Goal: Task Accomplishment & Management: Manage account settings

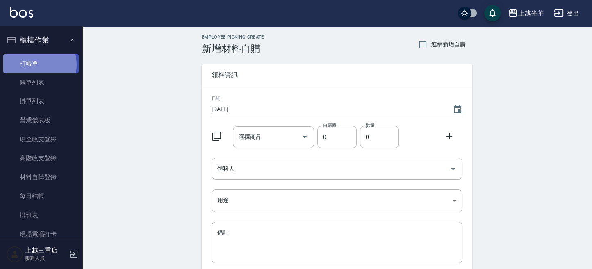
click at [33, 64] on link "打帳單" at bounding box center [40, 63] width 75 height 19
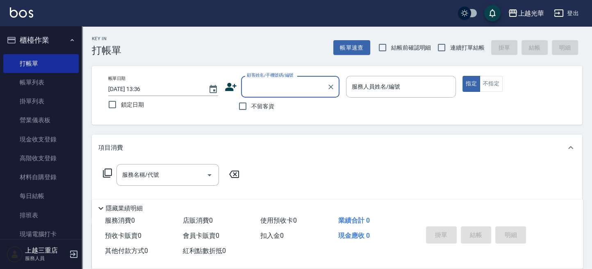
drag, startPoint x: 244, startPoint y: 107, endPoint x: 296, endPoint y: 108, distance: 52.5
click at [244, 107] on input "不留客資" at bounding box center [242, 106] width 17 height 17
checkbox input "true"
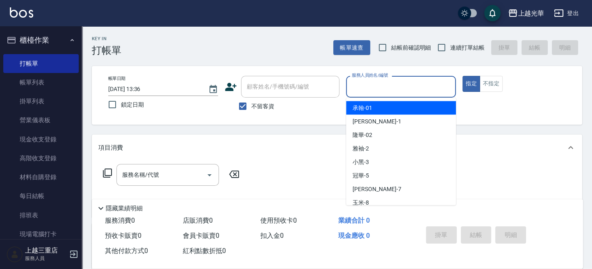
click at [378, 88] on input "服務人員姓名/編號" at bounding box center [401, 87] width 102 height 14
type input "承翰-01"
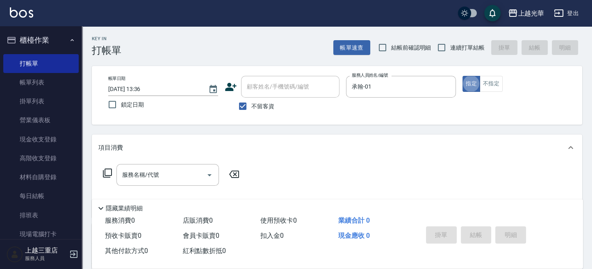
type button "true"
drag, startPoint x: 447, startPoint y: 84, endPoint x: 429, endPoint y: 89, distance: 19.0
click at [446, 84] on icon "Clear" at bounding box center [447, 87] width 8 height 8
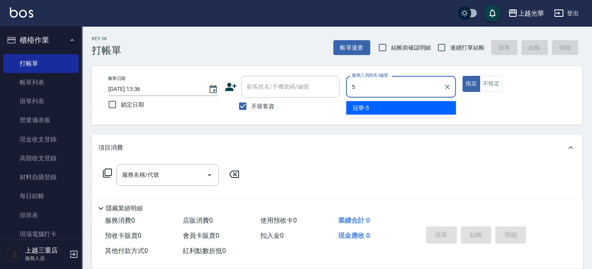
type input "冠華-5"
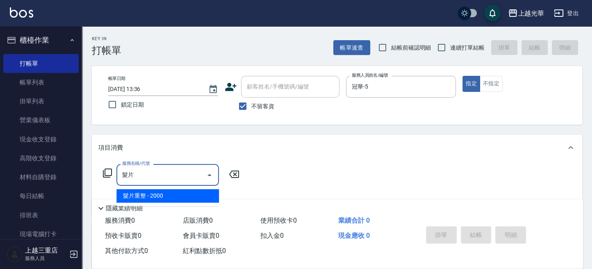
drag, startPoint x: 166, startPoint y: 198, endPoint x: 222, endPoint y: 185, distance: 57.6
click at [170, 198] on span "髮片重整 - 2000" at bounding box center [167, 196] width 102 height 14
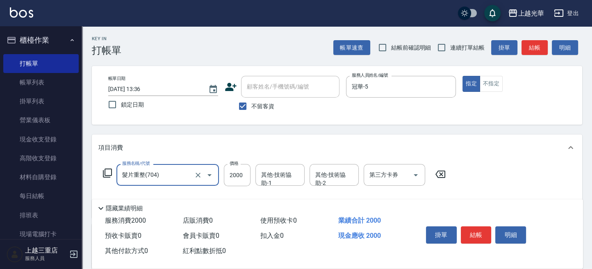
type input "髮片重整(704)"
drag, startPoint x: 275, startPoint y: 162, endPoint x: 252, endPoint y: 167, distance: 24.0
click at [260, 164] on div "服務名稱/代號 髮片重整(704) 服務名稱/代號 價格 2000 價格 其他-技術協助-1 其他-技術協助-1 其他-技術協助-2 其他-技術協助-2 第三…" at bounding box center [337, 189] width 490 height 57
click at [242, 173] on input "2000" at bounding box center [237, 175] width 27 height 22
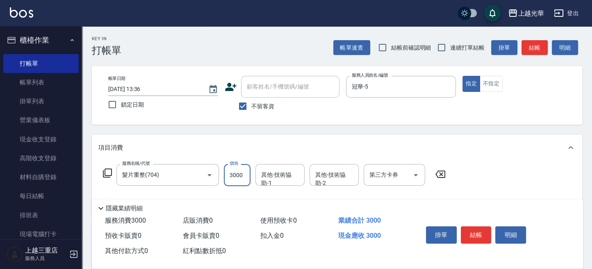
type input "3000"
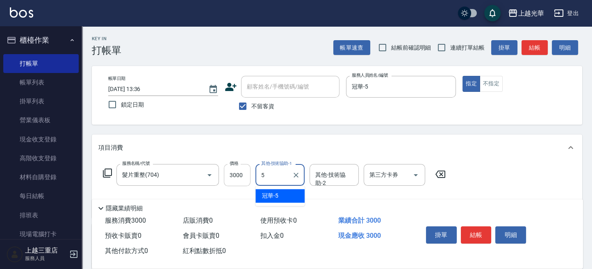
type input "冠華-5"
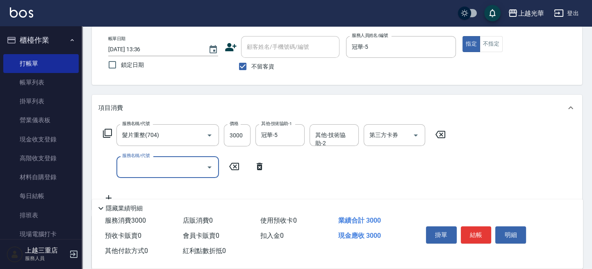
scroll to position [55, 0]
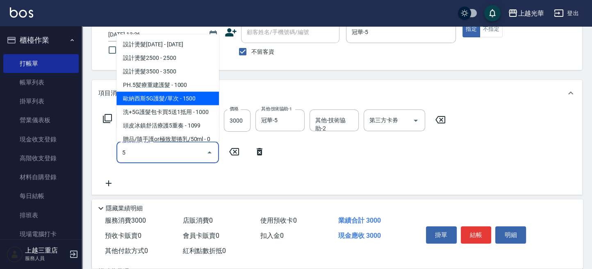
drag, startPoint x: 180, startPoint y: 92, endPoint x: 218, endPoint y: 123, distance: 49.5
click at [182, 93] on span "歐納西斯5G護髮/單次 - 1500" at bounding box center [167, 98] width 102 height 14
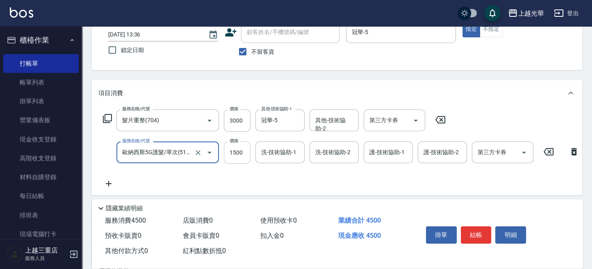
type input "歐納西斯5G護髮/單次(514)"
type input "1000"
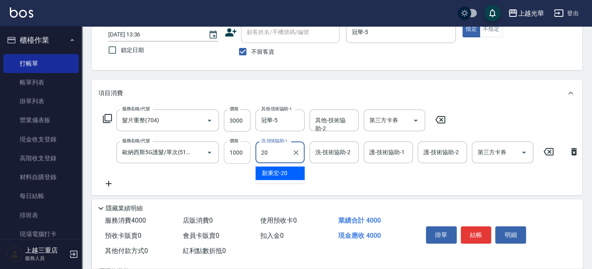
type input "顏秉宏-20"
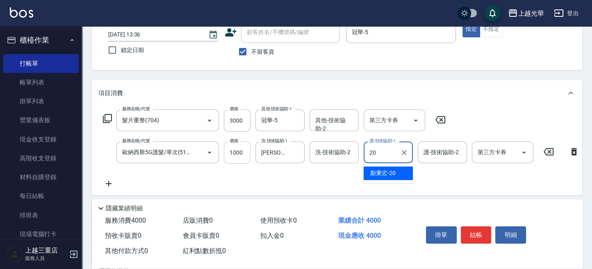
type input "顏秉宏-20"
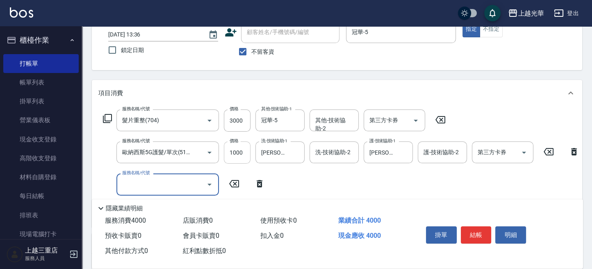
scroll to position [0, 0]
click at [485, 125] on div "服務名稱/代號 髮片重整(704) 服務名稱/代號 價格 3000 價格 其他-技術協助-1 冠華-5 其他-技術協助-1 其他-技術協助-2 其他-技術協助…" at bounding box center [341, 164] width 486 height 111
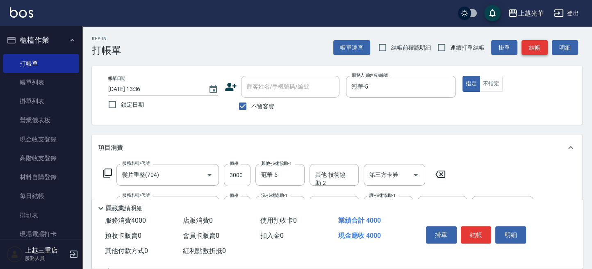
click at [532, 46] on button "結帳" at bounding box center [534, 47] width 26 height 15
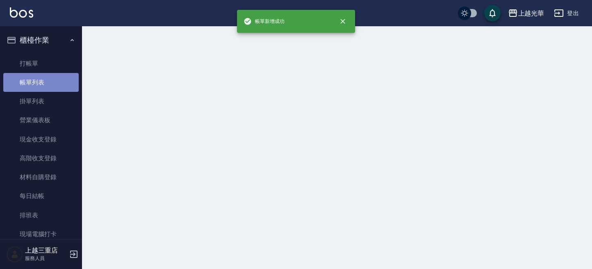
click at [67, 86] on link "帳單列表" at bounding box center [40, 82] width 75 height 19
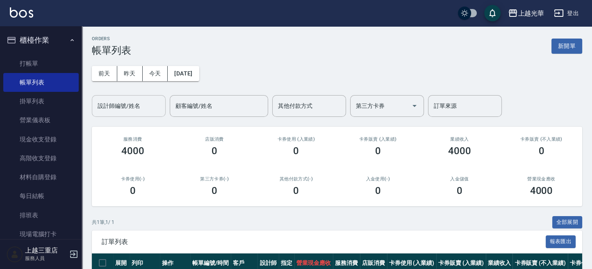
click at [120, 107] on input "設計師編號/姓名" at bounding box center [129, 106] width 66 height 14
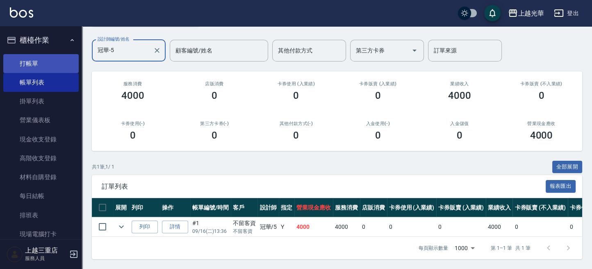
type input "冠華-5"
click at [27, 62] on link "打帳單" at bounding box center [40, 63] width 75 height 19
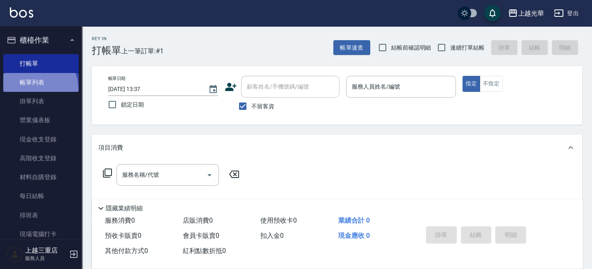
click at [31, 89] on link "帳單列表" at bounding box center [40, 82] width 75 height 19
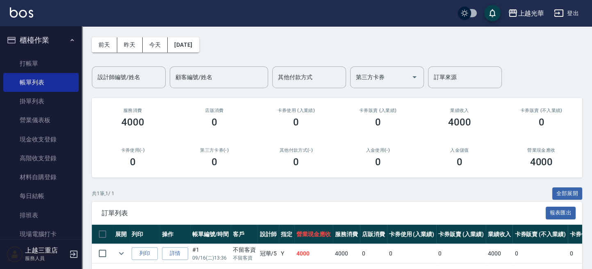
scroll to position [63, 0]
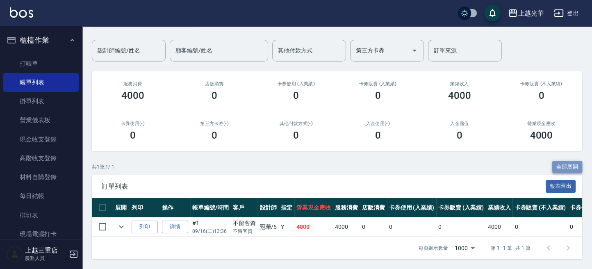
click at [553, 161] on button "全部展開" at bounding box center [567, 167] width 30 height 13
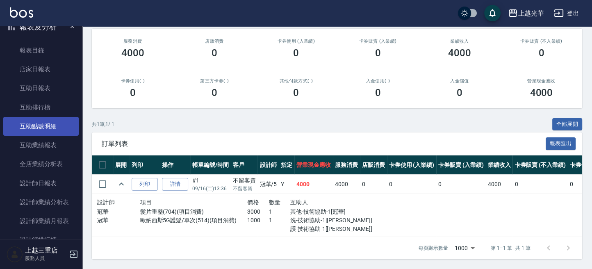
scroll to position [382, 0]
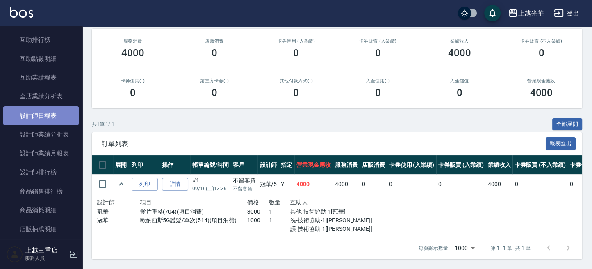
click at [61, 121] on link "設計師日報表" at bounding box center [40, 115] width 75 height 19
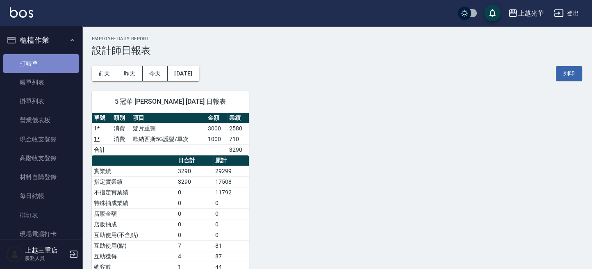
click at [46, 64] on link "打帳單" at bounding box center [40, 63] width 75 height 19
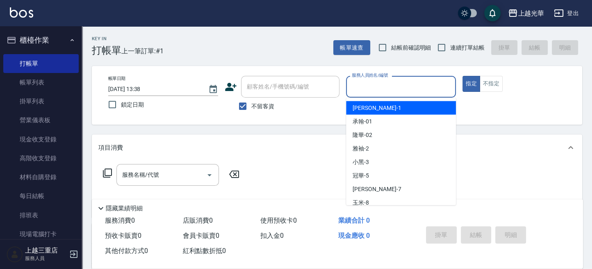
click at [378, 91] on input "服務人員姓名/編號" at bounding box center [401, 87] width 102 height 14
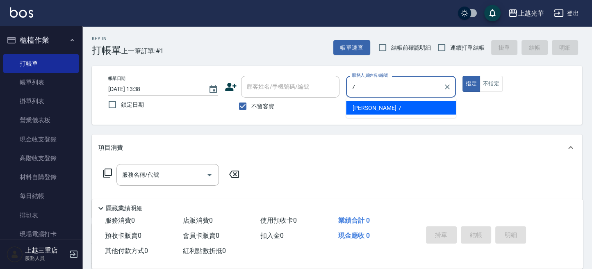
type input "小紫-7"
type button "true"
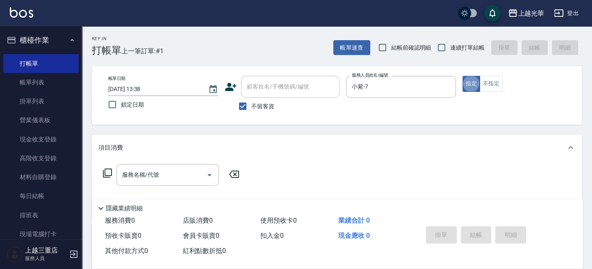
drag, startPoint x: 477, startPoint y: 86, endPoint x: 373, endPoint y: 130, distance: 112.9
click at [473, 86] on button "指定" at bounding box center [471, 84] width 18 height 16
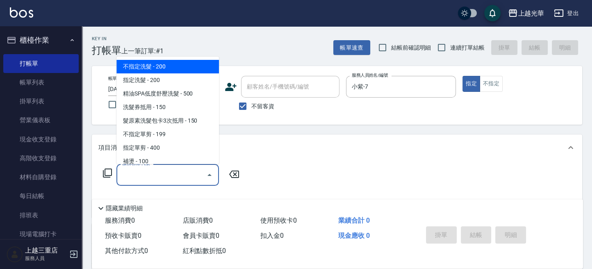
click at [184, 176] on input "服務名稱/代號" at bounding box center [161, 175] width 83 height 14
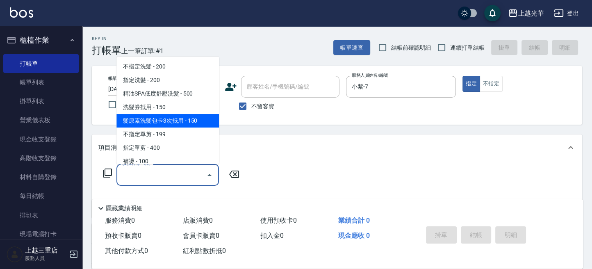
scroll to position [55, 0]
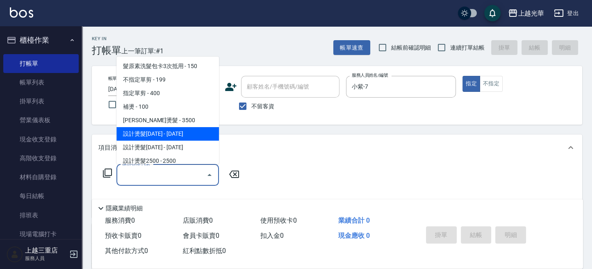
click at [171, 133] on span "設計燙髮1500 - 1500" at bounding box center [167, 134] width 102 height 14
type input "設計燙髮1500(305)"
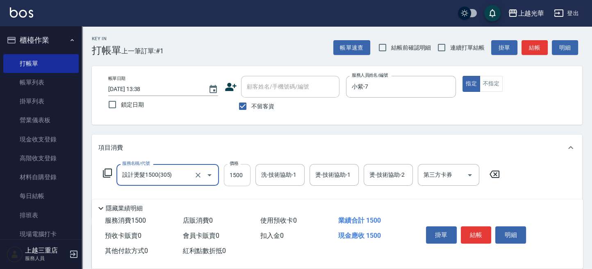
click at [235, 173] on input "1500" at bounding box center [237, 175] width 27 height 22
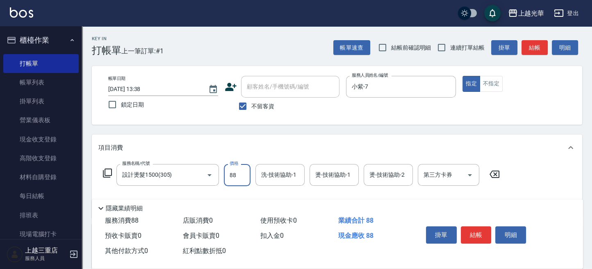
type input "88"
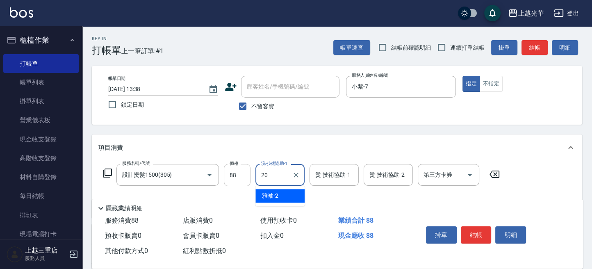
type input "顏秉宏-20"
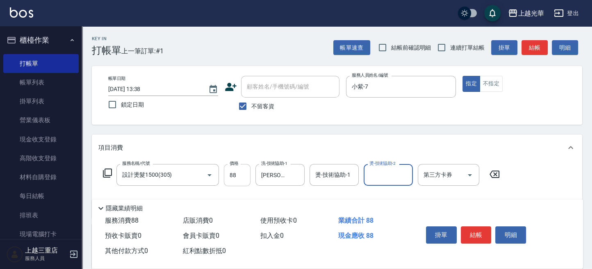
type input "8"
type input "小紫-7"
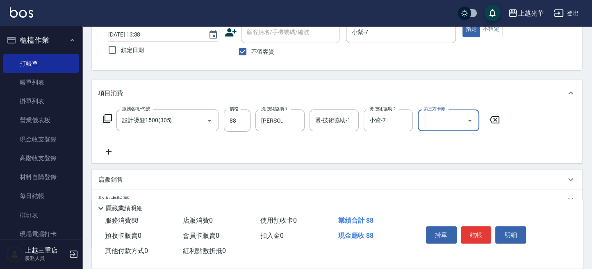
click at [108, 146] on div "服務名稱/代號 設計燙髮1500(305) 服務名稱/代號 價格 88 價格 洗-技術協助-1 顏秉宏-20 洗-技術協助-1 燙-技術協助-1 燙-技術協助…" at bounding box center [301, 132] width 406 height 47
click at [108, 150] on icon at bounding box center [109, 152] width 6 height 6
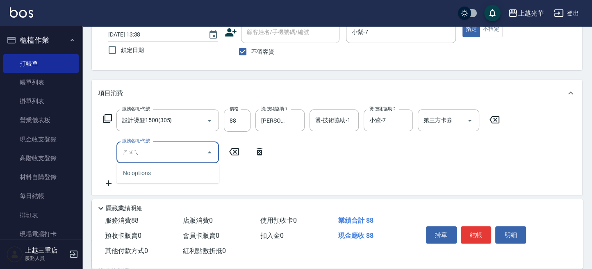
type input "稅"
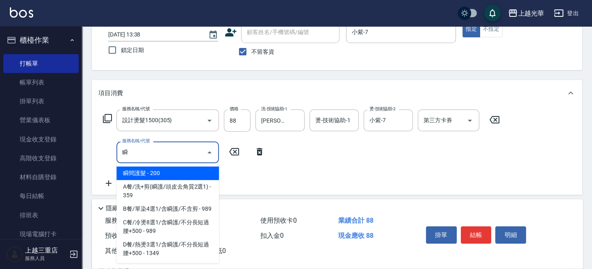
drag, startPoint x: 143, startPoint y: 171, endPoint x: 147, endPoint y: 172, distance: 4.7
click at [143, 171] on span "瞬間護髮 - 200" at bounding box center [167, 173] width 102 height 14
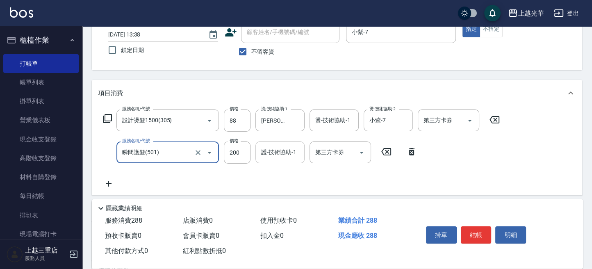
type input "瞬間護髮(501)"
click at [265, 152] on input "護-技術協助-1" at bounding box center [280, 152] width 42 height 14
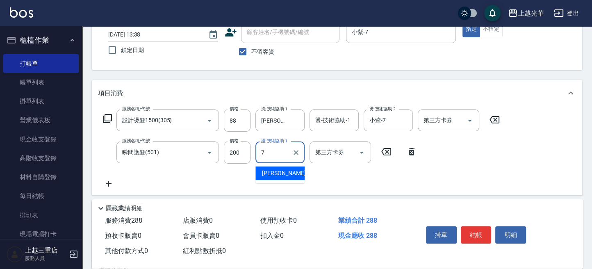
type input "小紫-7"
click at [194, 193] on div "服務名稱/代號 設計燙髮1500(305) 服務名稱/代號 價格 88 價格 洗-技術協助-1 顏秉宏-20 洗-技術協助-1 燙-技術協助-1 燙-技術協助…" at bounding box center [337, 150] width 490 height 89
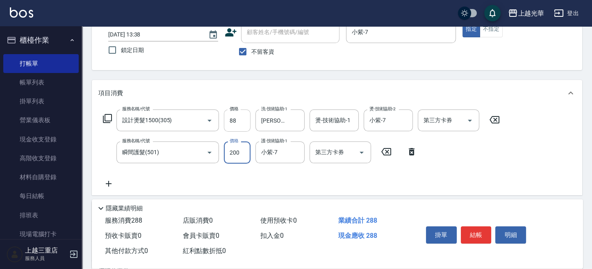
drag, startPoint x: 246, startPoint y: 120, endPoint x: 236, endPoint y: 124, distance: 10.1
click at [245, 121] on input "88" at bounding box center [237, 120] width 27 height 22
click at [235, 124] on input "88" at bounding box center [237, 120] width 27 height 22
type input "888"
click at [229, 172] on div "服務名稱/代號 設計燙髮1500(305) 服務名稱/代號 價格 888 價格 洗-技術協助-1 顏秉宏-20 洗-技術協助-1 燙-技術協助-1 燙-技術協…" at bounding box center [301, 148] width 406 height 79
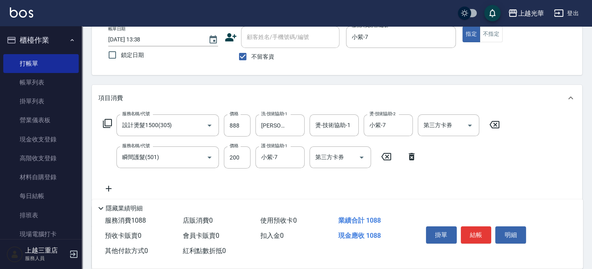
scroll to position [109, 0]
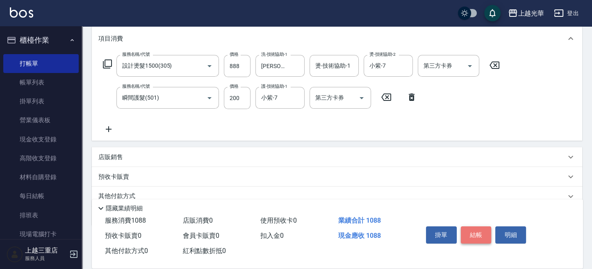
click at [475, 226] on button "結帳" at bounding box center [476, 234] width 31 height 17
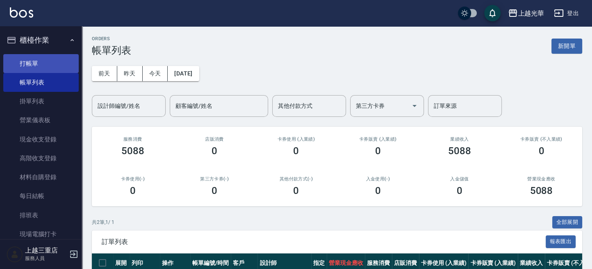
click at [55, 59] on link "打帳單" at bounding box center [40, 63] width 75 height 19
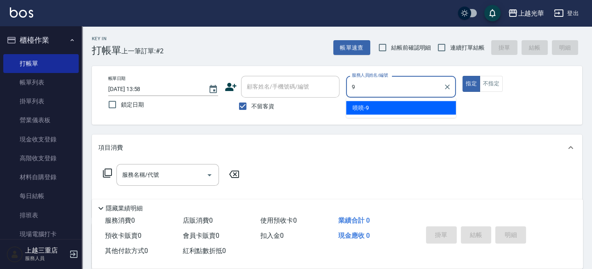
type input "喨喨-9"
type button "true"
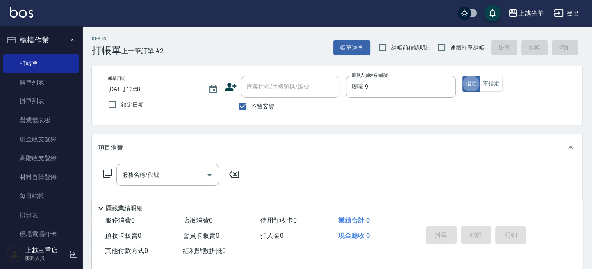
drag, startPoint x: 441, startPoint y: 50, endPoint x: 453, endPoint y: 75, distance: 28.2
click at [442, 51] on input "連續打單結帳" at bounding box center [441, 47] width 17 height 17
checkbox input "true"
click at [486, 77] on div "帳單日期 2025/09/16 13:58 鎖定日期 顧客姓名/手機號碼/編號 顧客姓名/手機號碼/編號 不留客資 服務人員姓名/編號 喨喨-9 服務人員姓名…" at bounding box center [337, 95] width 490 height 59
drag, startPoint x: 487, startPoint y: 82, endPoint x: 451, endPoint y: 106, distance: 43.3
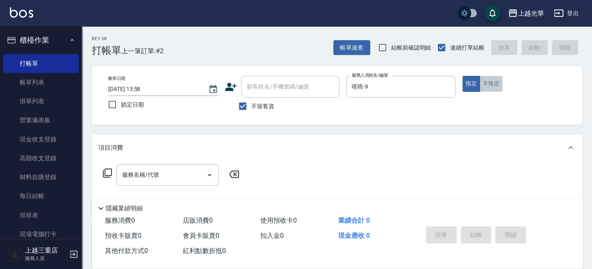
click at [486, 82] on button "不指定" at bounding box center [491, 84] width 23 height 16
drag, startPoint x: 159, startPoint y: 164, endPoint x: 159, endPoint y: 170, distance: 5.7
click at [159, 166] on div "服務名稱/代號" at bounding box center [167, 175] width 102 height 22
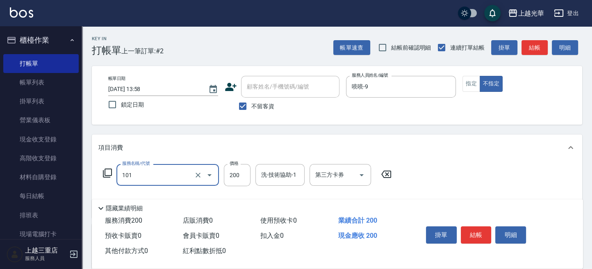
type input "不指定洗髮(101)"
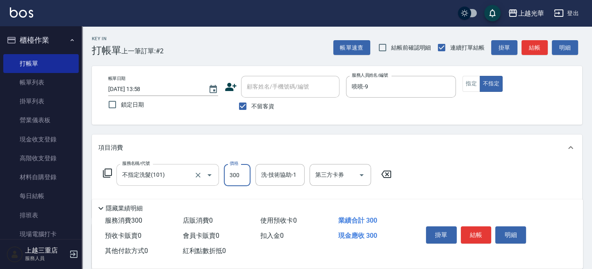
type input "300"
type input "喨喨-9"
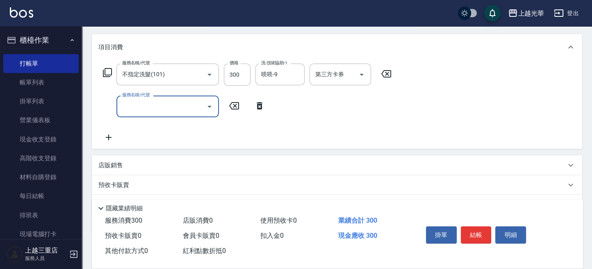
scroll to position [109, 0]
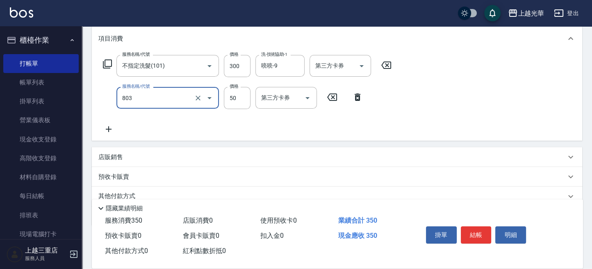
type input "吹捲/夾直/電棒/玉米鬚/青捲(803)"
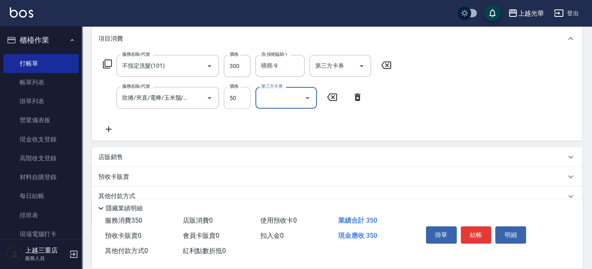
click at [238, 98] on input "50" at bounding box center [237, 98] width 27 height 22
type input "100"
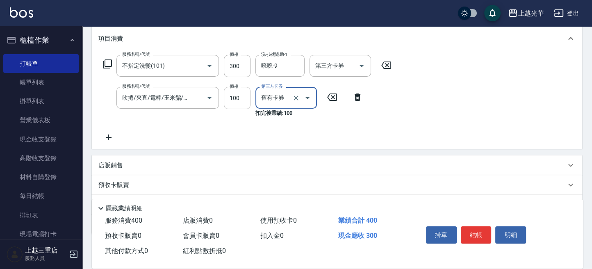
type input "舊有卡券"
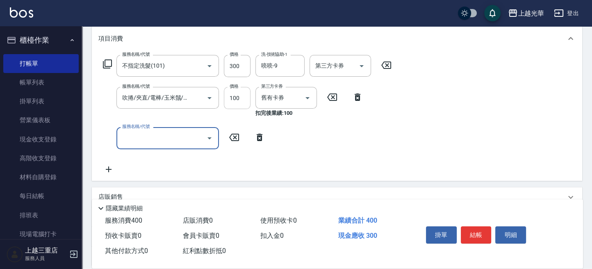
scroll to position [0, 0]
type input "潤絲(801)"
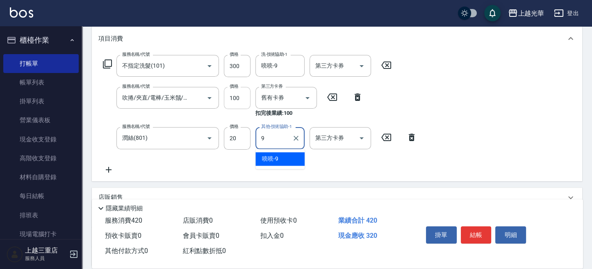
type input "喨喨-9"
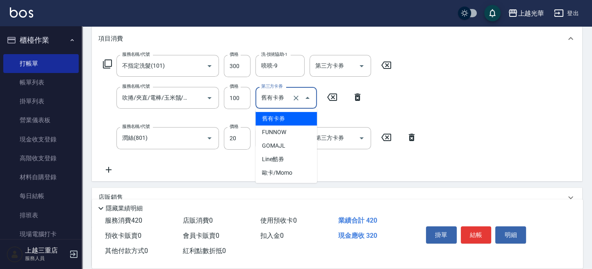
click at [289, 95] on input "舊有卡券" at bounding box center [274, 98] width 31 height 14
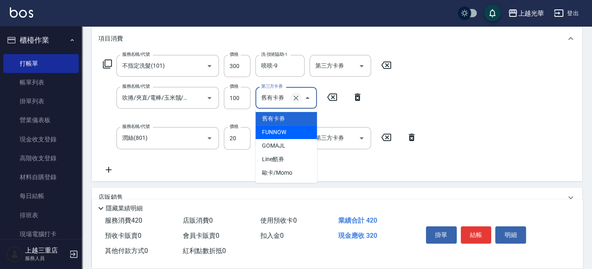
click at [297, 97] on icon "Clear" at bounding box center [296, 98] width 8 height 8
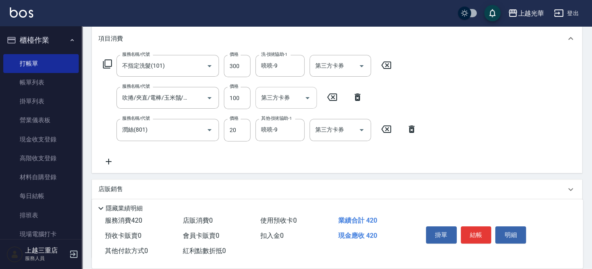
click at [394, 111] on div "服務名稱/代號 不指定洗髮(101) 服務名稱/代號 價格 300 價格 洗-技術協助-1 喨喨-9 洗-技術協助-1 第三方卡券 第三方卡券 服務名稱/代號…" at bounding box center [259, 110] width 323 height 111
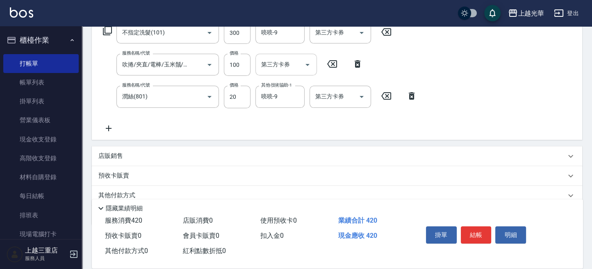
scroll to position [164, 0]
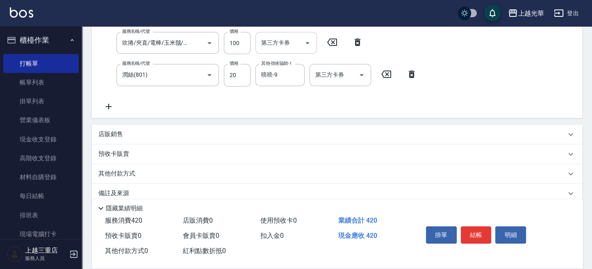
click at [469, 227] on button "結帳" at bounding box center [476, 234] width 31 height 17
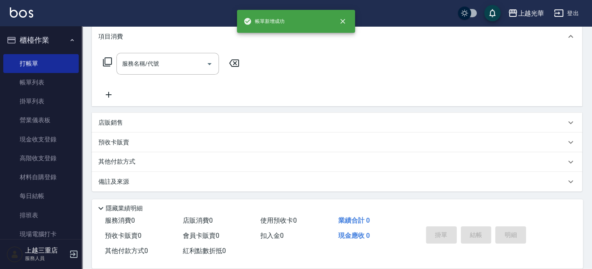
scroll to position [0, 0]
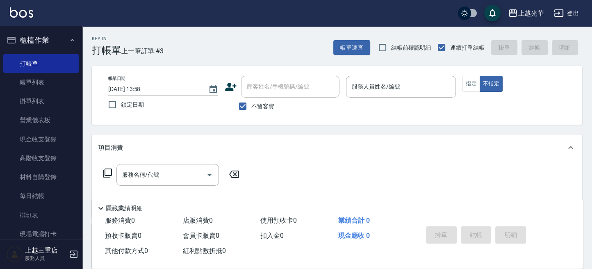
click at [258, 104] on span "不留客資" at bounding box center [262, 106] width 23 height 9
click at [251, 104] on input "不留客資" at bounding box center [242, 106] width 17 height 17
checkbox input "false"
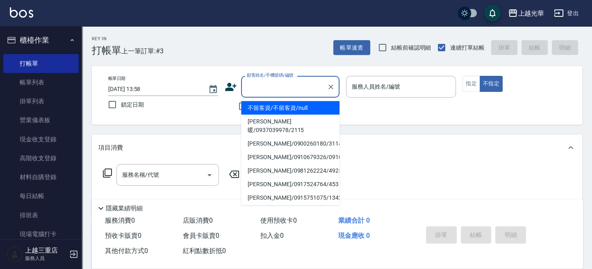
click at [262, 86] on input "顧客姓名/手機號碼/編號" at bounding box center [284, 87] width 79 height 14
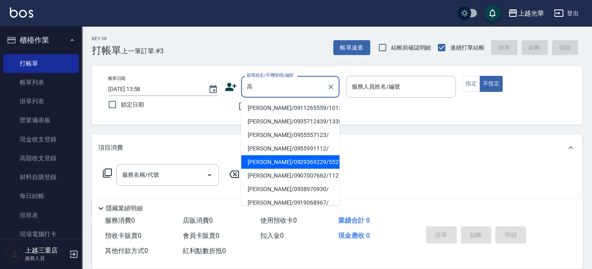
click at [296, 159] on li "高葦菱/0929369229/5521" at bounding box center [290, 162] width 98 height 14
type input "高葦菱/0929369229/5521"
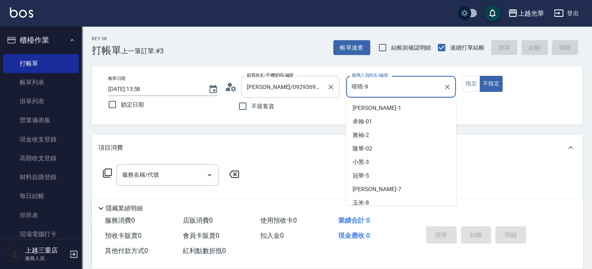
scroll to position [17, 0]
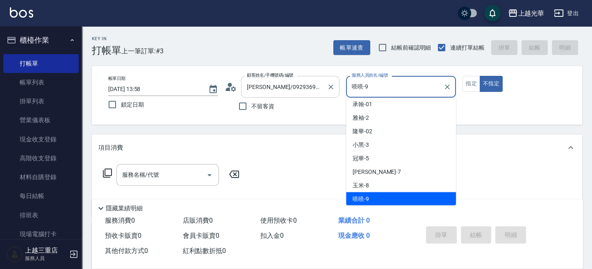
drag, startPoint x: 377, startPoint y: 87, endPoint x: 322, endPoint y: 87, distance: 54.9
click at [322, 87] on div "帳單日期 2025/09/16 13:58 鎖定日期 顧客姓名/手機號碼/編號 高葦菱/0929369229/5521 顧客姓名/手機號碼/編號 不留客資 服…" at bounding box center [337, 95] width 471 height 39
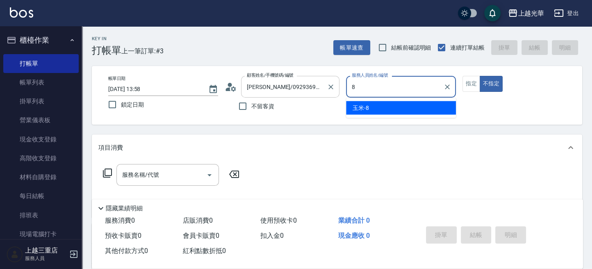
scroll to position [0, 0]
type input "玉米-8"
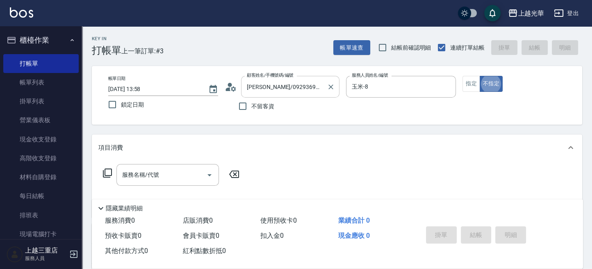
type button "false"
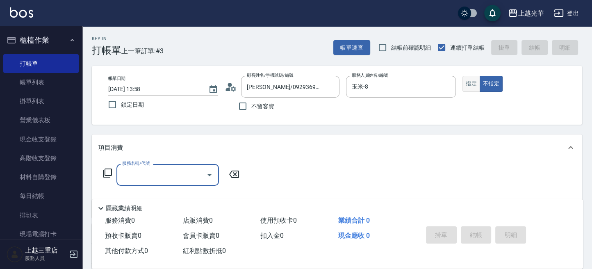
click at [468, 84] on button "指定" at bounding box center [471, 84] width 18 height 16
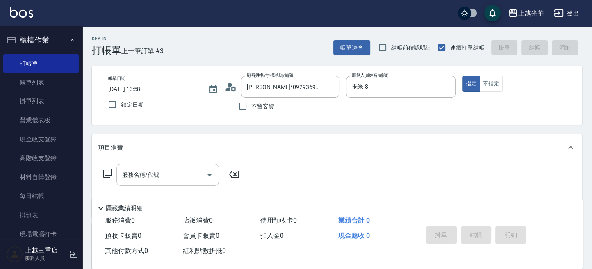
click at [157, 174] on input "服務名稱/代號" at bounding box center [161, 175] width 83 height 14
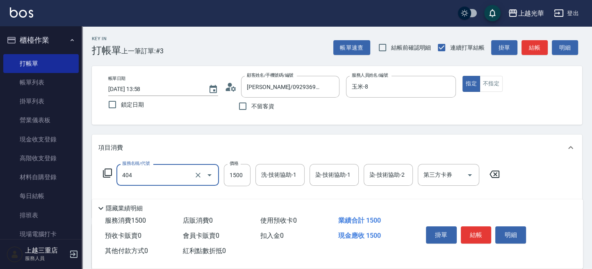
type input "設計染髮(404)"
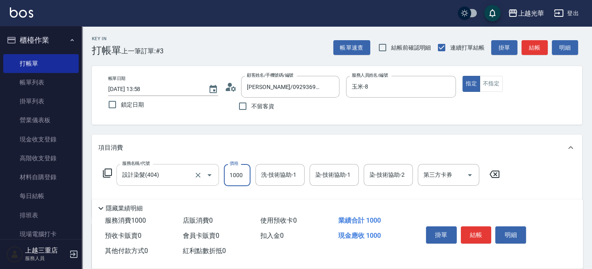
type input "1000"
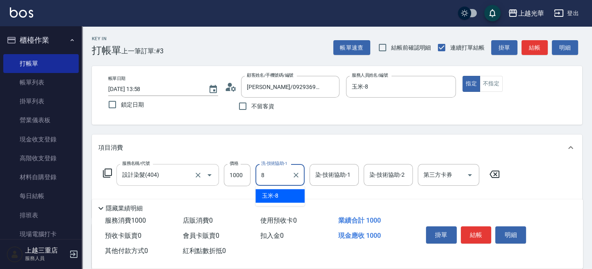
type input "玉米-8"
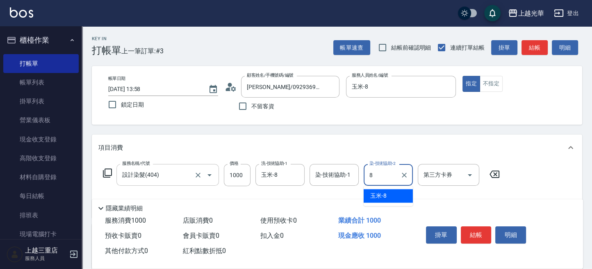
type input "玉米-8"
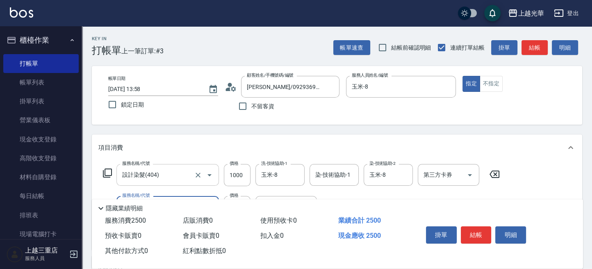
type input "設計燙髮1500(305)"
type input "1000"
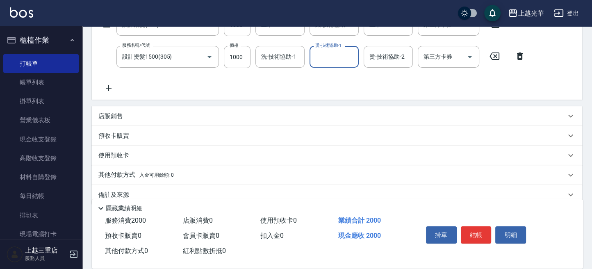
scroll to position [163, 0]
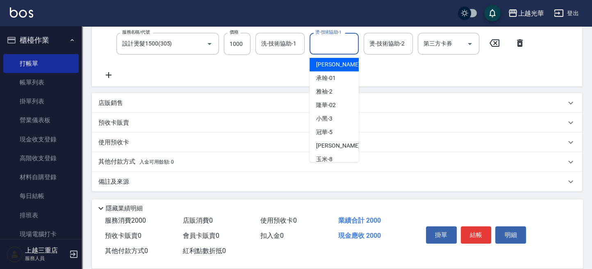
click at [347, 45] on input "燙-技術協助-1" at bounding box center [334, 43] width 42 height 14
drag, startPoint x: 278, startPoint y: 26, endPoint x: 283, endPoint y: 39, distance: 13.6
click at [283, 39] on div "上越光華 登出 櫃檯作業 打帳單 帳單列表 掛單列表 營業儀表板 現金收支登錄 高階收支登錄 材料自購登錄 每日結帳 排班表 現場電腦打卡 預約管理 預約管理…" at bounding box center [296, 53] width 592 height 432
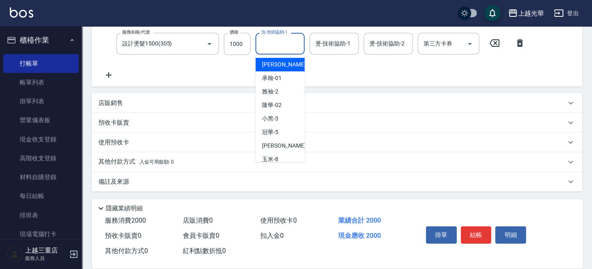
click at [283, 39] on input "洗-技術協助-1" at bounding box center [280, 43] width 42 height 14
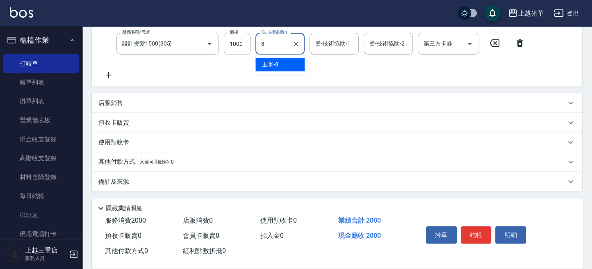
type input "玉米-8"
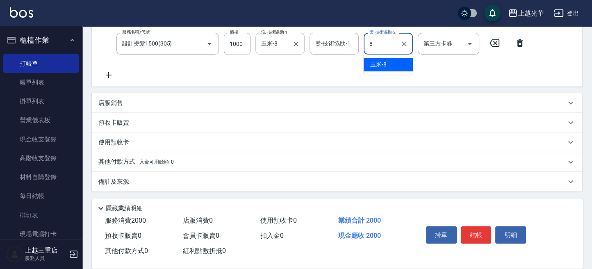
type input "玉米-8"
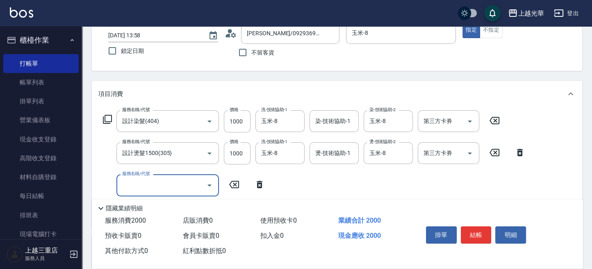
scroll to position [0, 0]
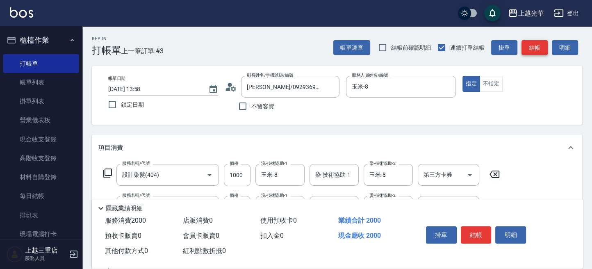
click at [534, 49] on button "結帳" at bounding box center [534, 47] width 26 height 15
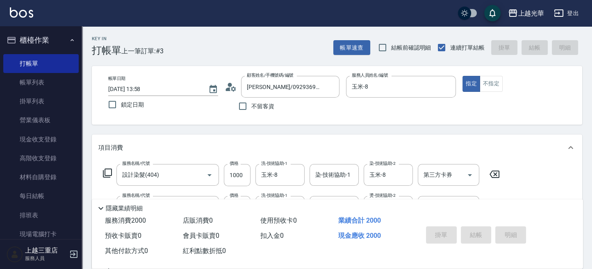
type input "2025/09/16 14:04"
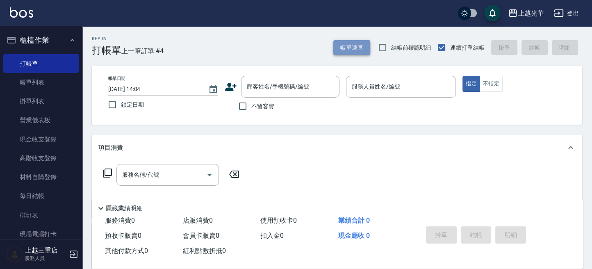
click at [357, 49] on button "帳單速查" at bounding box center [351, 47] width 37 height 15
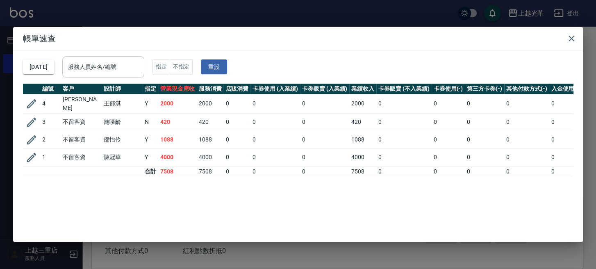
click at [111, 64] on input "服務人員姓名/編號" at bounding box center [103, 67] width 75 height 14
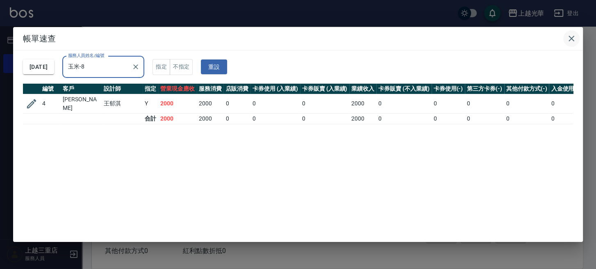
type input "玉米-8"
click at [571, 42] on icon "button" at bounding box center [571, 39] width 10 height 10
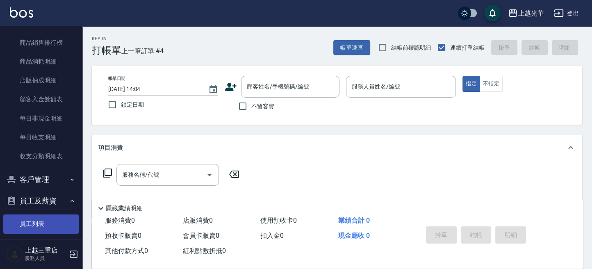
scroll to position [557, 0]
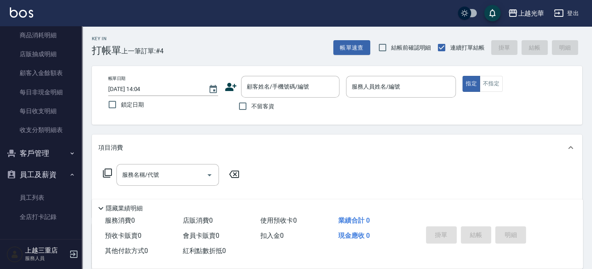
click at [41, 159] on button "客戶管理" at bounding box center [40, 153] width 75 height 21
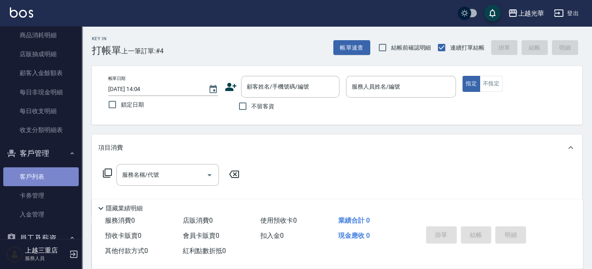
click at [41, 179] on link "客戶列表" at bounding box center [40, 176] width 75 height 19
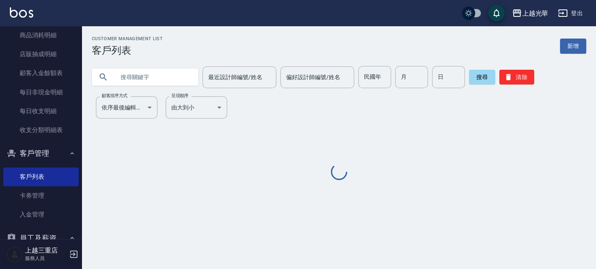
click at [159, 78] on input "text" at bounding box center [153, 77] width 77 height 22
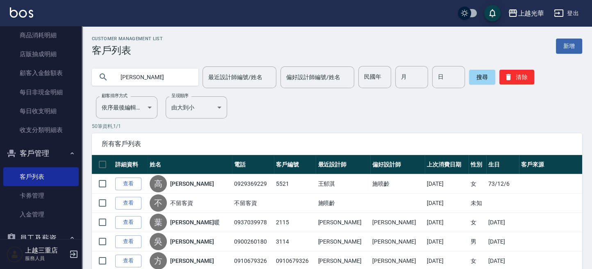
type input "張瑋"
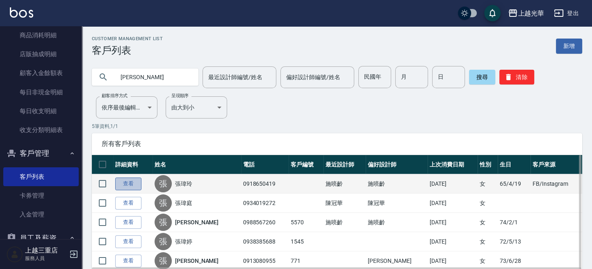
click at [134, 188] on link "查看" at bounding box center [128, 183] width 26 height 13
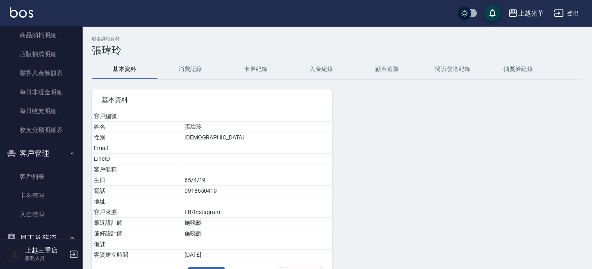
click at [207, 66] on button "消費記錄" at bounding box center [190, 69] width 66 height 20
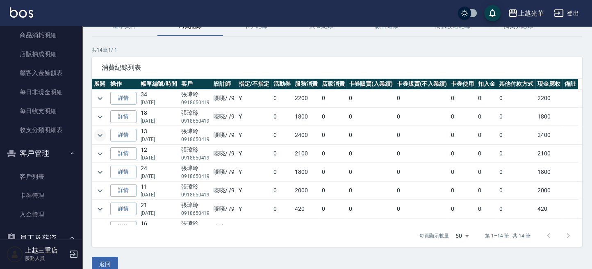
scroll to position [55, 0]
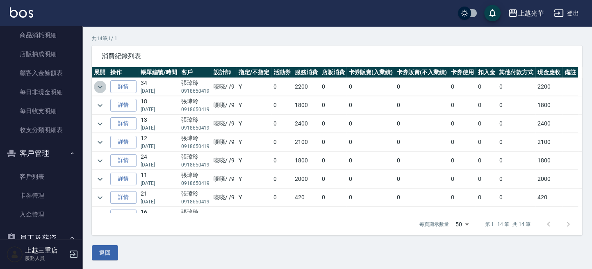
click at [98, 87] on icon "expand row" at bounding box center [100, 87] width 10 height 10
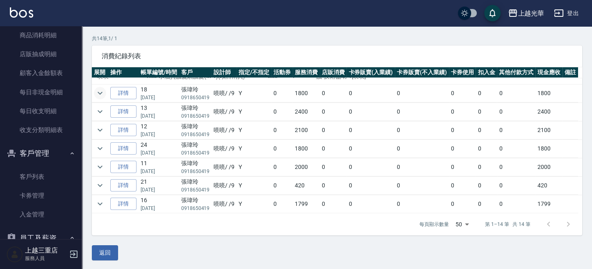
click at [101, 97] on icon "expand row" at bounding box center [100, 93] width 10 height 10
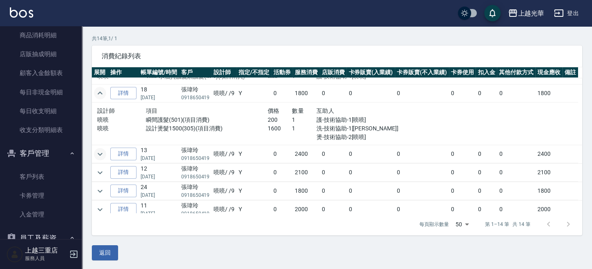
click at [97, 154] on icon "expand row" at bounding box center [100, 154] width 10 height 10
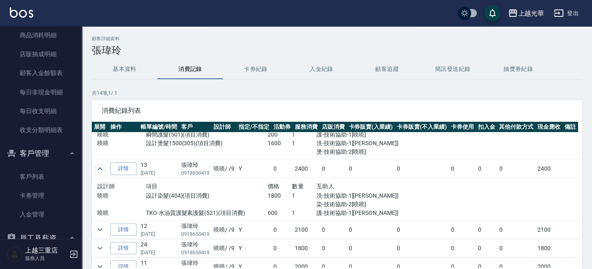
scroll to position [109, 0]
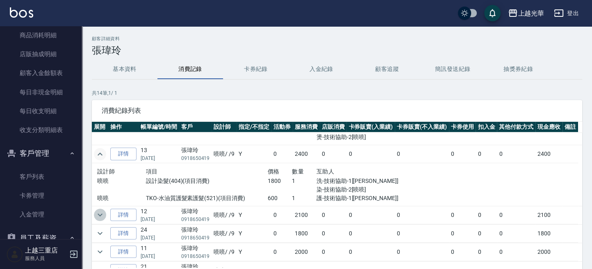
click at [100, 214] on icon "expand row" at bounding box center [100, 215] width 5 height 3
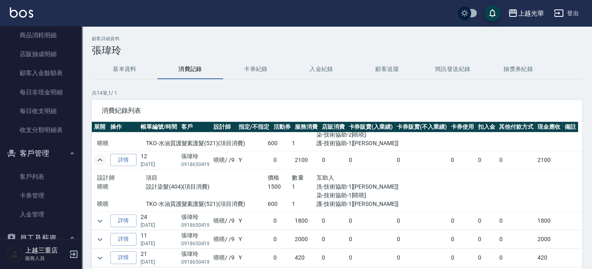
scroll to position [218, 0]
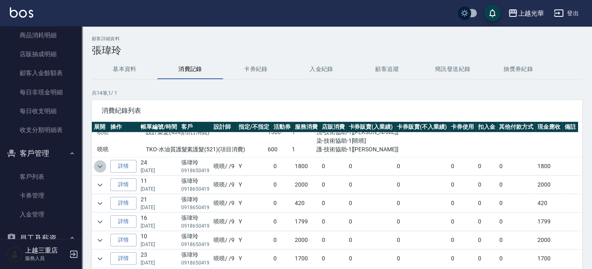
click at [100, 167] on icon "expand row" at bounding box center [100, 167] width 10 height 10
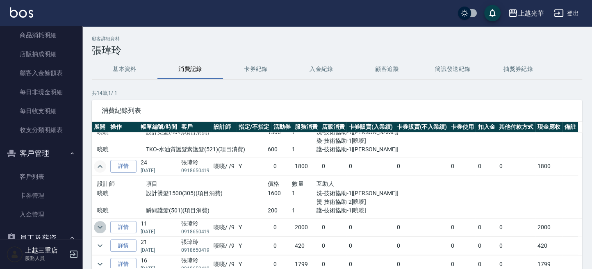
click at [103, 224] on icon "expand row" at bounding box center [100, 227] width 10 height 10
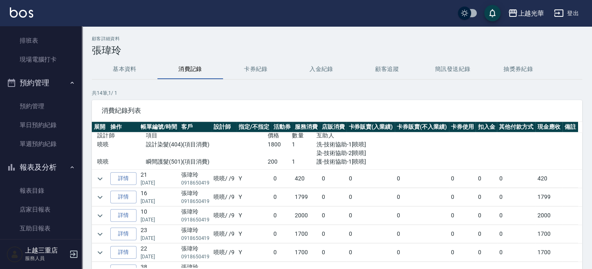
scroll to position [0, 0]
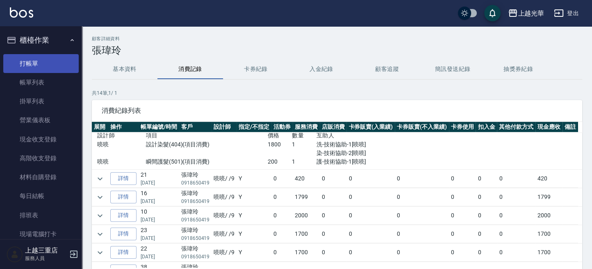
click at [41, 61] on link "打帳單" at bounding box center [40, 63] width 75 height 19
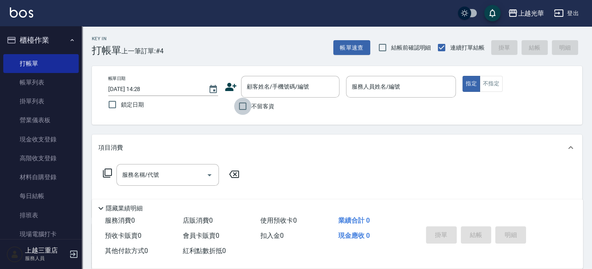
click at [244, 108] on input "不留客資" at bounding box center [242, 106] width 17 height 17
checkbox input "true"
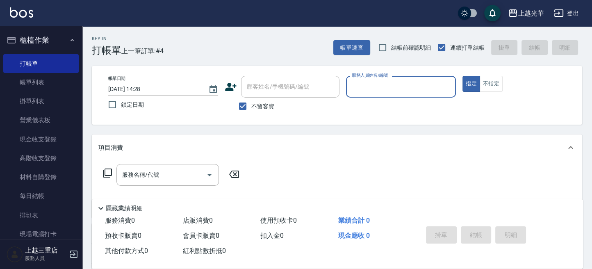
click at [404, 89] on input "服務人員姓名/編號" at bounding box center [401, 87] width 102 height 14
type input "冠華-5"
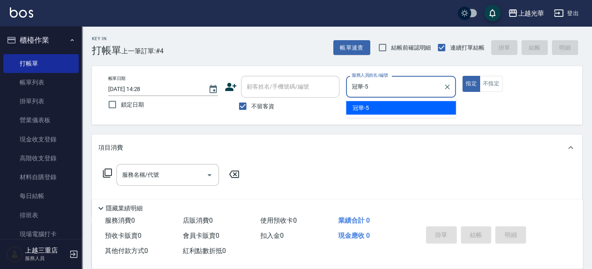
type button "true"
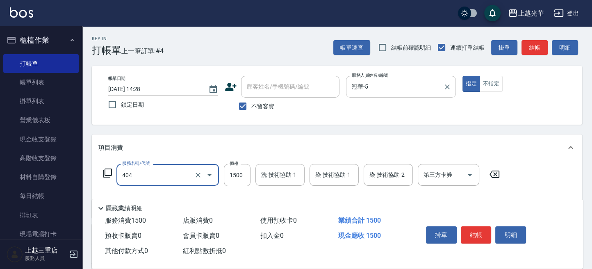
type input "設計染髮(404)"
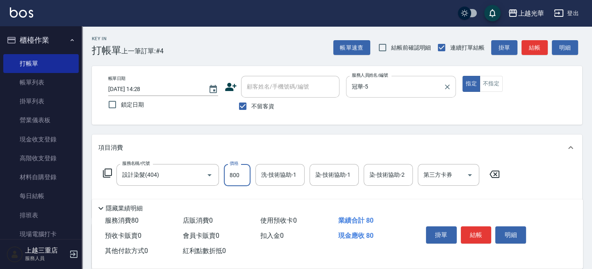
type input "800"
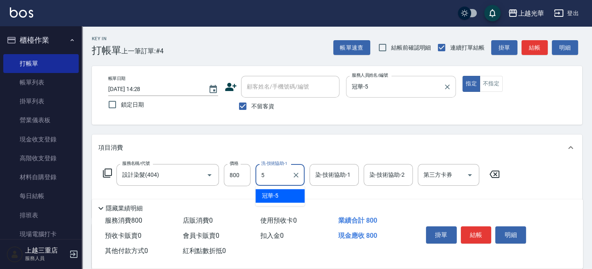
type input "冠華-5"
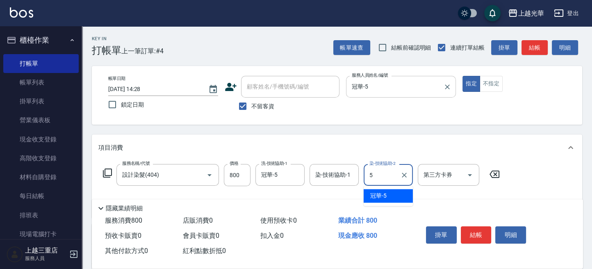
type input "冠華-5"
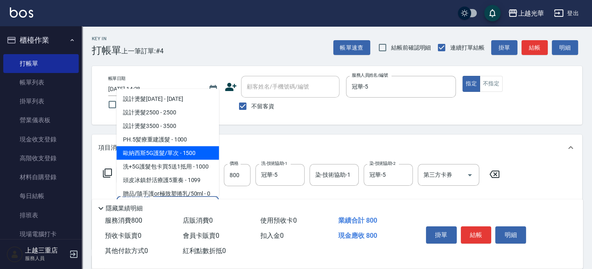
click at [182, 155] on span "歐納西斯5G護髮/單次 - 1500" at bounding box center [167, 153] width 102 height 14
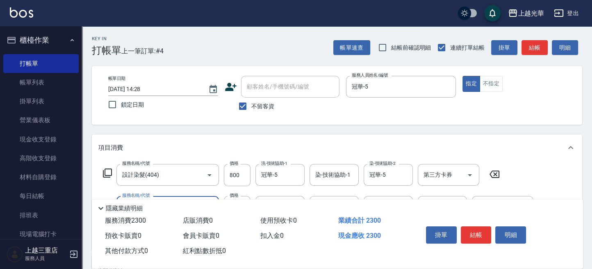
scroll to position [109, 0]
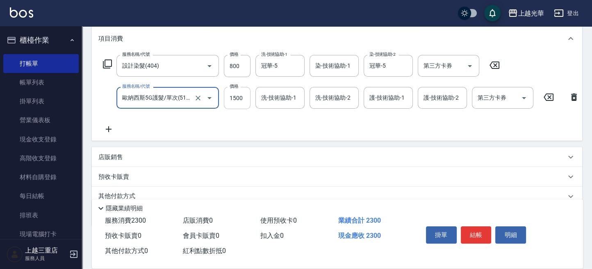
type input "歐納西斯5G護髮/單次(514)"
click at [238, 100] on input "1500" at bounding box center [237, 98] width 27 height 22
type input "1000"
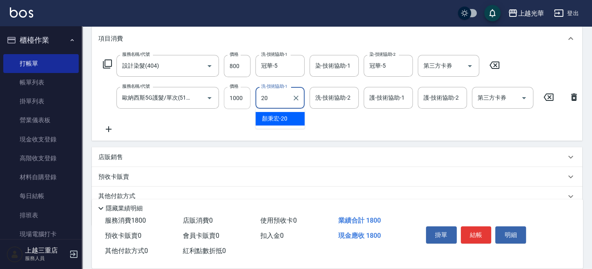
type input "顏秉宏-20"
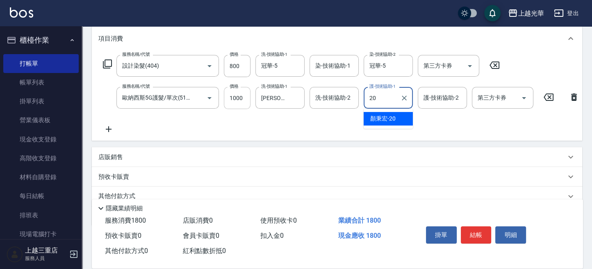
type input "顏秉宏-20"
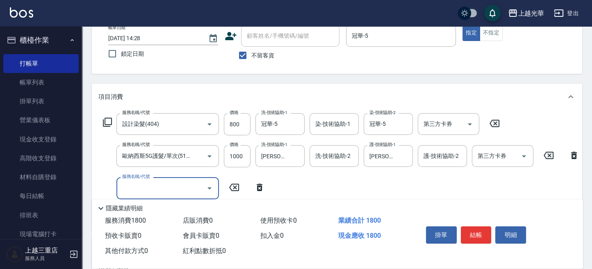
scroll to position [0, 0]
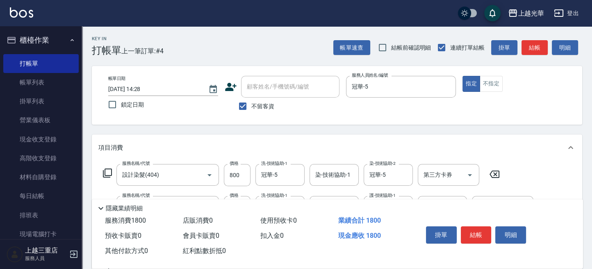
click at [513, 101] on div "帳單日期 2025/09/16 14:28 鎖定日期 顧客姓名/手機號碼/編號 顧客姓名/手機號碼/編號 不留客資 服務人員姓名/編號 冠華-5 服務人員姓名…" at bounding box center [337, 95] width 471 height 39
click at [532, 44] on button "結帳" at bounding box center [534, 47] width 26 height 15
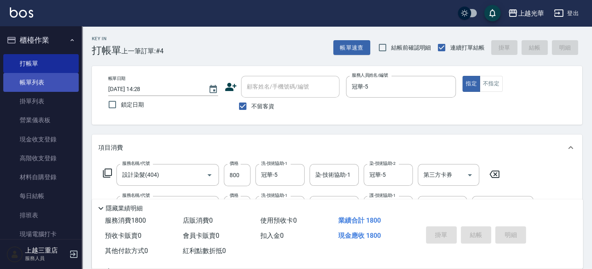
type input "2025/09/16 14:29"
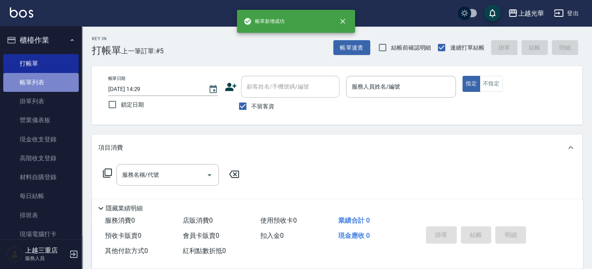
click at [55, 82] on link "帳單列表" at bounding box center [40, 82] width 75 height 19
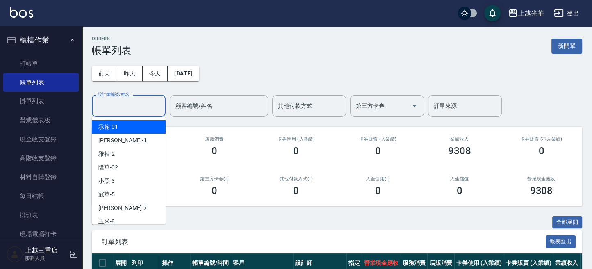
click at [152, 109] on input "設計師編號/姓名" at bounding box center [129, 106] width 66 height 14
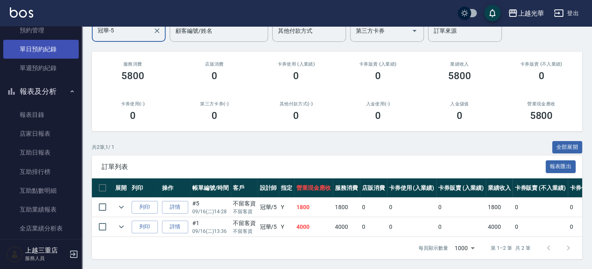
scroll to position [328, 0]
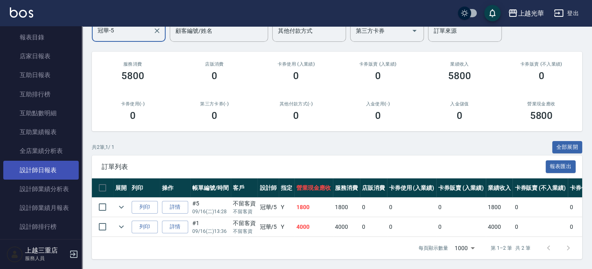
type input "冠華-5"
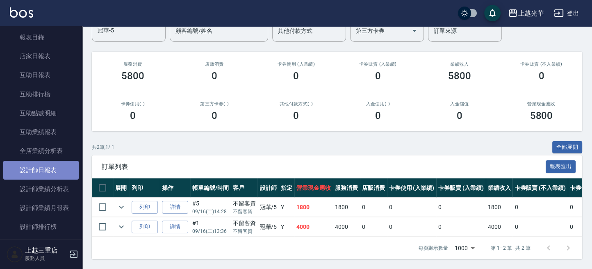
click at [52, 170] on link "設計師日報表" at bounding box center [40, 170] width 75 height 19
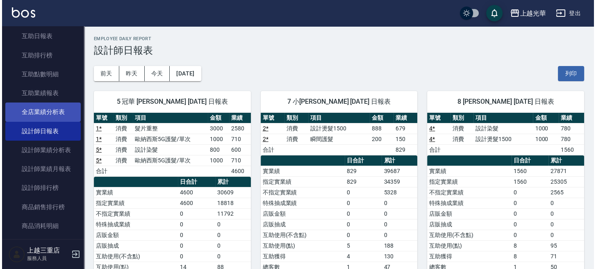
scroll to position [382, 0]
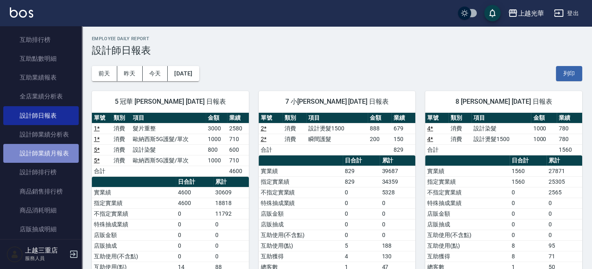
click at [44, 151] on link "設計師業績月報表" at bounding box center [40, 153] width 75 height 19
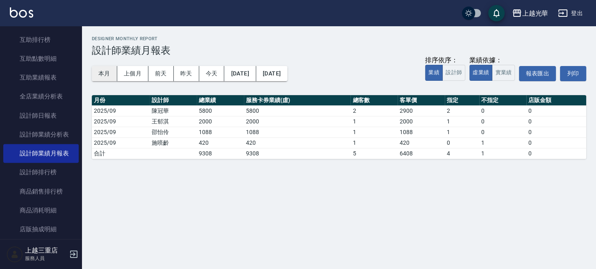
click at [102, 75] on button "本月" at bounding box center [104, 73] width 25 height 15
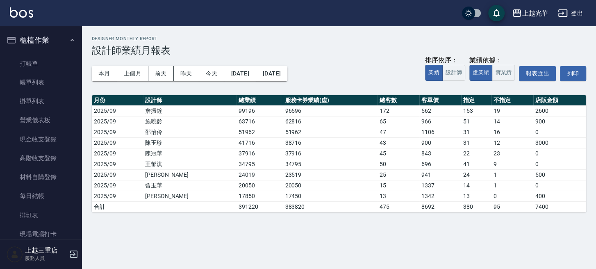
click at [49, 53] on ul "打帳單 帳單列表 掛單列表 營業儀表板 現金收支登錄 高階收支登錄 材料自購登錄 每日結帳 排班表 現場電腦打卡" at bounding box center [40, 149] width 75 height 196
click at [48, 56] on link "打帳單" at bounding box center [40, 63] width 75 height 19
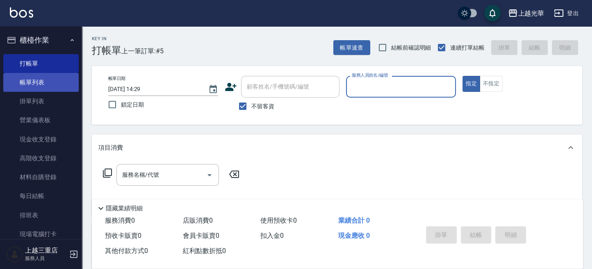
click at [17, 77] on link "帳單列表" at bounding box center [40, 82] width 75 height 19
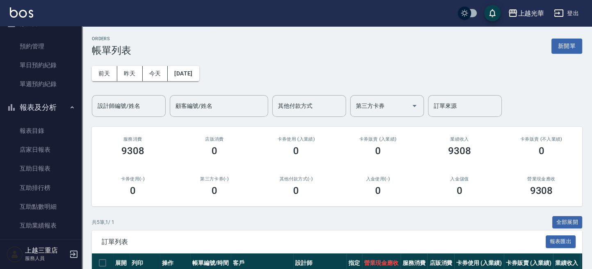
scroll to position [382, 0]
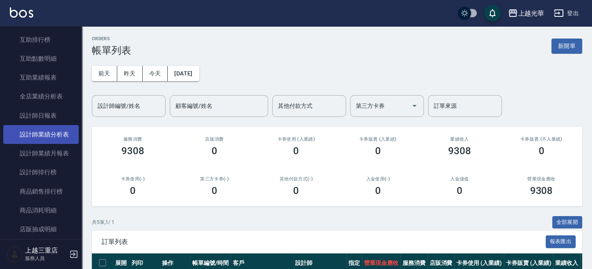
click at [60, 130] on link "設計師業績分析表" at bounding box center [40, 134] width 75 height 19
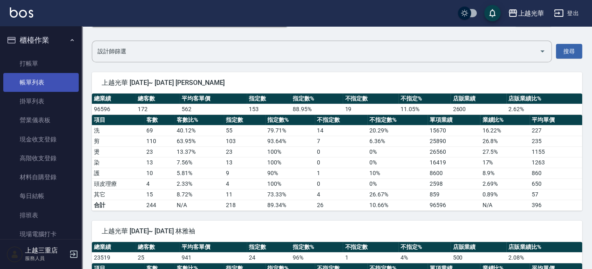
click at [39, 80] on link "帳單列表" at bounding box center [40, 82] width 75 height 19
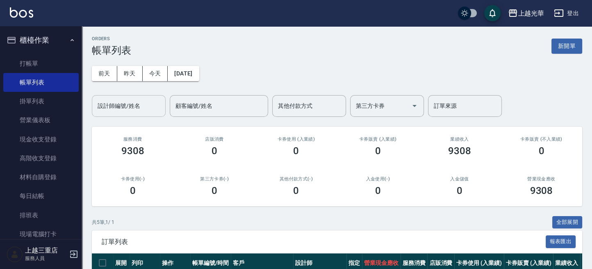
click at [157, 101] on input "設計師編號/姓名" at bounding box center [129, 106] width 66 height 14
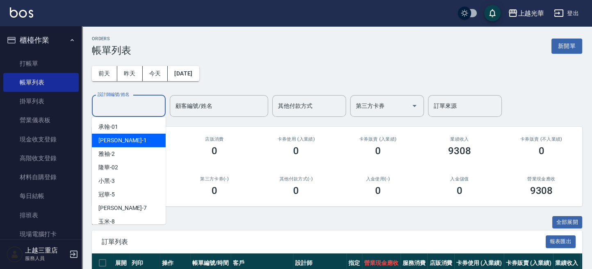
click at [143, 144] on div "小詹 -1" at bounding box center [129, 141] width 74 height 14
type input "小詹-1"
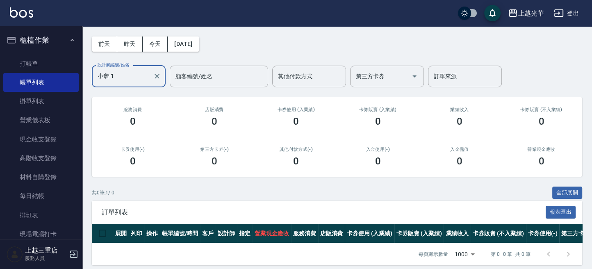
scroll to position [43, 0]
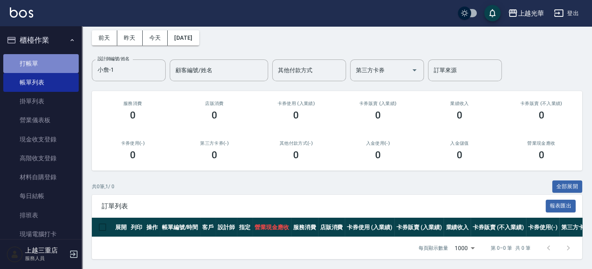
click at [52, 70] on link "打帳單" at bounding box center [40, 63] width 75 height 19
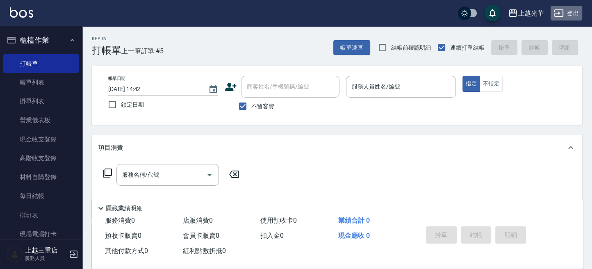
click at [561, 15] on icon "button" at bounding box center [559, 13] width 10 height 10
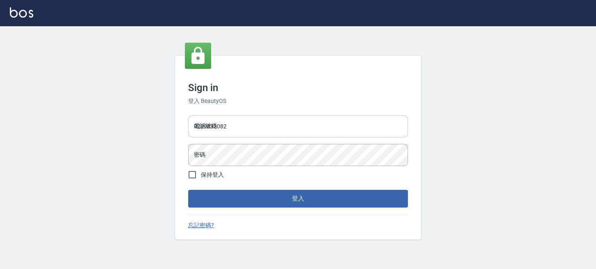
click at [336, 125] on input "0289832082" at bounding box center [298, 126] width 220 height 22
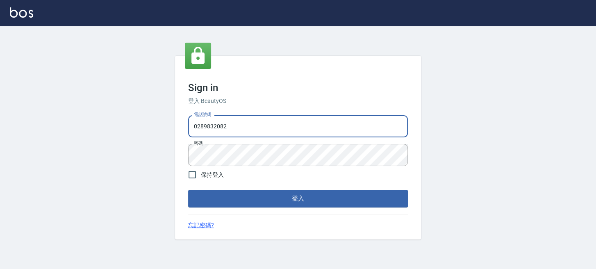
drag, startPoint x: 65, startPoint y: 130, endPoint x: 14, endPoint y: 131, distance: 50.4
click at [11, 134] on div "Sign in 登入 BeautyOS 電話號碼 0289832082 電話號碼 密碼 密碼 保持登入 登入 忘記密碼?" at bounding box center [298, 147] width 596 height 243
type input "0955332100"
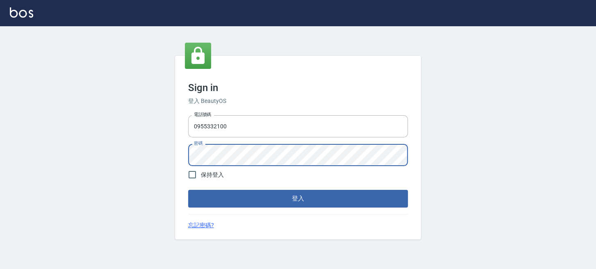
click at [188, 190] on button "登入" at bounding box center [298, 198] width 220 height 17
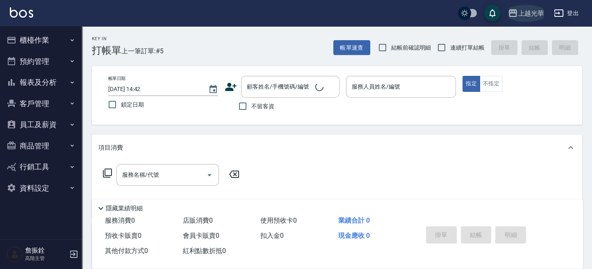
click at [539, 9] on div "上越光華" at bounding box center [531, 13] width 26 height 10
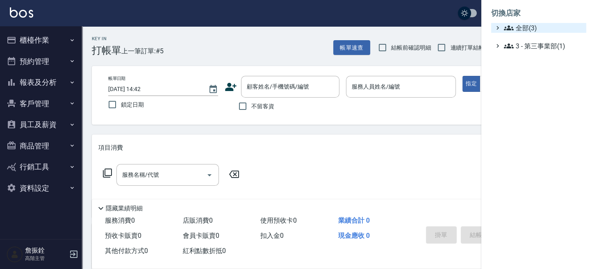
click at [527, 30] on span "全部(3)" at bounding box center [543, 28] width 79 height 10
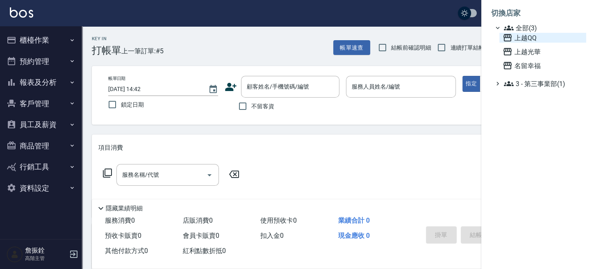
click at [526, 36] on span "上越QQ" at bounding box center [543, 38] width 80 height 10
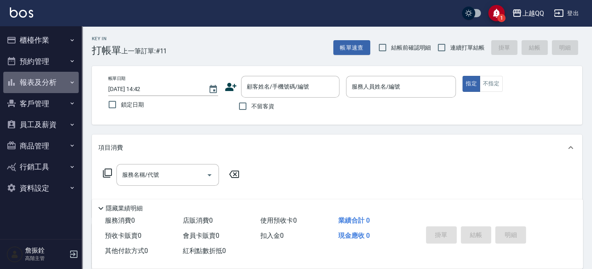
click at [35, 73] on button "報表及分析" at bounding box center [40, 82] width 75 height 21
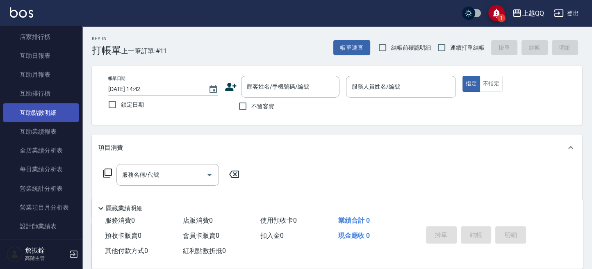
scroll to position [273, 0]
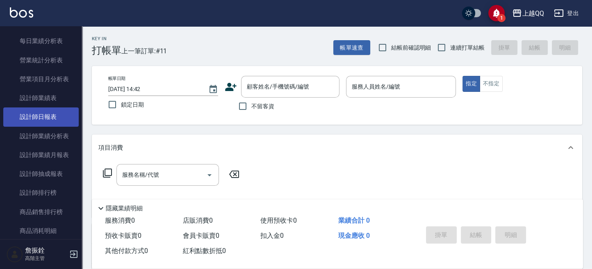
drag, startPoint x: 36, startPoint y: 116, endPoint x: 49, endPoint y: 114, distance: 12.6
click at [36, 116] on link "設計師日報表" at bounding box center [40, 116] width 75 height 19
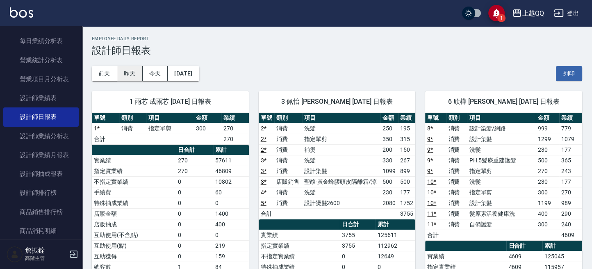
click at [133, 74] on button "昨天" at bounding box center [129, 73] width 25 height 15
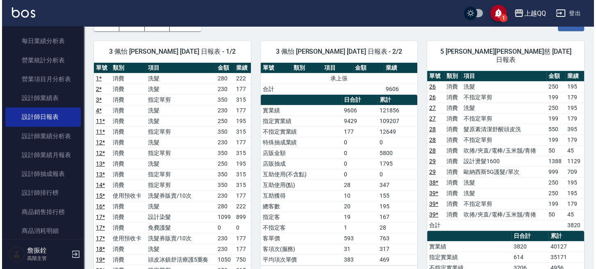
scroll to position [109, 0]
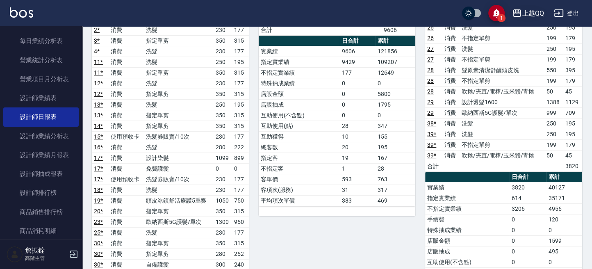
click at [539, 17] on div "上越QQ" at bounding box center [533, 13] width 22 height 10
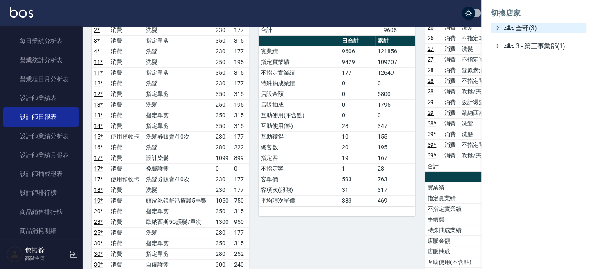
click at [530, 27] on span "全部(3)" at bounding box center [543, 28] width 79 height 10
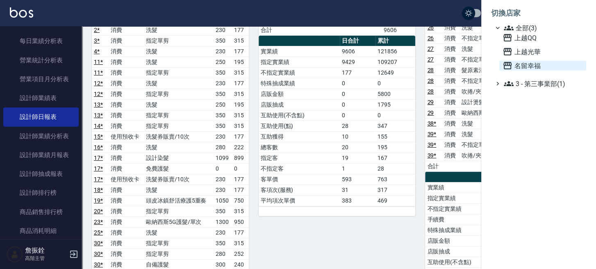
click at [516, 65] on span "名留幸福" at bounding box center [543, 66] width 80 height 10
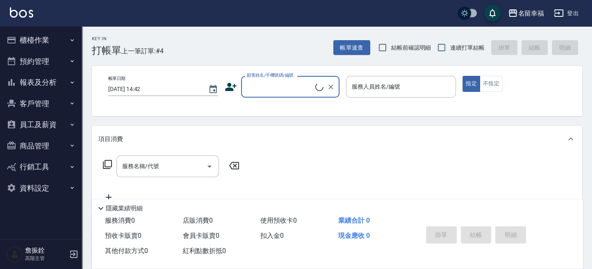
click at [52, 82] on button "報表及分析" at bounding box center [40, 82] width 75 height 21
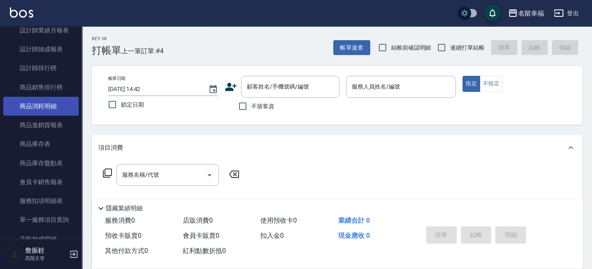
scroll to position [328, 0]
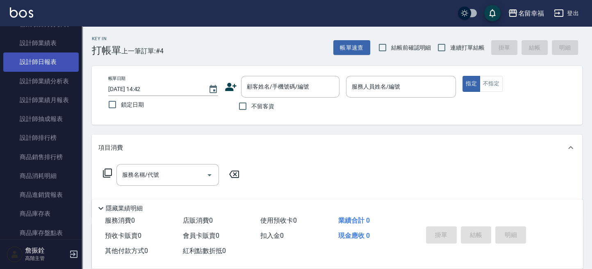
click at [50, 63] on link "設計師日報表" at bounding box center [40, 61] width 75 height 19
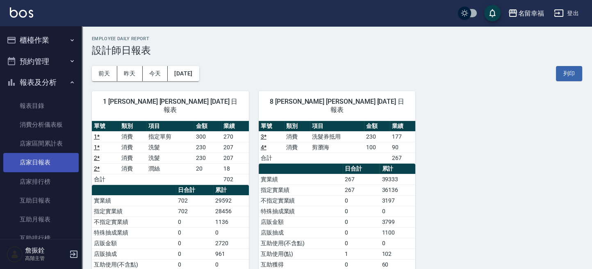
click at [52, 159] on link "店家日報表" at bounding box center [40, 162] width 75 height 19
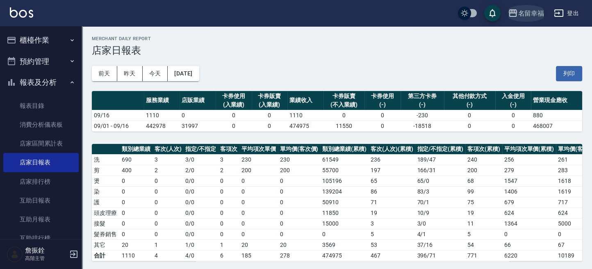
click at [525, 16] on div "名留幸福" at bounding box center [531, 13] width 26 height 10
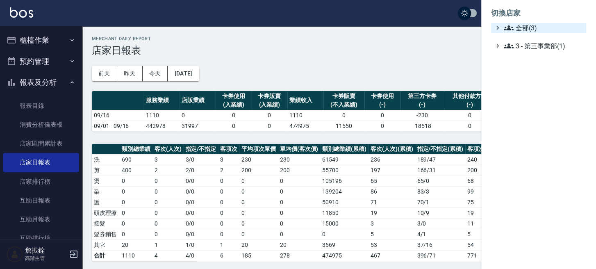
click at [524, 27] on span "全部(3)" at bounding box center [543, 28] width 79 height 10
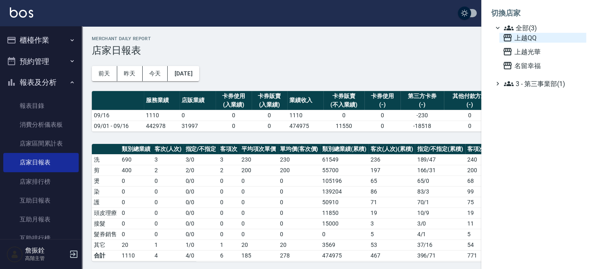
click at [521, 39] on span "上越QQ" at bounding box center [543, 38] width 80 height 10
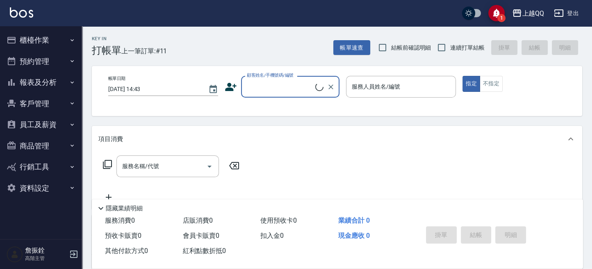
drag, startPoint x: 0, startPoint y: 0, endPoint x: 45, endPoint y: 84, distance: 95.5
click at [45, 84] on button "報表及分析" at bounding box center [40, 82] width 75 height 21
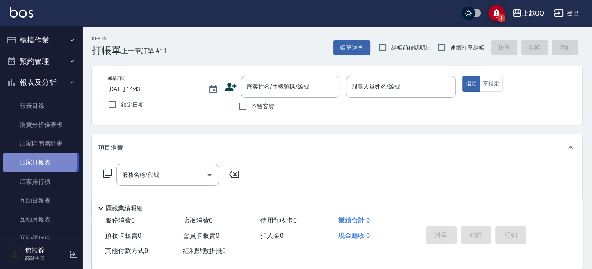
click at [39, 161] on link "店家日報表" at bounding box center [40, 162] width 75 height 19
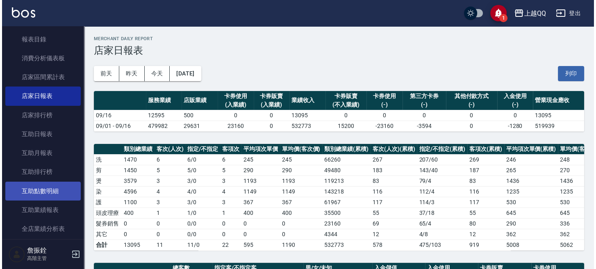
scroll to position [109, 0]
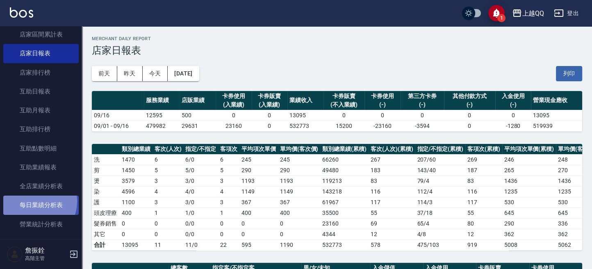
click at [33, 201] on link "每日業績分析表" at bounding box center [40, 205] width 75 height 19
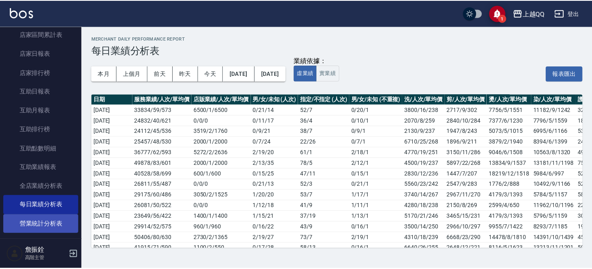
scroll to position [218, 0]
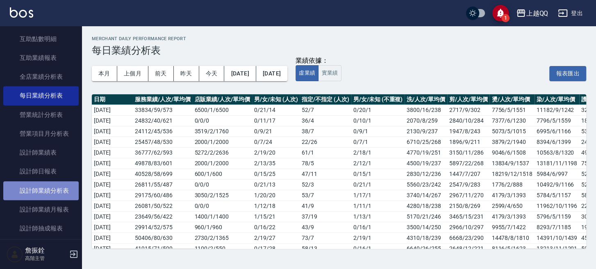
click at [49, 195] on link "設計師業績分析表" at bounding box center [40, 190] width 75 height 19
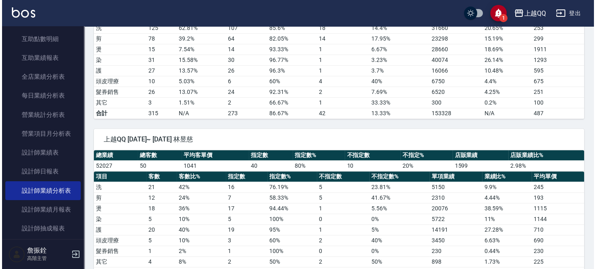
scroll to position [437, 0]
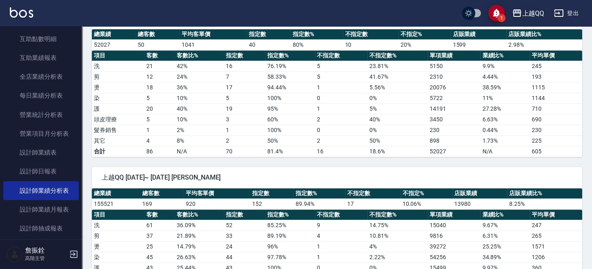
click at [534, 14] on div "上越QQ" at bounding box center [533, 13] width 22 height 10
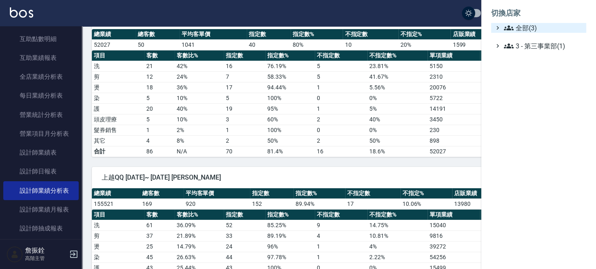
click at [513, 27] on icon at bounding box center [509, 28] width 10 height 10
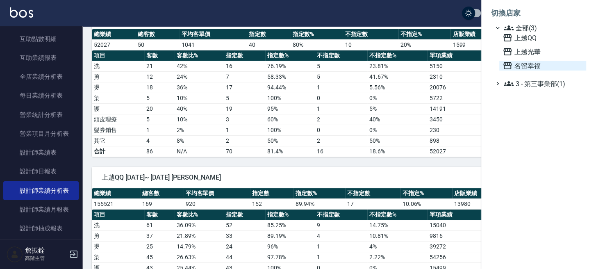
click at [517, 68] on span "名留幸福" at bounding box center [543, 66] width 80 height 10
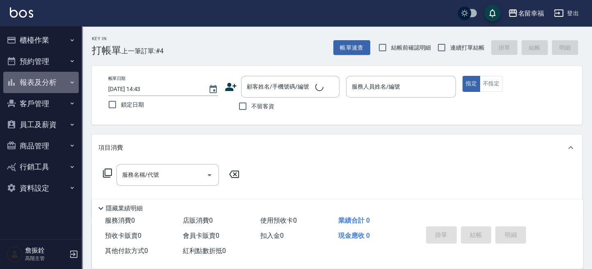
click at [48, 87] on button "報表及分析" at bounding box center [40, 82] width 75 height 21
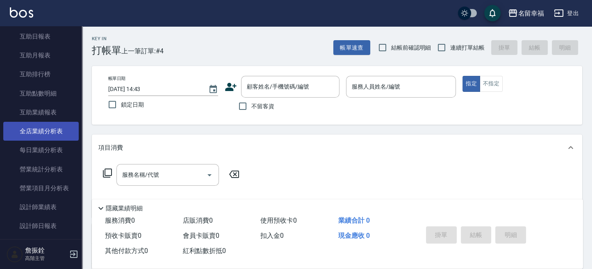
scroll to position [273, 0]
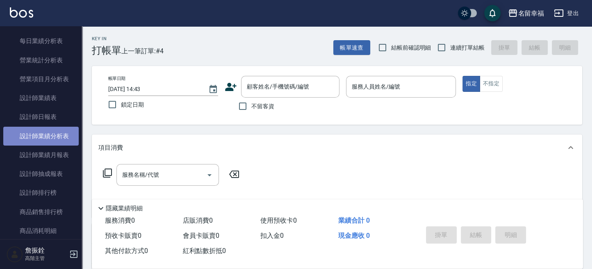
click at [59, 134] on link "設計師業績分析表" at bounding box center [40, 136] width 75 height 19
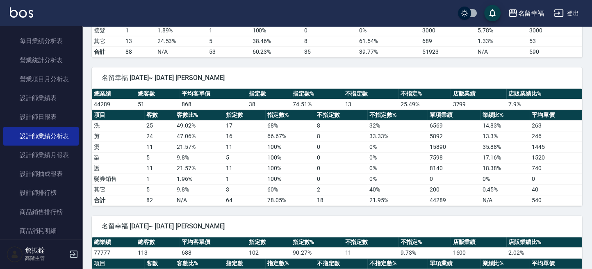
scroll to position [1038, 0]
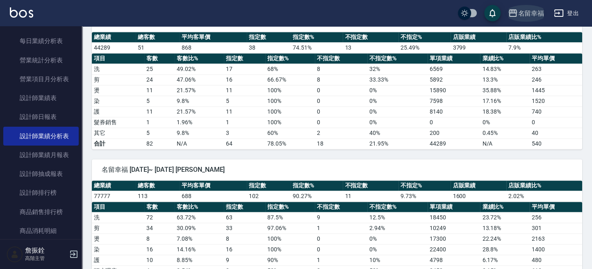
click at [519, 12] on div "名留幸福" at bounding box center [531, 13] width 26 height 10
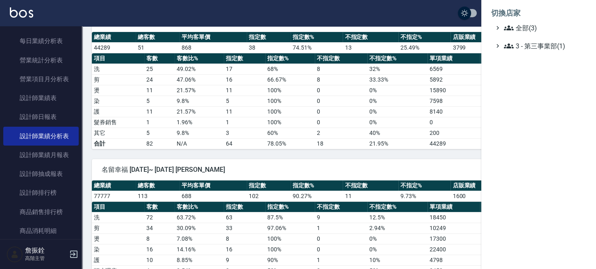
click at [267, 98] on div at bounding box center [298, 134] width 596 height 269
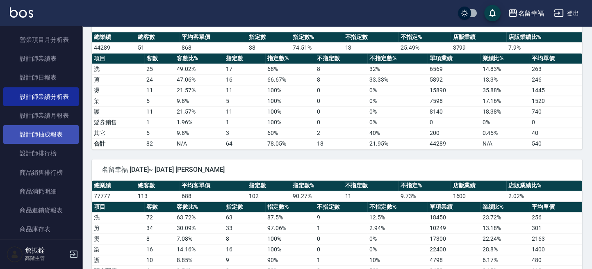
scroll to position [328, 0]
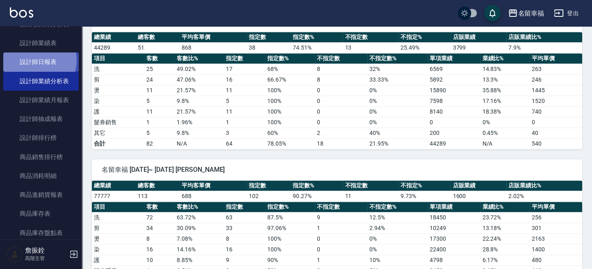
click at [37, 60] on link "設計師日報表" at bounding box center [40, 61] width 75 height 19
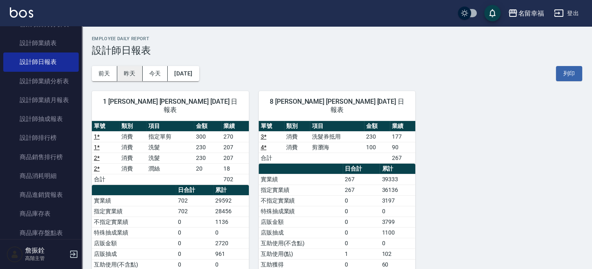
click at [134, 76] on button "昨天" at bounding box center [129, 73] width 25 height 15
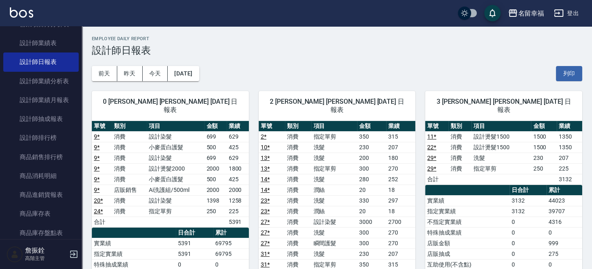
click at [569, 12] on button "登出" at bounding box center [566, 13] width 32 height 15
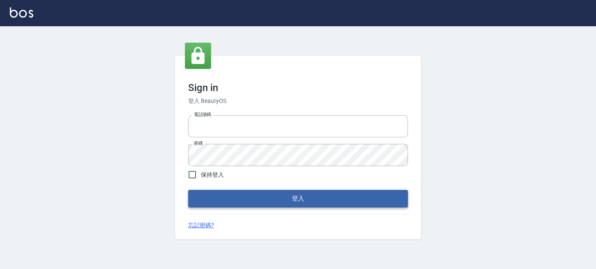
type input "0289832082"
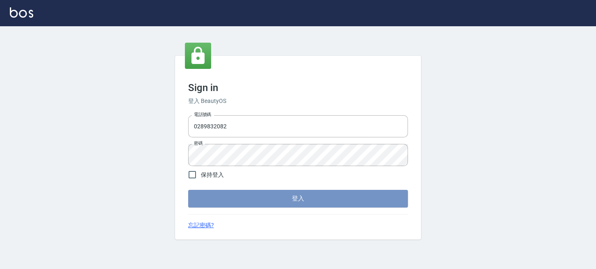
click at [295, 207] on button "登入" at bounding box center [298, 198] width 220 height 17
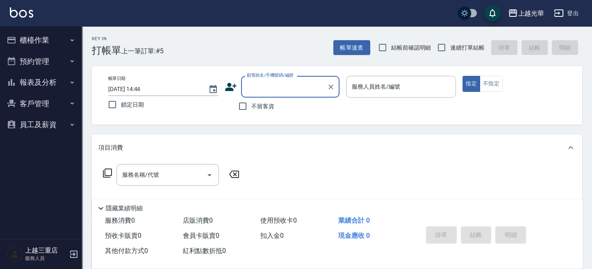
click at [52, 40] on button "櫃檯作業" at bounding box center [40, 40] width 75 height 21
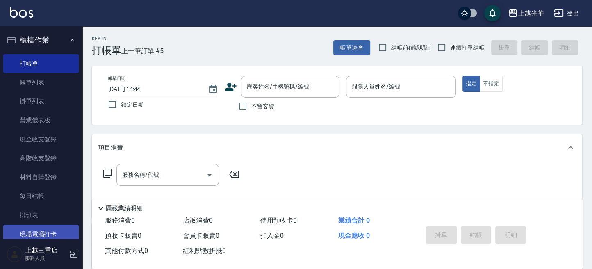
click at [43, 234] on link "現場電腦打卡" at bounding box center [40, 234] width 75 height 19
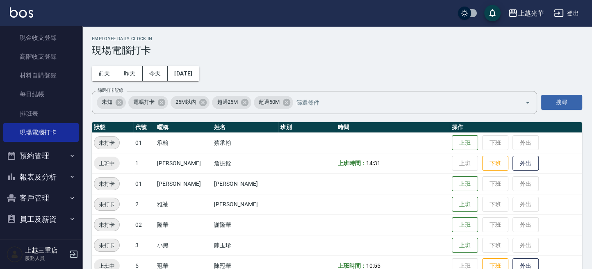
click at [54, 168] on button "報表及分析" at bounding box center [40, 176] width 75 height 21
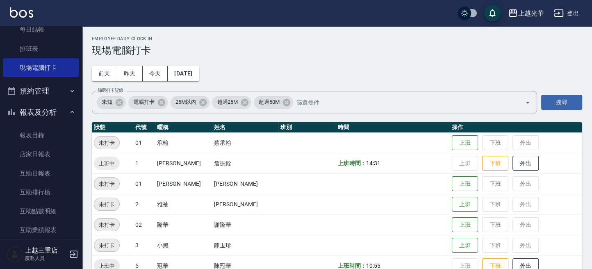
scroll to position [266, 0]
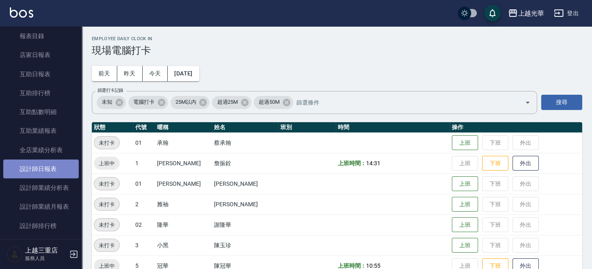
click at [57, 162] on link "設計師日報表" at bounding box center [40, 168] width 75 height 19
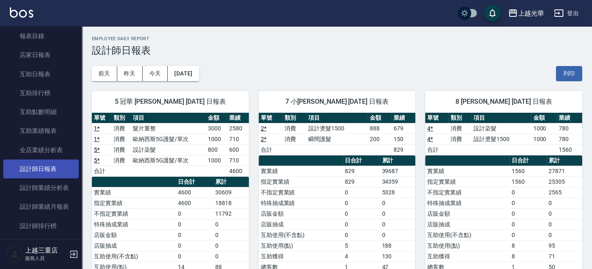
scroll to position [320, 0]
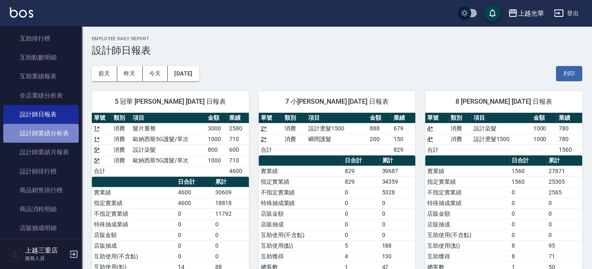
click at [41, 127] on link "設計師業績分析表" at bounding box center [40, 133] width 75 height 19
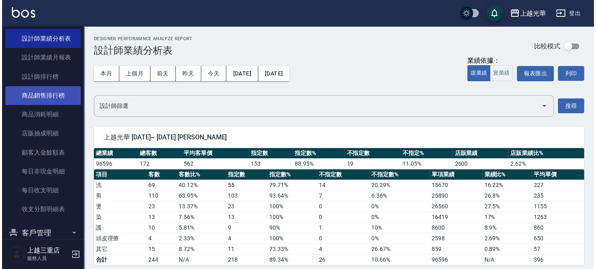
scroll to position [450, 0]
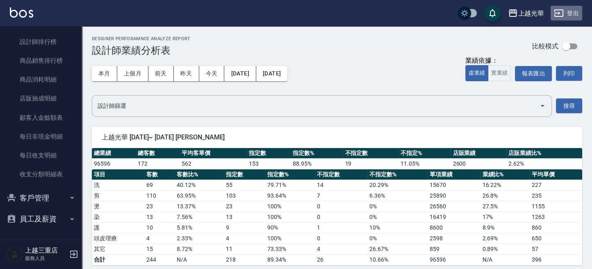
click at [564, 12] on button "登出" at bounding box center [566, 13] width 32 height 15
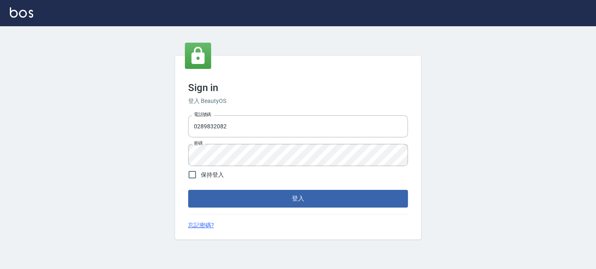
drag, startPoint x: -2, startPoint y: 129, endPoint x: 0, endPoint y: 106, distance: 23.1
click at [0, 111] on html "Sign in 登入 BeautyOS 電話號碼 0289832082 電話號碼 密碼 密碼 保持登入 登入 忘記密碼?" at bounding box center [298, 134] width 596 height 269
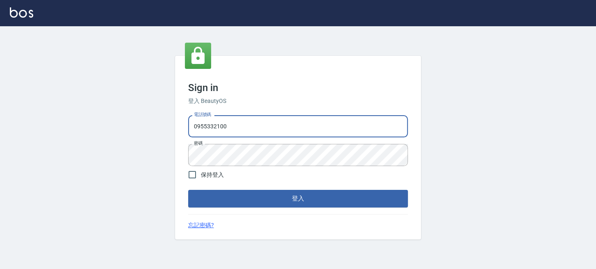
type input "0955332100"
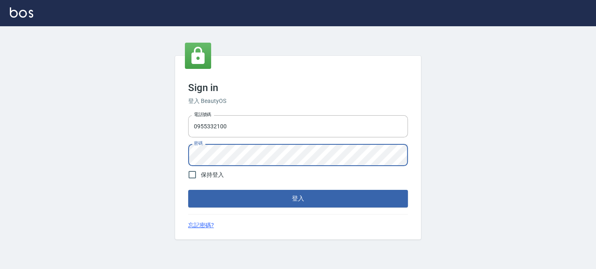
click at [188, 190] on button "登入" at bounding box center [298, 198] width 220 height 17
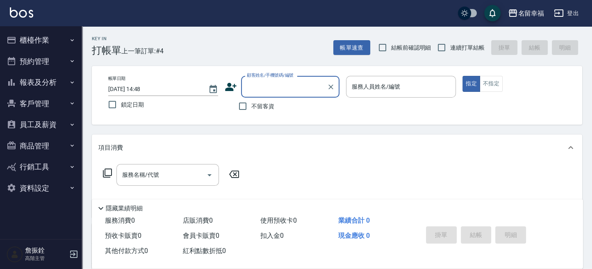
click at [46, 89] on button "報表及分析" at bounding box center [40, 82] width 75 height 21
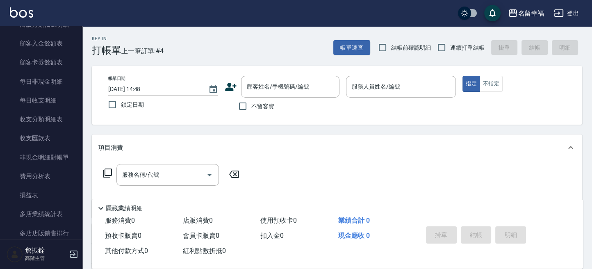
scroll to position [710, 0]
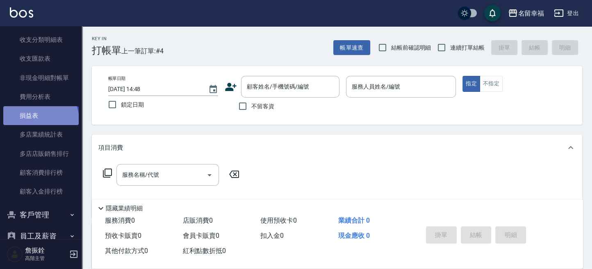
click at [40, 120] on link "損益表" at bounding box center [40, 115] width 75 height 19
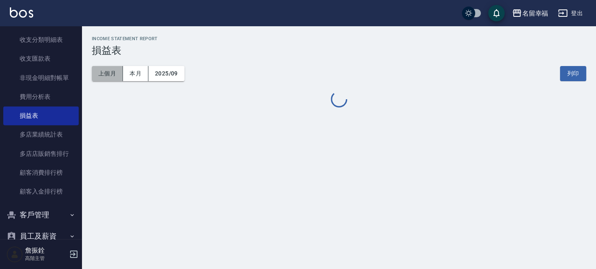
click at [112, 77] on button "上個月" at bounding box center [107, 73] width 31 height 15
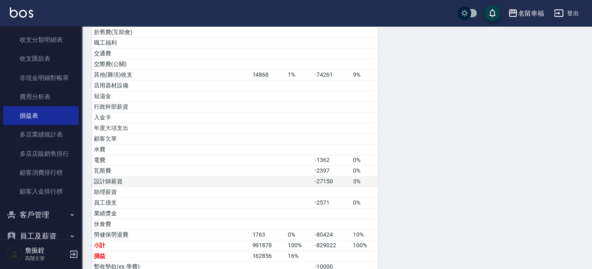
scroll to position [385, 0]
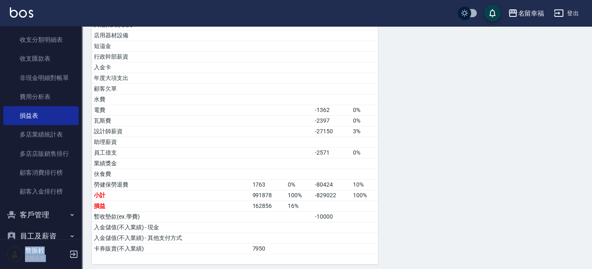
drag, startPoint x: 591, startPoint y: 211, endPoint x: 587, endPoint y: 36, distance: 175.1
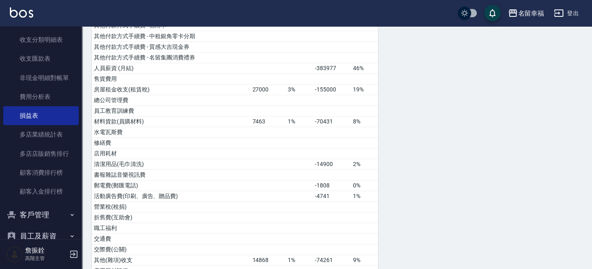
scroll to position [0, 0]
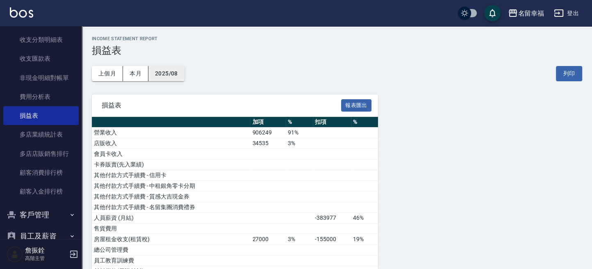
click at [162, 69] on button "2025/08" at bounding box center [166, 73] width 36 height 15
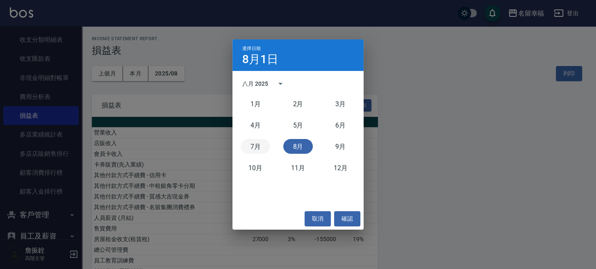
click at [259, 145] on button "7月" at bounding box center [256, 146] width 30 height 15
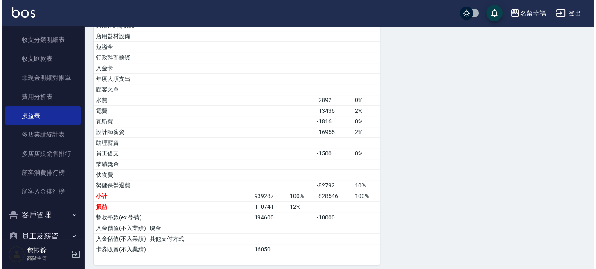
scroll to position [385, 0]
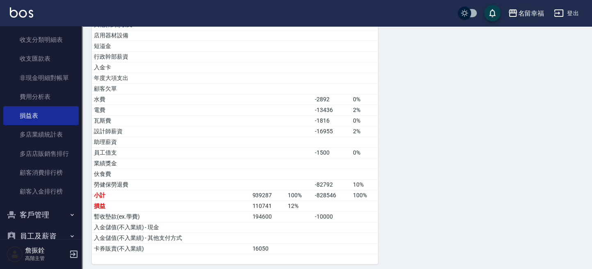
click at [517, 19] on button "名留幸福" at bounding box center [526, 13] width 43 height 17
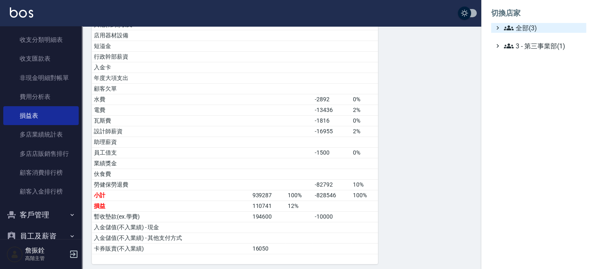
click at [517, 25] on span "全部(3)" at bounding box center [543, 28] width 79 height 10
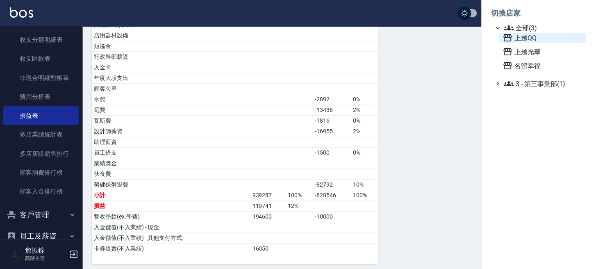
click at [519, 35] on span "上越QQ" at bounding box center [543, 38] width 80 height 10
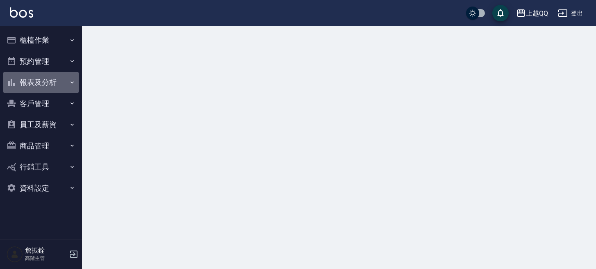
click at [28, 85] on button "報表及分析" at bounding box center [40, 82] width 75 height 21
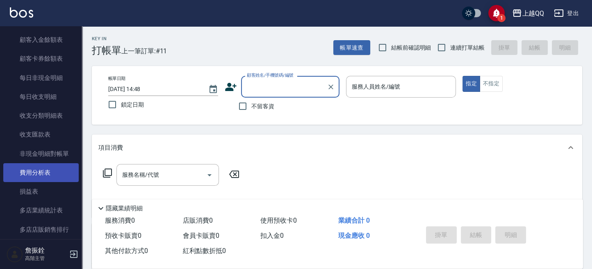
scroll to position [656, 0]
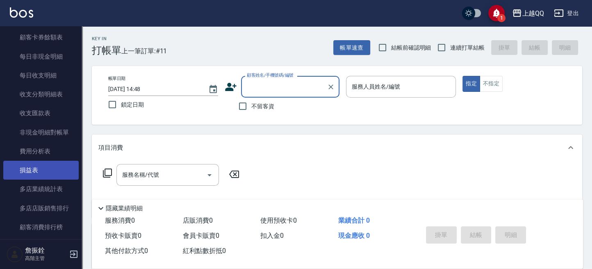
click at [37, 172] on link "損益表" at bounding box center [40, 170] width 75 height 19
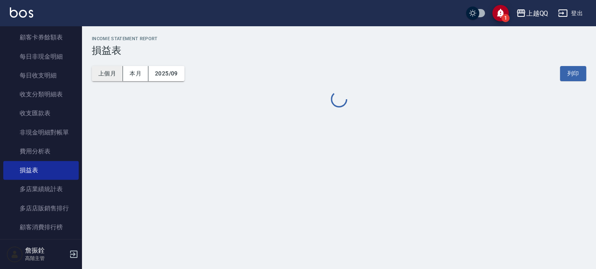
click at [105, 72] on button "上個月" at bounding box center [107, 73] width 31 height 15
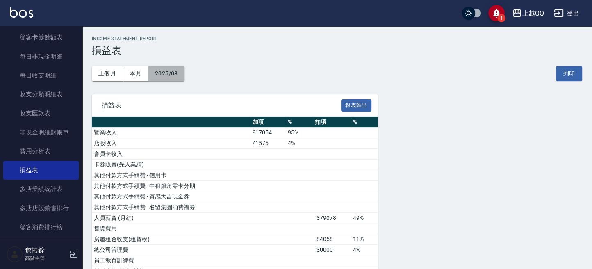
click at [177, 75] on button "2025/08" at bounding box center [166, 73] width 36 height 15
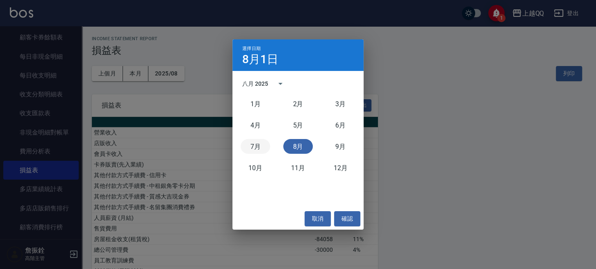
click at [252, 141] on button "7月" at bounding box center [256, 146] width 30 height 15
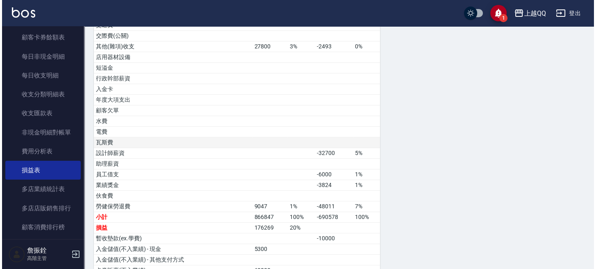
scroll to position [385, 0]
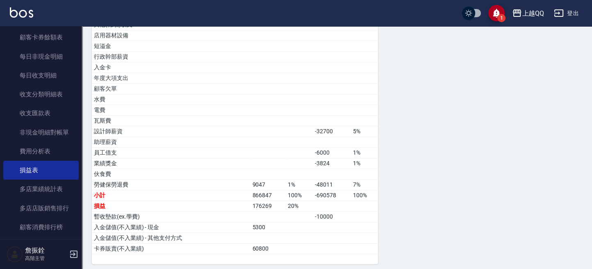
click at [544, 16] on button "上越QQ" at bounding box center [528, 13] width 39 height 17
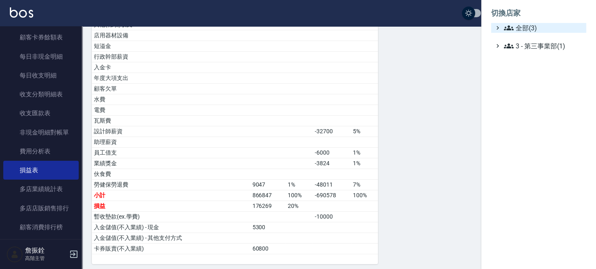
click at [528, 25] on span "全部(3)" at bounding box center [543, 28] width 79 height 10
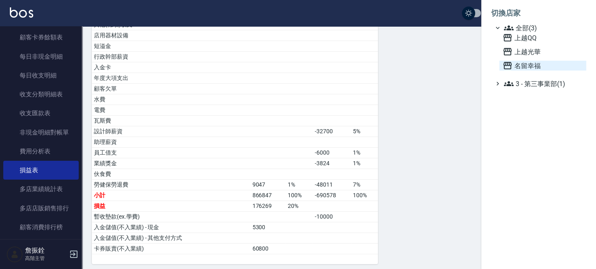
click at [519, 65] on span "名留幸福" at bounding box center [543, 66] width 80 height 10
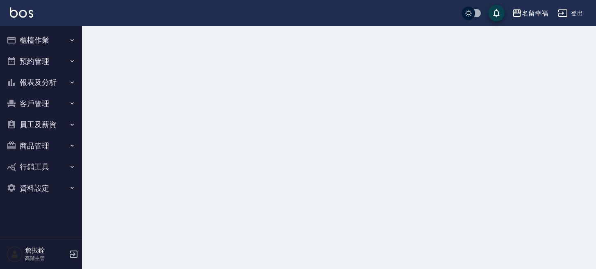
drag, startPoint x: 0, startPoint y: 0, endPoint x: 532, endPoint y: 15, distance: 532.3
click at [532, 15] on div "名留幸福" at bounding box center [535, 13] width 26 height 10
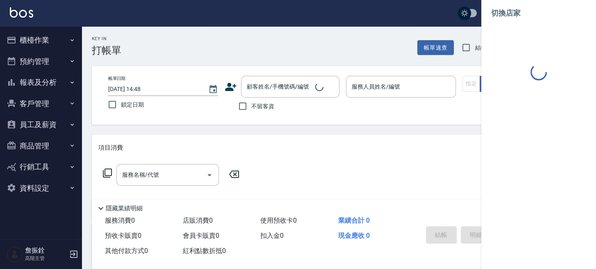
click at [528, 27] on ul "切換店家" at bounding box center [538, 42] width 115 height 85
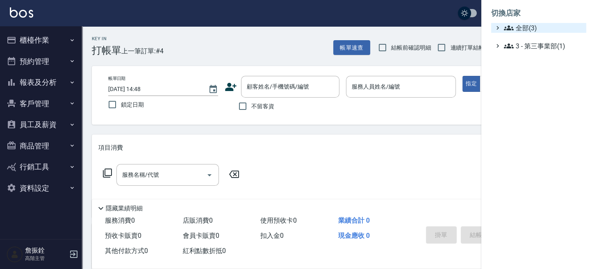
click at [521, 29] on span "全部(3)" at bounding box center [543, 28] width 79 height 10
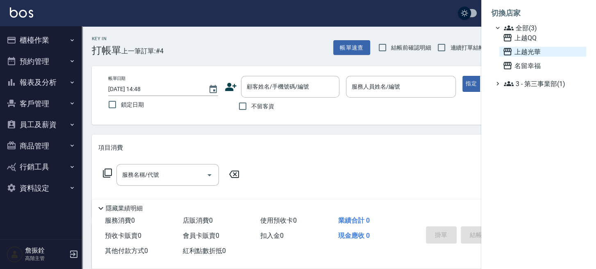
click at [522, 52] on span "上越光華" at bounding box center [543, 52] width 80 height 10
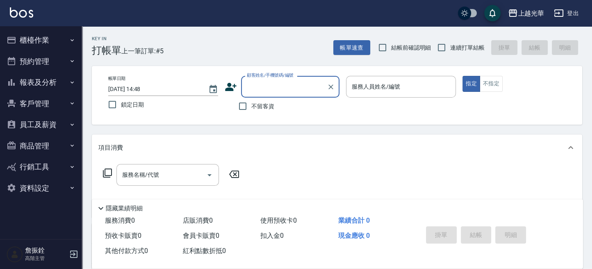
click at [41, 84] on button "報表及分析" at bounding box center [40, 82] width 75 height 21
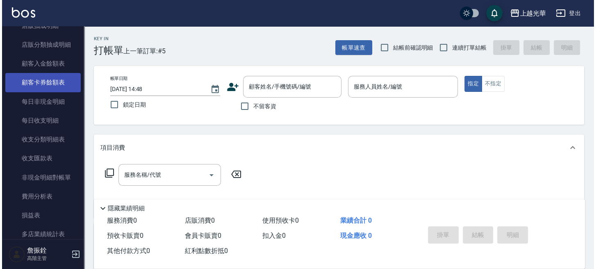
scroll to position [656, 0]
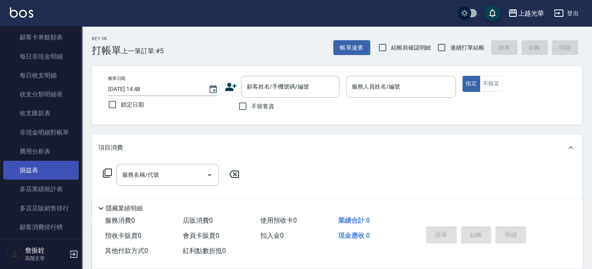
click at [44, 166] on link "損益表" at bounding box center [40, 170] width 75 height 19
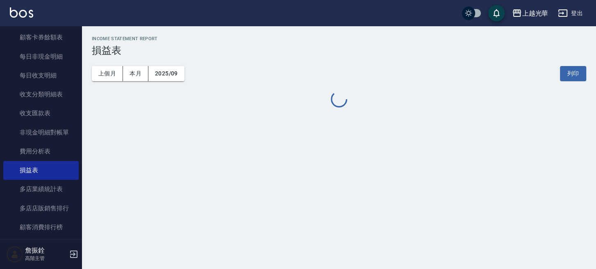
click at [124, 63] on div "上個月 本月 2025/09 列印" at bounding box center [339, 73] width 494 height 35
click at [115, 74] on button "上個月" at bounding box center [107, 73] width 31 height 15
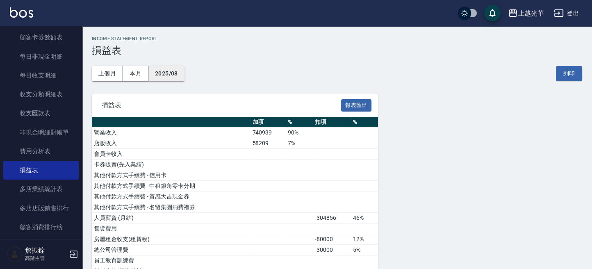
click at [168, 66] on button "2025/08" at bounding box center [166, 73] width 36 height 15
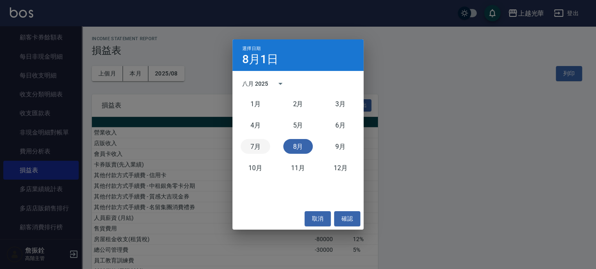
click at [255, 145] on button "7月" at bounding box center [256, 146] width 30 height 15
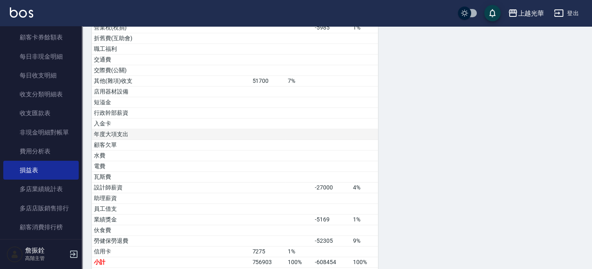
scroll to position [396, 0]
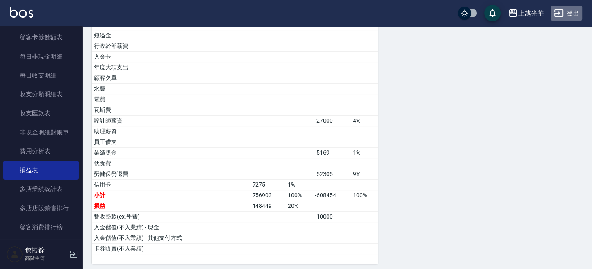
click at [568, 10] on button "登出" at bounding box center [566, 13] width 32 height 15
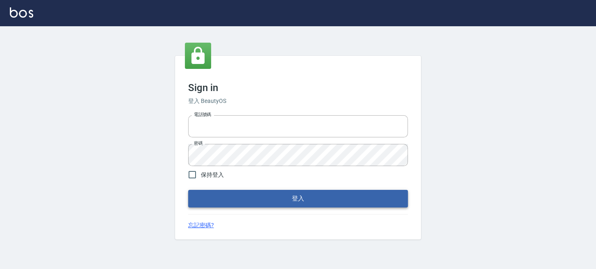
type input "0289832082"
click at [288, 193] on button "登入" at bounding box center [298, 198] width 220 height 17
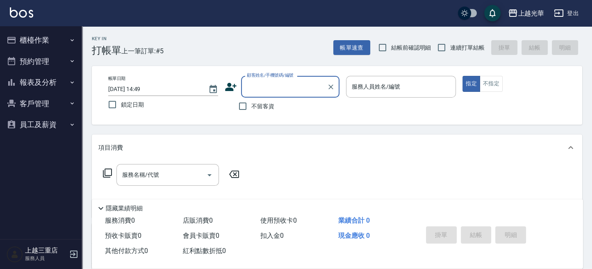
click at [33, 100] on button "客戶管理" at bounding box center [40, 103] width 75 height 21
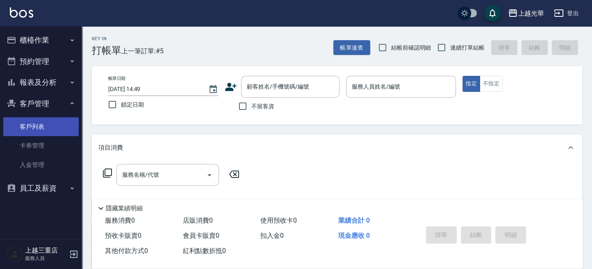
click at [26, 126] on link "客戶列表" at bounding box center [40, 126] width 75 height 19
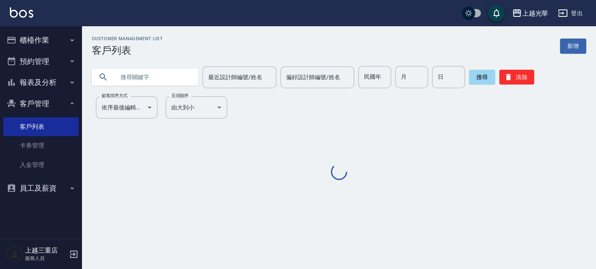
click at [141, 77] on input "text" at bounding box center [153, 77] width 77 height 22
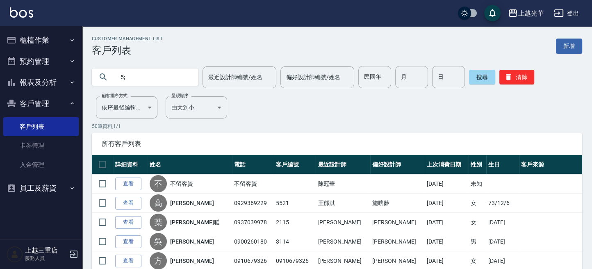
type input "5"
type input "c"
type input "F"
type input "C"
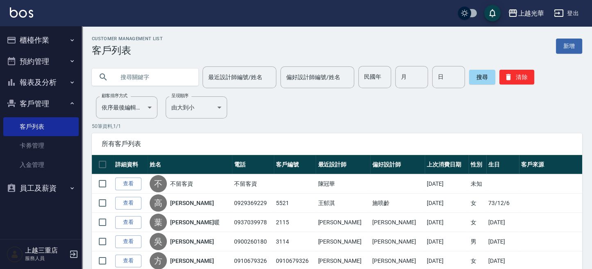
type input "D"
type input "張瑋"
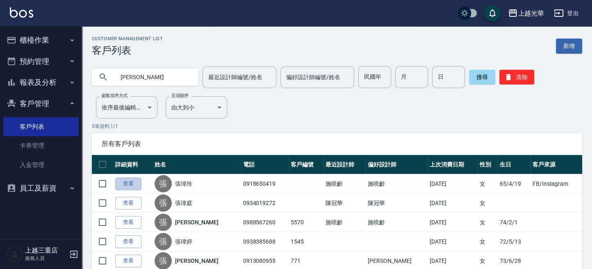
drag, startPoint x: 121, startPoint y: 184, endPoint x: 127, endPoint y: 182, distance: 7.4
click at [121, 184] on link "查看" at bounding box center [128, 183] width 26 height 13
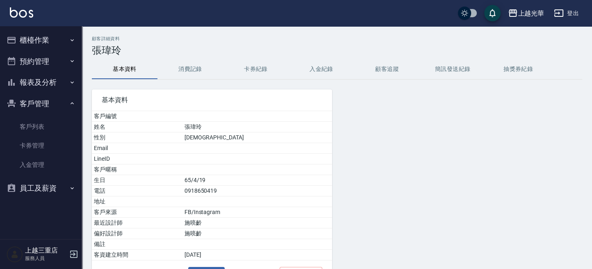
drag, startPoint x: 205, startPoint y: 68, endPoint x: 200, endPoint y: 73, distance: 6.4
click at [205, 70] on button "消費記錄" at bounding box center [190, 69] width 66 height 20
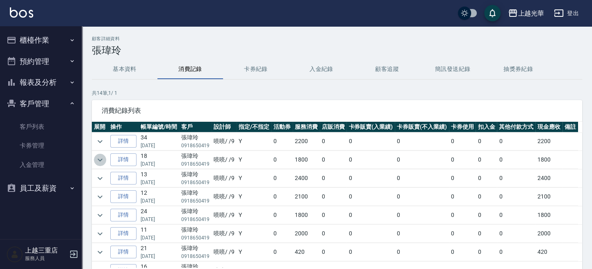
click at [97, 163] on icon "expand row" at bounding box center [100, 160] width 10 height 10
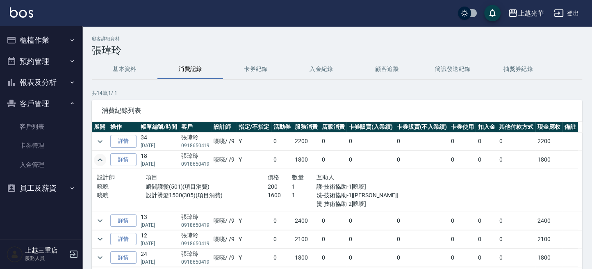
scroll to position [55, 0]
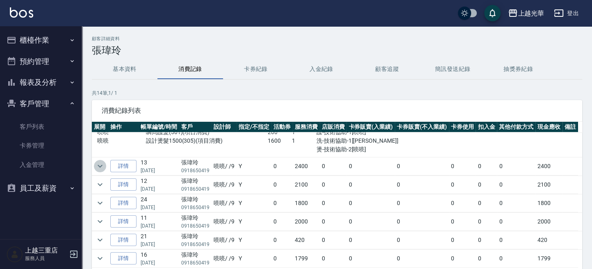
click at [102, 165] on icon "expand row" at bounding box center [100, 166] width 10 height 10
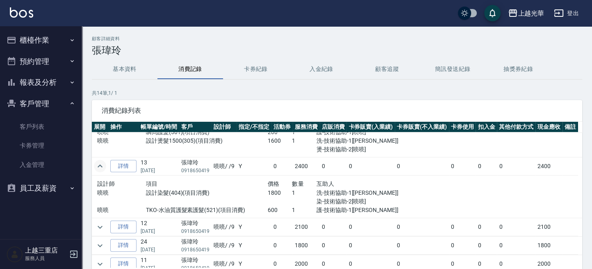
scroll to position [109, 0]
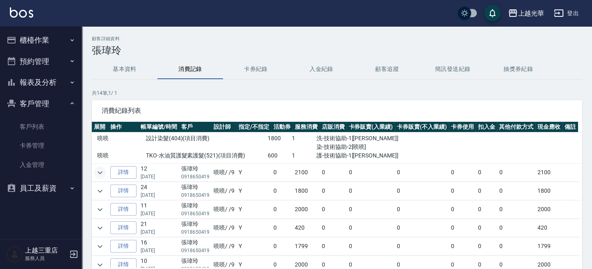
click at [101, 169] on icon "expand row" at bounding box center [100, 173] width 10 height 10
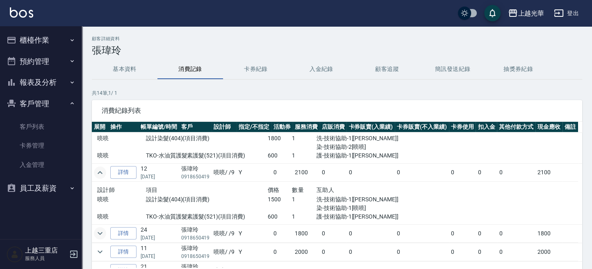
click at [102, 232] on icon "expand row" at bounding box center [100, 233] width 10 height 10
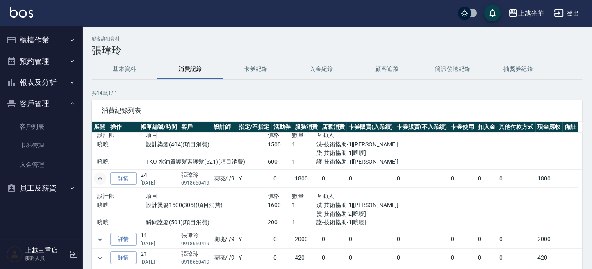
scroll to position [218, 0]
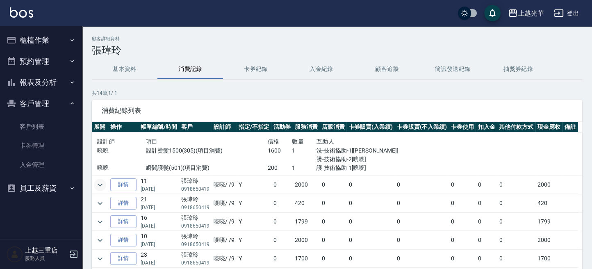
click at [101, 187] on icon "expand row" at bounding box center [100, 185] width 10 height 10
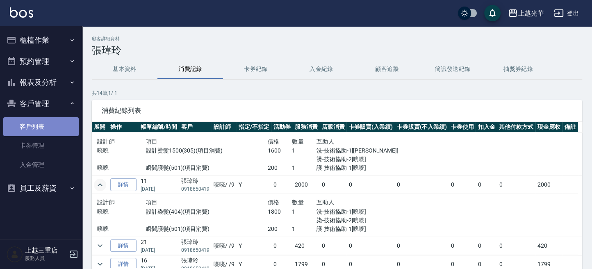
click at [42, 125] on link "客戶列表" at bounding box center [40, 126] width 75 height 19
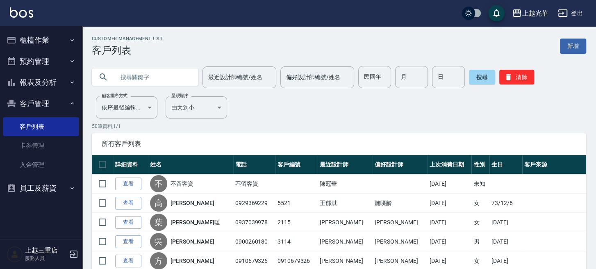
click at [132, 79] on input "text" at bounding box center [153, 77] width 77 height 22
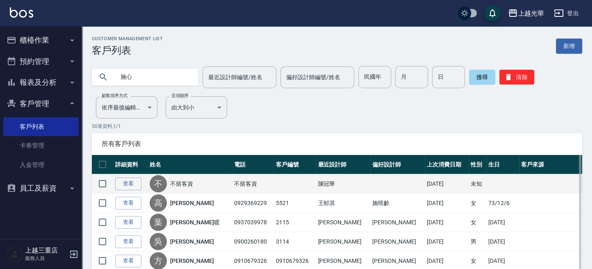
type input "施心"
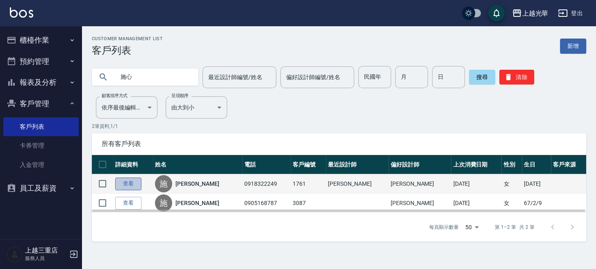
click at [128, 182] on link "查看" at bounding box center [128, 183] width 26 height 13
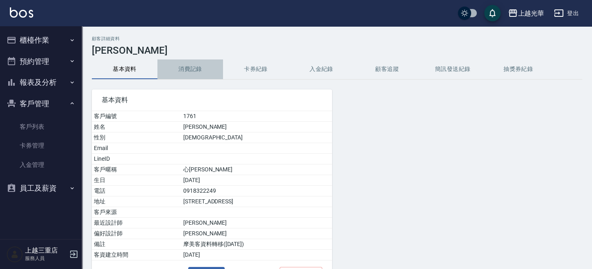
click at [201, 70] on button "消費記錄" at bounding box center [190, 69] width 66 height 20
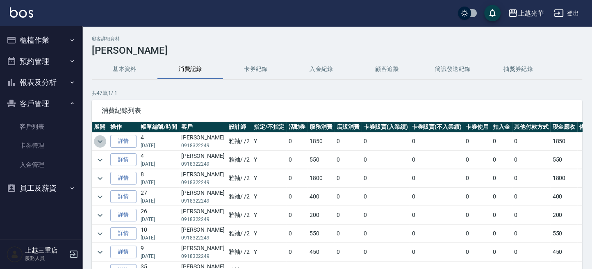
click at [99, 140] on icon "expand row" at bounding box center [100, 141] width 10 height 10
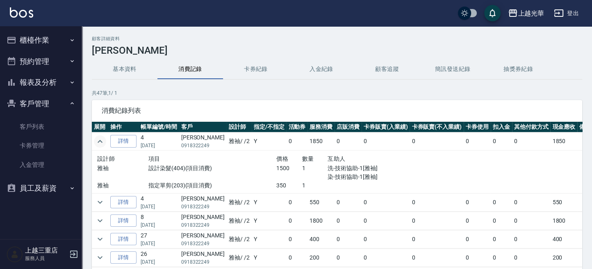
click at [10, 10] on img at bounding box center [21, 12] width 23 height 10
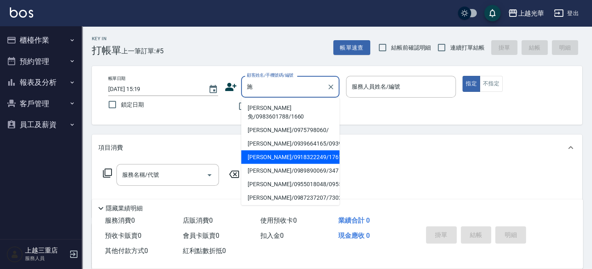
click at [312, 158] on li "[PERSON_NAME]/0918322249/1761" at bounding box center [290, 157] width 98 height 14
type input "[PERSON_NAME]/0918322249/1761"
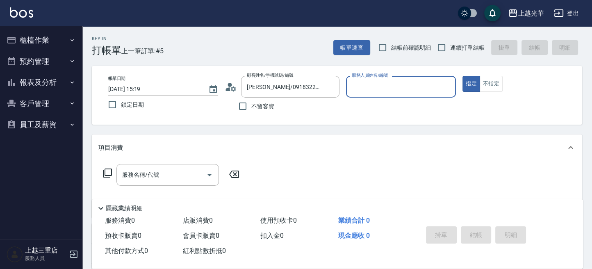
type input "雅袖-2"
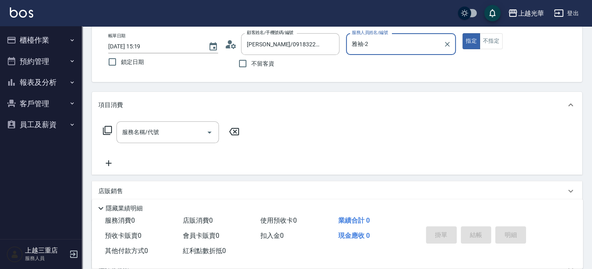
scroll to position [55, 0]
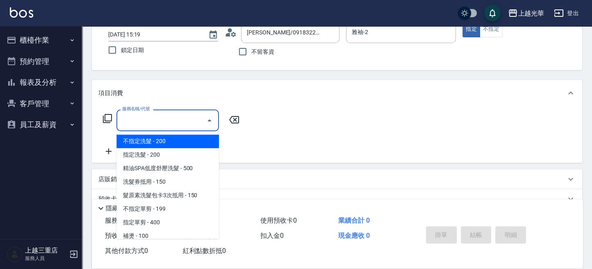
click at [145, 121] on input "服務名稱/代號" at bounding box center [161, 120] width 83 height 14
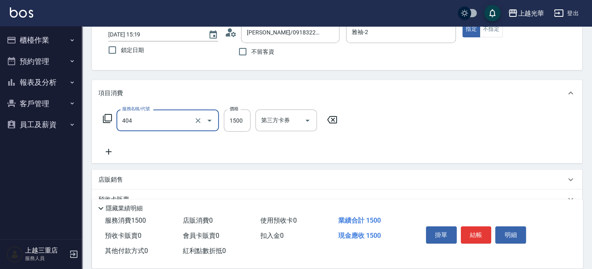
type input "設計染髮(404)"
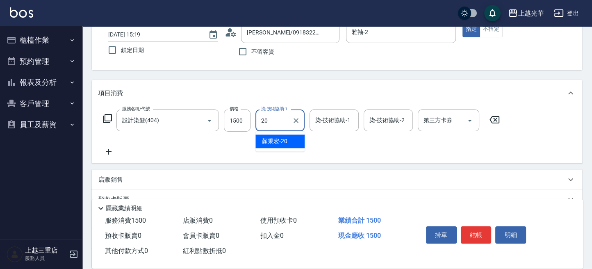
type input "顏秉宏-20"
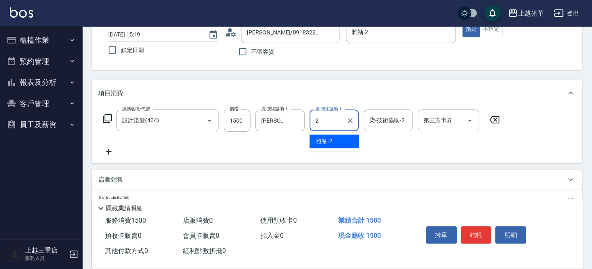
type input "雅袖-2"
click at [108, 150] on icon at bounding box center [109, 152] width 6 height 6
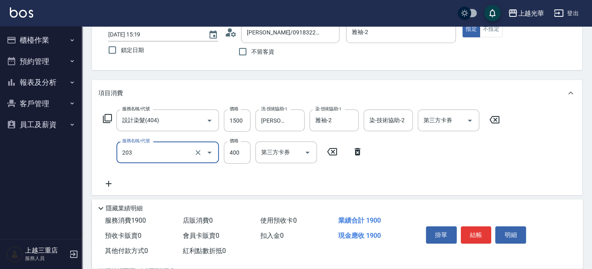
type input "指定單剪(203)"
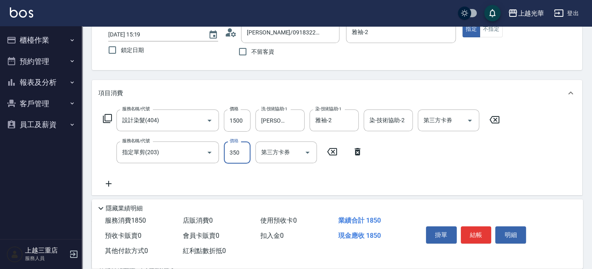
type input "350"
click at [480, 235] on button "結帳" at bounding box center [476, 234] width 31 height 17
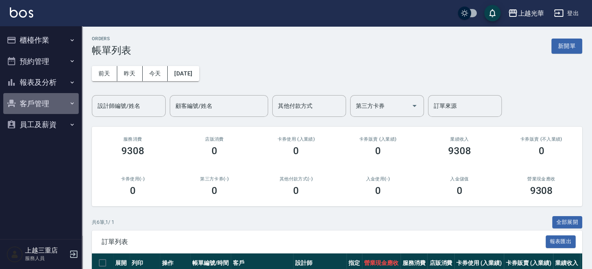
click at [26, 105] on button "客戶管理" at bounding box center [40, 103] width 75 height 21
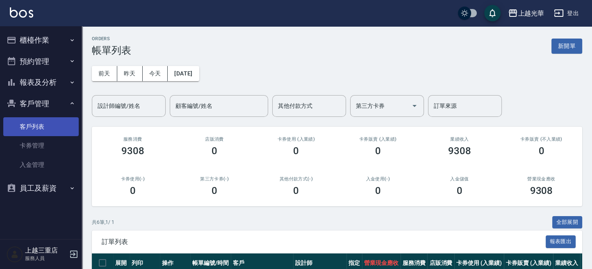
click at [39, 133] on link "客戶列表" at bounding box center [40, 126] width 75 height 19
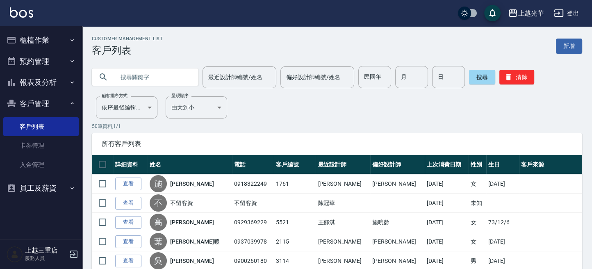
click at [138, 84] on input "text" at bounding box center [153, 77] width 77 height 22
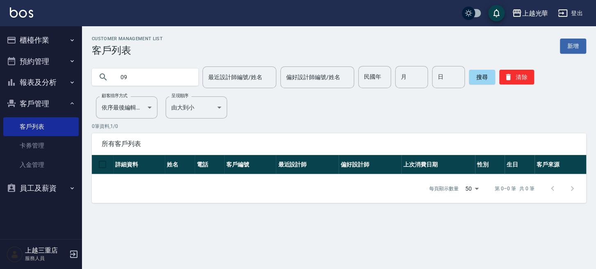
type input "0"
type input "謝賽"
click at [24, 11] on img at bounding box center [21, 12] width 23 height 10
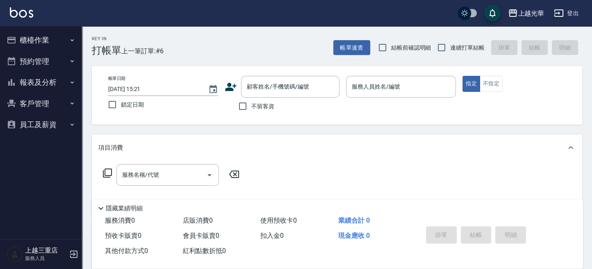
click at [231, 86] on icon at bounding box center [230, 87] width 11 height 8
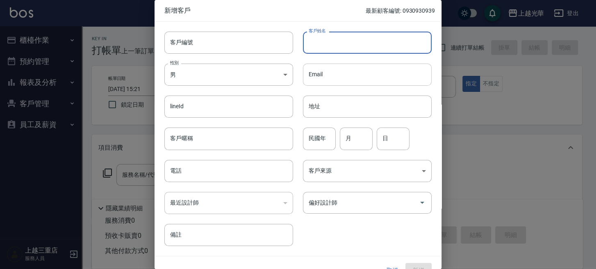
drag, startPoint x: 353, startPoint y: 46, endPoint x: 406, endPoint y: 79, distance: 62.6
click at [357, 50] on input "客戶姓名" at bounding box center [367, 43] width 129 height 22
type input "[PERSON_NAME]"
click at [284, 73] on body "上越光華 登出 櫃檯作業 打帳單 帳單列表 掛單列表 營業儀表板 現金收支登錄 高階收支登錄 材料自購登錄 每日結帳 排班表 現場電腦打卡 預約管理 預約管理…" at bounding box center [298, 200] width 596 height 400
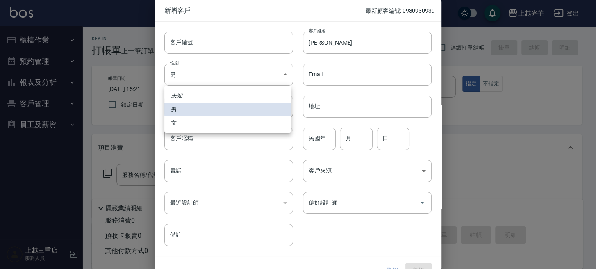
click at [234, 125] on li "女" at bounding box center [227, 123] width 127 height 14
type input "FEMALE"
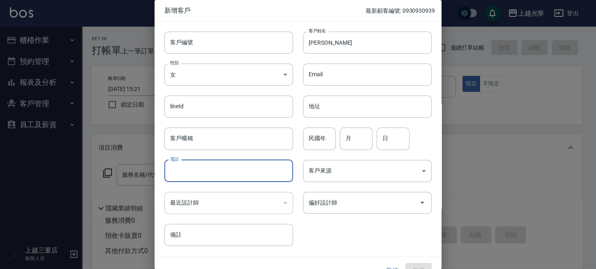
click at [215, 171] on input "電話" at bounding box center [228, 171] width 129 height 22
type input "0981695408"
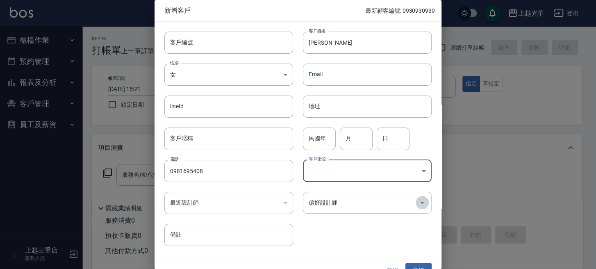
click at [417, 201] on icon "Open" at bounding box center [422, 203] width 10 height 10
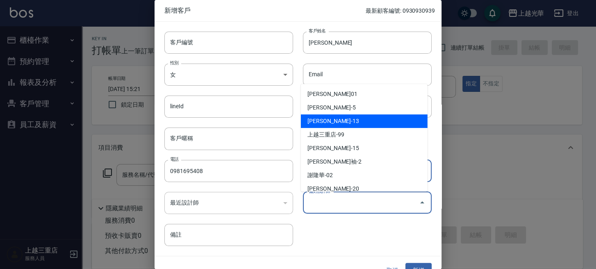
scroll to position [55, 0]
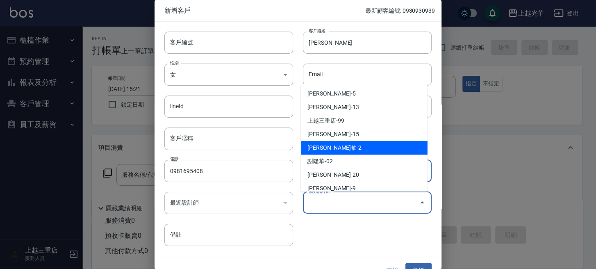
click at [366, 149] on li "林雅袖-2" at bounding box center [364, 148] width 127 height 14
type input "[PERSON_NAME]"
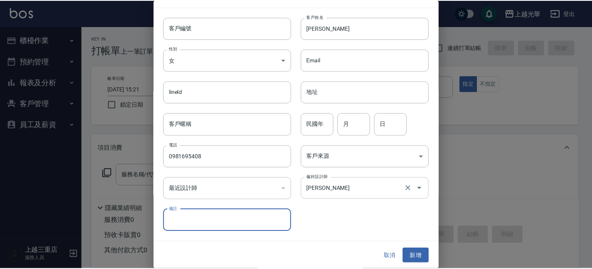
scroll to position [15, 0]
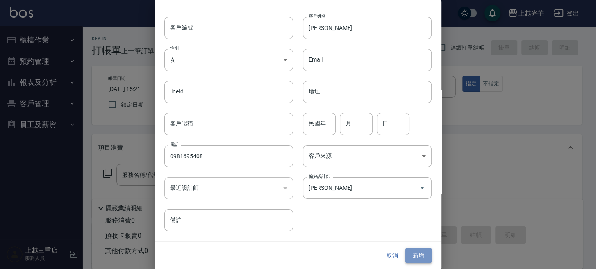
click at [416, 252] on button "新增" at bounding box center [418, 255] width 26 height 15
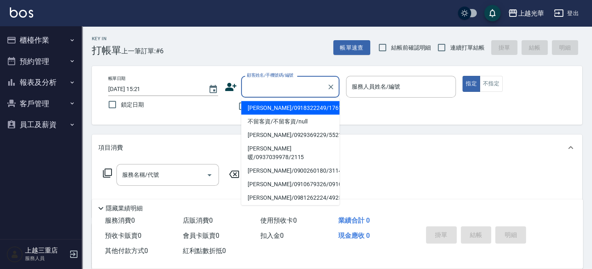
drag, startPoint x: 257, startPoint y: 84, endPoint x: 385, endPoint y: 113, distance: 131.2
click at [259, 86] on input "顧客姓名/手機號碼/編號" at bounding box center [284, 87] width 79 height 14
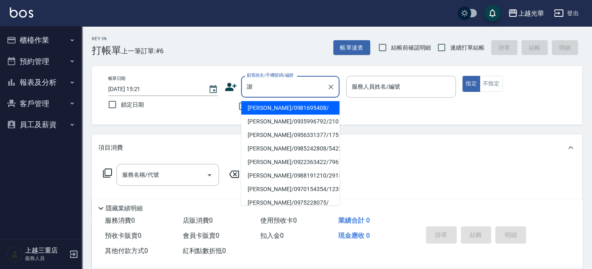
click at [255, 107] on li "謝賽美/0981695408/" at bounding box center [290, 108] width 98 height 14
type input "謝賽美/0981695408/"
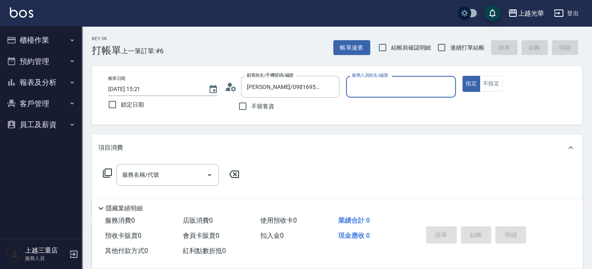
type input "雅袖-2"
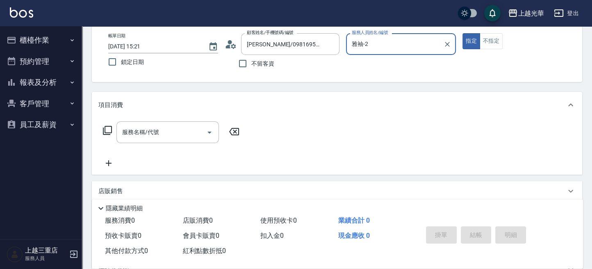
scroll to position [55, 0]
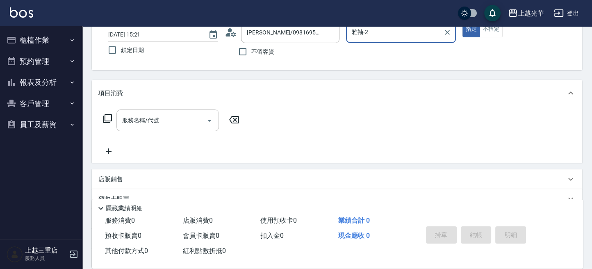
click at [152, 119] on input "服務名稱/代號" at bounding box center [161, 120] width 83 height 14
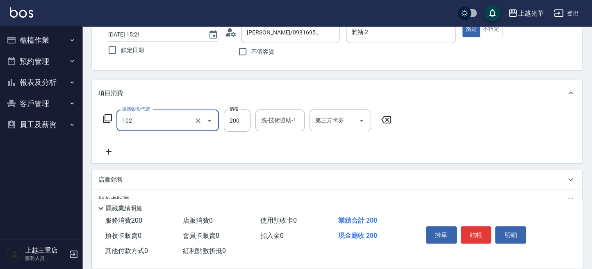
type input "指定洗髮(102)"
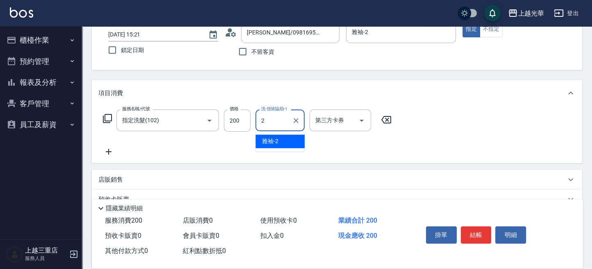
type input "雅袖-2"
click at [107, 150] on icon at bounding box center [108, 152] width 20 height 10
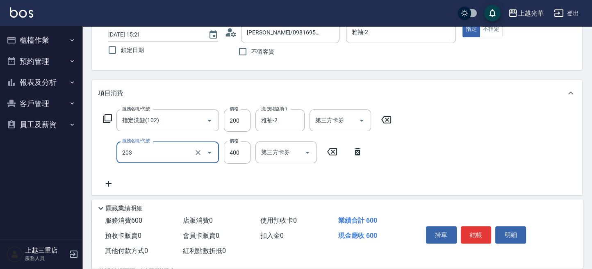
type input "指定單剪(203)"
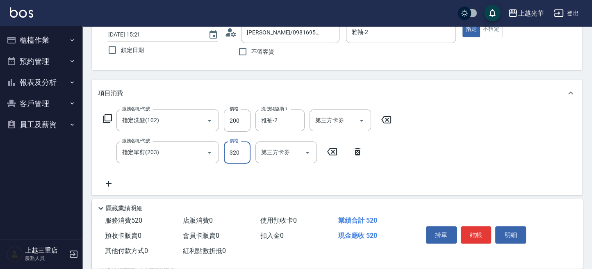
click at [233, 155] on input "320" at bounding box center [237, 152] width 27 height 22
type input "350"
click at [479, 230] on button "結帳" at bounding box center [476, 234] width 31 height 17
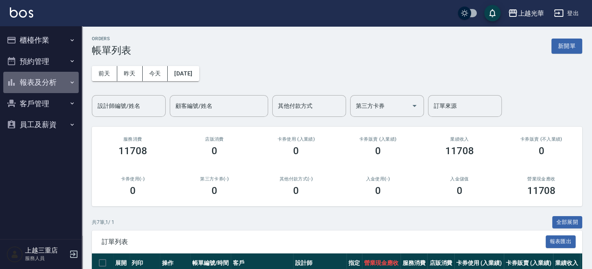
drag, startPoint x: 56, startPoint y: 81, endPoint x: 54, endPoint y: 86, distance: 5.3
click at [56, 82] on button "報表及分析" at bounding box center [40, 82] width 75 height 21
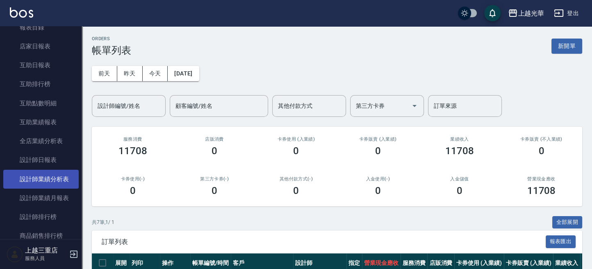
scroll to position [109, 0]
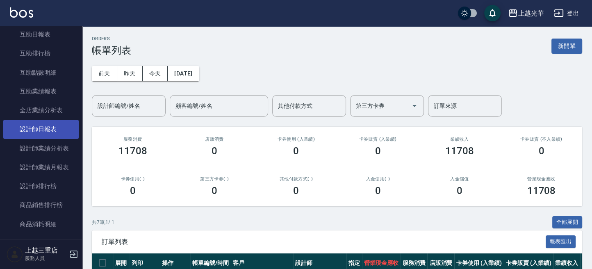
click at [52, 124] on link "設計師日報表" at bounding box center [40, 129] width 75 height 19
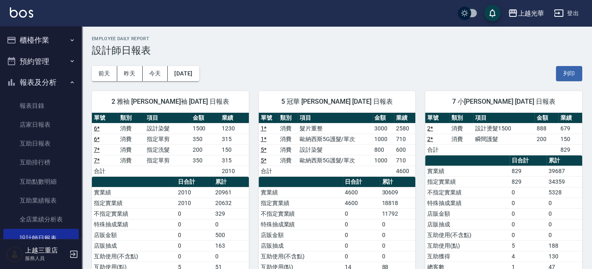
click at [45, 36] on button "櫃檯作業" at bounding box center [40, 40] width 75 height 21
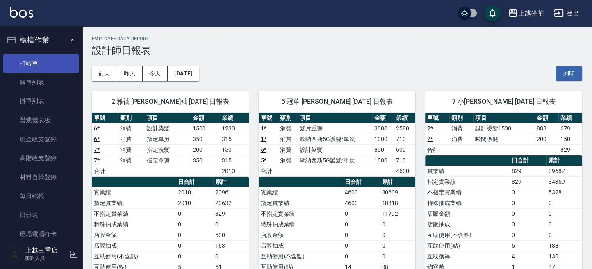
click at [33, 61] on link "打帳單" at bounding box center [40, 63] width 75 height 19
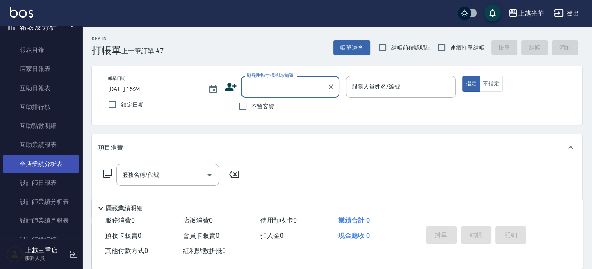
scroll to position [273, 0]
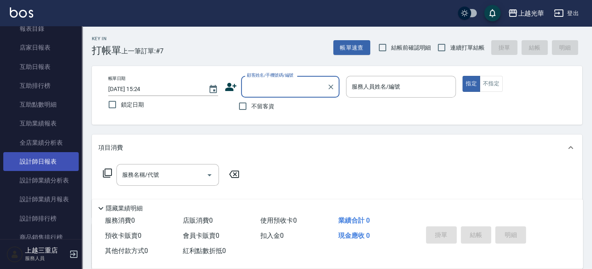
click at [54, 164] on link "設計師日報表" at bounding box center [40, 161] width 75 height 19
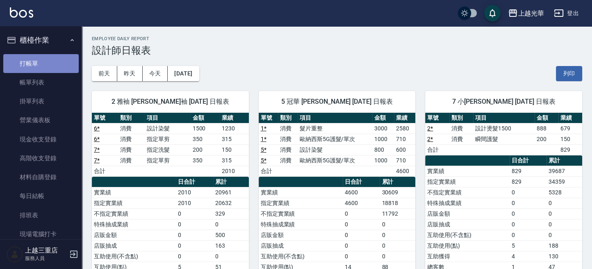
click at [44, 68] on link "打帳單" at bounding box center [40, 63] width 75 height 19
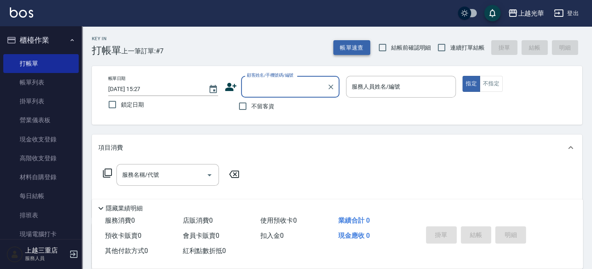
click at [354, 50] on button "帳單速查" at bounding box center [351, 47] width 37 height 15
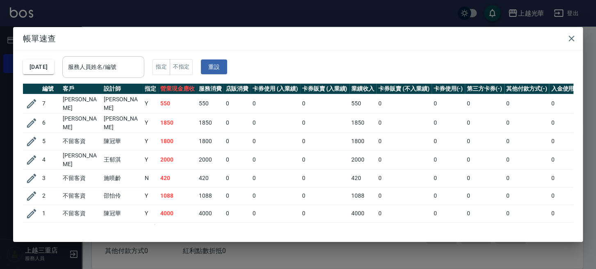
drag, startPoint x: 130, startPoint y: 71, endPoint x: 141, endPoint y: 70, distance: 11.2
click at [130, 71] on input "服務人員姓名/編號" at bounding box center [103, 67] width 75 height 14
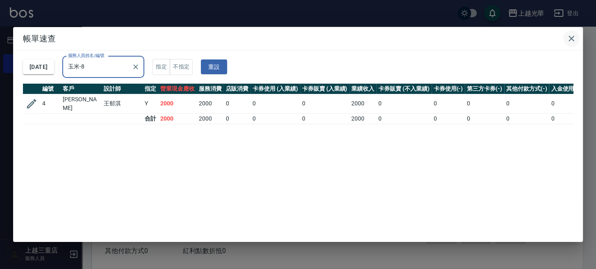
type input "玉米-8"
click at [571, 34] on icon "button" at bounding box center [571, 39] width 10 height 10
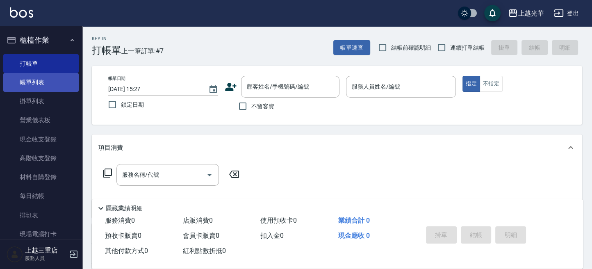
click at [42, 85] on link "帳單列表" at bounding box center [40, 82] width 75 height 19
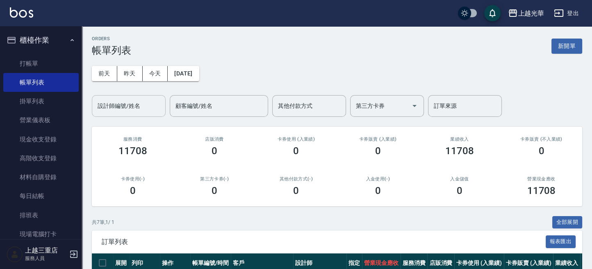
click at [147, 99] on input "設計師編號/姓名" at bounding box center [129, 106] width 66 height 14
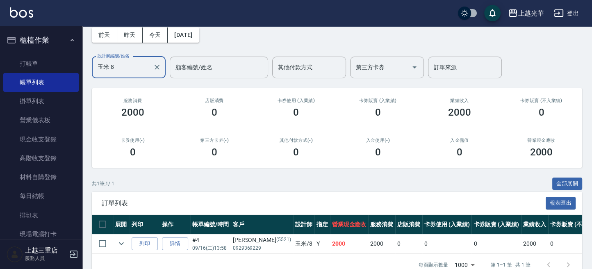
scroll to position [63, 0]
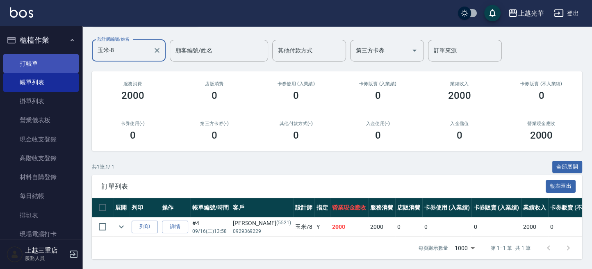
type input "玉米-8"
click at [42, 57] on link "打帳單" at bounding box center [40, 63] width 75 height 19
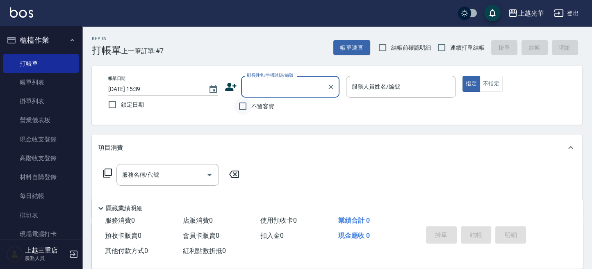
click at [248, 114] on input "不留客資" at bounding box center [242, 106] width 17 height 17
checkbox input "true"
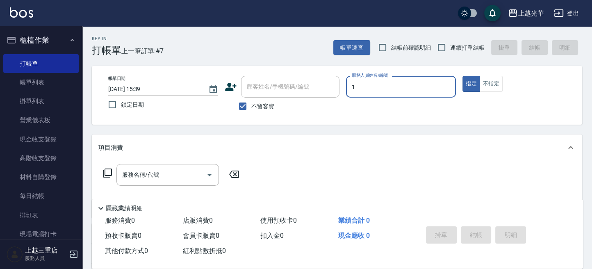
type input "1"
type button "true"
type input "小詹-1"
click at [444, 52] on input "連續打單結帳" at bounding box center [441, 47] width 17 height 17
checkbox input "true"
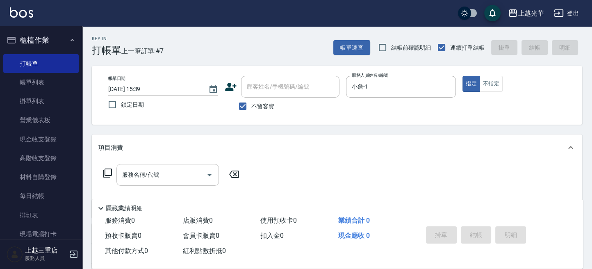
click at [148, 180] on input "服務名稱/代號" at bounding box center [161, 175] width 83 height 14
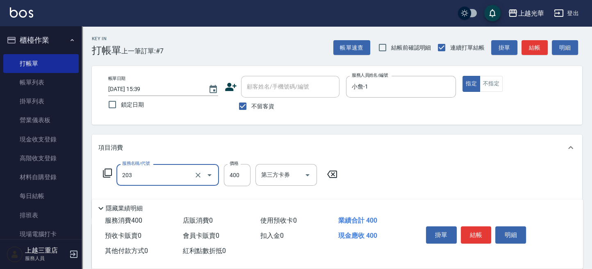
type input "指定單剪(203)"
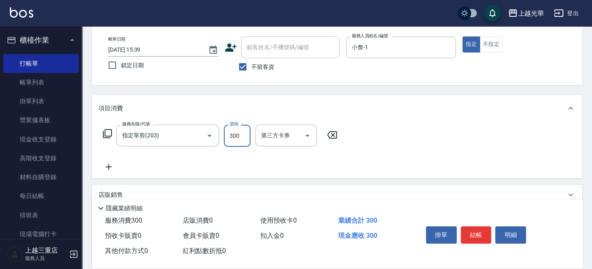
scroll to position [55, 0]
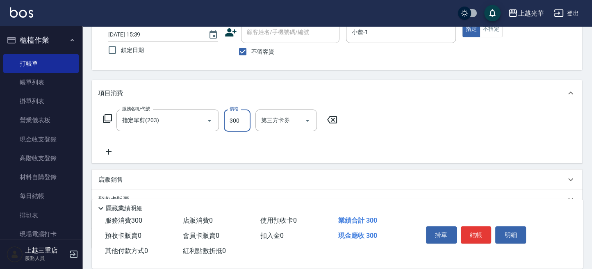
type input "300"
click at [113, 151] on icon at bounding box center [108, 152] width 20 height 10
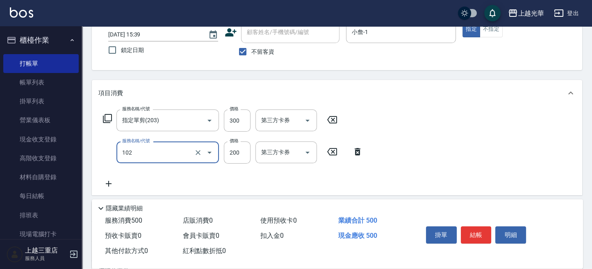
type input "指定洗髮(102)"
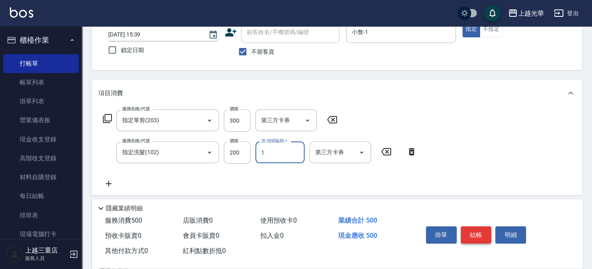
type input "小詹-1"
click at [478, 231] on button "結帳" at bounding box center [476, 234] width 31 height 17
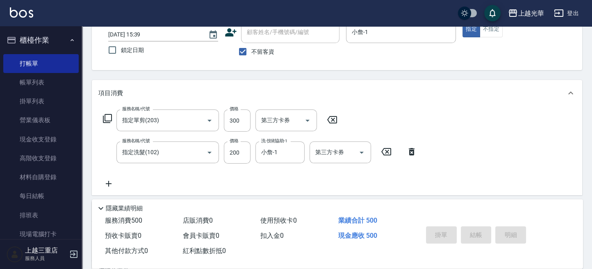
type input "2025/09/16 15:53"
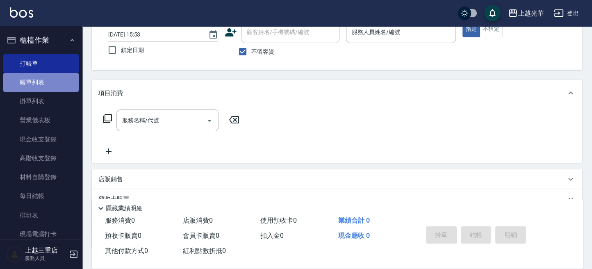
click at [46, 80] on link "帳單列表" at bounding box center [40, 82] width 75 height 19
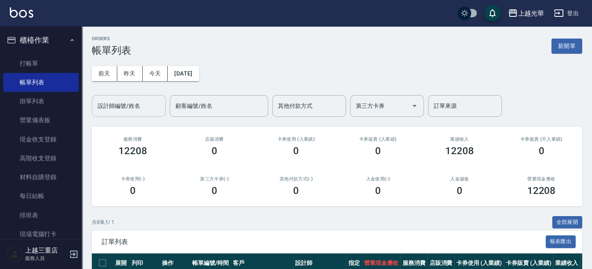
drag, startPoint x: 140, startPoint y: 107, endPoint x: 134, endPoint y: 109, distance: 5.7
click at [135, 109] on input "設計師編號/姓名" at bounding box center [129, 106] width 66 height 14
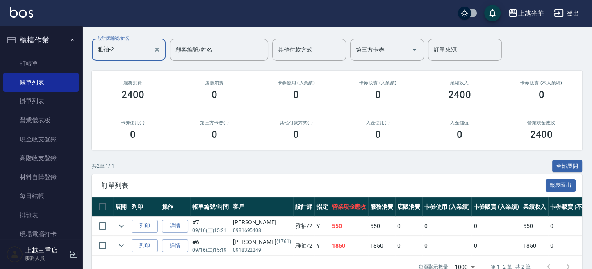
scroll to position [82, 0]
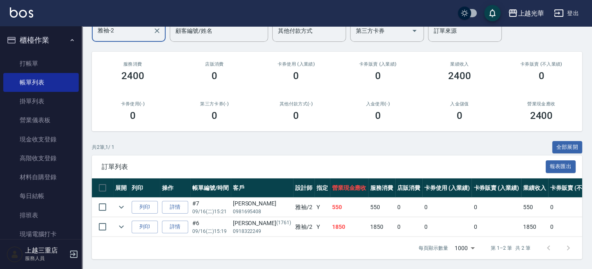
type input "雅袖-2"
click at [16, 15] on img at bounding box center [21, 12] width 23 height 10
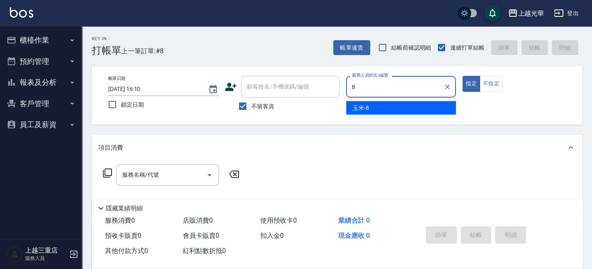
type input "玉米-8"
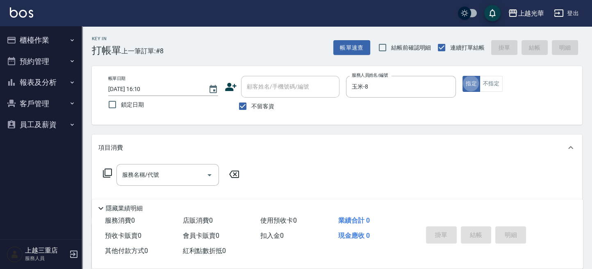
type button "true"
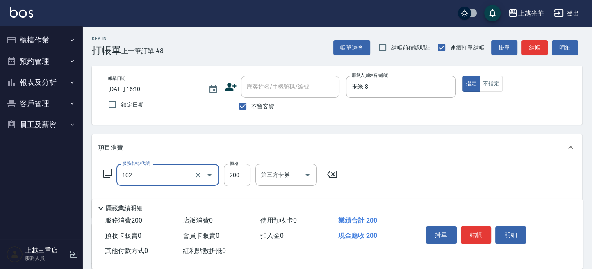
type input "指定洗髮(102)"
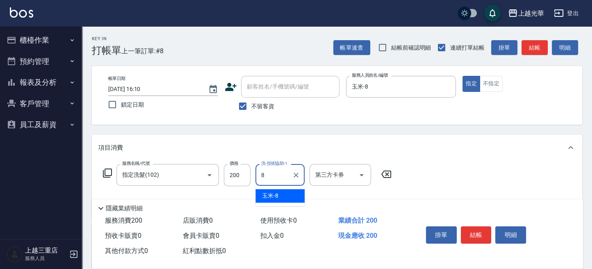
type input "玉米-8"
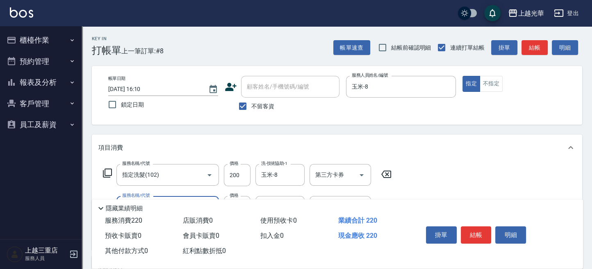
type input "潤絲(801)"
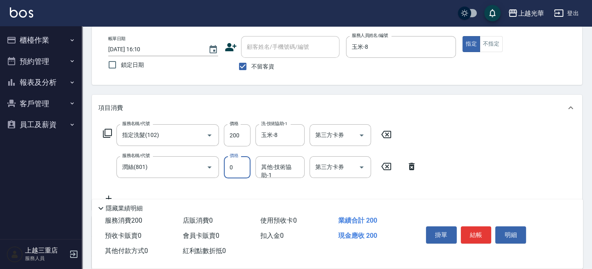
scroll to position [55, 0]
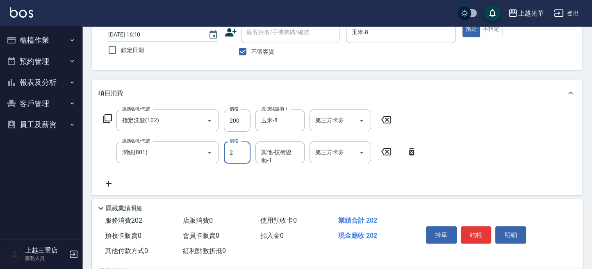
type input "20"
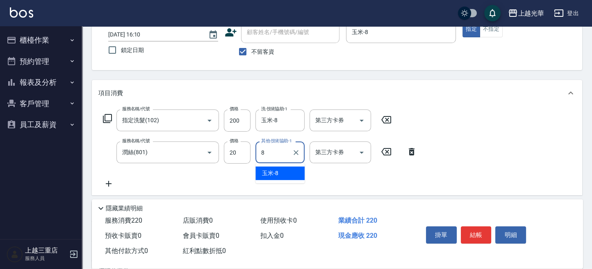
type input "玉米-8"
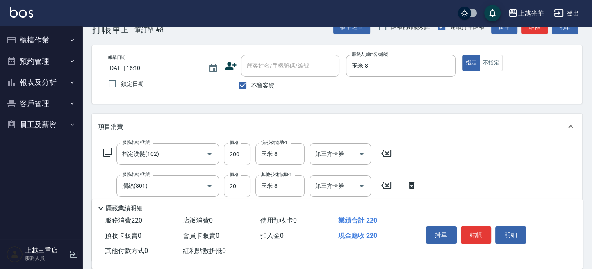
scroll to position [0, 0]
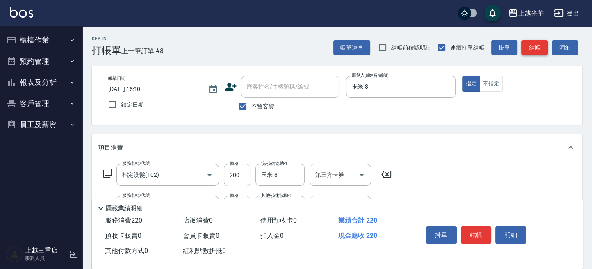
drag, startPoint x: 538, startPoint y: 45, endPoint x: 540, endPoint y: 37, distance: 8.1
click at [538, 44] on button "結帳" at bounding box center [534, 47] width 26 height 15
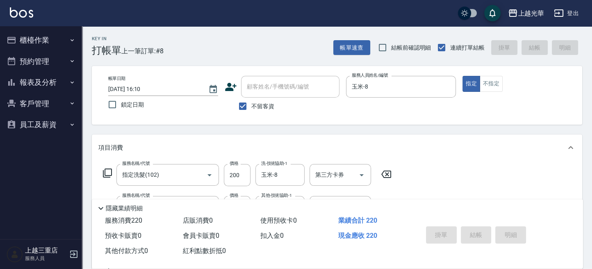
type input "2025/09/16 16:29"
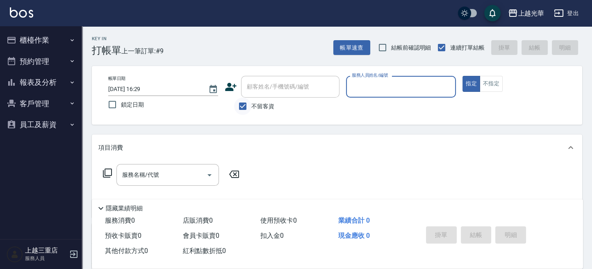
click at [246, 105] on input "不留客資" at bounding box center [242, 106] width 17 height 17
checkbox input "false"
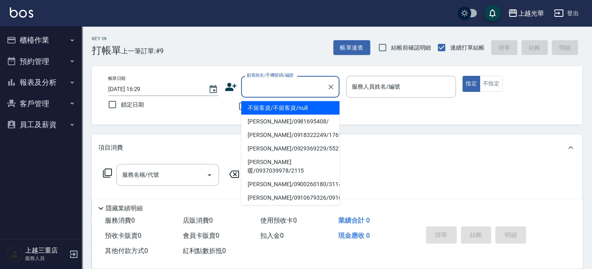
drag, startPoint x: 261, startPoint y: 93, endPoint x: 279, endPoint y: 95, distance: 18.2
click at [265, 94] on div "顧客姓名/手機號碼/編號" at bounding box center [290, 87] width 98 height 22
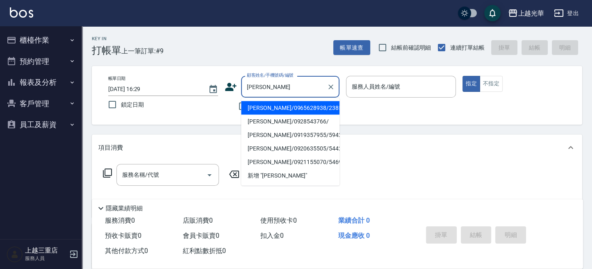
click at [275, 109] on li "李素梅/0965628938/2385" at bounding box center [290, 108] width 98 height 14
type input "李素梅/0965628938/2385"
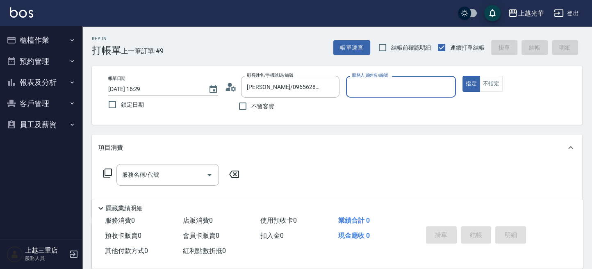
type input "喨喨-9"
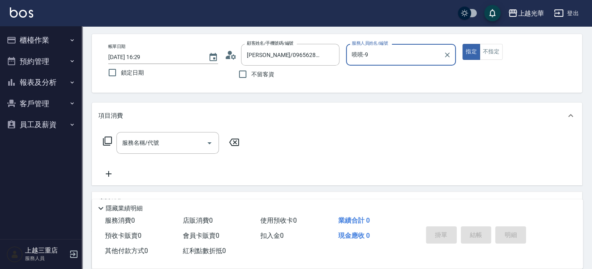
scroll to position [55, 0]
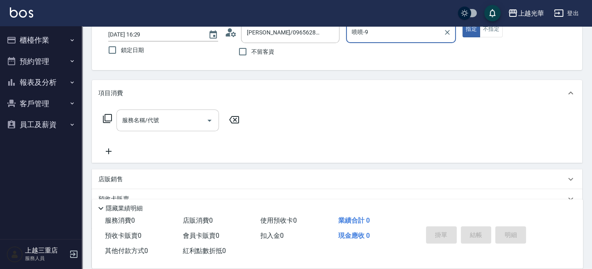
drag, startPoint x: 187, startPoint y: 129, endPoint x: 203, endPoint y: 123, distance: 17.5
click at [186, 129] on div "服務名稱/代號" at bounding box center [167, 120] width 102 height 22
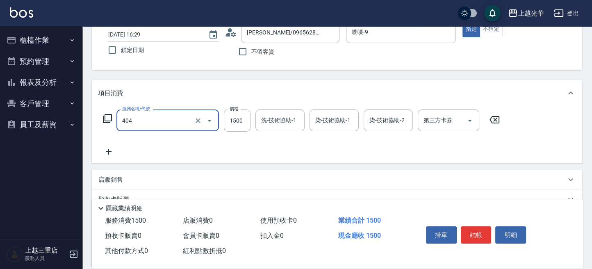
type input "設計染髮(404)"
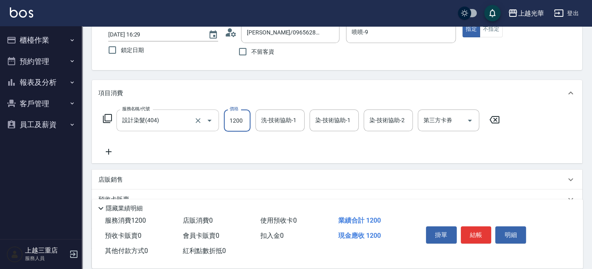
type input "1200"
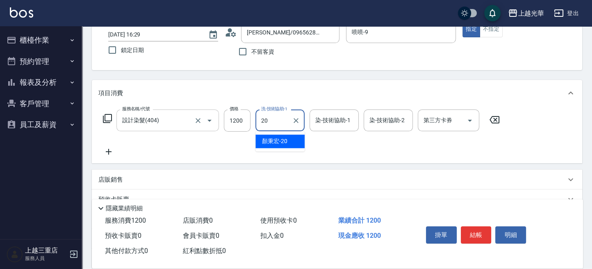
type input "顏秉宏-20"
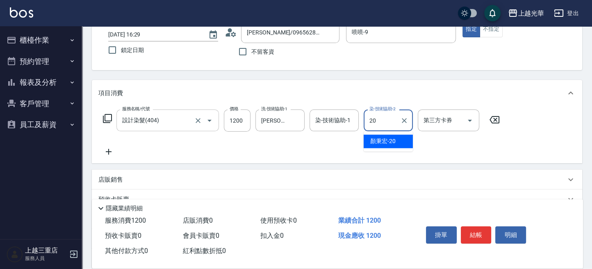
type input "顏秉宏-20"
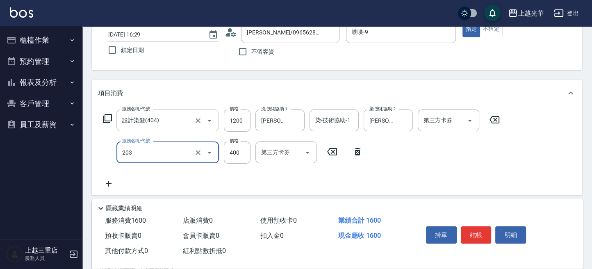
type input "指定單剪(203)"
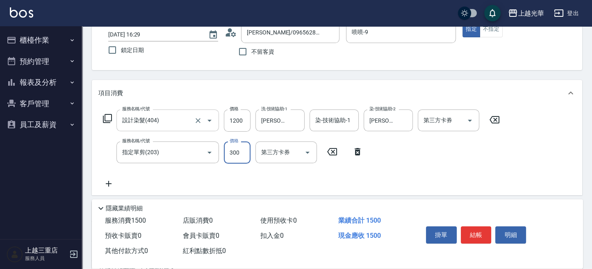
type input "300"
click at [471, 232] on button "結帳" at bounding box center [476, 234] width 31 height 17
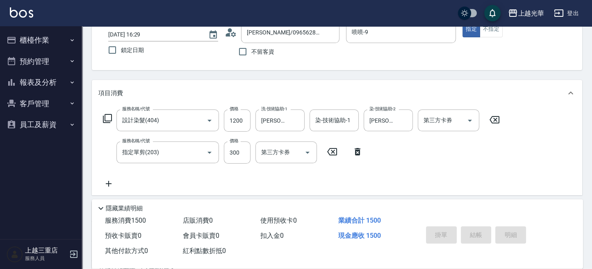
type input "2025/09/16 16:36"
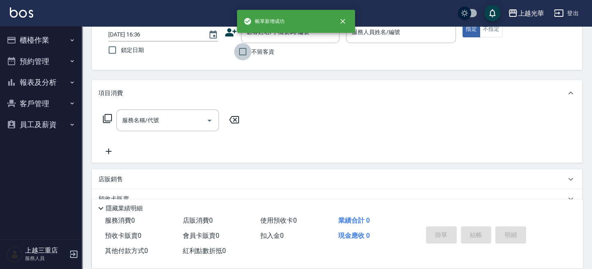
click at [243, 51] on input "不留客資" at bounding box center [242, 51] width 17 height 17
checkbox input "true"
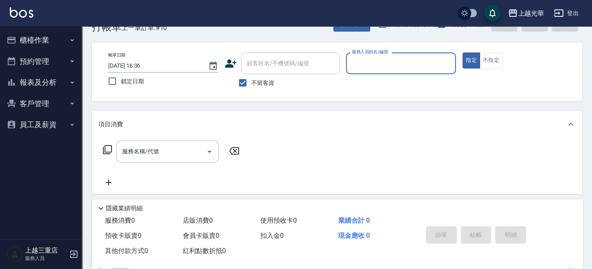
scroll to position [0, 0]
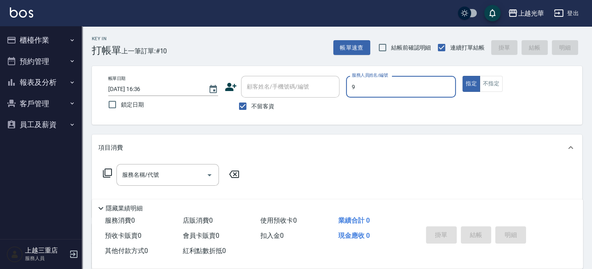
type input "喨喨-9"
click at [491, 86] on button "不指定" at bounding box center [491, 84] width 23 height 16
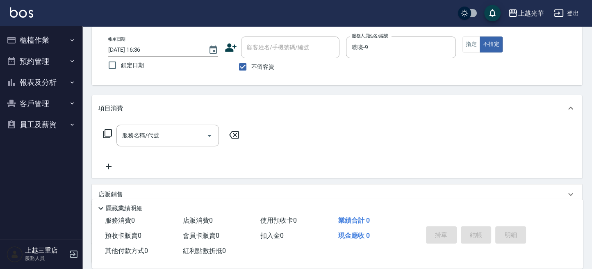
scroll to position [55, 0]
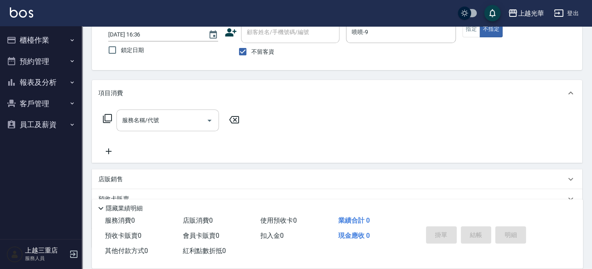
drag, startPoint x: 144, startPoint y: 120, endPoint x: 160, endPoint y: 111, distance: 18.3
click at [143, 120] on input "服務名稱/代號" at bounding box center [161, 120] width 83 height 14
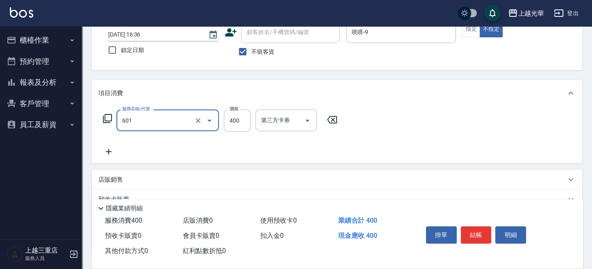
type input "髮原素活養健康洗(601)"
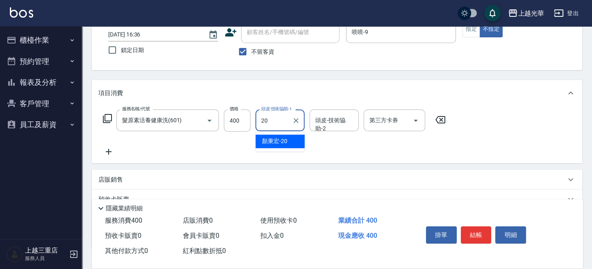
type input "顏秉宏-20"
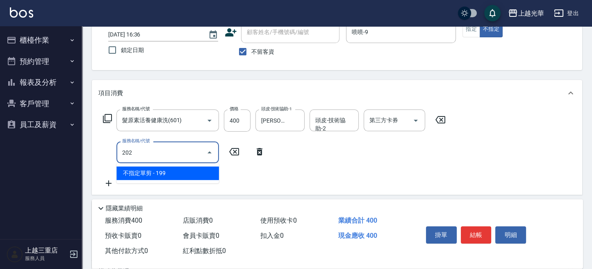
type input "不指定單剪(202)"
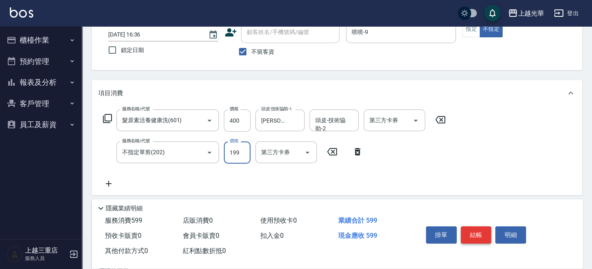
click at [487, 227] on button "結帳" at bounding box center [476, 234] width 31 height 17
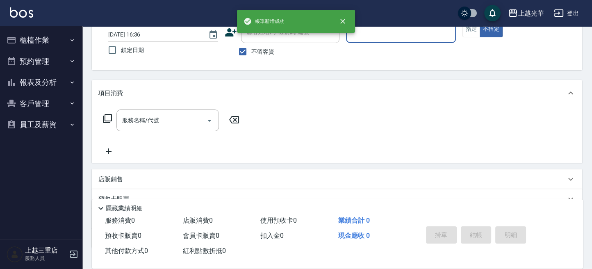
scroll to position [0, 0]
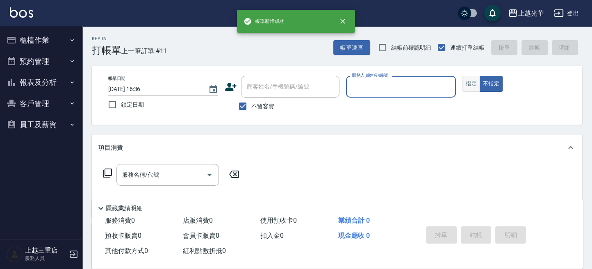
click at [468, 86] on button "指定" at bounding box center [471, 84] width 18 height 16
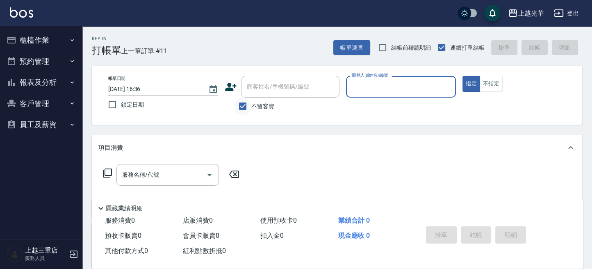
click at [243, 105] on input "不留客資" at bounding box center [242, 106] width 17 height 17
checkbox input "false"
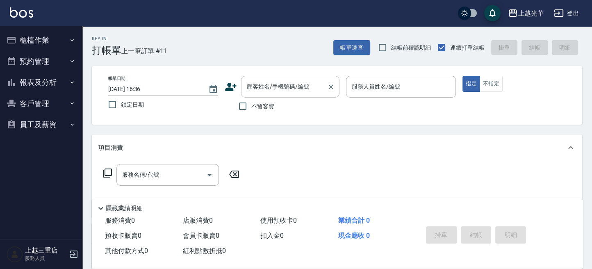
drag, startPoint x: 253, startPoint y: 94, endPoint x: 259, endPoint y: 91, distance: 7.0
click at [256, 92] on div "顧客姓名/手機號碼/編號" at bounding box center [290, 87] width 98 height 22
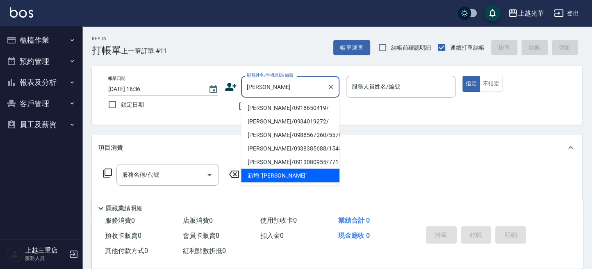
click at [280, 108] on li "張瑋玲/0918650419/" at bounding box center [290, 108] width 98 height 14
type input "張瑋玲/0918650419/"
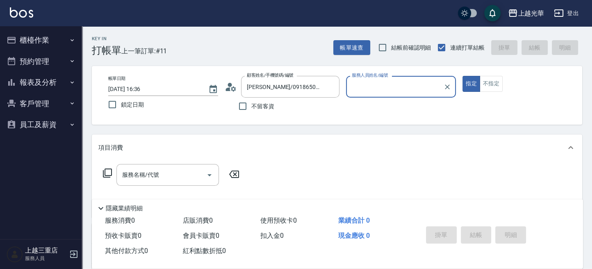
type input "喨喨-9"
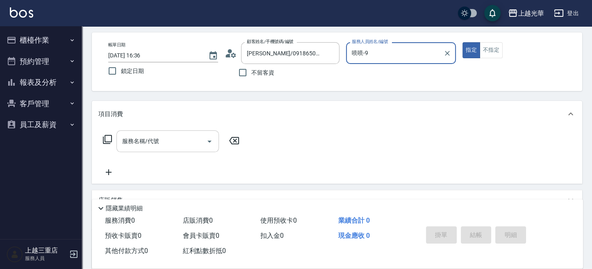
scroll to position [55, 0]
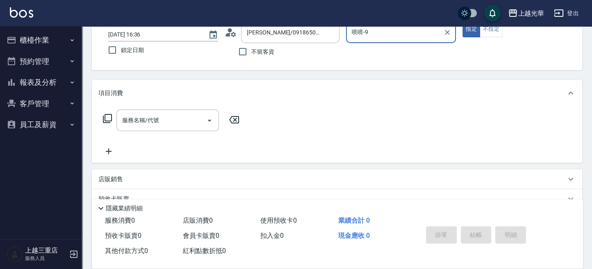
drag, startPoint x: 153, startPoint y: 117, endPoint x: 145, endPoint y: 115, distance: 8.4
click at [148, 117] on div "服務名稱/代號 服務名稱/代號" at bounding box center [167, 120] width 102 height 22
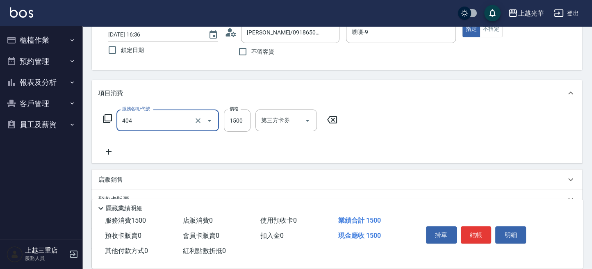
type input "設計染髮(404)"
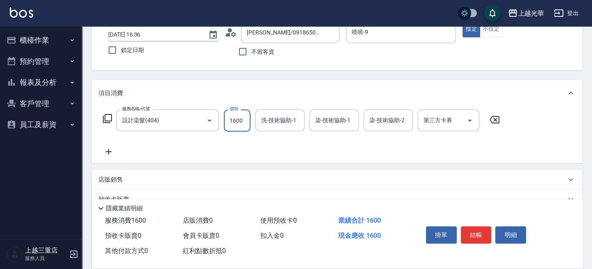
type input "1600"
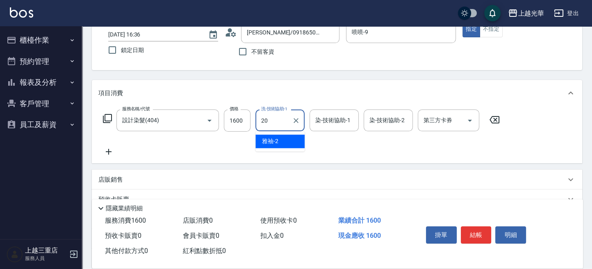
type input "顏秉宏-20"
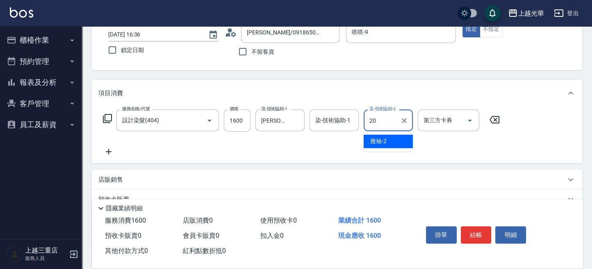
type input "顏秉宏-20"
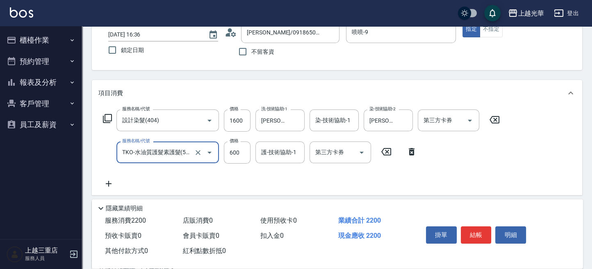
type input "TKO-水油質護髮素護髮(521)"
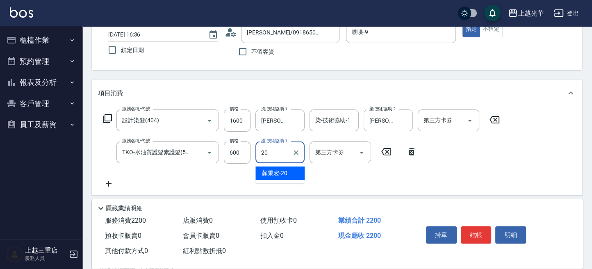
type input "顏秉宏-20"
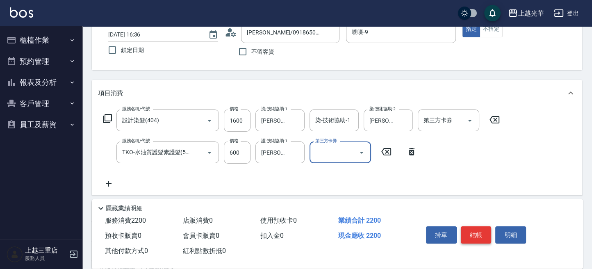
click at [474, 232] on button "結帳" at bounding box center [476, 234] width 31 height 17
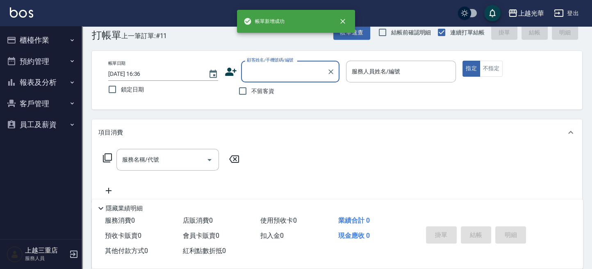
scroll to position [0, 0]
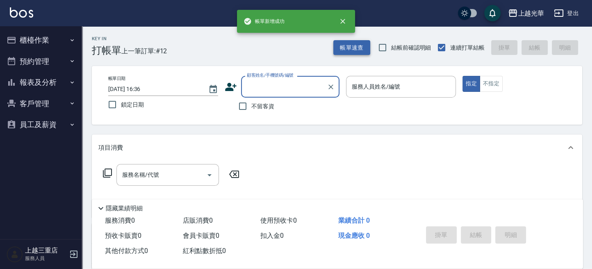
click at [346, 53] on div "Key In 打帳單 上一筆訂單:#12 帳單速查 結帳前確認明細 連續打單結帳 掛單 結帳 明細 帳單日期 2025/09/16 16:36 鎖定日期 顧客…" at bounding box center [337, 212] width 510 height 373
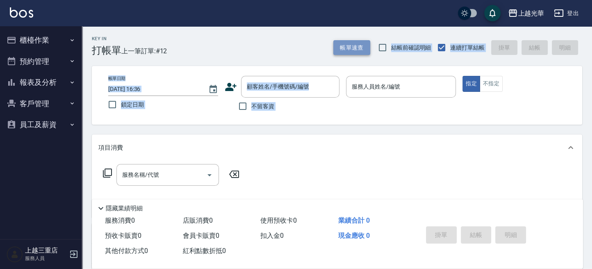
click at [346, 53] on button "帳單速查" at bounding box center [351, 47] width 37 height 15
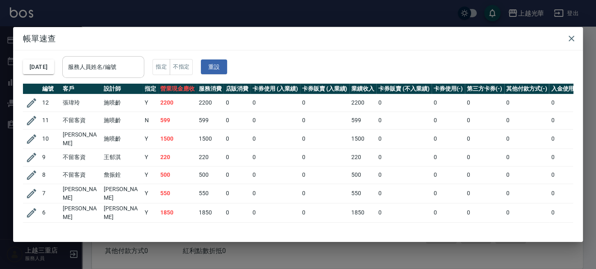
drag, startPoint x: 141, startPoint y: 75, endPoint x: 149, endPoint y: 73, distance: 8.1
click at [142, 74] on div "服務人員姓名/編號" at bounding box center [103, 67] width 82 height 22
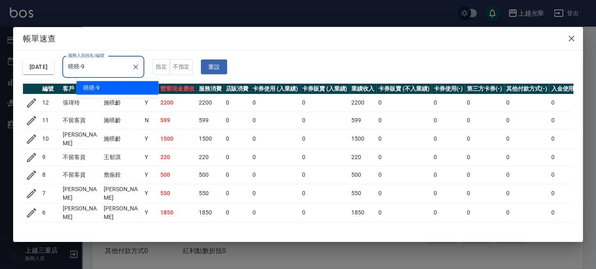
type input "喨喨-9"
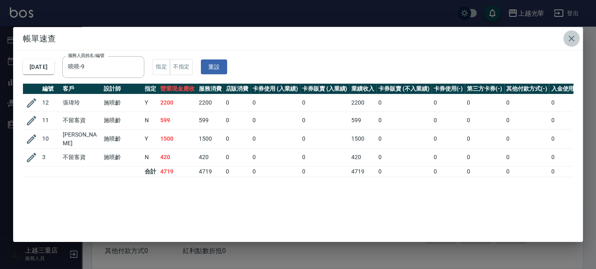
click at [571, 38] on icon "button" at bounding box center [571, 39] width 10 height 10
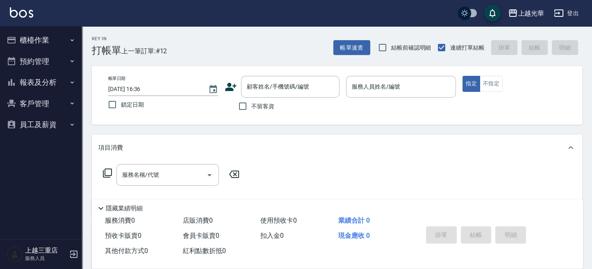
click at [273, 108] on span "不留客資" at bounding box center [262, 106] width 23 height 9
click at [251, 108] on input "不留客資" at bounding box center [242, 106] width 17 height 17
checkbox input "true"
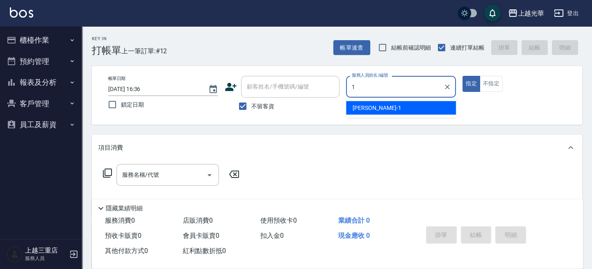
type input "小詹-1"
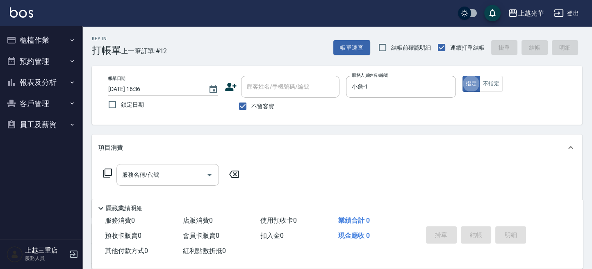
click at [153, 177] on input "服務名稱/代號" at bounding box center [161, 175] width 83 height 14
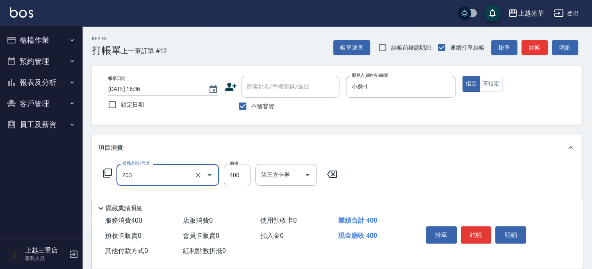
type input "指定單剪(203)"
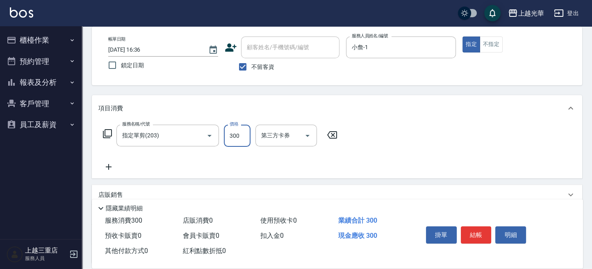
scroll to position [55, 0]
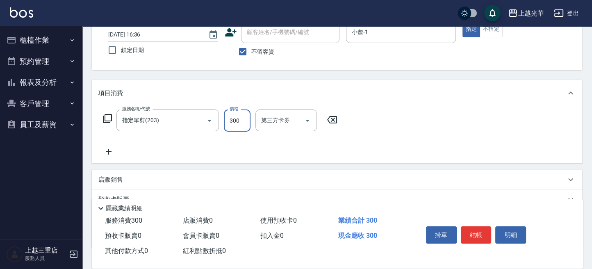
type input "300"
click at [113, 154] on icon at bounding box center [108, 152] width 20 height 10
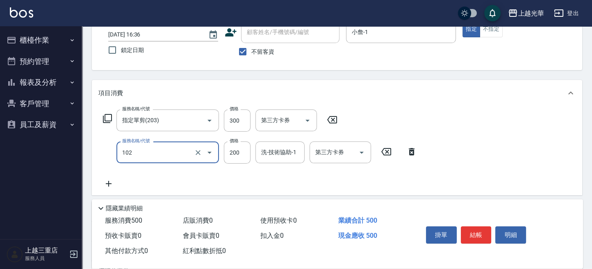
type input "指定洗髮(102)"
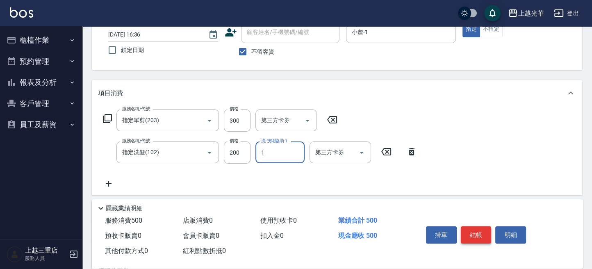
type input "小詹-1"
click at [482, 233] on button "結帳" at bounding box center [476, 234] width 31 height 17
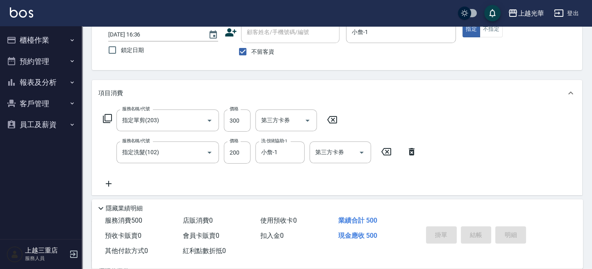
type input "2025/09/16 16:57"
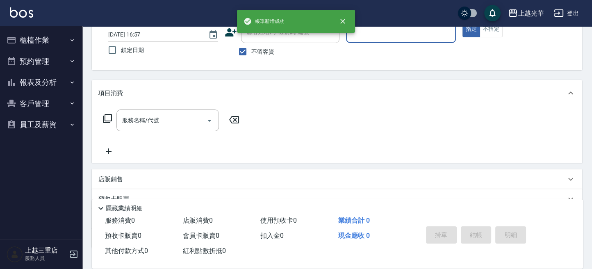
click at [41, 82] on button "報表及分析" at bounding box center [40, 82] width 75 height 21
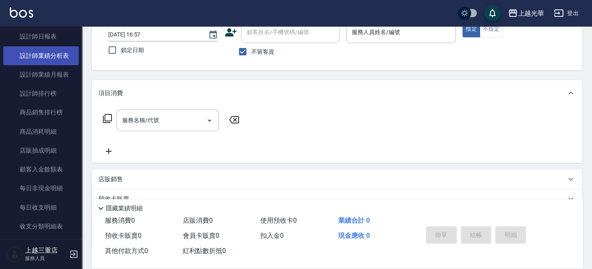
scroll to position [164, 0]
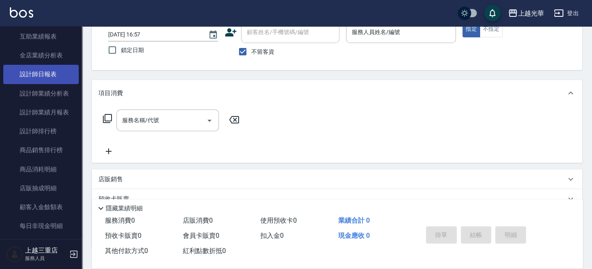
click at [64, 76] on link "設計師日報表" at bounding box center [40, 74] width 75 height 19
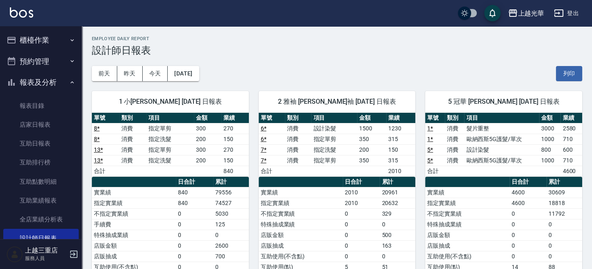
drag, startPoint x: 38, startPoint y: 45, endPoint x: 38, endPoint y: 51, distance: 6.1
click at [38, 46] on button "櫃檯作業" at bounding box center [40, 40] width 75 height 21
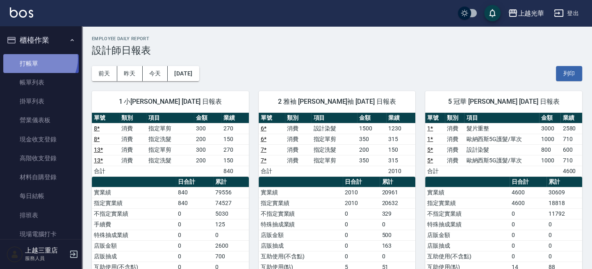
click at [38, 59] on link "打帳單" at bounding box center [40, 63] width 75 height 19
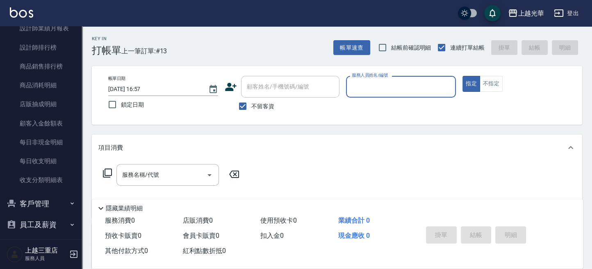
scroll to position [450, 0]
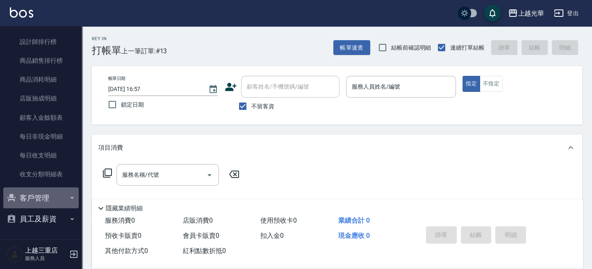
click at [48, 193] on button "客戶管理" at bounding box center [40, 197] width 75 height 21
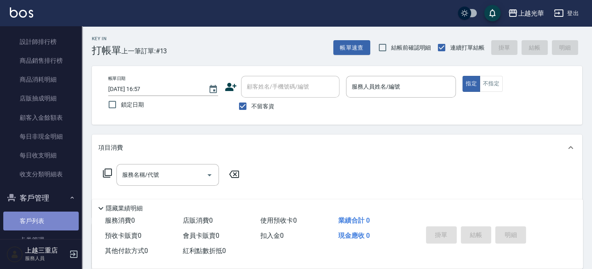
click at [50, 214] on link "客戶列表" at bounding box center [40, 221] width 75 height 19
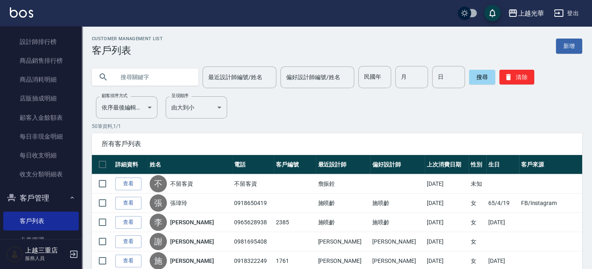
click at [114, 81] on div at bounding box center [145, 76] width 107 height 17
click at [136, 73] on input "text" at bounding box center [153, 77] width 77 height 22
type input "劉家"
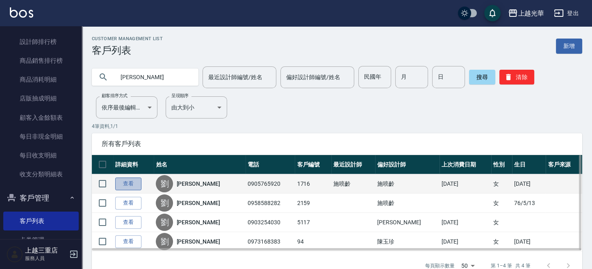
click at [132, 185] on link "查看" at bounding box center [128, 183] width 26 height 13
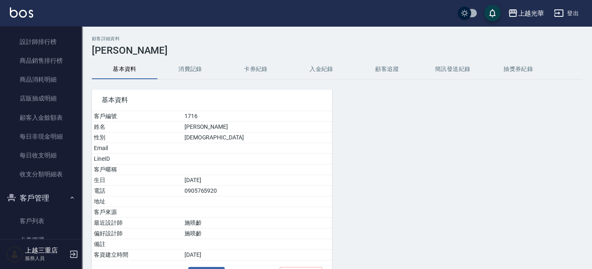
click at [211, 69] on button "消費記錄" at bounding box center [190, 69] width 66 height 20
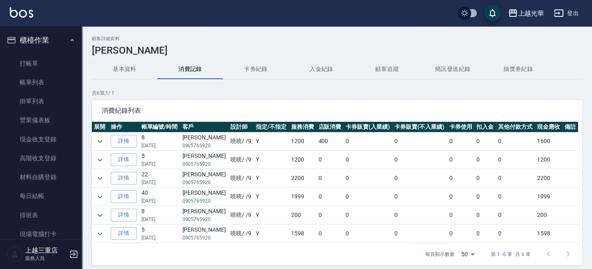
click at [33, 52] on ul "打帳單 帳單列表 掛單列表 營業儀表板 現金收支登錄 高階收支登錄 材料自購登錄 每日結帳 排班表 現場電腦打卡" at bounding box center [40, 149] width 75 height 196
click at [33, 58] on link "打帳單" at bounding box center [40, 63] width 75 height 19
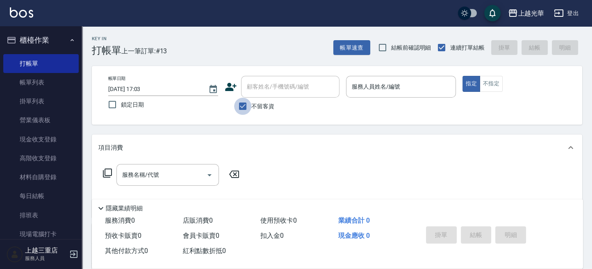
drag, startPoint x: 244, startPoint y: 100, endPoint x: 251, endPoint y: 93, distance: 10.4
click at [243, 100] on input "不留客資" at bounding box center [242, 106] width 17 height 17
checkbox input "false"
click at [227, 91] on icon at bounding box center [231, 87] width 12 height 12
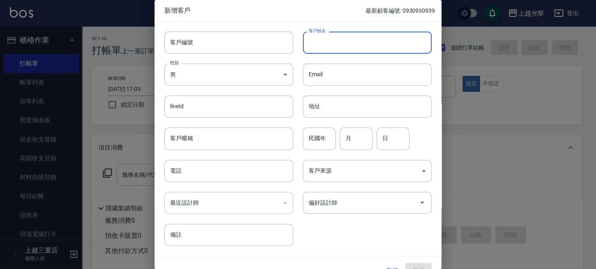
drag, startPoint x: 326, startPoint y: 41, endPoint x: 313, endPoint y: 44, distance: 13.5
click at [313, 44] on input "客戶姓名" at bounding box center [367, 43] width 129 height 22
type input "[PERSON_NAME]"
click at [236, 80] on body "上越光華 登出 櫃檯作業 打帳單 帳單列表 掛單列表 營業儀表板 現金收支登錄 高階收支登錄 材料自購登錄 每日結帳 排班表 現場電腦打卡 預約管理 預約管理…" at bounding box center [298, 200] width 596 height 400
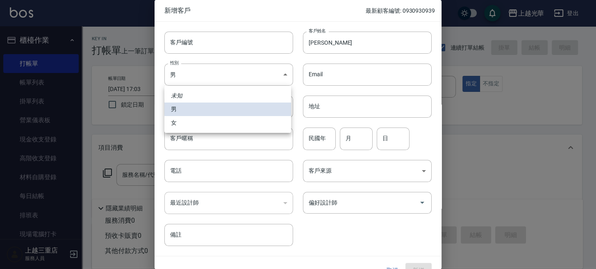
click at [207, 125] on li "女" at bounding box center [227, 123] width 127 height 14
type input "FEMALE"
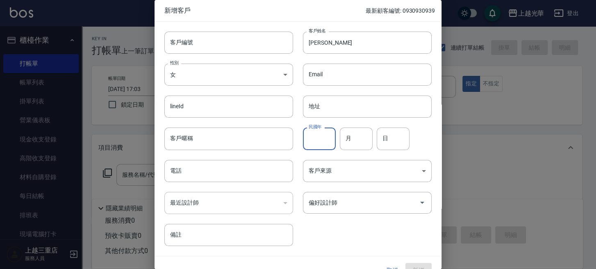
drag, startPoint x: 315, startPoint y: 143, endPoint x: 0, endPoint y: 69, distance: 323.2
click at [311, 143] on input "民國年" at bounding box center [319, 138] width 33 height 22
type input "67"
type input "08"
type input "26"
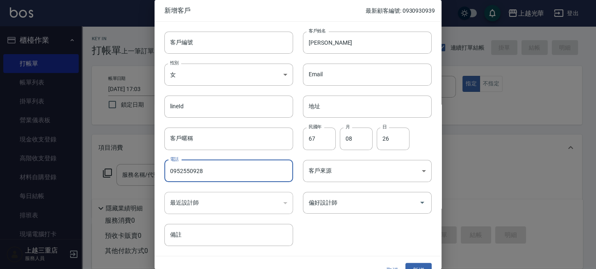
type input "0952550928"
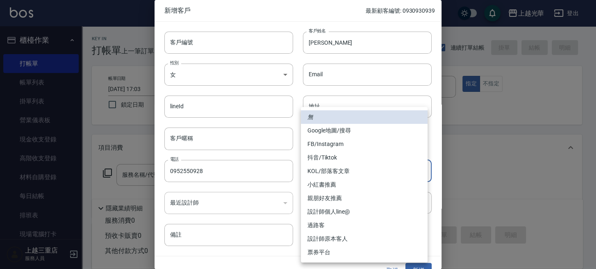
click at [353, 173] on body "上越光華 登出 櫃檯作業 打帳單 帳單列表 掛單列表 營業儀表板 現金收支登錄 高階收支登錄 材料自購登錄 每日結帳 排班表 現場電腦打卡 預約管理 預約管理…" at bounding box center [298, 200] width 596 height 400
click at [325, 141] on li "FB/Instagram" at bounding box center [364, 144] width 127 height 14
type input "FB/Instagram"
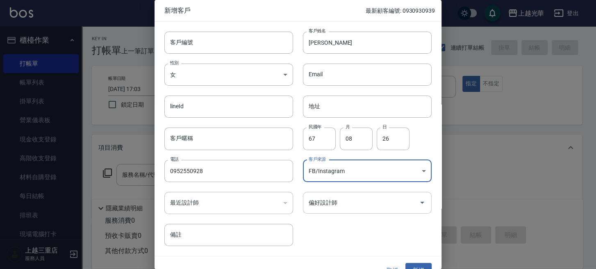
click at [351, 198] on input "偏好設計師" at bounding box center [361, 203] width 109 height 14
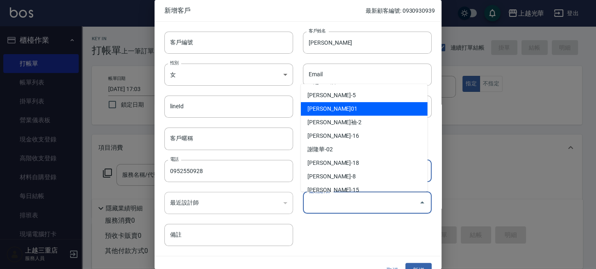
scroll to position [109, 0]
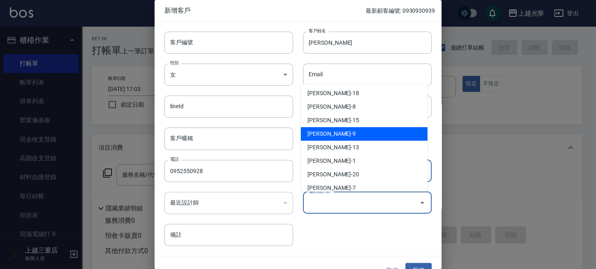
click at [332, 132] on li "施喨齡-9" at bounding box center [364, 134] width 127 height 14
type input "施喨齡"
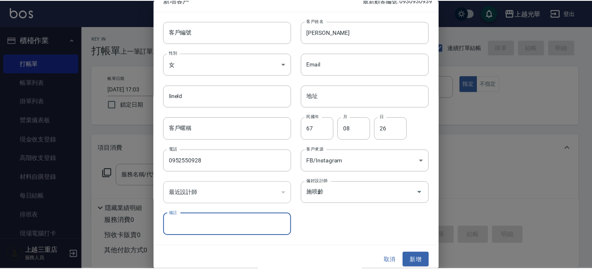
scroll to position [15, 0]
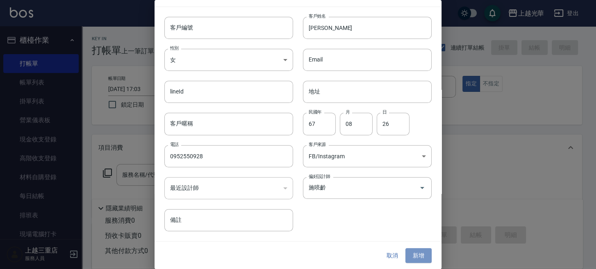
click at [415, 255] on button "新增" at bounding box center [418, 255] width 26 height 15
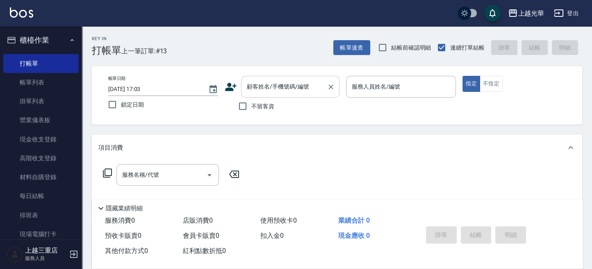
click at [247, 95] on div "顧客姓名/手機號碼/編號" at bounding box center [290, 87] width 98 height 22
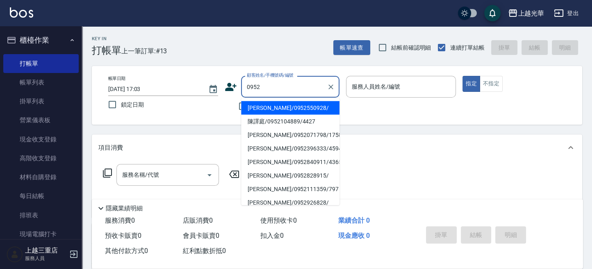
click at [291, 107] on li "蘇勺洵/0952550928/" at bounding box center [290, 108] width 98 height 14
type input "蘇勺洵/0952550928/"
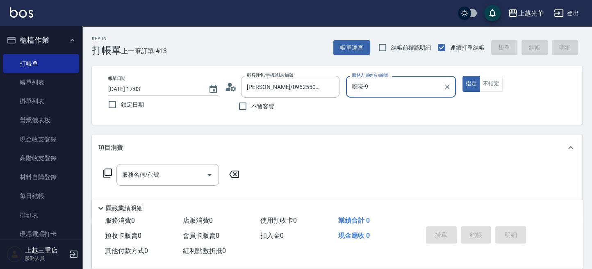
type input "喨喨-9"
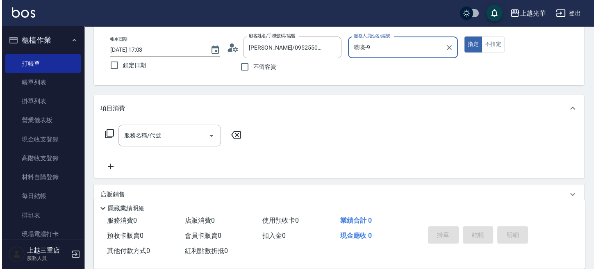
scroll to position [55, 0]
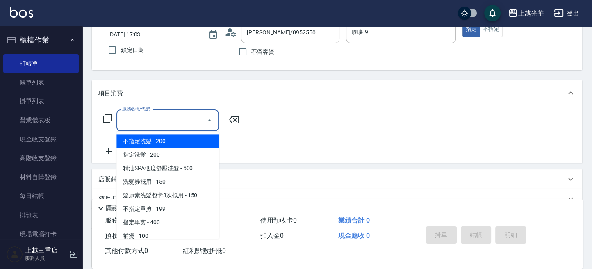
drag, startPoint x: 157, startPoint y: 119, endPoint x: 156, endPoint y: 86, distance: 32.4
click at [157, 119] on input "服務名稱/代號" at bounding box center [161, 120] width 83 height 14
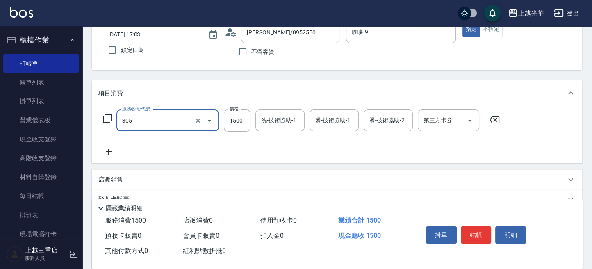
type input "設計燙髮1500(305)"
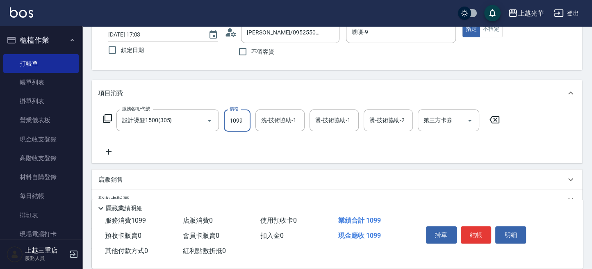
type input "1099"
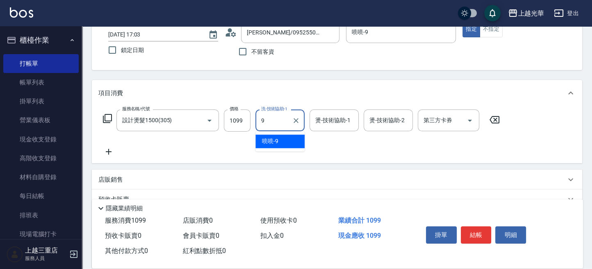
type input "喨喨-9"
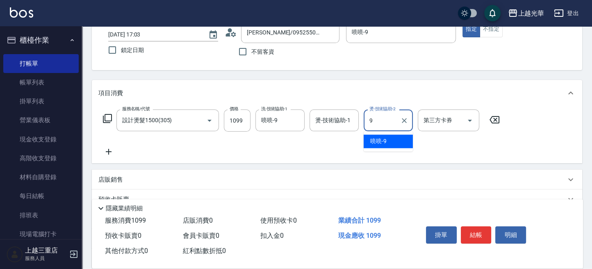
type input "喨喨-9"
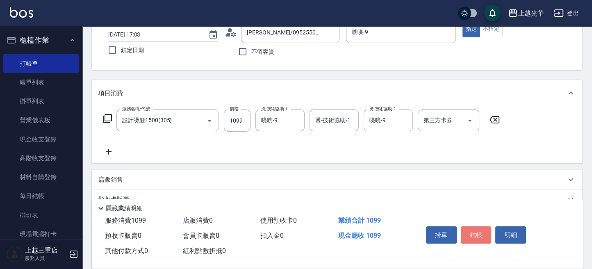
drag, startPoint x: 478, startPoint y: 237, endPoint x: 482, endPoint y: 234, distance: 4.4
click at [480, 236] on button "結帳" at bounding box center [476, 234] width 31 height 17
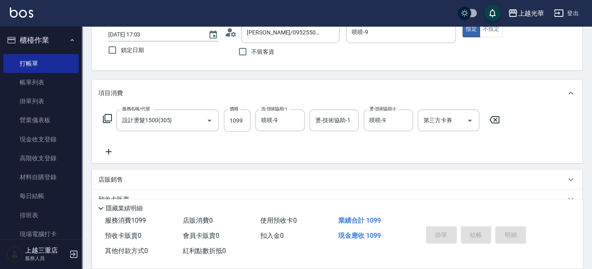
type input "2025/09/16 17:04"
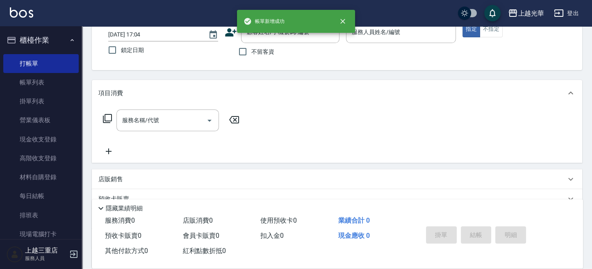
click at [230, 30] on icon at bounding box center [230, 32] width 11 height 8
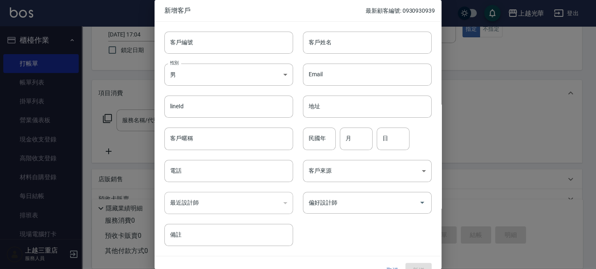
drag, startPoint x: 505, startPoint y: 73, endPoint x: 499, endPoint y: 67, distance: 8.1
click at [505, 71] on div at bounding box center [298, 134] width 596 height 269
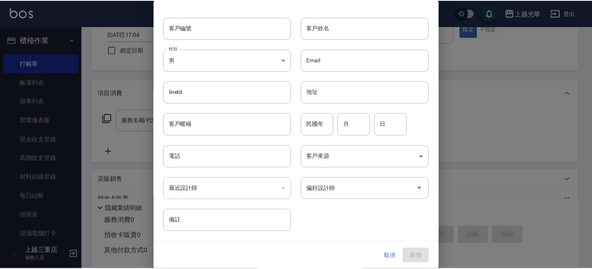
scroll to position [15, 0]
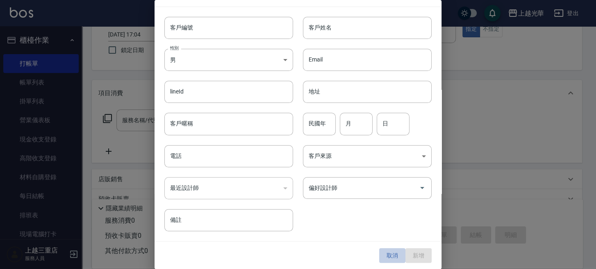
drag, startPoint x: 384, startPoint y: 253, endPoint x: 385, endPoint y: 213, distance: 39.8
click at [384, 250] on button "取消" at bounding box center [392, 255] width 26 height 15
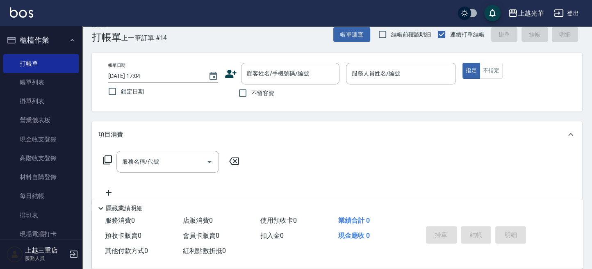
scroll to position [0, 0]
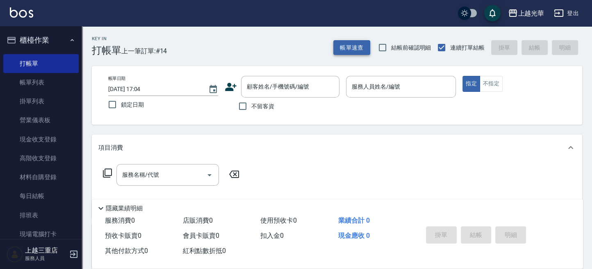
drag, startPoint x: 362, startPoint y: 49, endPoint x: 351, endPoint y: 49, distance: 11.1
click at [351, 49] on button "帳單速查" at bounding box center [351, 47] width 37 height 15
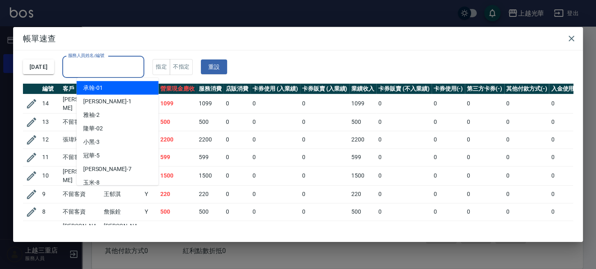
drag, startPoint x: 115, startPoint y: 74, endPoint x: 189, endPoint y: 39, distance: 81.4
click at [158, 53] on div "2025/09/16 服務人員姓名/編號 服務人員姓名/編號 指定 不指定 重設" at bounding box center [298, 66] width 550 height 33
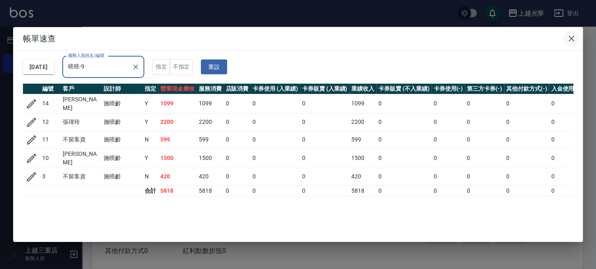
type input "喨喨-9"
click at [574, 34] on icon "button" at bounding box center [571, 39] width 10 height 10
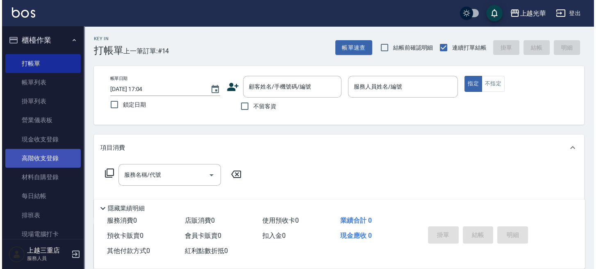
scroll to position [218, 0]
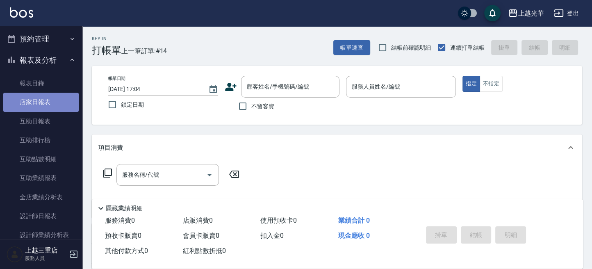
click at [50, 105] on link "店家日報表" at bounding box center [40, 102] width 75 height 19
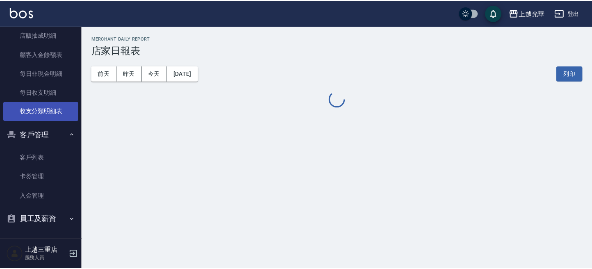
scroll to position [404, 0]
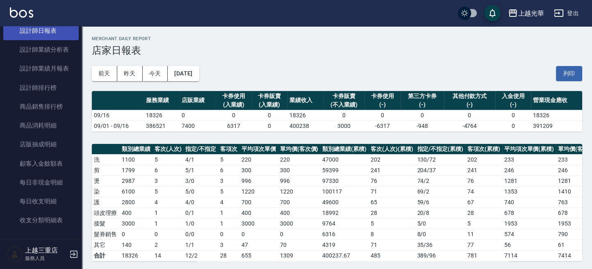
click at [50, 34] on link "設計師日報表" at bounding box center [40, 30] width 75 height 19
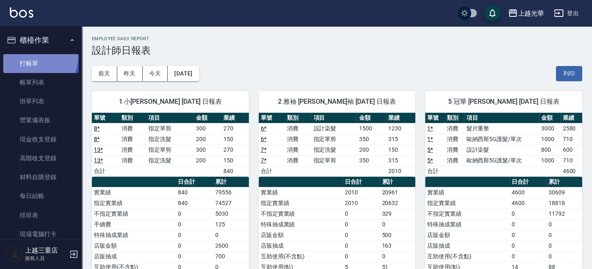
click at [36, 57] on link "打帳單" at bounding box center [40, 63] width 75 height 19
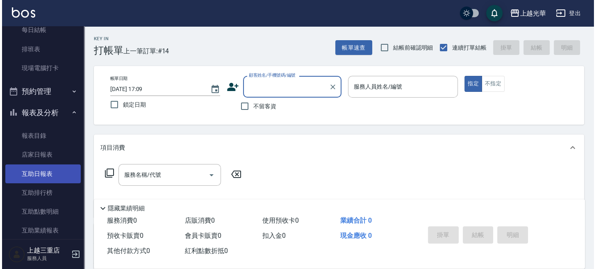
scroll to position [218, 0]
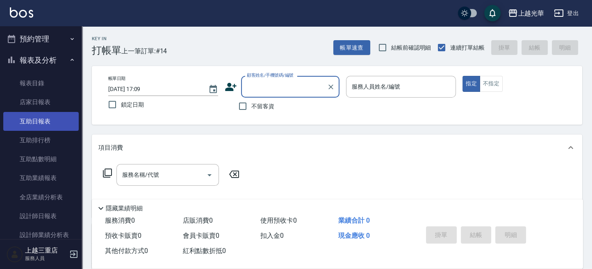
click at [61, 118] on link "互助日報表" at bounding box center [40, 121] width 75 height 19
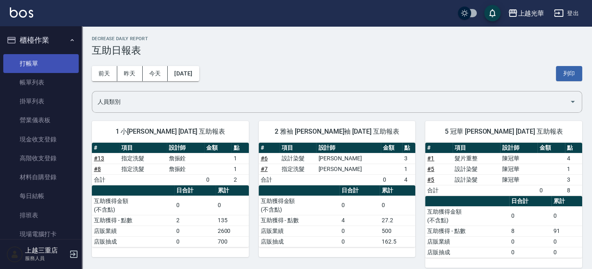
click at [41, 55] on link "打帳單" at bounding box center [40, 63] width 75 height 19
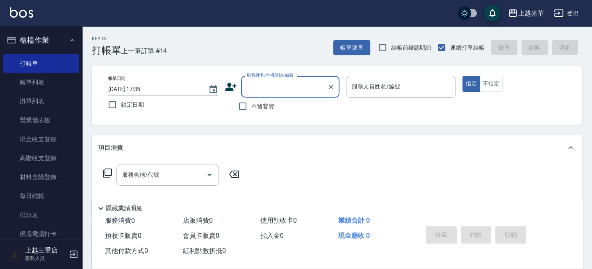
drag, startPoint x: 241, startPoint y: 104, endPoint x: 357, endPoint y: 105, distance: 115.2
click at [274, 105] on label "不留客資" at bounding box center [254, 106] width 40 height 17
click at [251, 105] on input "不留客資" at bounding box center [242, 106] width 17 height 17
checkbox input "true"
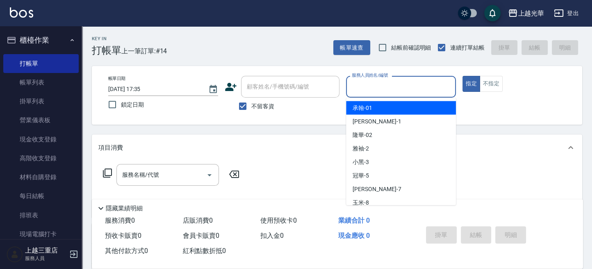
click at [420, 90] on input "服務人員姓名/編號" at bounding box center [401, 87] width 102 height 14
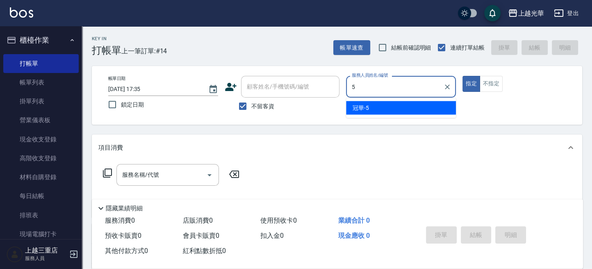
type input "冠華-5"
type button "true"
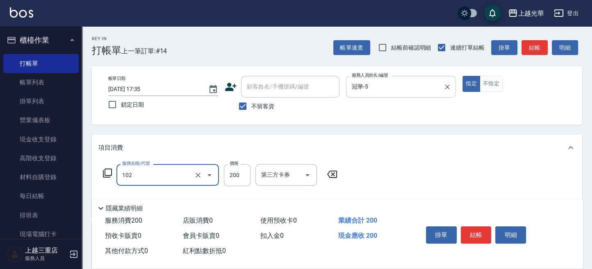
type input "指定洗髮(102)"
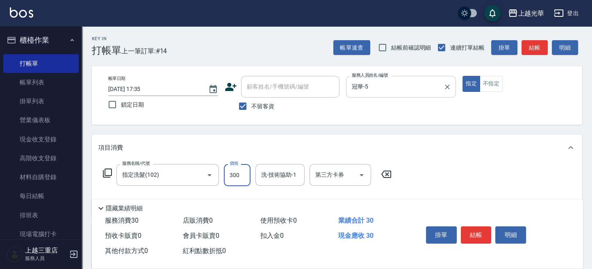
type input "300"
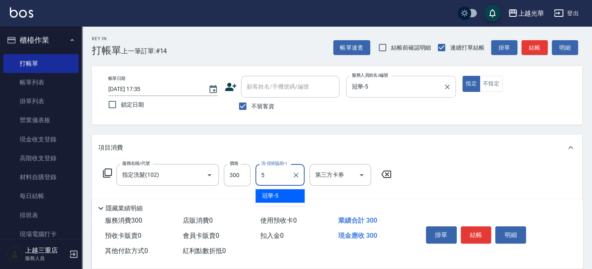
type input "冠華-5"
click at [468, 115] on div "帳單日期 2025/09/16 17:35 鎖定日期 顧客姓名/手機號碼/編號 顧客姓名/手機號碼/編號 不留客資 服務人員姓名/編號 冠華-5 服務人員姓名…" at bounding box center [337, 95] width 490 height 59
click at [274, 43] on div "Key In 打帳單 上一筆訂單:#14 帳單速查 結帳前確認明細 連續打單結帳 掛單 結帳 明細" at bounding box center [332, 41] width 500 height 30
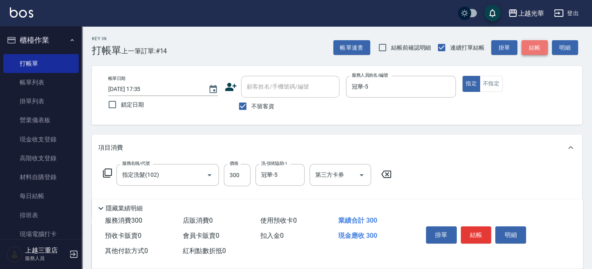
click at [528, 50] on button "結帳" at bounding box center [534, 47] width 26 height 15
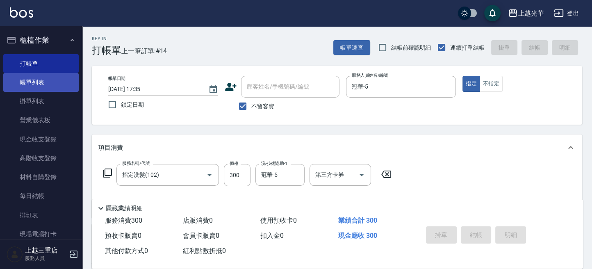
type input "2025/09/16 17:36"
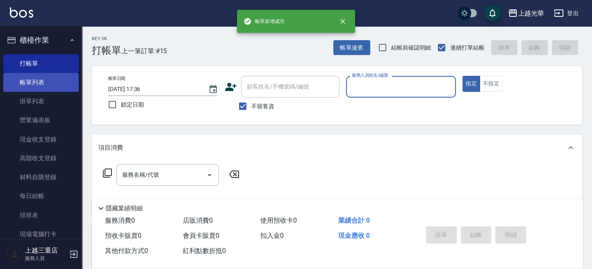
click at [51, 86] on link "帳單列表" at bounding box center [40, 82] width 75 height 19
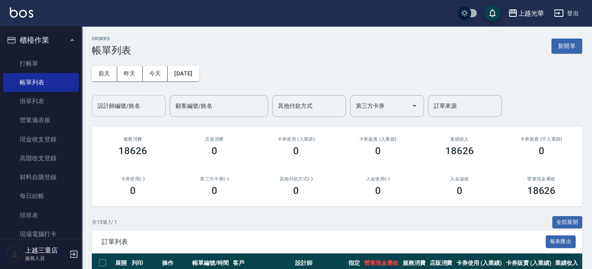
drag, startPoint x: 149, startPoint y: 107, endPoint x: 144, endPoint y: 102, distance: 7.8
click at [148, 105] on input "設計師編號/姓名" at bounding box center [129, 106] width 66 height 14
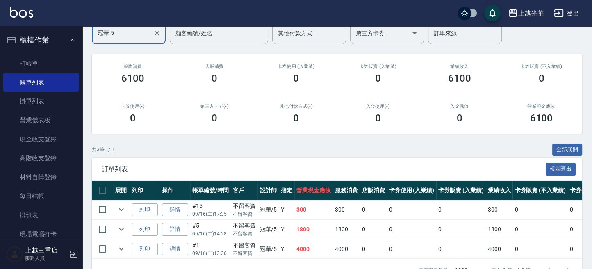
scroll to position [102, 0]
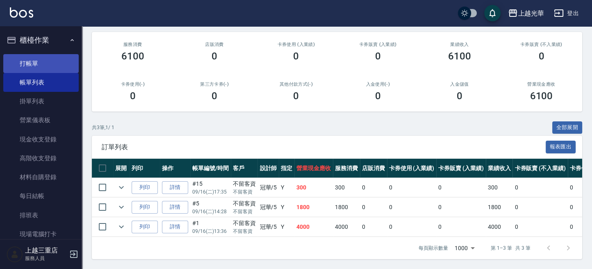
type input "冠華-5"
click at [38, 61] on link "打帳單" at bounding box center [40, 63] width 75 height 19
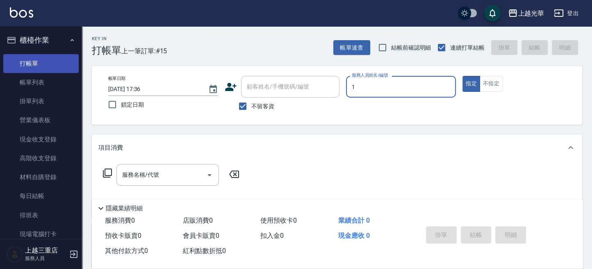
type input "小詹-1"
type button "true"
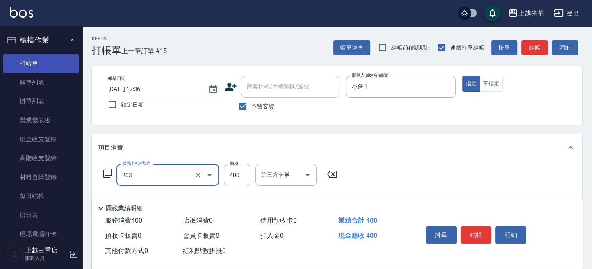
type input "指定單剪(203)"
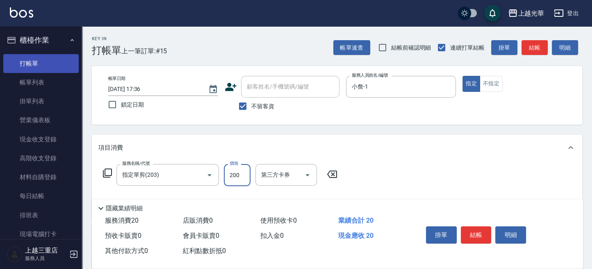
type input "200"
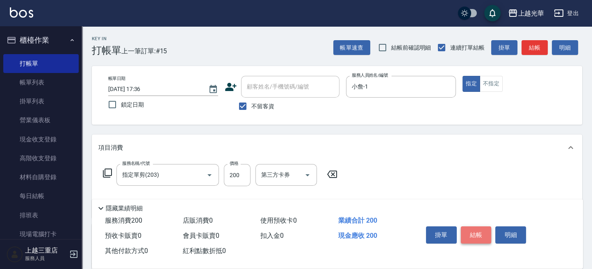
click at [468, 235] on button "結帳" at bounding box center [476, 234] width 31 height 17
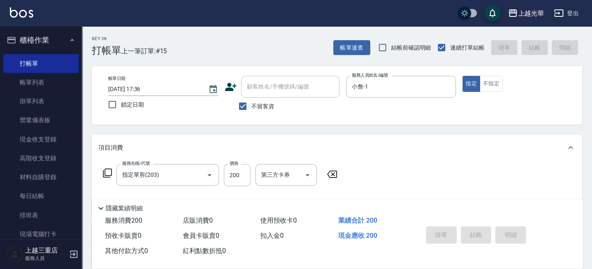
type input "2025/09/16 17:41"
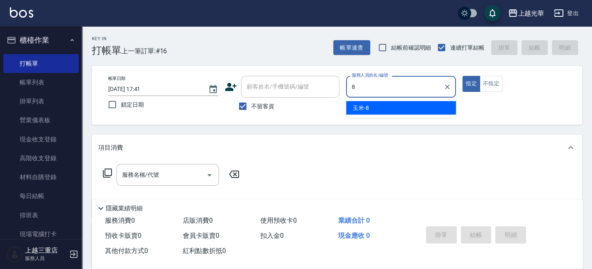
type input "玉米-8"
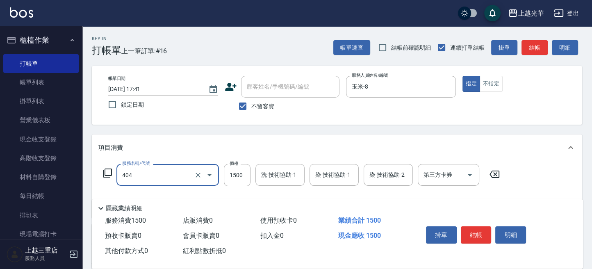
type input "設計染髮(404)"
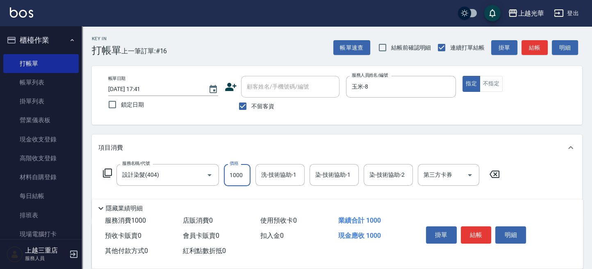
type input "1000"
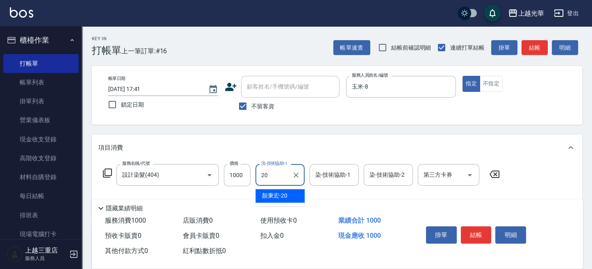
type input "顏秉宏-20"
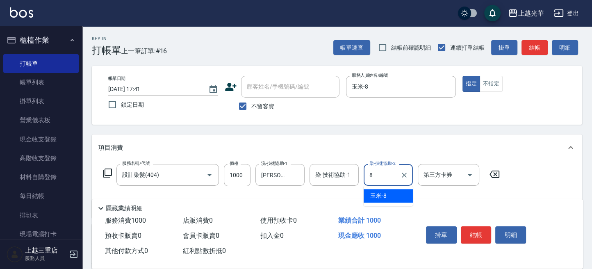
type input "玉米-8"
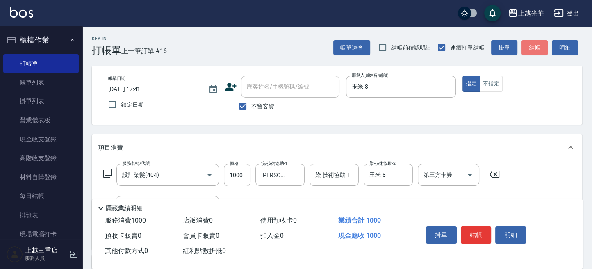
click at [535, 45] on button "結帳" at bounding box center [534, 47] width 26 height 15
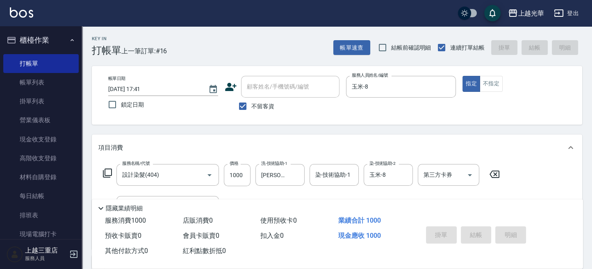
type input "2025/09/16 17:54"
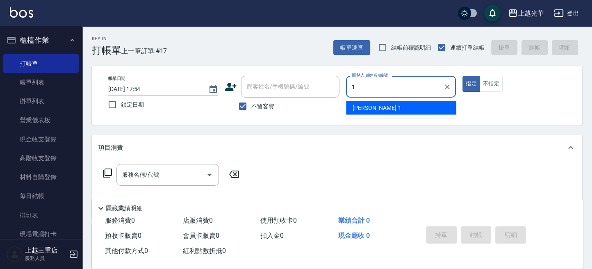
type input "小詹-1"
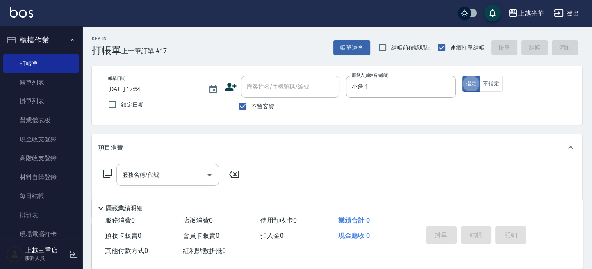
click at [168, 171] on input "服務名稱/代號" at bounding box center [161, 175] width 83 height 14
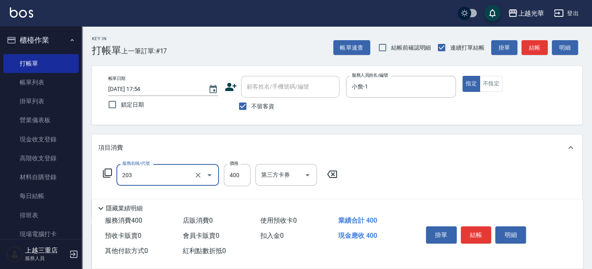
type input "指定單剪(203)"
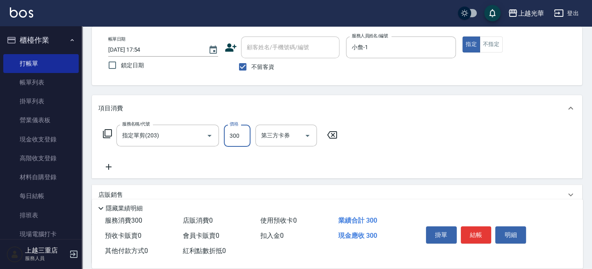
scroll to position [55, 0]
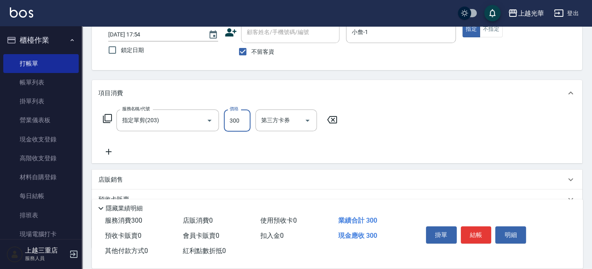
type input "300"
click at [109, 154] on icon at bounding box center [108, 152] width 20 height 10
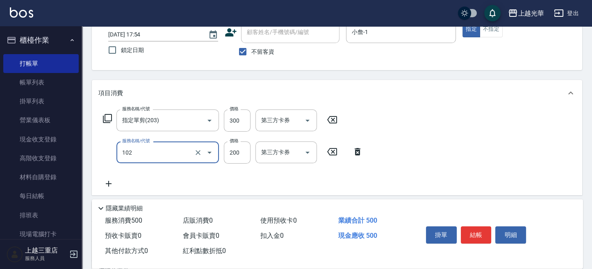
type input "指定洗髮(102)"
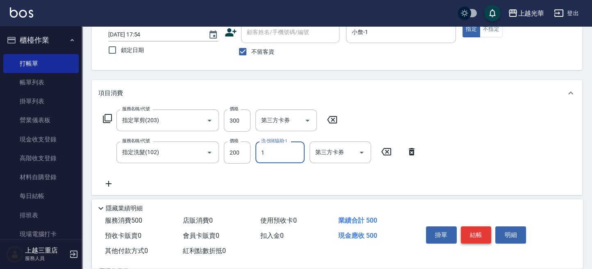
type input "小詹-1"
click at [473, 233] on button "結帳" at bounding box center [476, 234] width 31 height 17
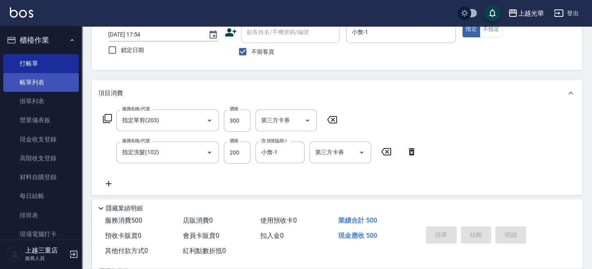
type input "2025/09/16 18:06"
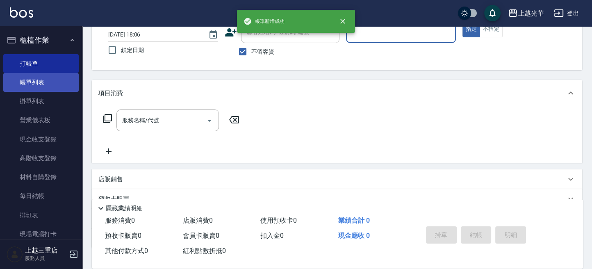
click at [31, 73] on link "帳單列表" at bounding box center [40, 82] width 75 height 19
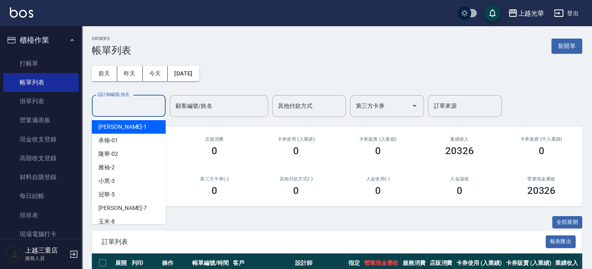
drag, startPoint x: 142, startPoint y: 104, endPoint x: 131, endPoint y: 130, distance: 28.7
click at [141, 104] on input "設計師編號/姓名" at bounding box center [129, 106] width 66 height 14
click at [126, 127] on div "小詹 -1" at bounding box center [129, 127] width 74 height 14
type input "小詹-1"
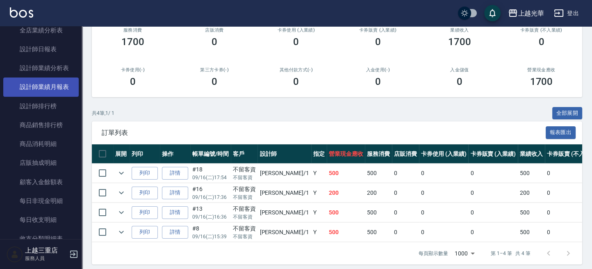
scroll to position [328, 0]
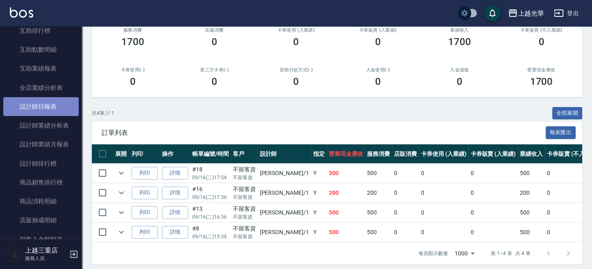
click at [46, 99] on link "設計師日報表" at bounding box center [40, 106] width 75 height 19
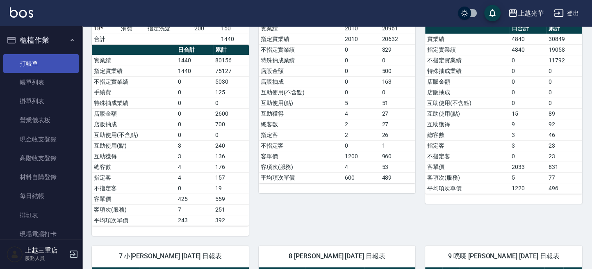
click at [46, 59] on link "打帳單" at bounding box center [40, 63] width 75 height 19
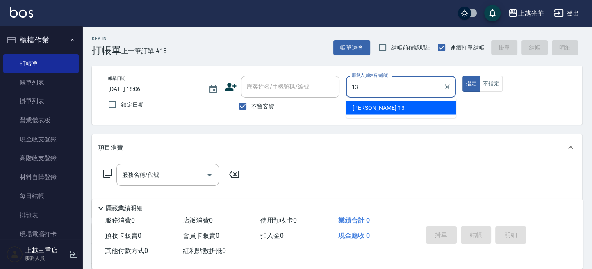
type input "玉華-13"
type button "true"
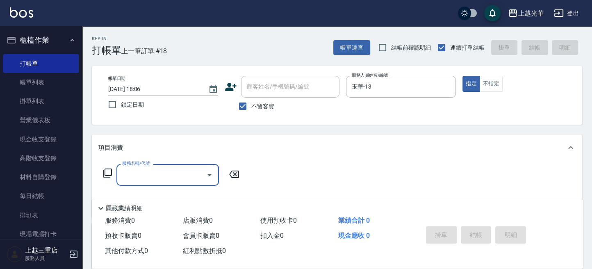
click at [107, 174] on icon at bounding box center [107, 173] width 10 height 10
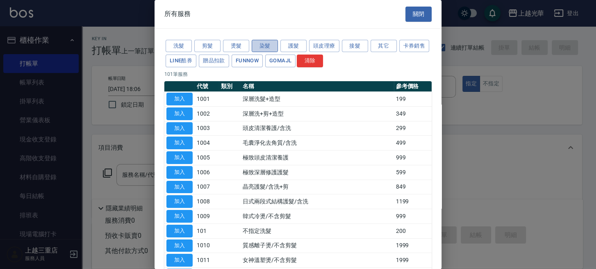
click at [264, 49] on button "染髮" at bounding box center [265, 46] width 26 height 13
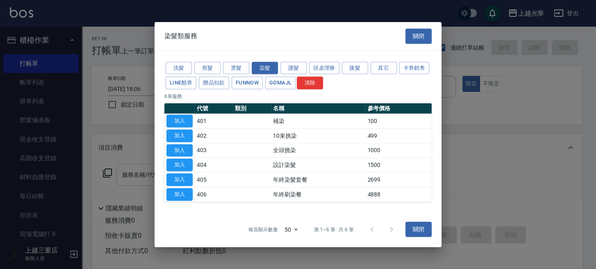
click at [184, 166] on button "加入" at bounding box center [179, 165] width 26 height 13
type input "設計染髮(404)"
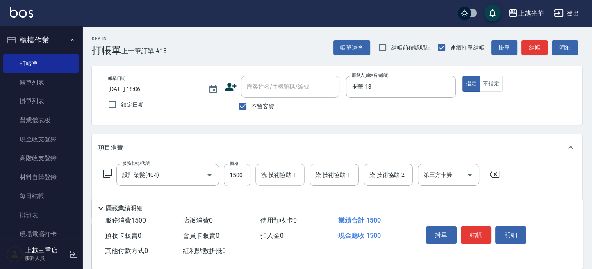
click at [272, 176] on input "洗-技術協助-1" at bounding box center [280, 175] width 42 height 14
type input "玉華-13"
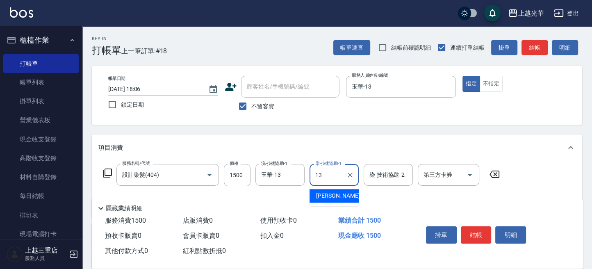
type input "玉華-13"
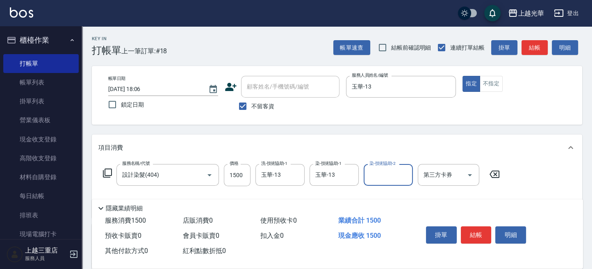
click at [480, 232] on button "結帳" at bounding box center [476, 234] width 31 height 17
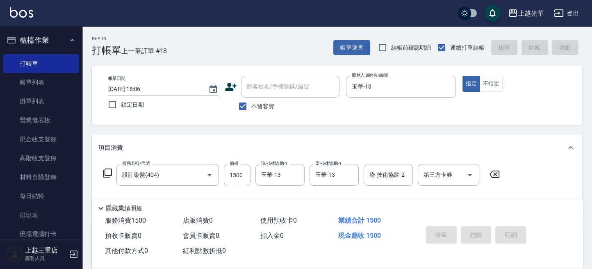
type input "2025/09/16 18:08"
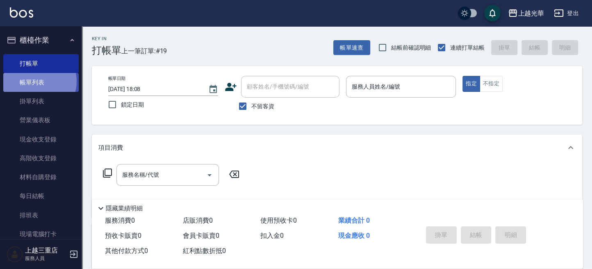
click at [36, 81] on link "帳單列表" at bounding box center [40, 82] width 75 height 19
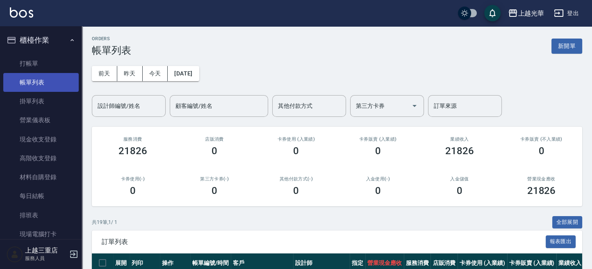
click at [36, 84] on link "帳單列表" at bounding box center [40, 82] width 75 height 19
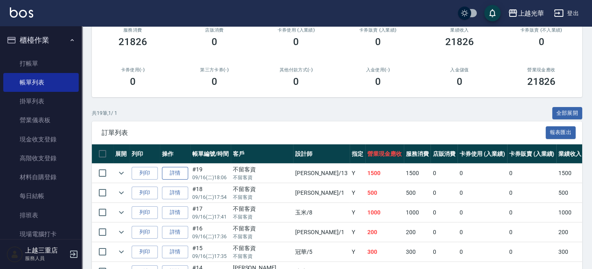
click at [180, 173] on link "詳情" at bounding box center [175, 173] width 26 height 13
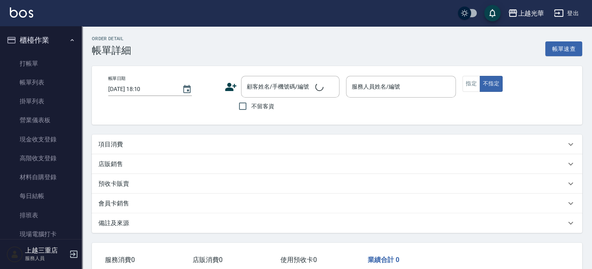
type input "2025/09/16 18:06"
checkbox input "true"
type input "玉華-13"
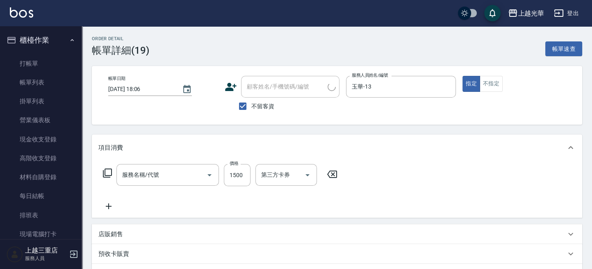
type input "設計染髮(404)"
drag, startPoint x: 245, startPoint y: 175, endPoint x: 243, endPoint y: 167, distance: 7.8
click at [245, 174] on input "1500" at bounding box center [237, 175] width 27 height 22
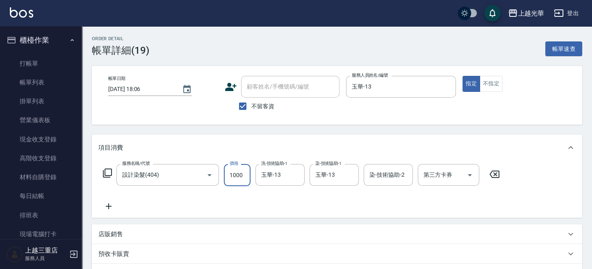
type input "1000"
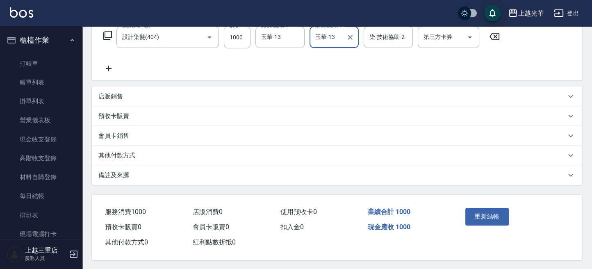
scroll to position [141, 0]
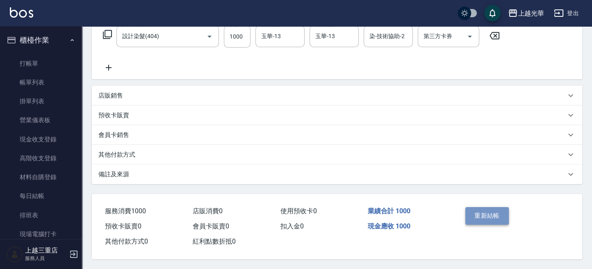
click at [480, 214] on button "重新結帳" at bounding box center [486, 215] width 43 height 17
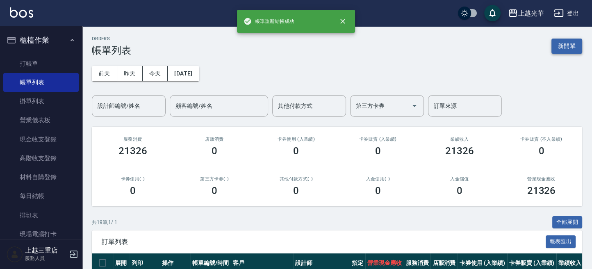
click at [577, 43] on button "新開單" at bounding box center [566, 46] width 31 height 15
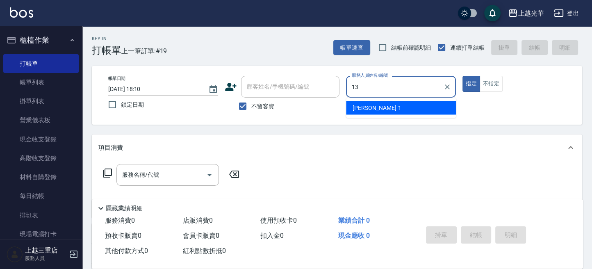
type input "玉華-13"
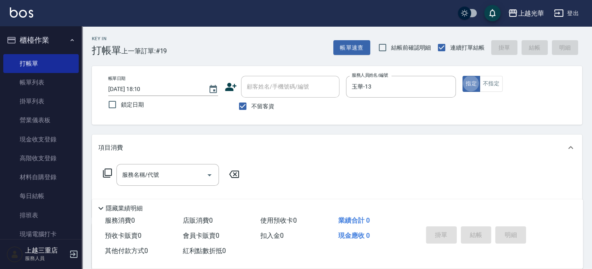
type button "true"
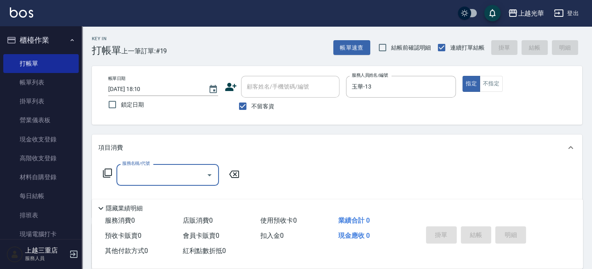
click at [110, 171] on icon at bounding box center [107, 173] width 10 height 10
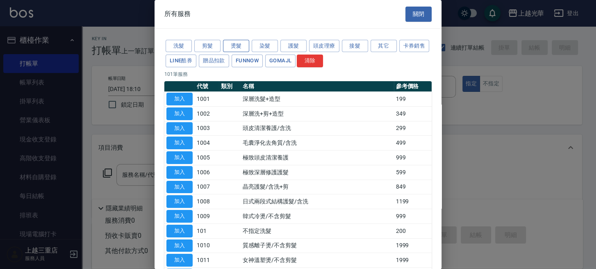
click at [234, 46] on button "燙髮" at bounding box center [236, 46] width 26 height 13
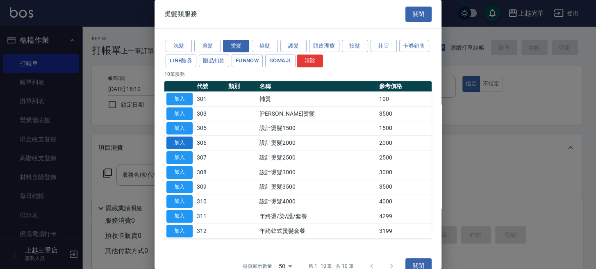
click at [189, 143] on button "加入" at bounding box center [179, 142] width 26 height 13
type input "設計燙髮2000(306)"
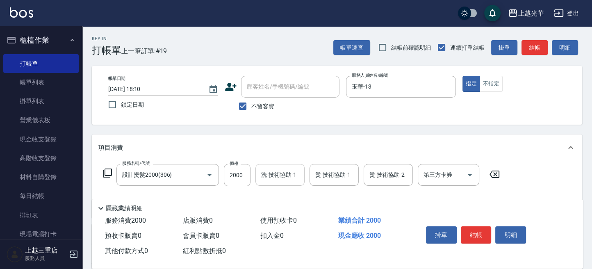
click at [289, 172] on input "洗-技術協助-1" at bounding box center [280, 175] width 42 height 14
type input "玉華-13"
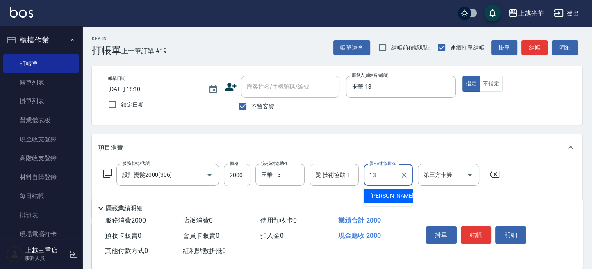
type input "玉華-13"
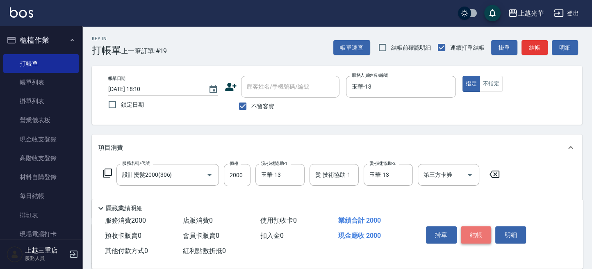
click at [472, 226] on button "結帳" at bounding box center [476, 234] width 31 height 17
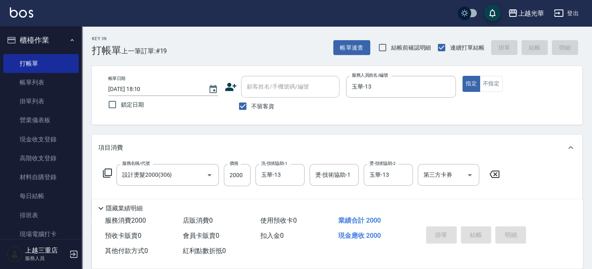
type input "2025/09/16 18:11"
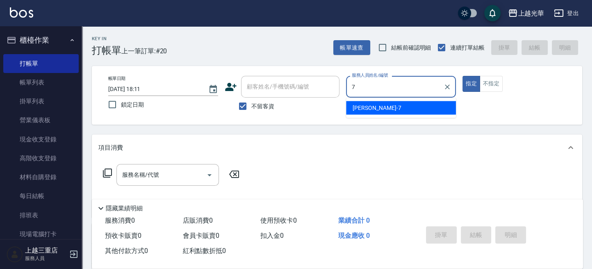
type input "小紫-7"
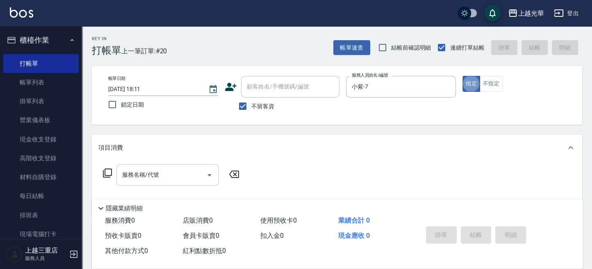
click at [143, 177] on input "服務名稱/代號" at bounding box center [161, 175] width 83 height 14
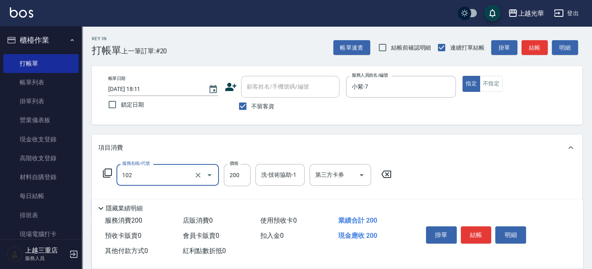
type input "指定洗髮(102)"
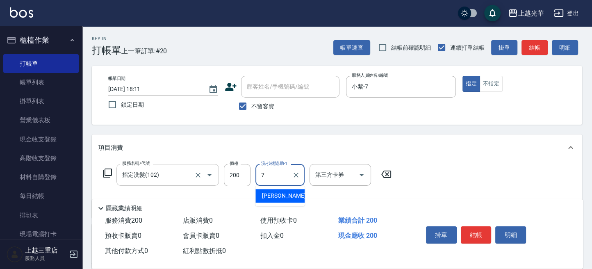
type input "小紫-7"
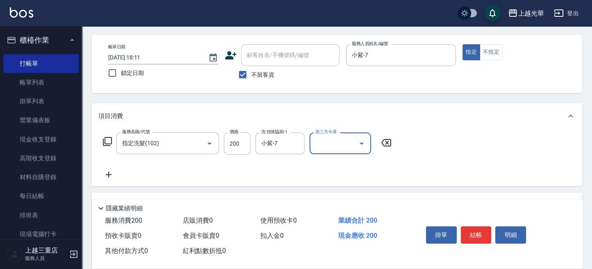
scroll to position [55, 0]
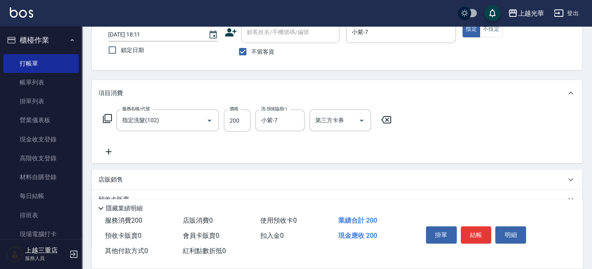
click at [107, 151] on icon at bounding box center [109, 152] width 6 height 6
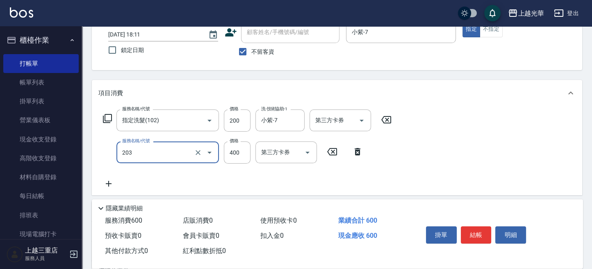
type input "指定單剪(203)"
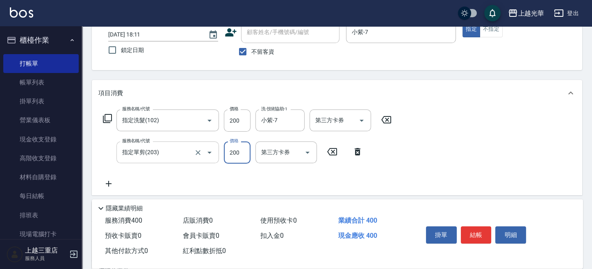
type input "200"
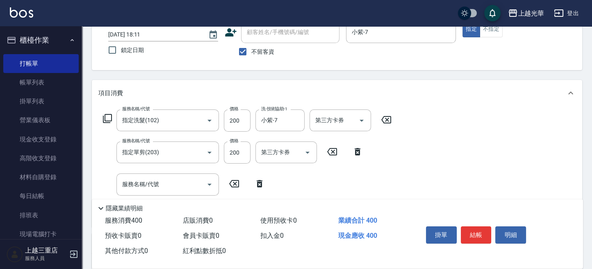
click at [256, 179] on icon at bounding box center [259, 184] width 20 height 10
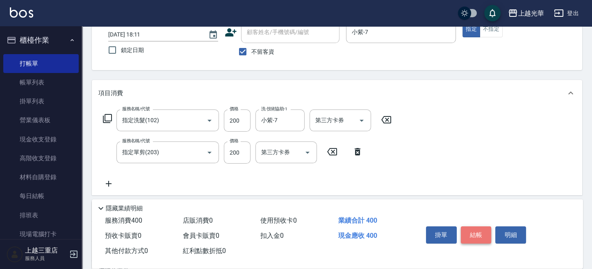
click at [473, 233] on button "結帳" at bounding box center [476, 234] width 31 height 17
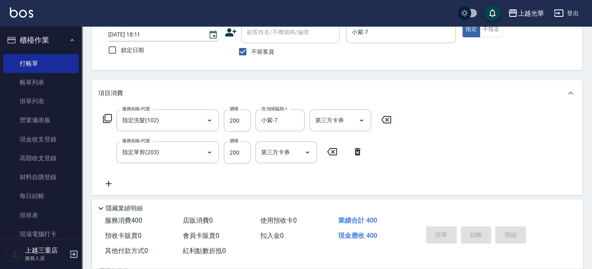
type input "2025/09/16 18:23"
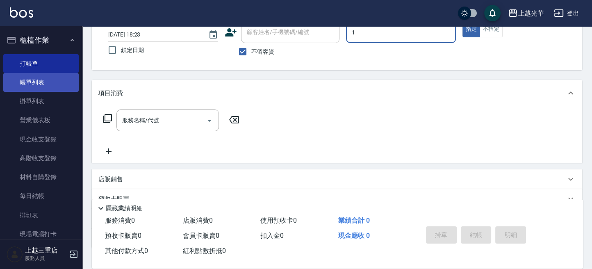
type input "小詹-1"
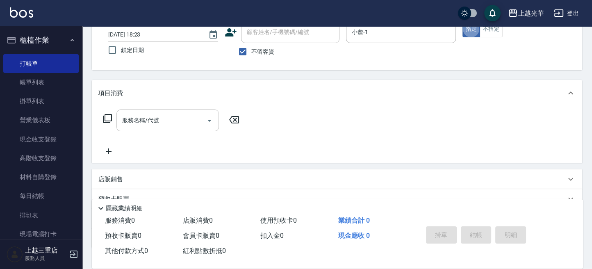
click at [177, 124] on input "服務名稱/代號" at bounding box center [161, 120] width 83 height 14
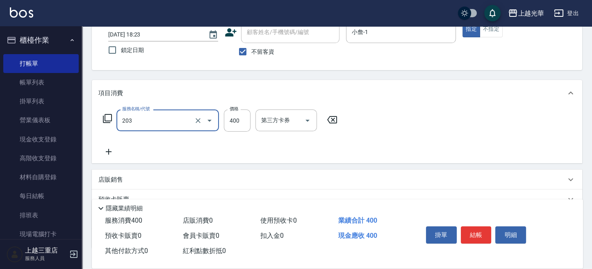
type input "指定單剪(203)"
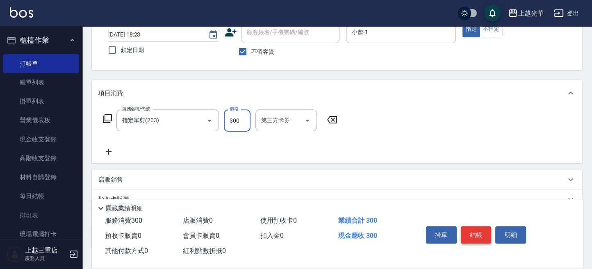
type input "300"
click at [478, 237] on button "結帳" at bounding box center [476, 234] width 31 height 17
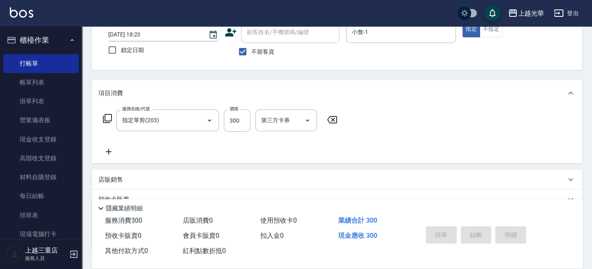
type input "2025/09/16 18:35"
click at [355, 66] on div "帳單日期 2025/09/16 18:35 鎖定日期 顧客姓名/手機號碼/編號 顧客姓名/手機號碼/編號 不留客資 服務人員姓名/編號 服務人員姓名/編號 指…" at bounding box center [337, 40] width 490 height 59
click at [391, 29] on input "服務人員姓名/編號" at bounding box center [401, 32] width 102 height 14
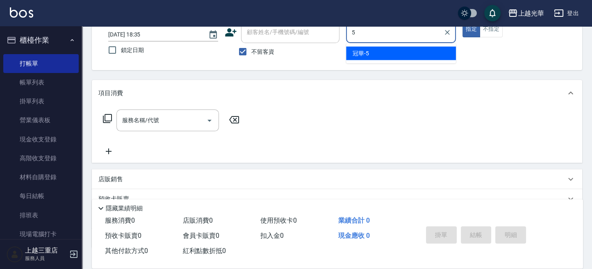
type input "冠華-5"
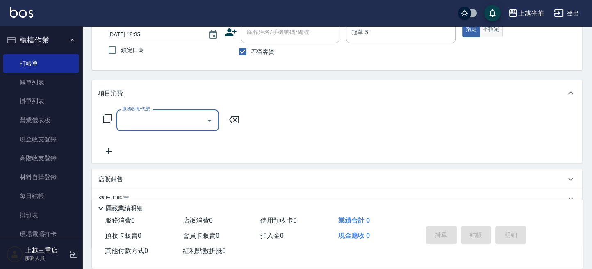
click at [491, 31] on button "不指定" at bounding box center [491, 29] width 23 height 16
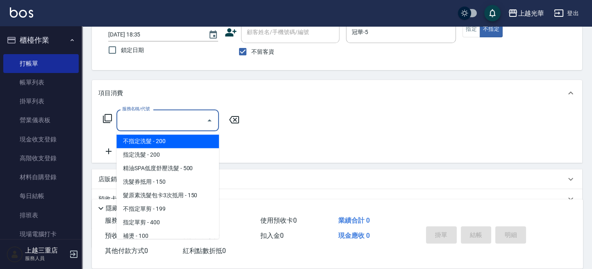
click at [178, 117] on input "服務名稱/代號" at bounding box center [161, 120] width 83 height 14
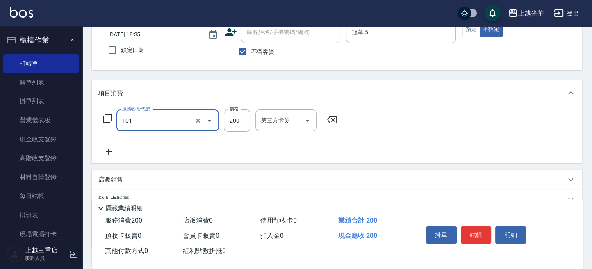
type input "不指定洗髮(101)"
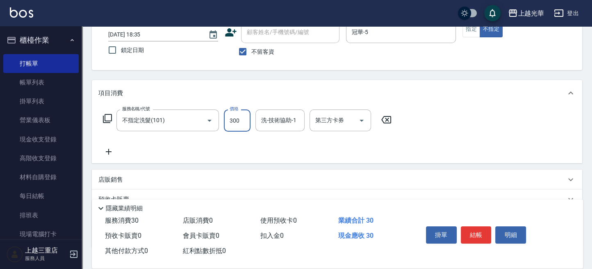
type input "300"
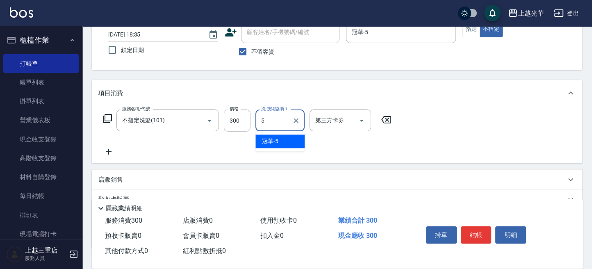
type input "冠華-5"
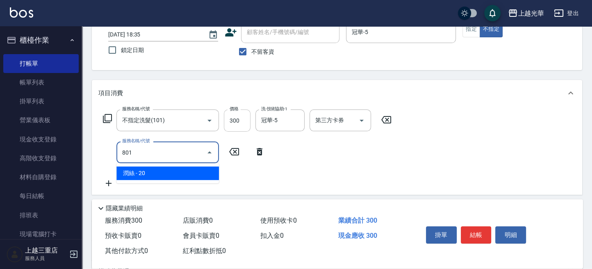
type input "潤絲(801)"
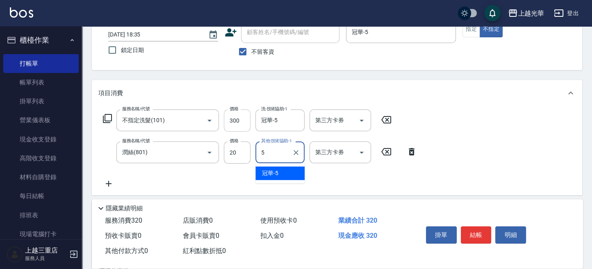
type input "冠華-5"
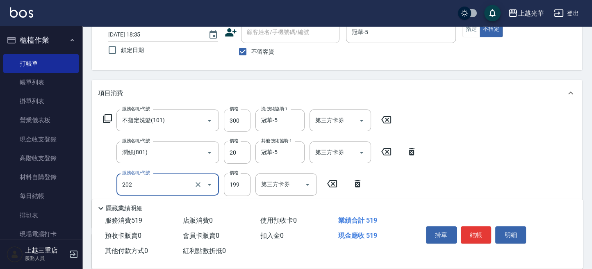
type input "不指定單剪(202)"
click at [451, 126] on div "服務名稱/代號 不指定洗髮(101) 服務名稱/代號 價格 300 價格 洗-技術協助-1 冠華-5 洗-技術協助-1 第三方卡券 第三方卡券 服務名稱/代號…" at bounding box center [337, 182] width 490 height 153
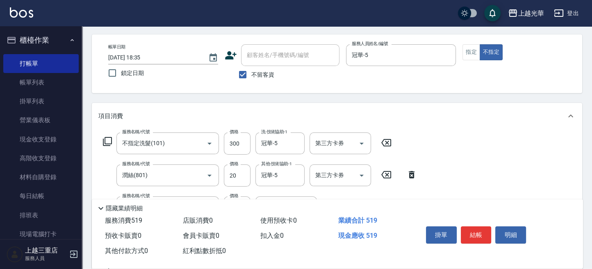
scroll to position [0, 0]
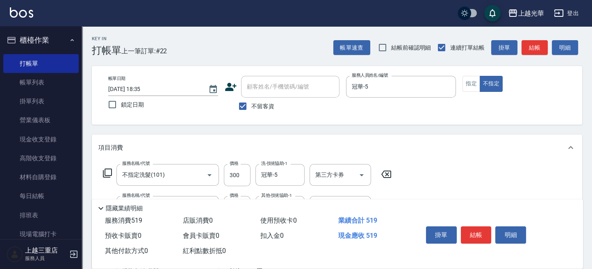
drag, startPoint x: 527, startPoint y: 94, endPoint x: 530, endPoint y: 61, distance: 32.9
click at [527, 93] on div "帳單日期 2025/09/16 18:35 鎖定日期 顧客姓名/手機號碼/編號 顧客姓名/手機號碼/編號 不留客資 服務人員姓名/編號 冠華-5 服務人員姓名…" at bounding box center [337, 95] width 471 height 39
click at [528, 45] on button "結帳" at bounding box center [534, 47] width 26 height 15
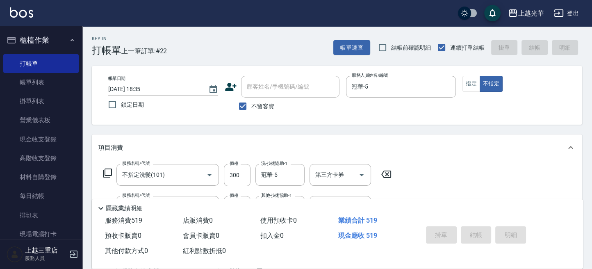
type input "2025/09/16 18:36"
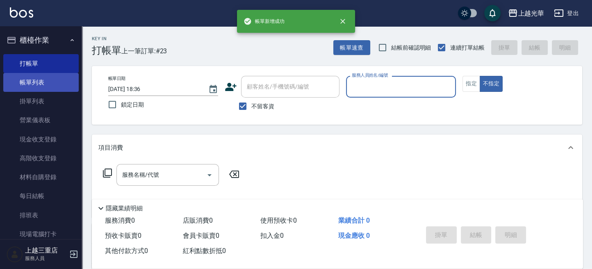
click at [36, 78] on link "帳單列表" at bounding box center [40, 82] width 75 height 19
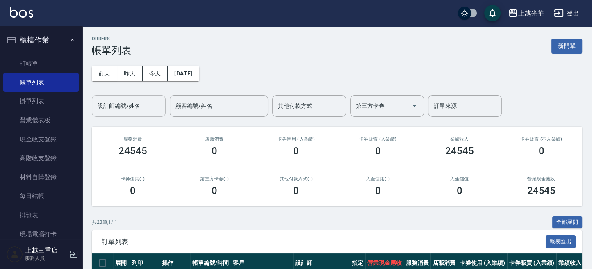
click at [139, 99] on input "設計師編號/姓名" at bounding box center [129, 106] width 66 height 14
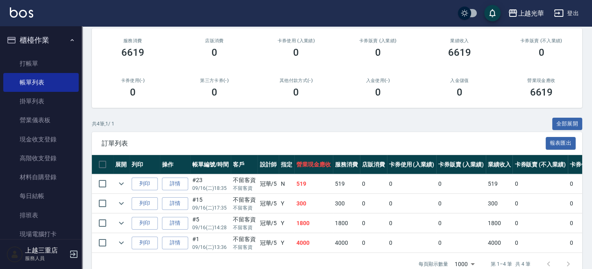
scroll to position [121, 0]
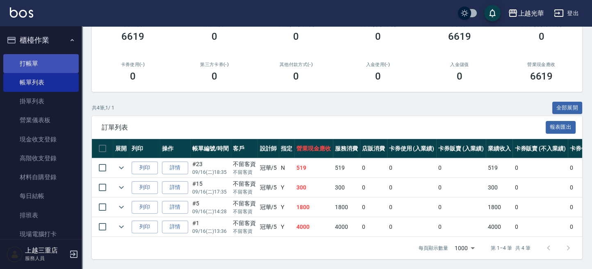
click at [59, 57] on link "打帳單" at bounding box center [40, 63] width 75 height 19
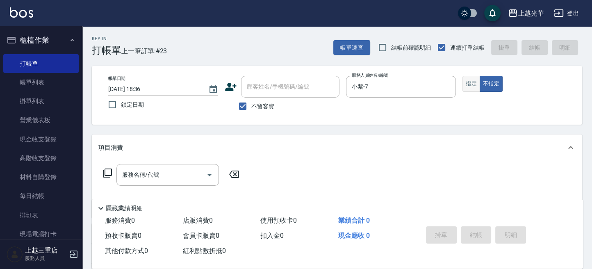
click at [468, 80] on button "指定" at bounding box center [471, 84] width 18 height 16
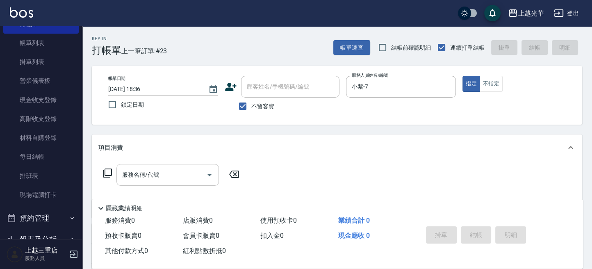
scroll to position [55, 0]
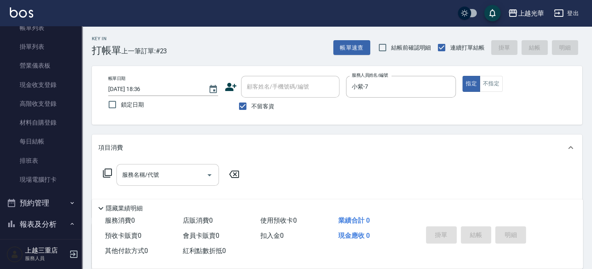
click at [159, 169] on input "服務名稱/代號" at bounding box center [161, 175] width 83 height 14
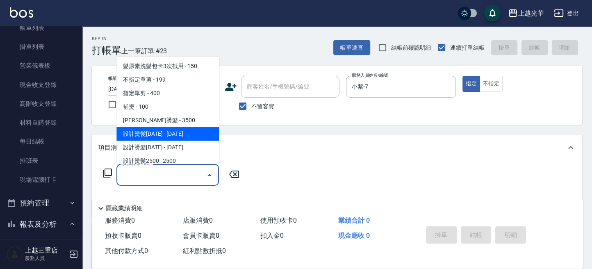
click at [182, 132] on span "設計燙髮1500 - 1500" at bounding box center [167, 134] width 102 height 14
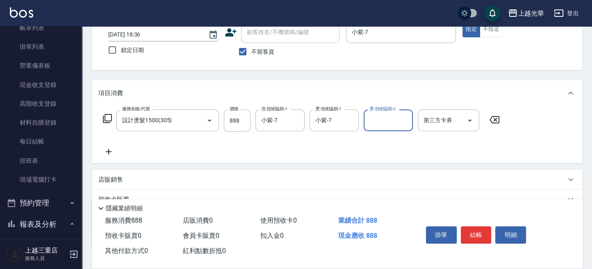
click at [113, 151] on icon at bounding box center [108, 152] width 20 height 10
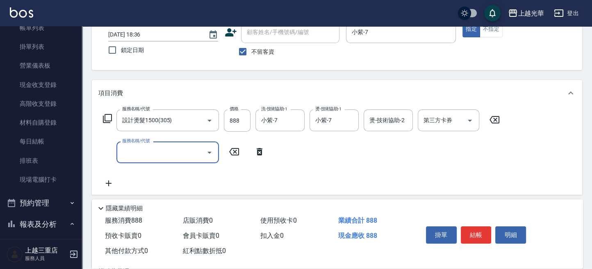
click at [159, 155] on input "服務名稱/代號" at bounding box center [161, 152] width 83 height 14
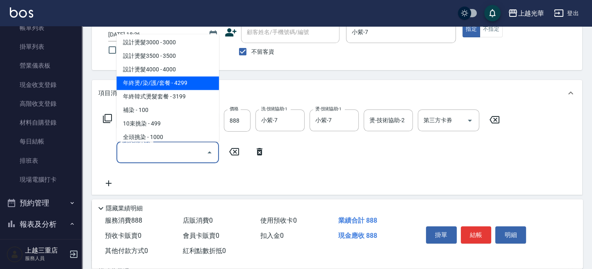
scroll to position [218, 0]
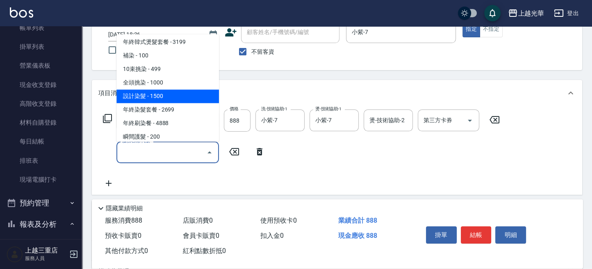
drag, startPoint x: 189, startPoint y: 92, endPoint x: 202, endPoint y: 107, distance: 20.6
click at [189, 93] on span "設計染髮 - 1500" at bounding box center [167, 96] width 102 height 14
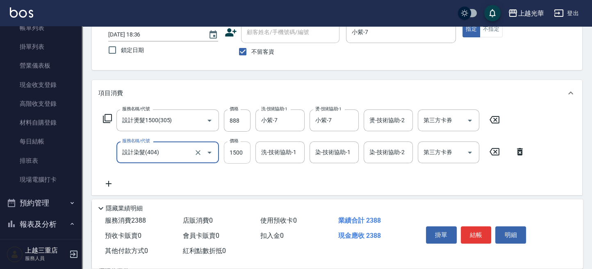
drag, startPoint x: 233, startPoint y: 159, endPoint x: 243, endPoint y: 146, distance: 16.5
click at [233, 159] on input "1500" at bounding box center [237, 152] width 27 height 22
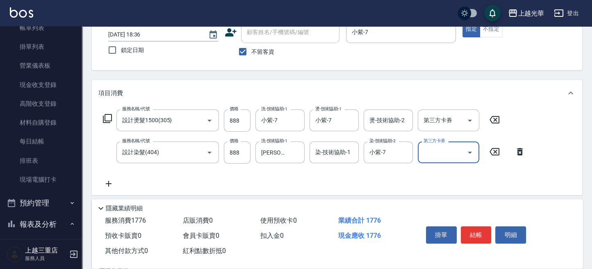
click at [108, 190] on div "服務名稱/代號 設計燙髮1500(305) 服務名稱/代號 價格 888 價格 洗-技術協助-1 小紫-7 洗-技術協助-1 燙-技術協助-1 小紫-7 燙-…" at bounding box center [337, 150] width 490 height 89
click at [106, 187] on icon at bounding box center [108, 184] width 20 height 10
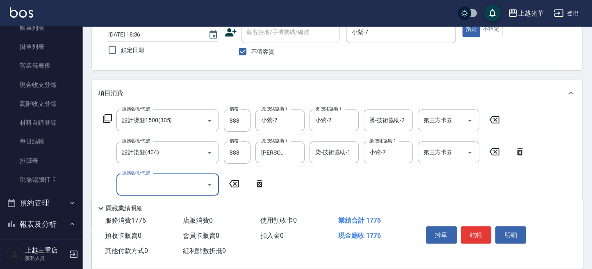
click at [135, 186] on input "服務名稱/代號" at bounding box center [161, 184] width 83 height 14
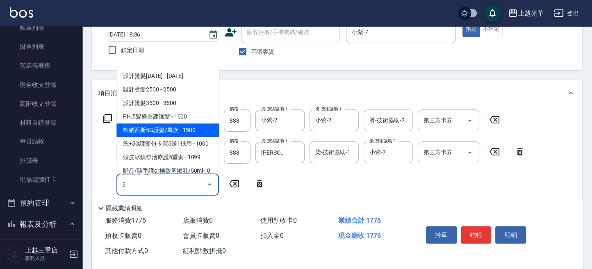
click at [182, 127] on span "歐納西斯5G護髮/單次 - 1500" at bounding box center [167, 130] width 102 height 14
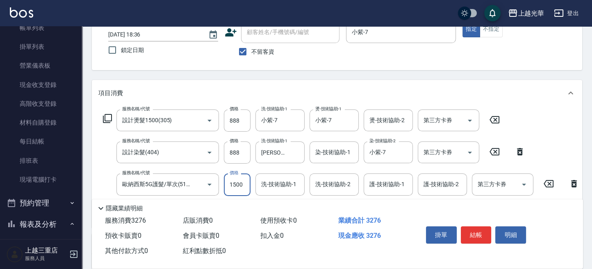
click at [237, 182] on input "1500" at bounding box center [237, 184] width 27 height 22
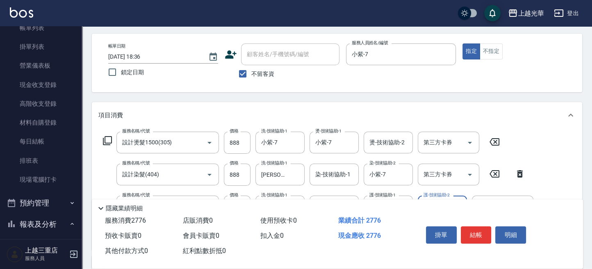
scroll to position [55, 0]
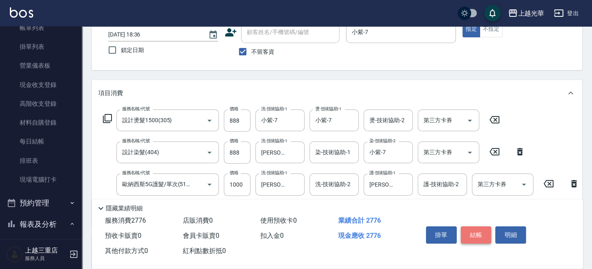
click at [481, 239] on button "結帳" at bounding box center [476, 234] width 31 height 17
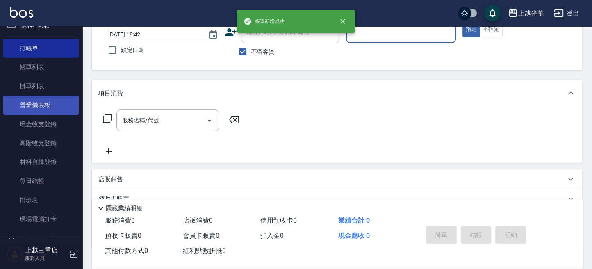
scroll to position [0, 0]
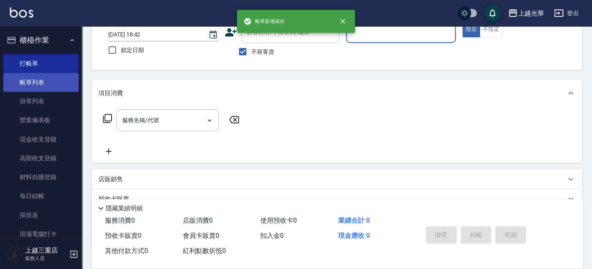
click at [46, 75] on link "帳單列表" at bounding box center [40, 82] width 75 height 19
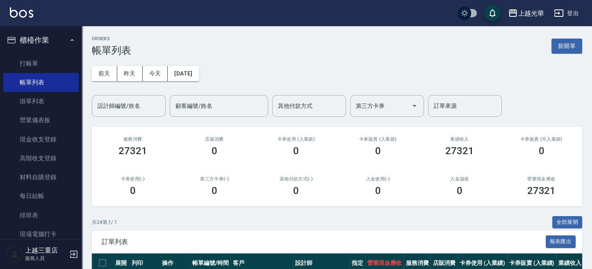
click at [131, 107] on input "設計師編號/姓名" at bounding box center [129, 106] width 66 height 14
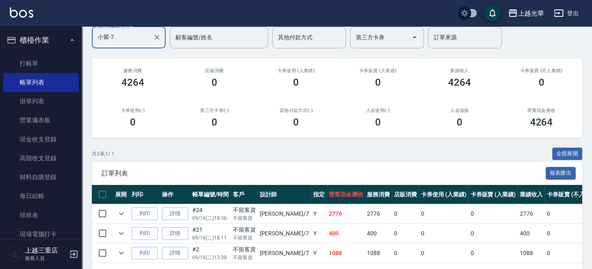
scroll to position [47, 0]
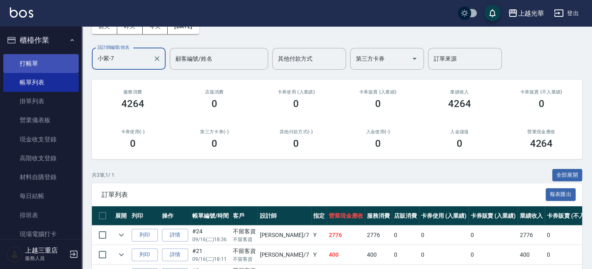
click at [43, 62] on link "打帳單" at bounding box center [40, 63] width 75 height 19
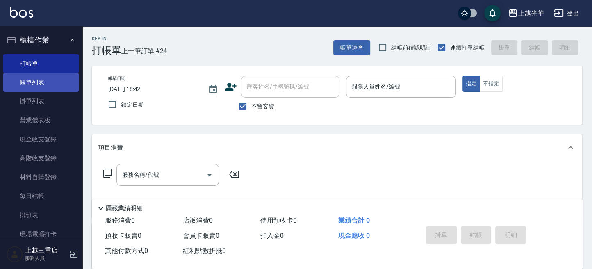
click at [48, 77] on link "帳單列表" at bounding box center [40, 82] width 75 height 19
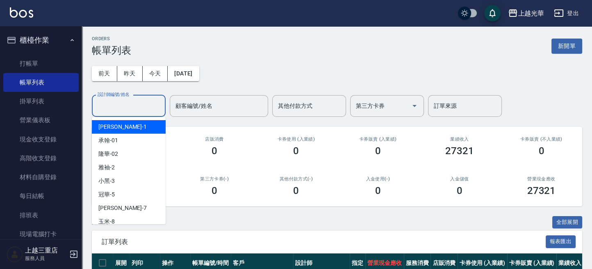
click at [126, 111] on input "設計師編號/姓名" at bounding box center [129, 106] width 66 height 14
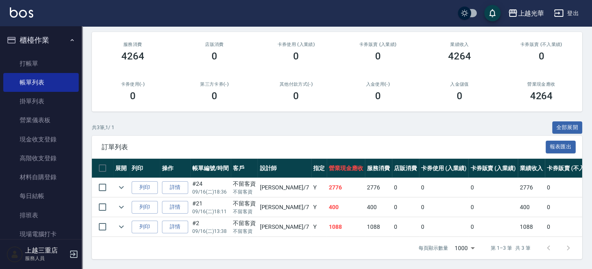
scroll to position [47, 0]
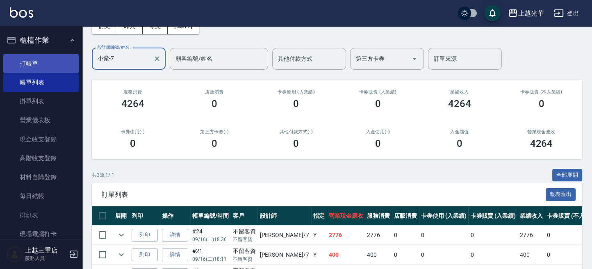
click at [41, 61] on link "打帳單" at bounding box center [40, 63] width 75 height 19
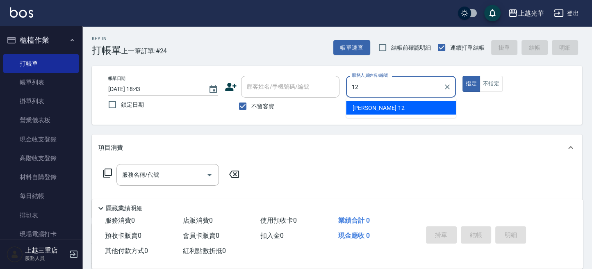
click at [362, 108] on span "雯欣 -12" at bounding box center [379, 107] width 52 height 9
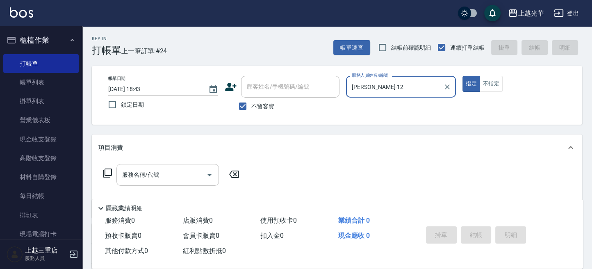
click at [209, 174] on icon "Open" at bounding box center [210, 175] width 10 height 10
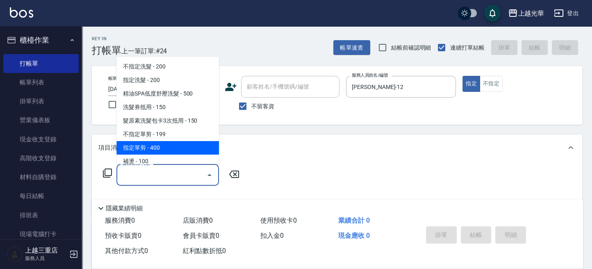
click at [158, 146] on span "指定單剪 - 400" at bounding box center [167, 148] width 102 height 14
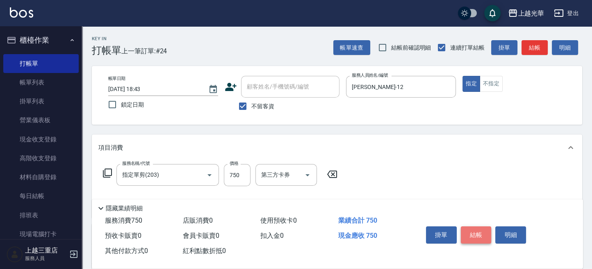
click at [481, 239] on button "結帳" at bounding box center [476, 234] width 31 height 17
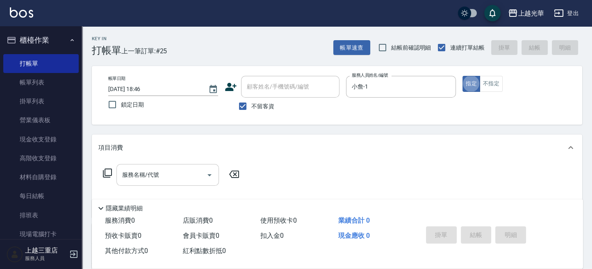
click at [174, 169] on input "服務名稱/代號" at bounding box center [161, 175] width 83 height 14
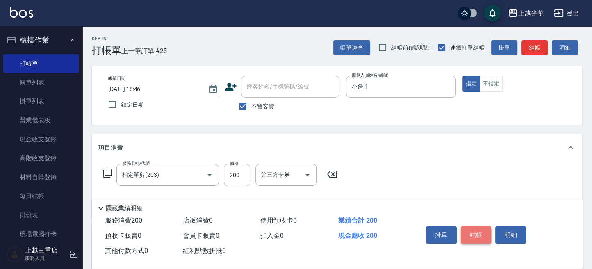
click at [476, 231] on button "結帳" at bounding box center [476, 234] width 31 height 17
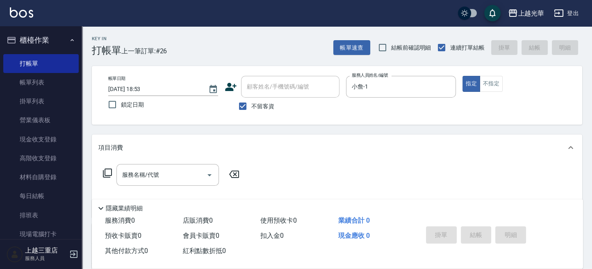
click at [110, 177] on icon at bounding box center [107, 173] width 10 height 10
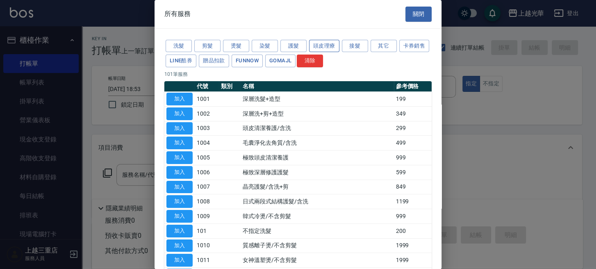
click at [318, 43] on button "頭皮理療" at bounding box center [324, 46] width 30 height 13
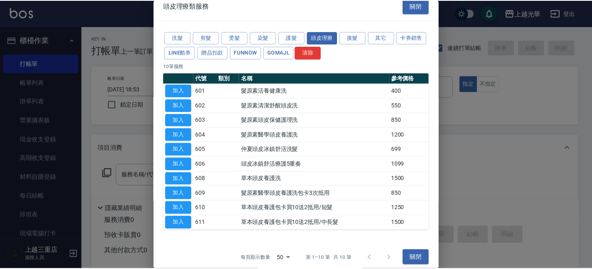
scroll to position [13, 0]
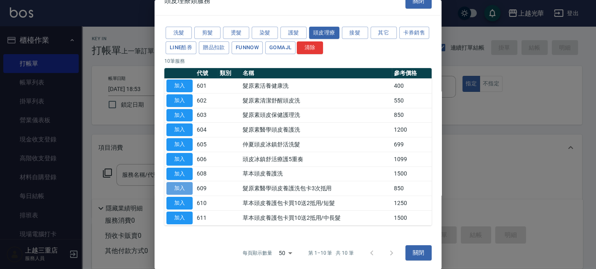
click at [187, 189] on button "加入" at bounding box center [179, 188] width 26 height 13
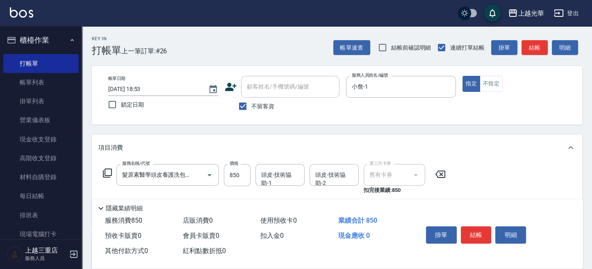
click at [107, 174] on icon at bounding box center [107, 173] width 10 height 10
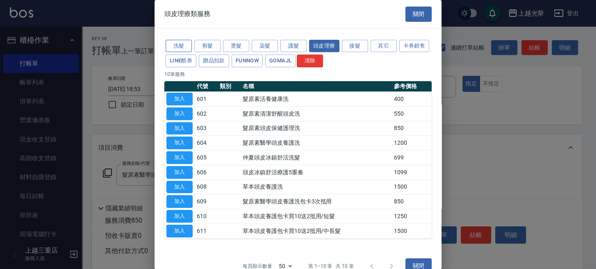
click at [181, 48] on button "洗髮" at bounding box center [179, 46] width 26 height 13
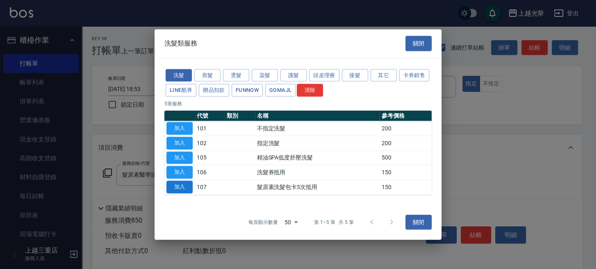
click at [182, 186] on button "加入" at bounding box center [179, 187] width 26 height 13
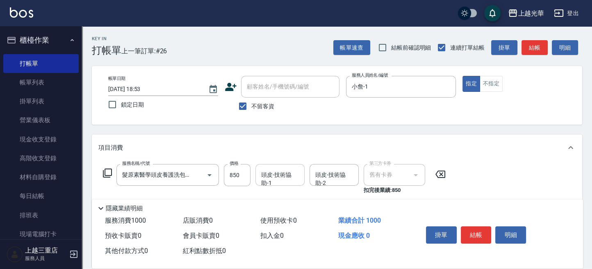
click at [274, 182] on input "頭皮-技術協助-1" at bounding box center [280, 175] width 42 height 14
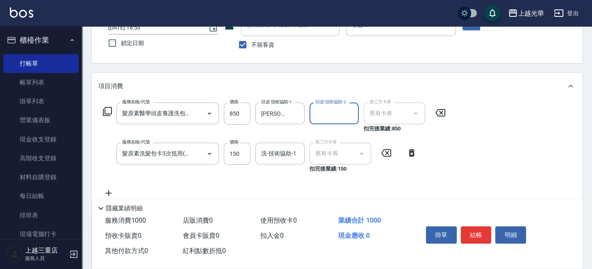
scroll to position [109, 0]
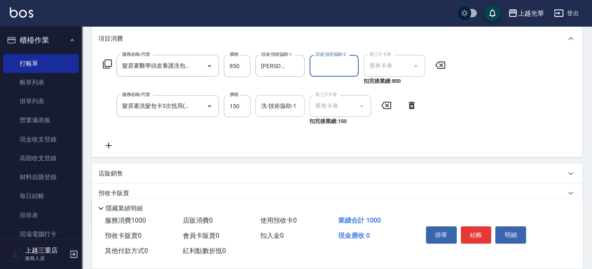
click at [272, 104] on input "洗-技術協助-1" at bounding box center [280, 106] width 42 height 14
click at [131, 192] on div "預收卡販賣" at bounding box center [331, 193] width 467 height 9
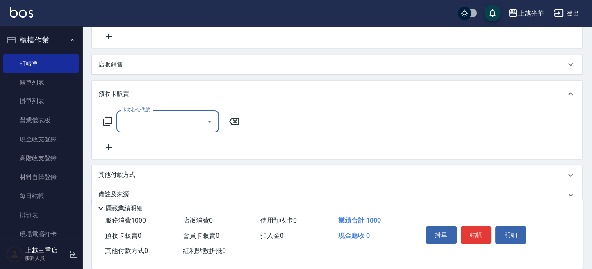
scroll to position [218, 0]
click at [107, 123] on icon at bounding box center [107, 121] width 10 height 10
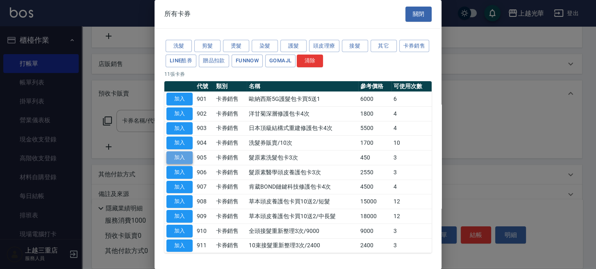
click at [186, 158] on button "加入" at bounding box center [179, 157] width 26 height 13
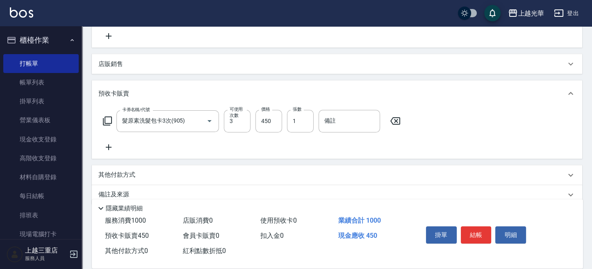
click at [108, 122] on icon at bounding box center [107, 121] width 10 height 10
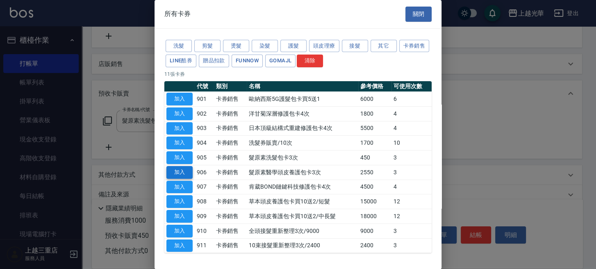
click at [179, 172] on button "加入" at bounding box center [179, 172] width 26 height 13
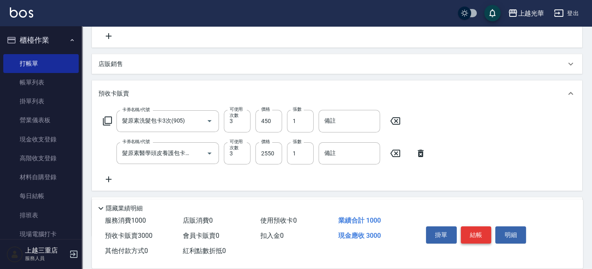
click at [481, 234] on button "結帳" at bounding box center [476, 234] width 31 height 17
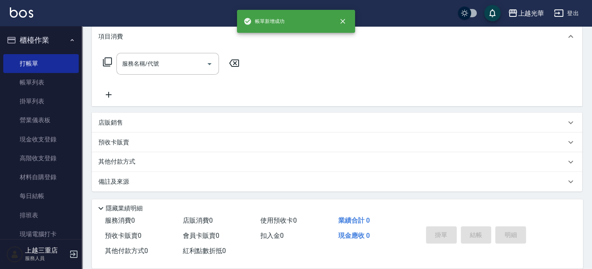
scroll to position [0, 0]
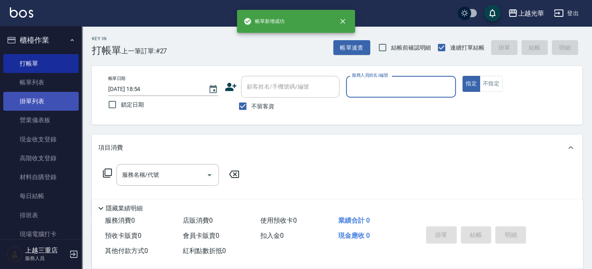
click at [59, 92] on link "掛單列表" at bounding box center [40, 101] width 75 height 19
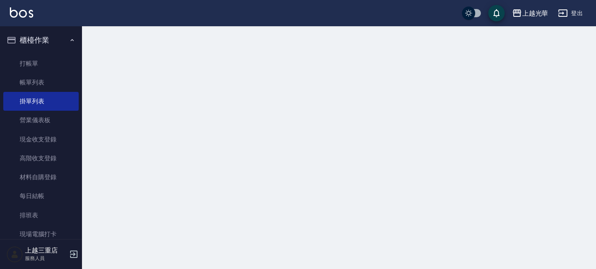
drag, startPoint x: 60, startPoint y: 82, endPoint x: 128, endPoint y: 129, distance: 82.3
click at [60, 82] on link "帳單列表" at bounding box center [40, 82] width 75 height 19
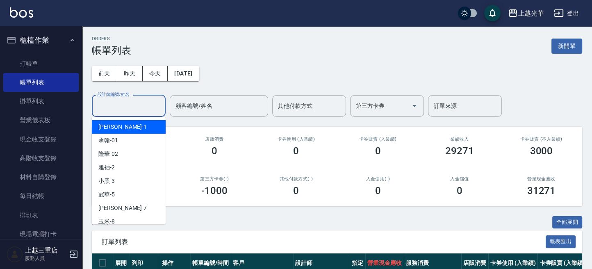
click at [132, 105] on input "設計師編號/姓名" at bounding box center [129, 106] width 66 height 14
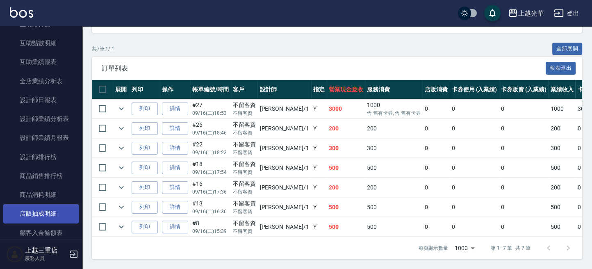
scroll to position [382, 0]
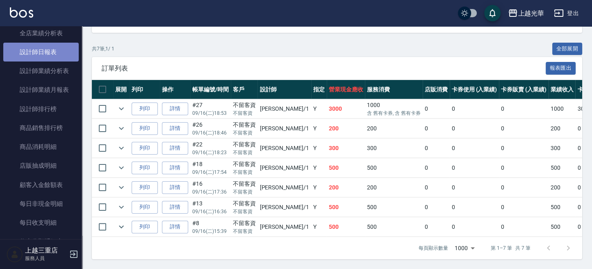
click at [54, 57] on link "設計師日報表" at bounding box center [40, 52] width 75 height 19
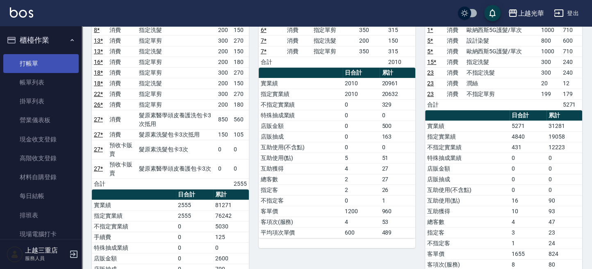
click at [30, 63] on link "打帳單" at bounding box center [40, 63] width 75 height 19
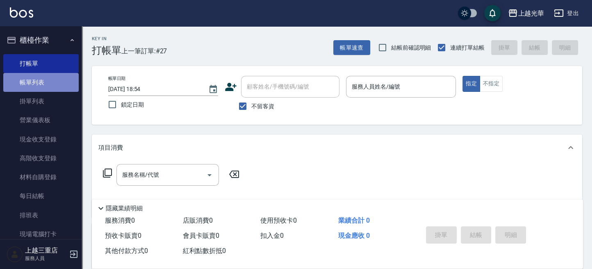
click at [46, 84] on link "帳單列表" at bounding box center [40, 82] width 75 height 19
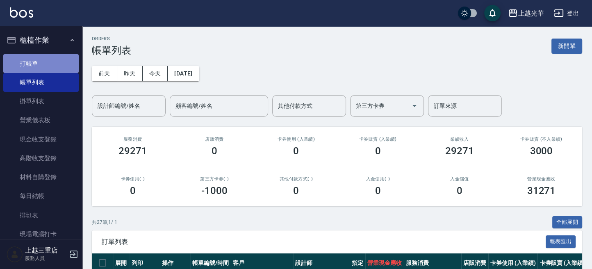
click at [48, 64] on link "打帳單" at bounding box center [40, 63] width 75 height 19
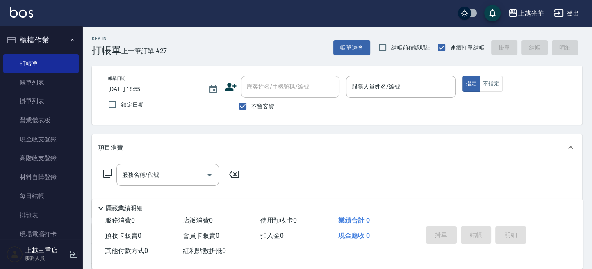
drag, startPoint x: 48, startPoint y: 64, endPoint x: 216, endPoint y: 127, distance: 179.8
click at [216, 127] on div "Key In 打帳單 上一筆訂單:#27 帳單速查 結帳前確認明細 連續打單結帳 掛單 結帳 明細 帳單日期 2025/09/16 18:55 鎖定日期 顧客…" at bounding box center [337, 203] width 510 height 354
drag, startPoint x: 27, startPoint y: 86, endPoint x: 79, endPoint y: 86, distance: 51.6
click at [27, 86] on link "帳單列表" at bounding box center [40, 82] width 75 height 19
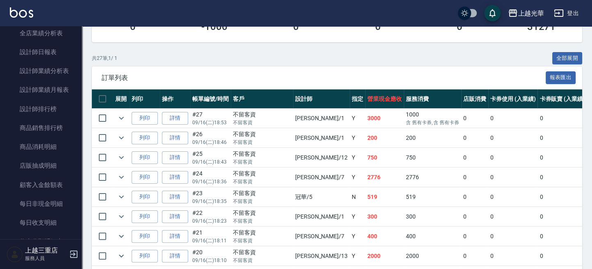
scroll to position [328, 0]
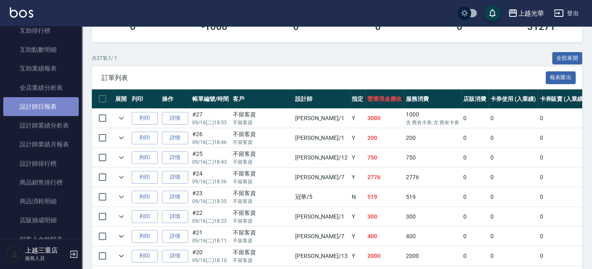
click at [50, 107] on link "設計師日報表" at bounding box center [40, 106] width 75 height 19
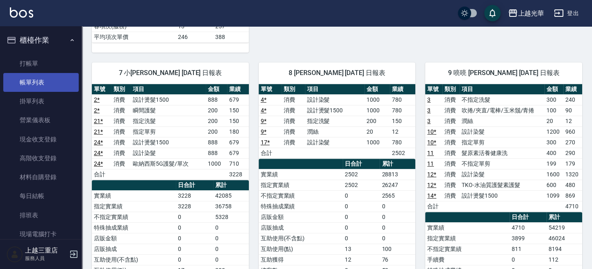
scroll to position [55, 0]
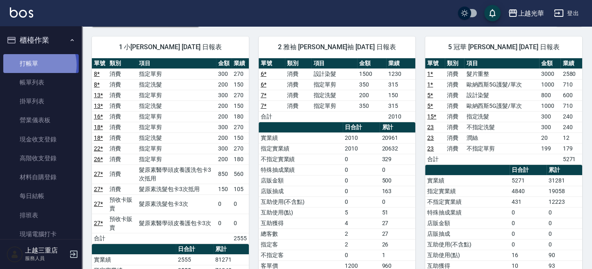
click at [34, 65] on link "打帳單" at bounding box center [40, 63] width 75 height 19
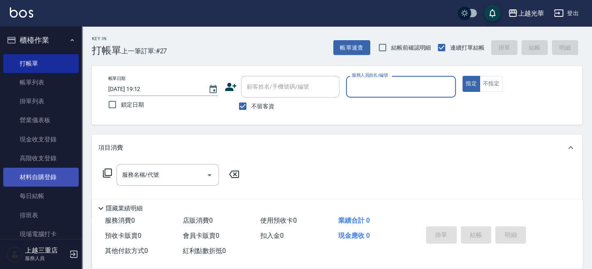
scroll to position [382, 0]
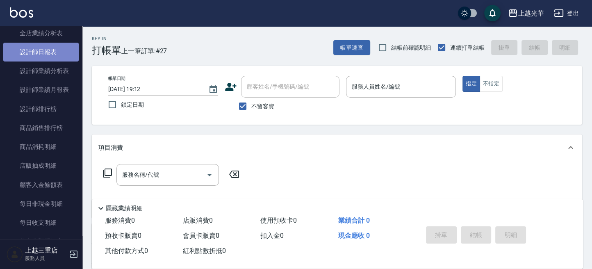
click at [50, 57] on link "設計師日報表" at bounding box center [40, 52] width 75 height 19
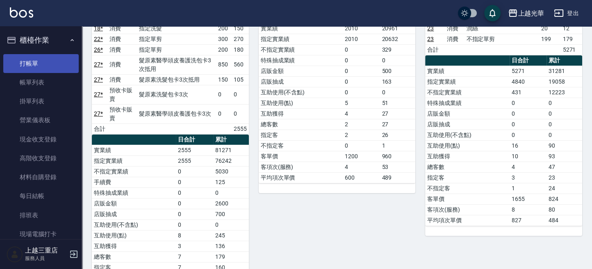
click at [39, 58] on link "打帳單" at bounding box center [40, 63] width 75 height 19
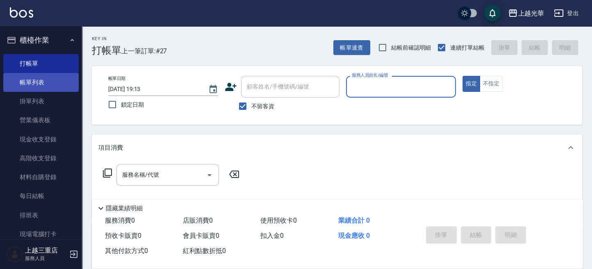
click at [56, 87] on link "帳單列表" at bounding box center [40, 82] width 75 height 19
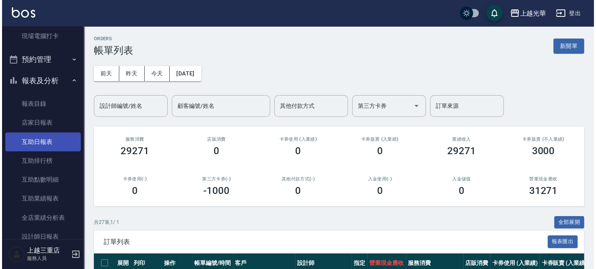
scroll to position [218, 0]
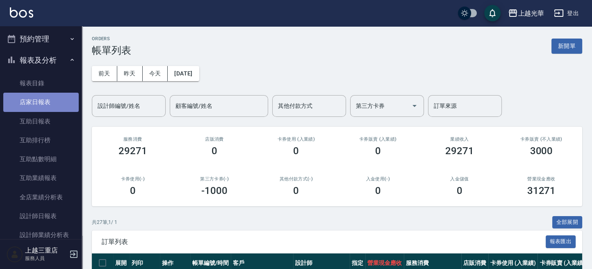
click at [61, 104] on link "店家日報表" at bounding box center [40, 102] width 75 height 19
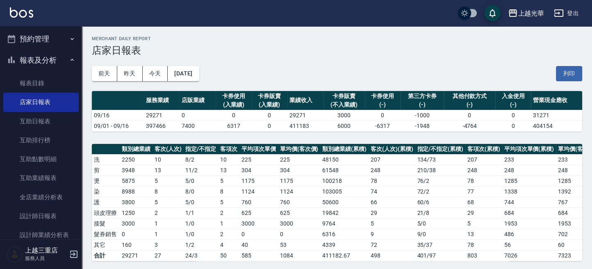
click at [563, 14] on icon "button" at bounding box center [558, 12] width 9 height 7
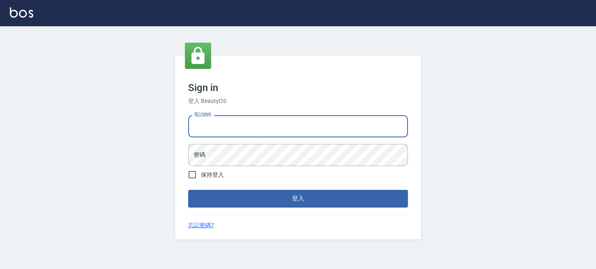
click at [314, 130] on input "電話號碼" at bounding box center [298, 126] width 220 height 22
drag, startPoint x: 332, startPoint y: 125, endPoint x: 25, endPoint y: 118, distance: 307.9
click at [6, 125] on div "Sign in 登入 BeautyOS 電話號碼 [PHONE_NUMBER] 電話號碼 密碼 密碼 保持登入 登入 忘記密碼?" at bounding box center [298, 147] width 596 height 243
type input "0955332100"
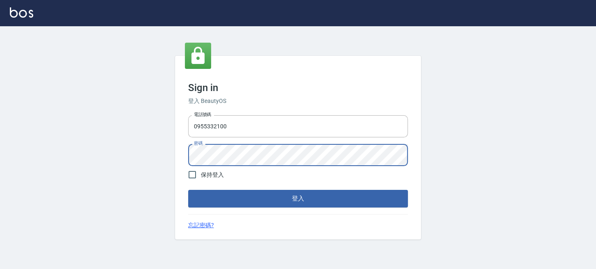
click at [188, 190] on button "登入" at bounding box center [298, 198] width 220 height 17
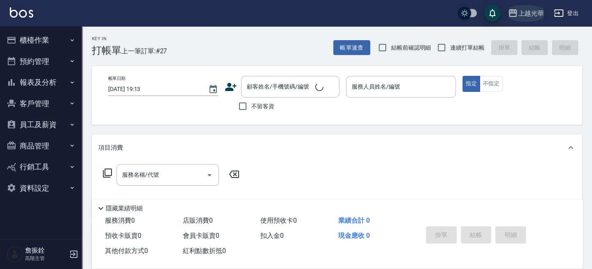
click at [528, 10] on div "上越光華" at bounding box center [531, 13] width 26 height 10
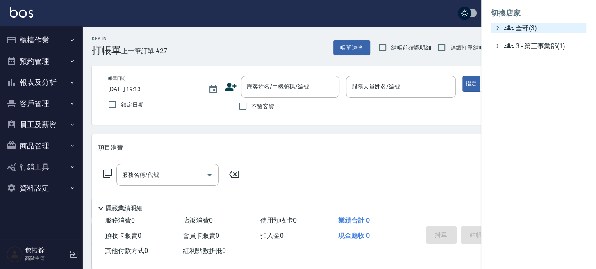
click at [526, 27] on span "全部(3)" at bounding box center [543, 28] width 79 height 10
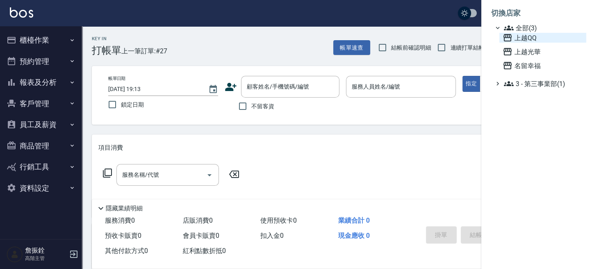
click at [525, 36] on span "上越QQ" at bounding box center [543, 38] width 80 height 10
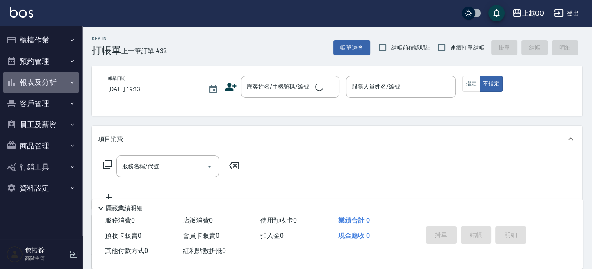
click at [29, 85] on button "報表及分析" at bounding box center [40, 82] width 75 height 21
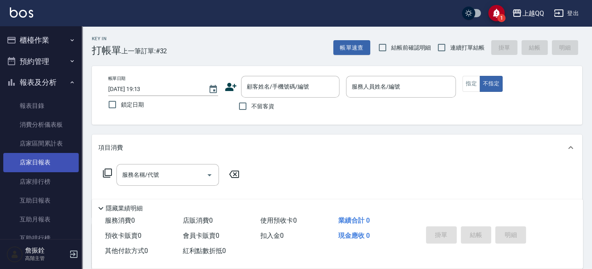
click at [35, 155] on link "店家日報表" at bounding box center [40, 162] width 75 height 19
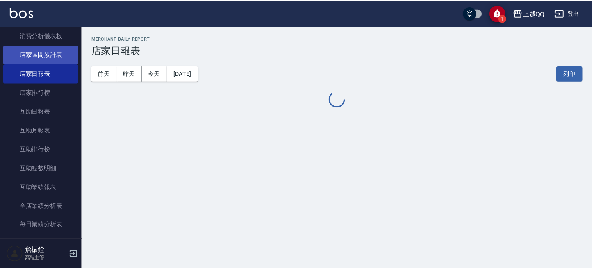
scroll to position [328, 0]
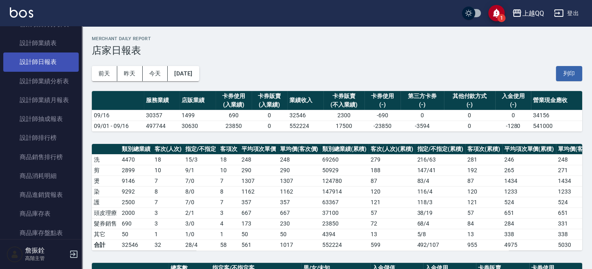
click at [49, 64] on link "設計師日報表" at bounding box center [40, 61] width 75 height 19
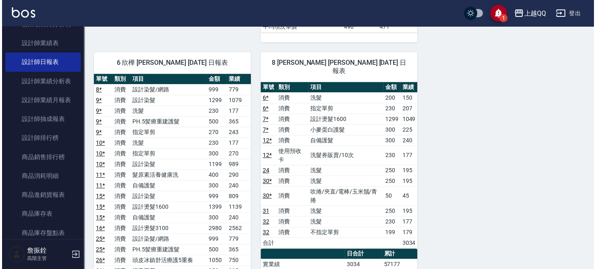
scroll to position [601, 0]
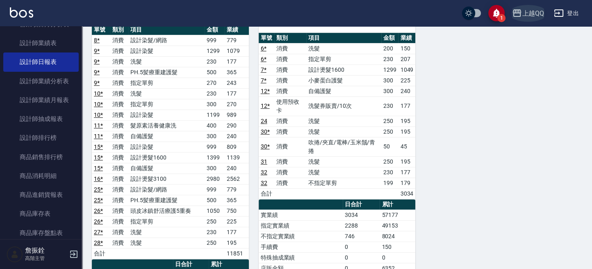
click at [524, 18] on div "上越QQ" at bounding box center [533, 13] width 22 height 10
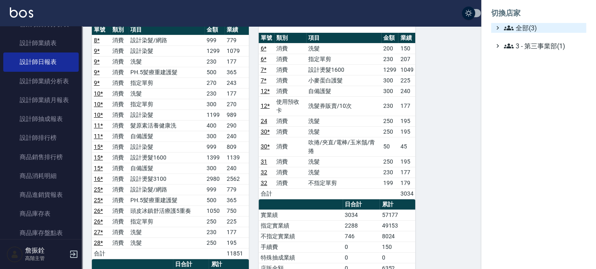
click at [523, 27] on span "全部(3)" at bounding box center [543, 28] width 79 height 10
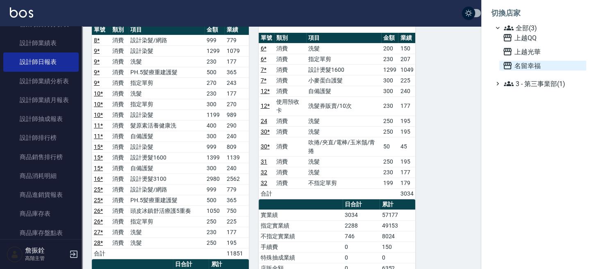
click at [524, 70] on span "名留幸福" at bounding box center [543, 66] width 80 height 10
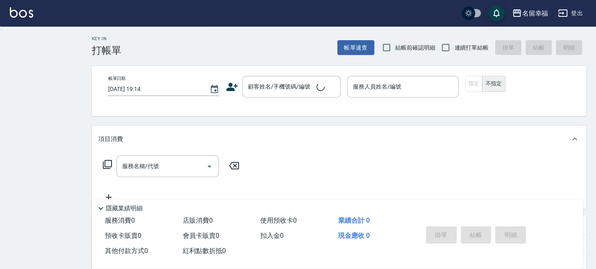
click at [37, 84] on div "名留幸福 登出 Key In 打帳單 帳單速查 結帳前確認明細 連續打單結帳 掛單 結帳 明細 帳單日期 [DATE] 19:14 顧客姓名/手機號碼/編號 …" at bounding box center [298, 195] width 596 height 391
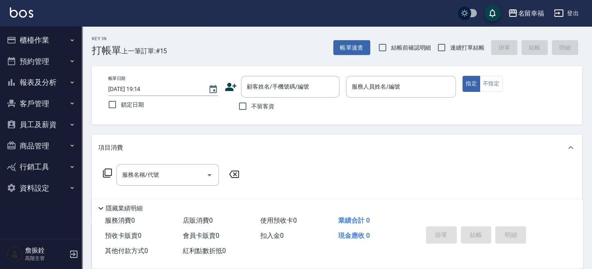
click at [37, 84] on button "報表及分析" at bounding box center [40, 82] width 75 height 21
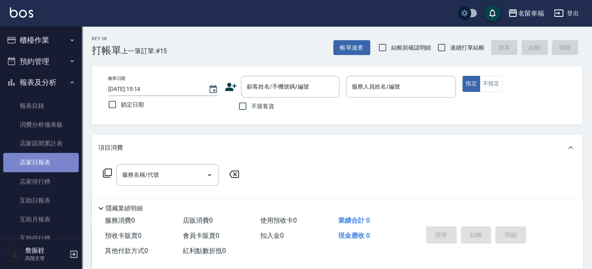
click at [45, 158] on link "店家日報表" at bounding box center [40, 162] width 75 height 19
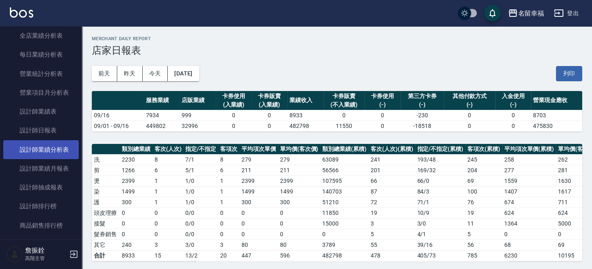
scroll to position [273, 0]
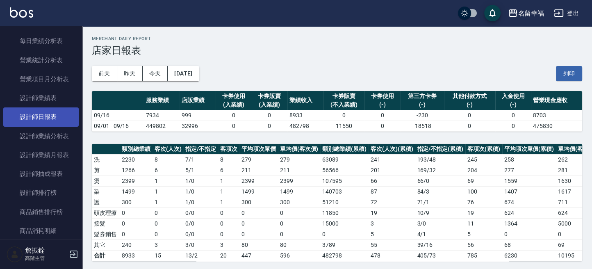
click at [62, 118] on link "設計師日報表" at bounding box center [40, 116] width 75 height 19
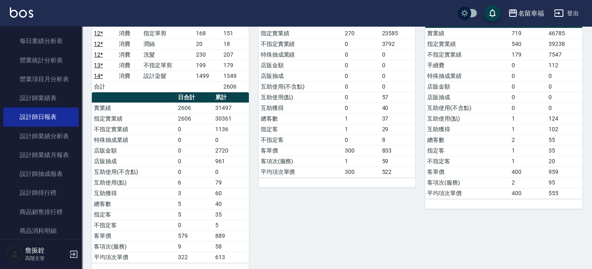
scroll to position [273, 0]
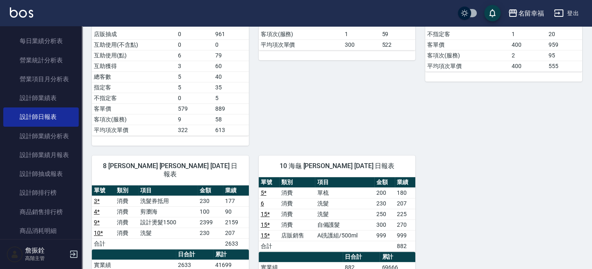
click at [575, 15] on button "登出" at bounding box center [566, 13] width 32 height 15
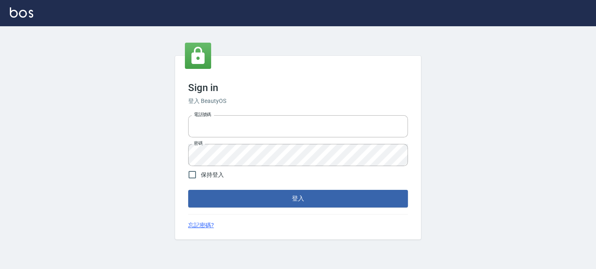
type input "0289832082"
click at [281, 205] on button "登入" at bounding box center [298, 198] width 220 height 17
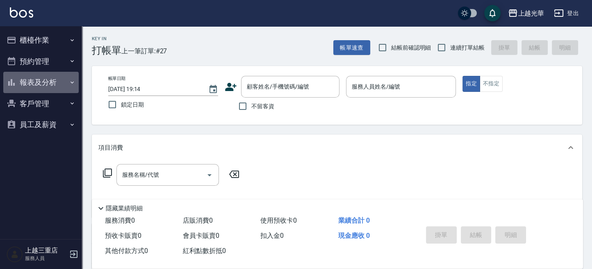
click at [50, 77] on button "報表及分析" at bounding box center [40, 82] width 75 height 21
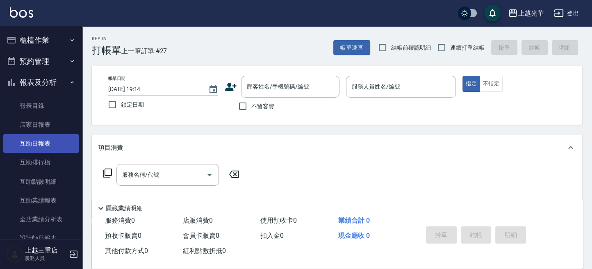
click at [53, 142] on link "互助日報表" at bounding box center [40, 143] width 75 height 19
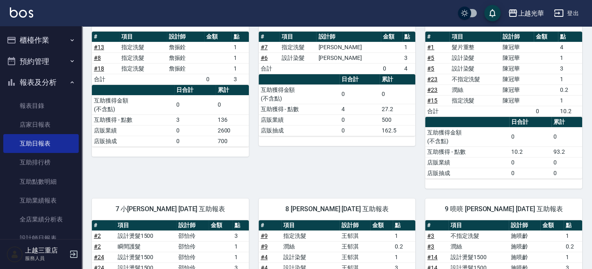
scroll to position [55, 0]
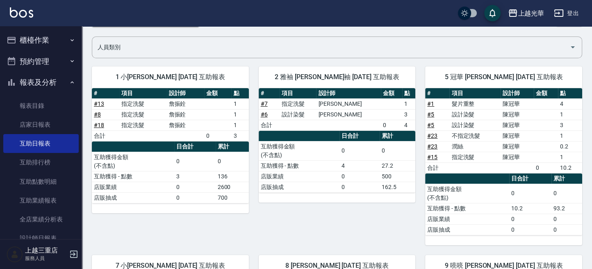
click at [45, 42] on button "櫃檯作業" at bounding box center [40, 40] width 75 height 21
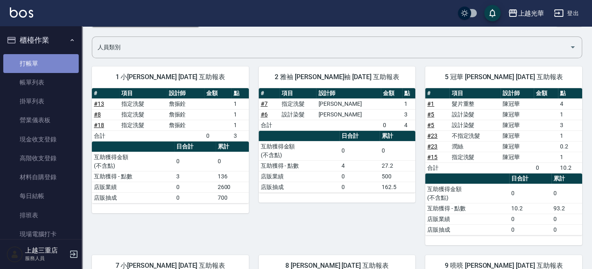
click at [55, 64] on link "打帳單" at bounding box center [40, 63] width 75 height 19
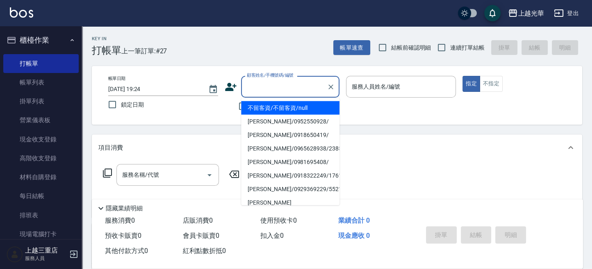
drag, startPoint x: 298, startPoint y: 91, endPoint x: 278, endPoint y: 101, distance: 22.0
click at [297, 91] on input "顧客姓名/手機號碼/編號" at bounding box center [284, 87] width 79 height 14
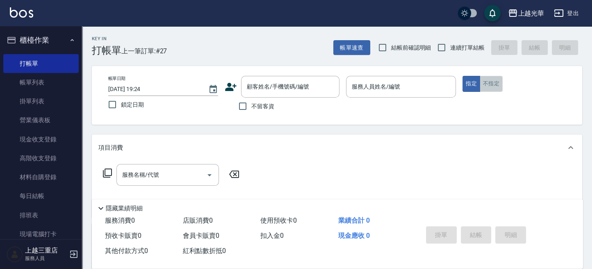
click at [487, 82] on button "不指定" at bounding box center [491, 84] width 23 height 16
drag, startPoint x: 242, startPoint y: 105, endPoint x: 259, endPoint y: 100, distance: 18.4
click at [246, 104] on input "不留客資" at bounding box center [242, 106] width 17 height 17
checkbox input "true"
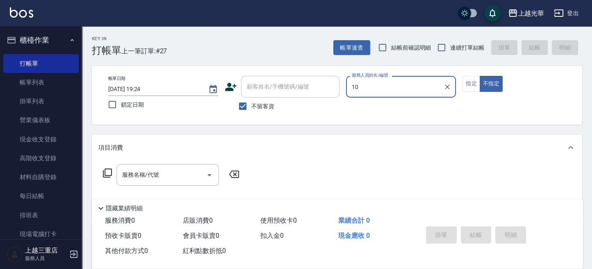
type input "1"
type input "冠華-5"
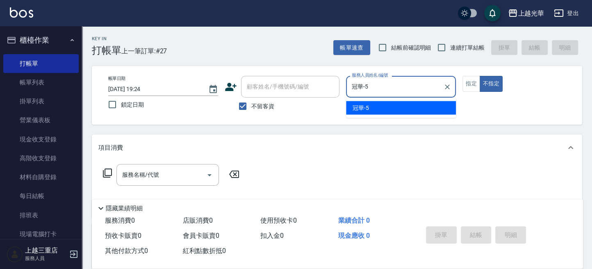
type button "false"
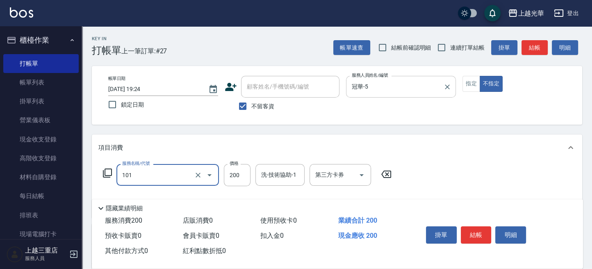
type input "不指定洗髮(101)"
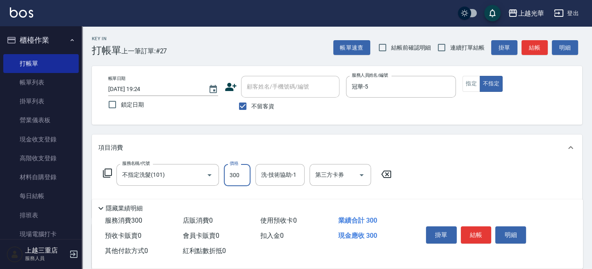
type input "300"
type input "冠華-5"
type input "潤絲(801)"
type input "2"
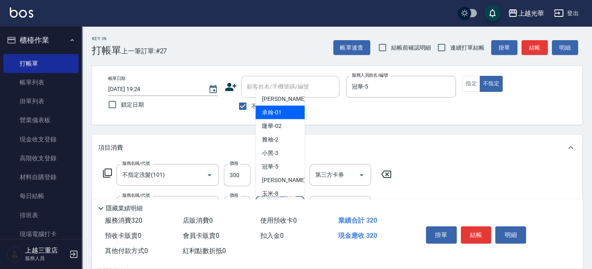
click at [407, 136] on div "項目消費" at bounding box center [337, 147] width 490 height 26
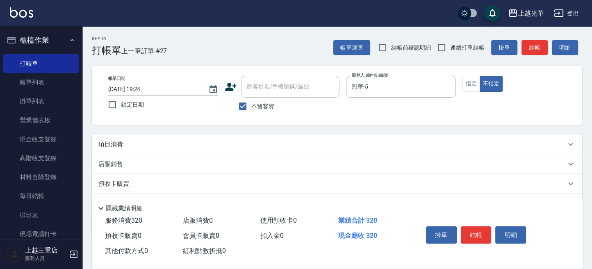
click at [564, 144] on div "項目消費" at bounding box center [331, 144] width 467 height 9
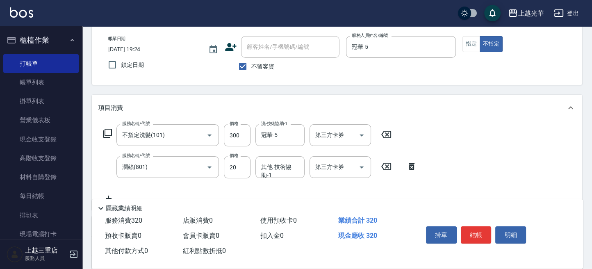
scroll to position [55, 0]
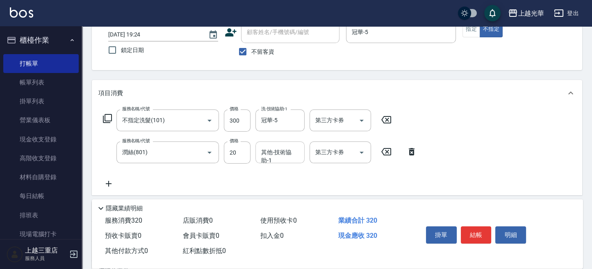
click at [277, 154] on input "其他-技術協助-1" at bounding box center [280, 152] width 42 height 14
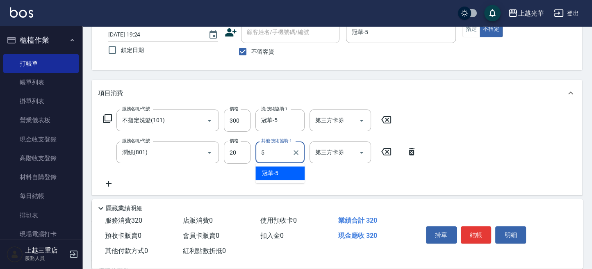
type input "冠華-5"
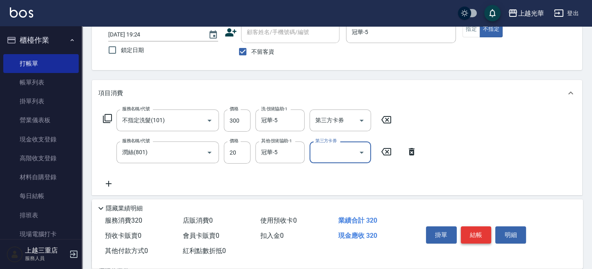
click at [474, 230] on button "結帳" at bounding box center [476, 234] width 31 height 17
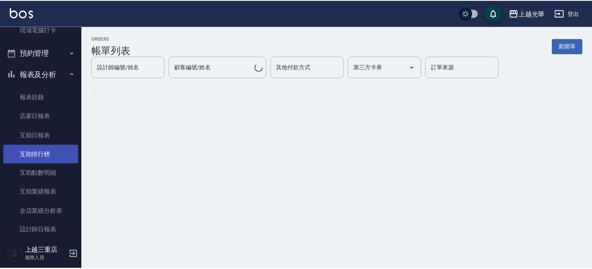
scroll to position [218, 0]
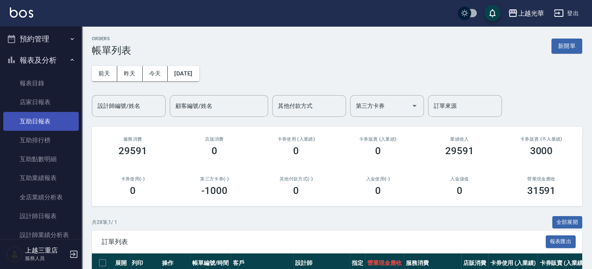
click at [30, 114] on link "互助日報表" at bounding box center [40, 121] width 75 height 19
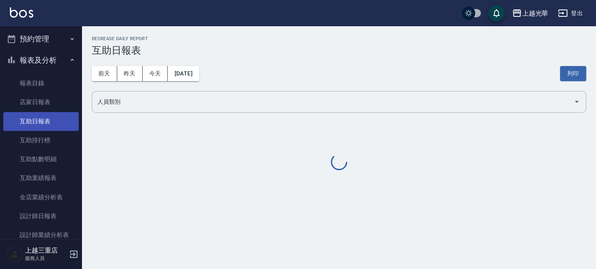
click at [30, 114] on link "互助日報表" at bounding box center [40, 121] width 75 height 19
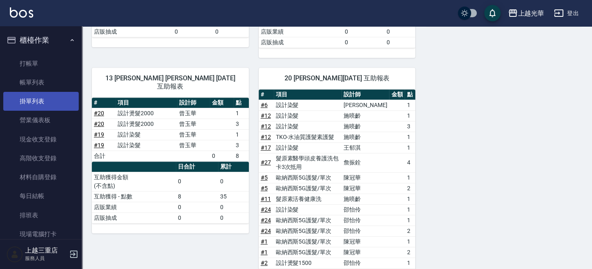
click at [57, 103] on link "掛單列表" at bounding box center [40, 101] width 75 height 19
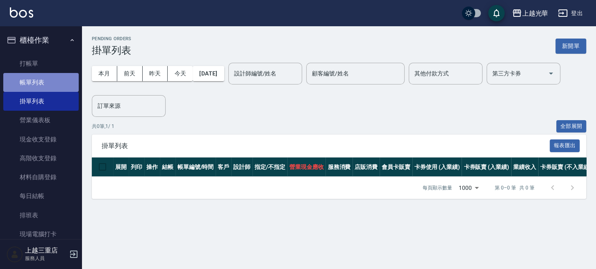
click at [55, 80] on link "帳單列表" at bounding box center [40, 82] width 75 height 19
click at [27, 75] on link "帳單列表" at bounding box center [40, 82] width 75 height 19
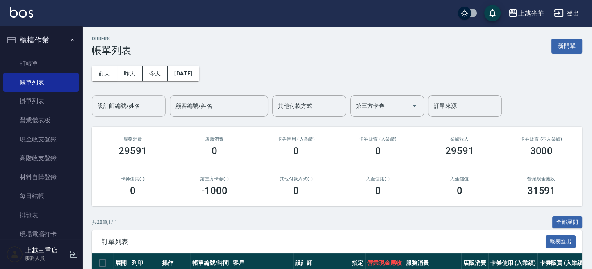
click at [127, 108] on input "設計師編號/姓名" at bounding box center [129, 106] width 66 height 14
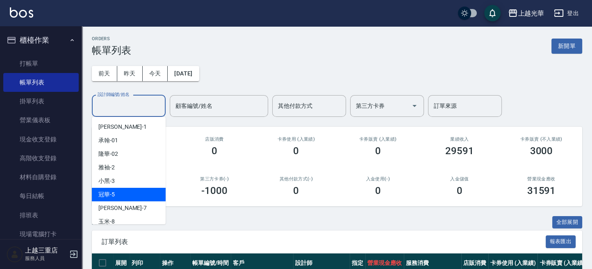
click at [136, 191] on div "冠華 -5" at bounding box center [129, 195] width 74 height 14
type input "冠華-5"
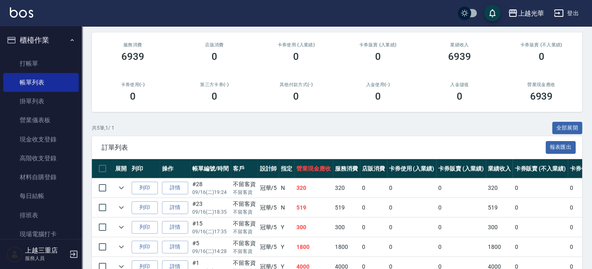
scroll to position [141, 0]
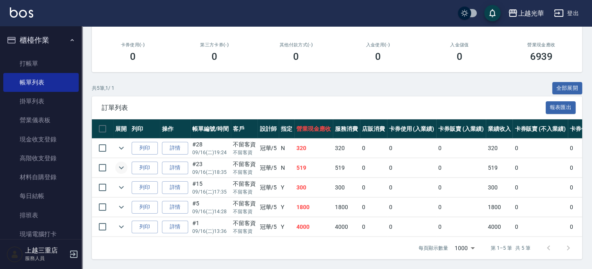
click at [118, 163] on icon "expand row" at bounding box center [121, 168] width 10 height 10
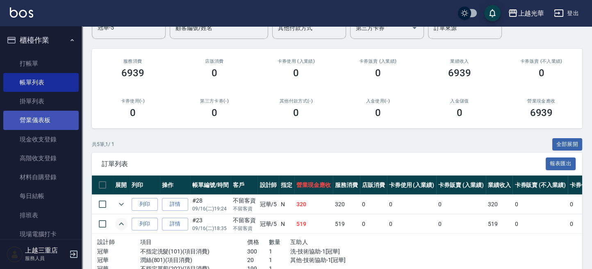
scroll to position [0, 0]
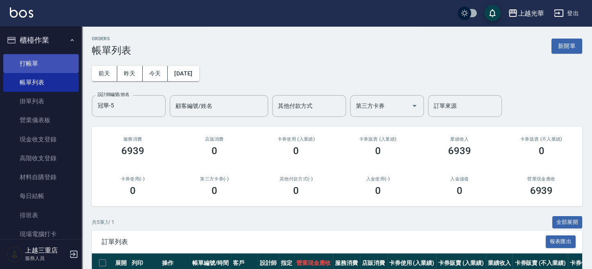
click at [39, 66] on link "打帳單" at bounding box center [40, 63] width 75 height 19
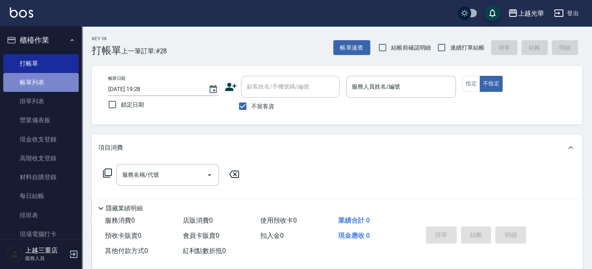
click at [56, 83] on link "帳單列表" at bounding box center [40, 82] width 75 height 19
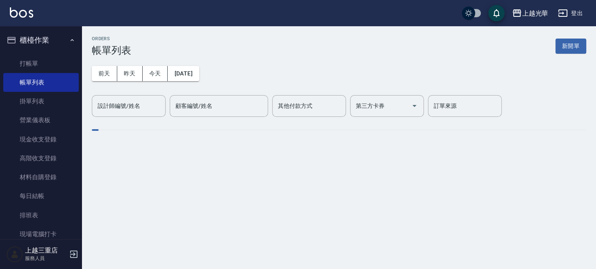
click at [134, 109] on div "設計師編號/姓名 設計師編號/姓名" at bounding box center [129, 106] width 74 height 22
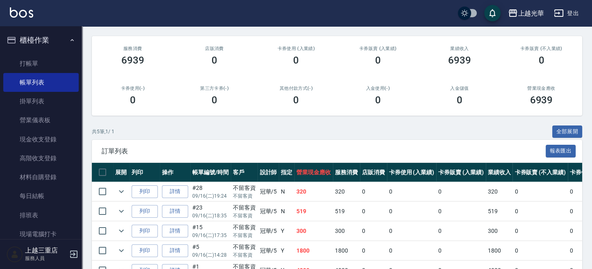
scroll to position [141, 0]
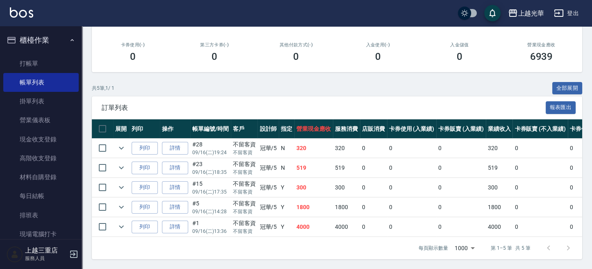
type input "冠華-5"
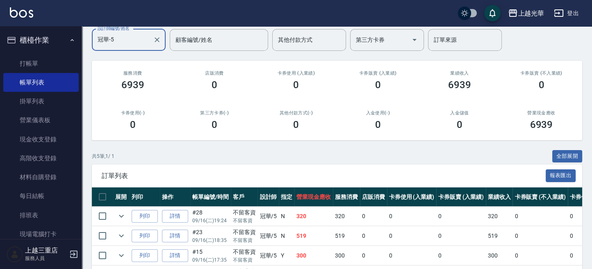
scroll to position [0, 0]
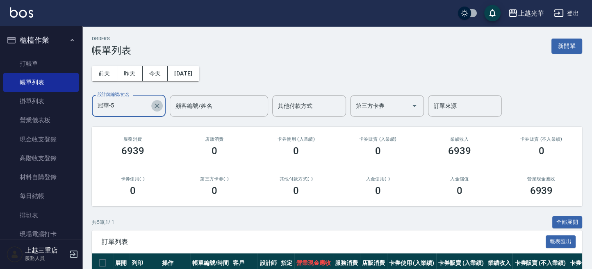
click at [158, 104] on icon "Clear" at bounding box center [157, 106] width 8 height 8
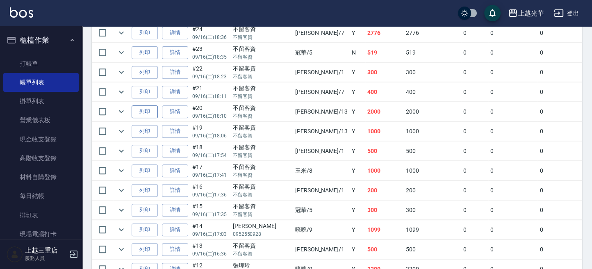
scroll to position [218, 0]
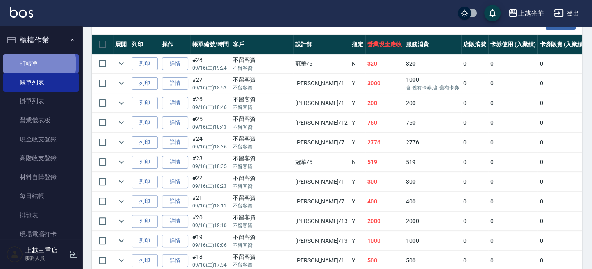
click at [27, 64] on link "打帳單" at bounding box center [40, 63] width 75 height 19
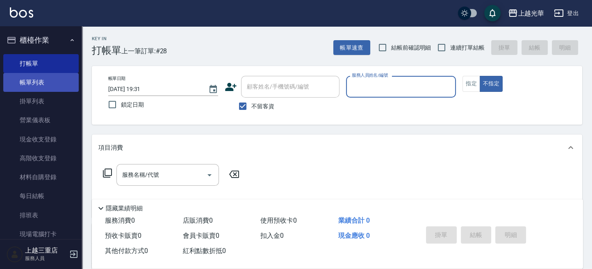
click at [21, 89] on link "帳單列表" at bounding box center [40, 82] width 75 height 19
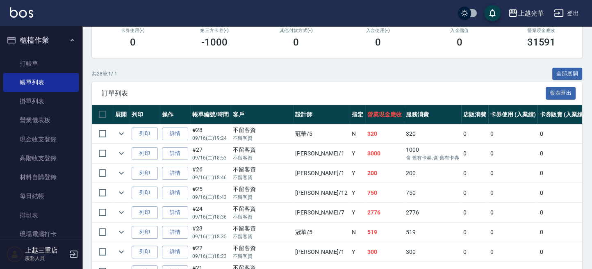
scroll to position [164, 0]
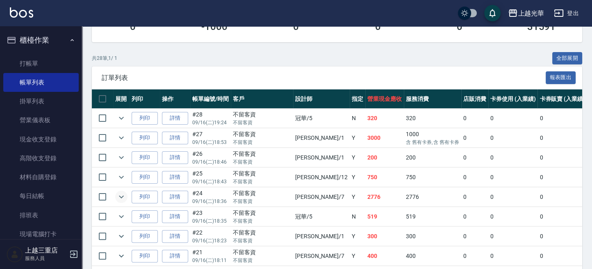
click at [116, 200] on icon "expand row" at bounding box center [121, 197] width 10 height 10
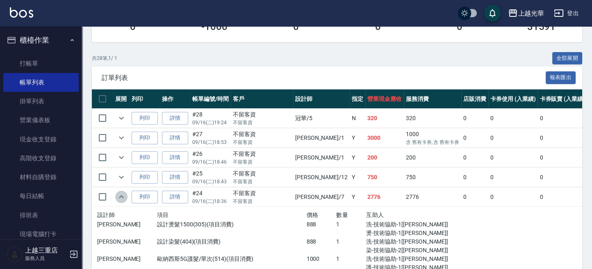
click at [119, 198] on icon "expand row" at bounding box center [121, 197] width 10 height 10
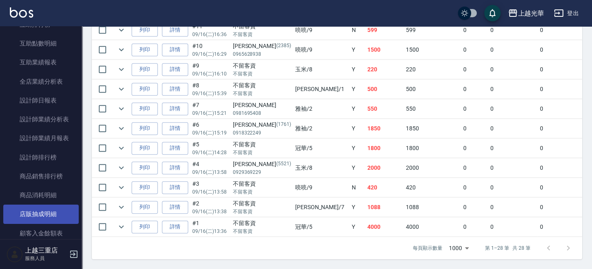
scroll to position [273, 0]
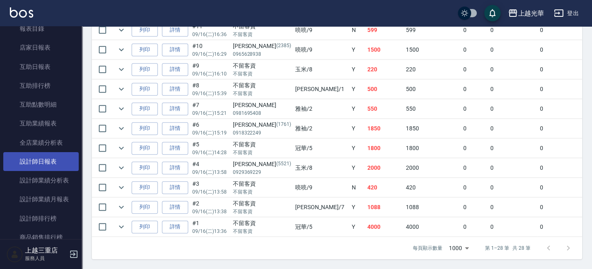
click at [48, 155] on link "設計師日報表" at bounding box center [40, 161] width 75 height 19
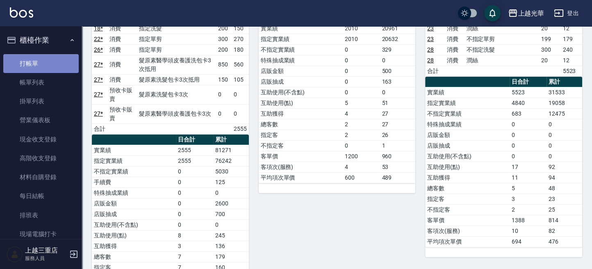
click at [44, 64] on link "打帳單" at bounding box center [40, 63] width 75 height 19
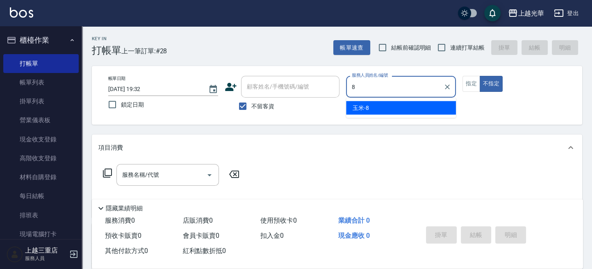
type input "玉米-8"
type button "false"
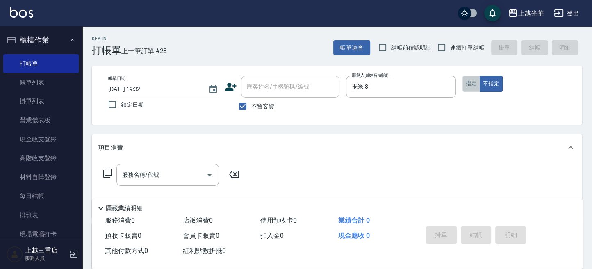
click at [477, 91] on button "指定" at bounding box center [471, 84] width 18 height 16
click at [120, 180] on input "服務名稱/代號" at bounding box center [161, 175] width 83 height 14
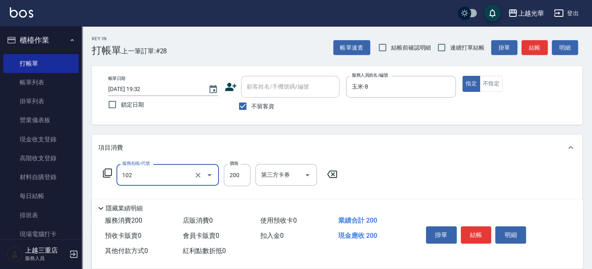
type input "指定洗髮(102)"
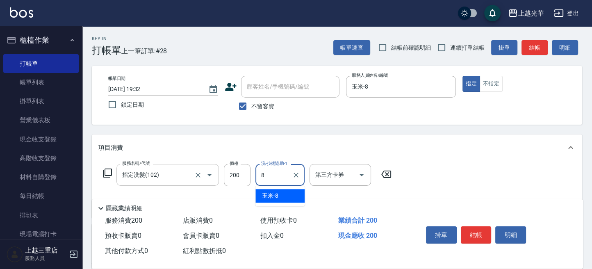
type input "玉米-8"
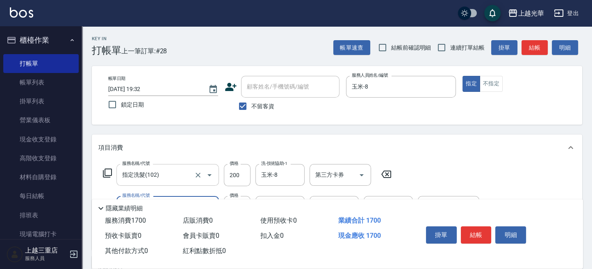
type input "設計燙髮1500(305)"
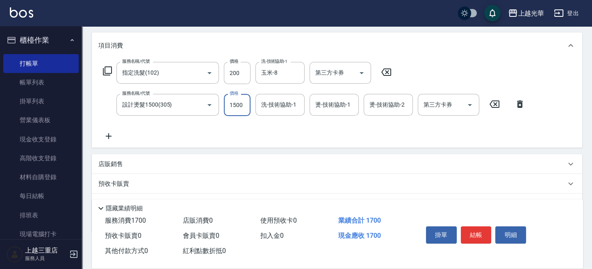
scroll to position [109, 0]
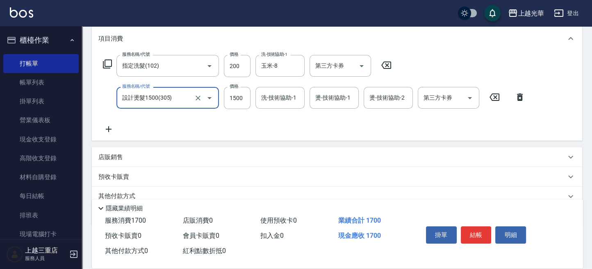
click at [176, 100] on input "設計燙髮1500(305)" at bounding box center [156, 98] width 72 height 14
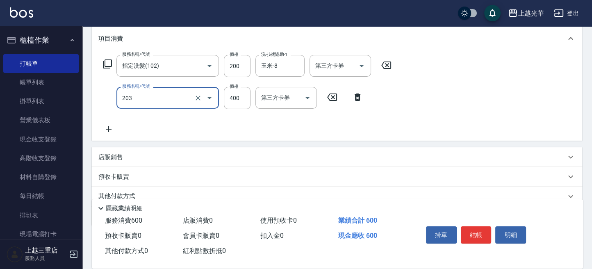
type input "指定單剪(203)"
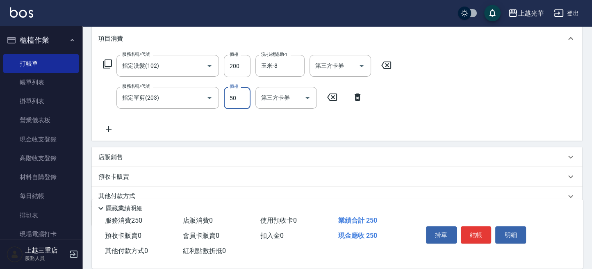
type input "50"
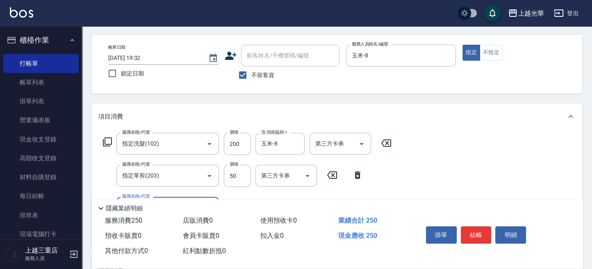
scroll to position [0, 0]
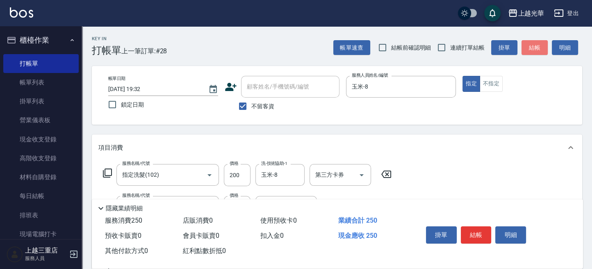
click at [526, 50] on button "結帳" at bounding box center [534, 47] width 26 height 15
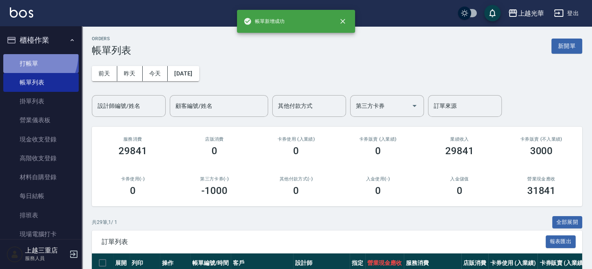
click at [25, 55] on link "打帳單" at bounding box center [40, 63] width 75 height 19
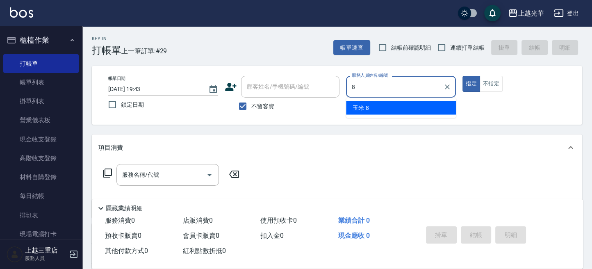
type input "玉米-8"
type button "true"
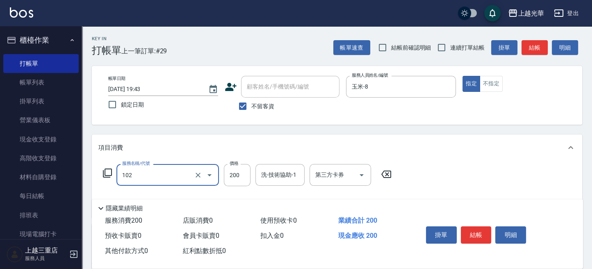
type input "指定洗髮(102)"
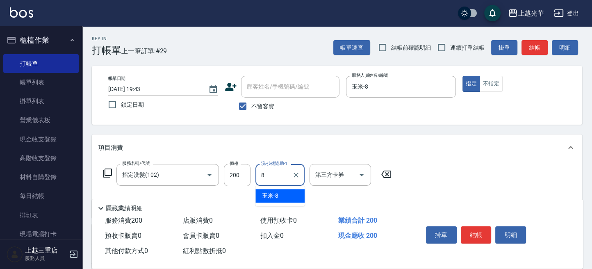
type input "玉米-8"
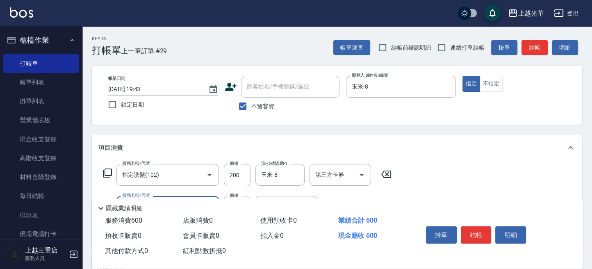
type input "指定單剪(203)"
type input "200"
drag, startPoint x: 540, startPoint y: 51, endPoint x: 534, endPoint y: 48, distance: 7.2
click at [539, 49] on button "結帳" at bounding box center [534, 47] width 26 height 15
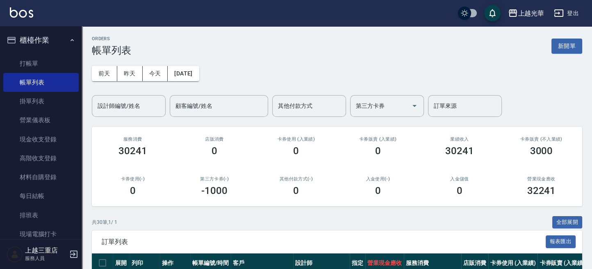
click at [139, 108] on input "設計師編號/姓名" at bounding box center [129, 106] width 66 height 14
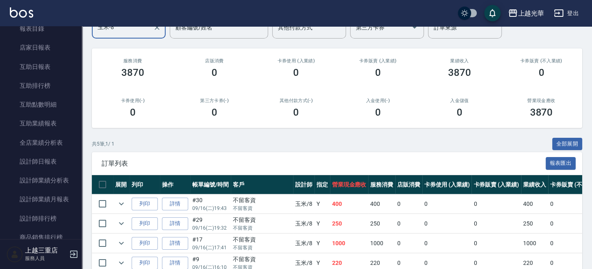
scroll to position [141, 0]
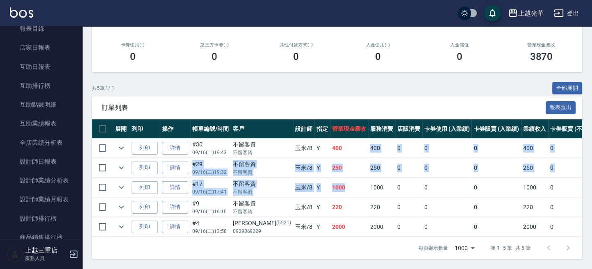
drag, startPoint x: 330, startPoint y: 164, endPoint x: 324, endPoint y: 128, distance: 36.5
click at [327, 177] on tbody "列印 詳情 #30 09/16 (二) 19:43 不留客資 不留客資 玉米 /8 Y 400 400 0 0 0 400 0 0 0 0 0 列印 詳情 #…" at bounding box center [444, 188] width 705 height 98
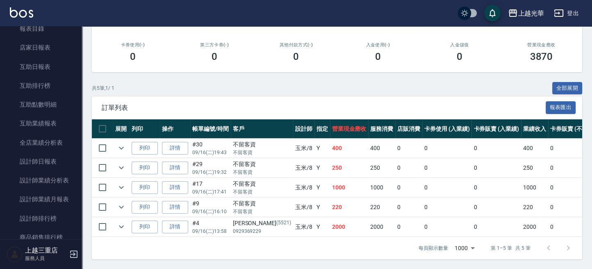
click at [328, 65] on div "ORDERS 帳單列表 新開單 前天 昨天 今天 2025/09/16 設計師編號/姓名 玉米-8 設計師編號/姓名 顧客編號/姓名 顧客編號/姓名 其他付款…" at bounding box center [337, 80] width 510 height 377
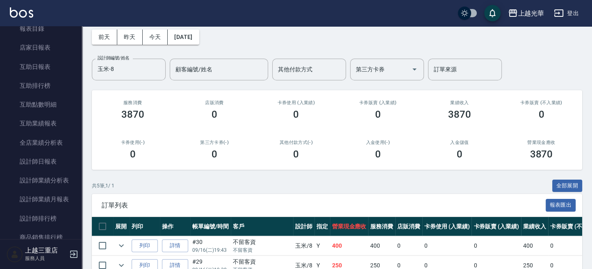
scroll to position [0, 0]
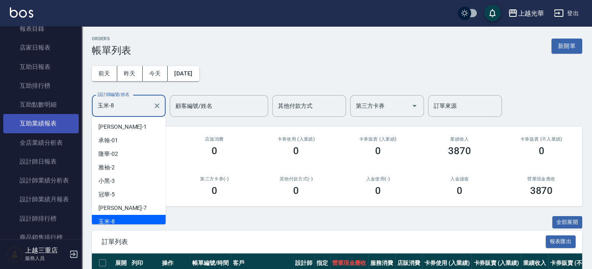
drag, startPoint x: 126, startPoint y: 109, endPoint x: 16, endPoint y: 118, distance: 110.6
click at [43, 113] on div "上越光華 登出 櫃檯作業 打帳單 帳單列表 掛單列表 營業儀表板 現金收支登錄 高階收支登錄 材料自購登錄 每日結帳 排班表 現場電腦打卡 預約管理 預約管理…" at bounding box center [296, 201] width 592 height 403
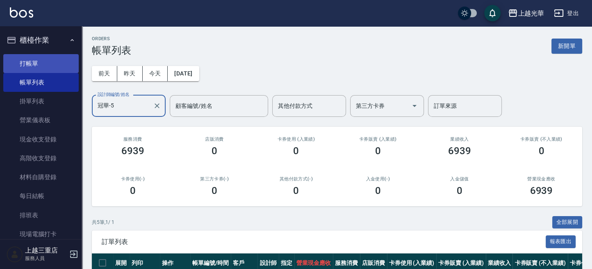
type input "冠華-5"
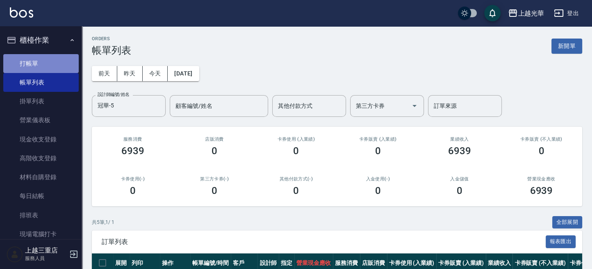
click at [43, 63] on link "打帳單" at bounding box center [40, 63] width 75 height 19
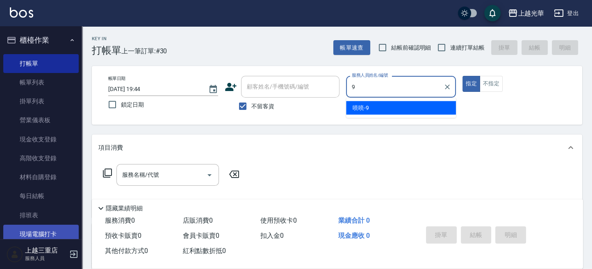
type input "喨喨-9"
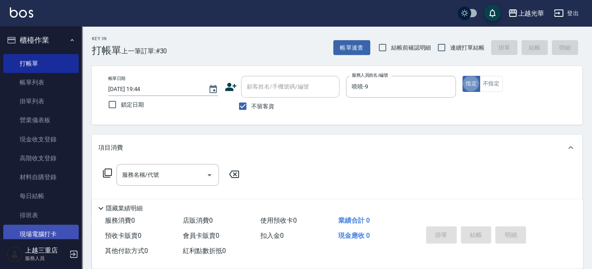
type button "true"
drag, startPoint x: 130, startPoint y: 157, endPoint x: 141, endPoint y: 167, distance: 15.4
click at [140, 166] on div "項目消費 服務名稱/代號 服務名稱/代號" at bounding box center [337, 175] width 490 height 83
click at [141, 168] on div "服務名稱/代號 服務名稱/代號" at bounding box center [167, 175] width 102 height 22
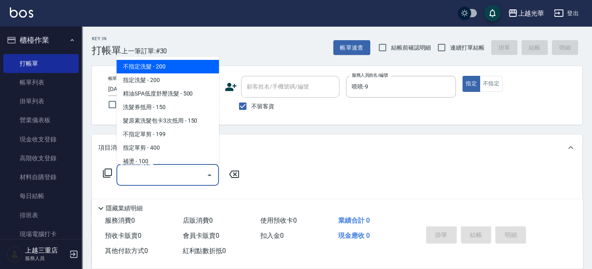
type input "6"
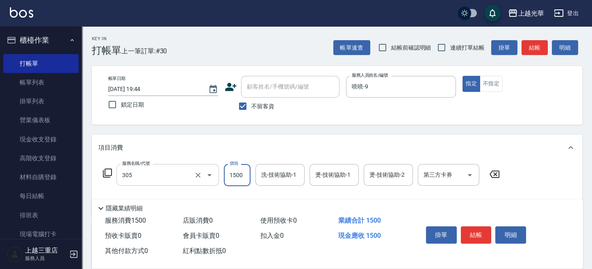
type input "設計燙髮1500(305)"
type input "1200"
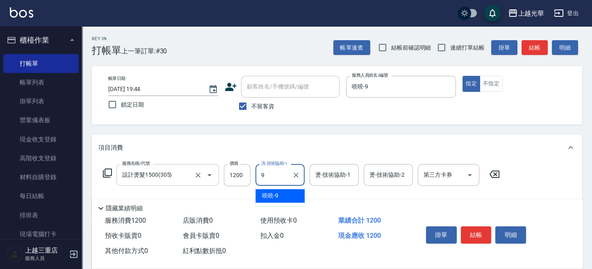
type input "喨喨-9"
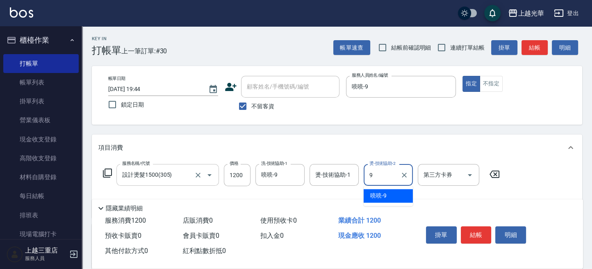
type input "喨喨-9"
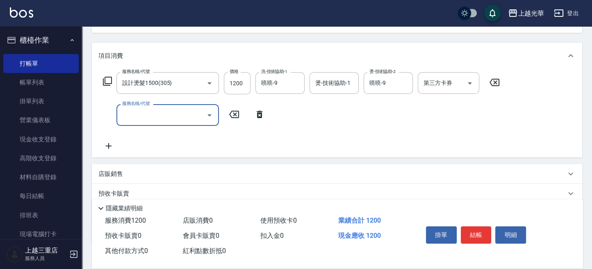
scroll to position [143, 0]
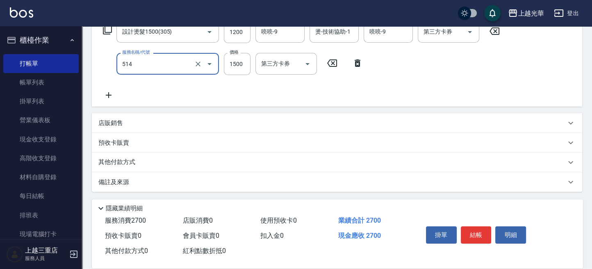
type input "歐納西斯5G護髮/單次(514)"
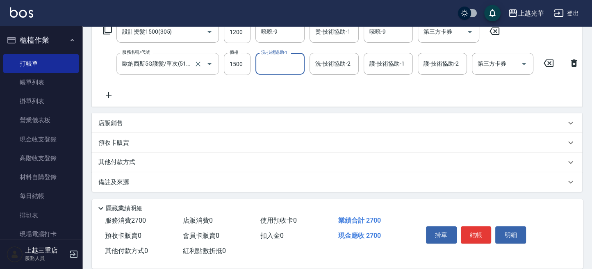
type input "1"
type input "喨喨-9"
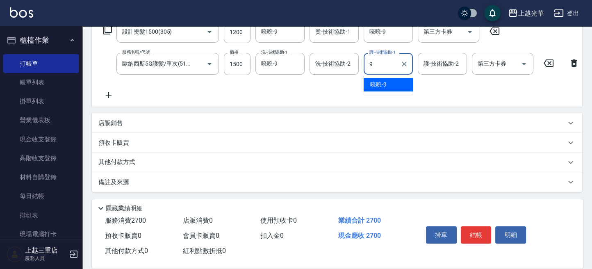
type input "喨喨-9"
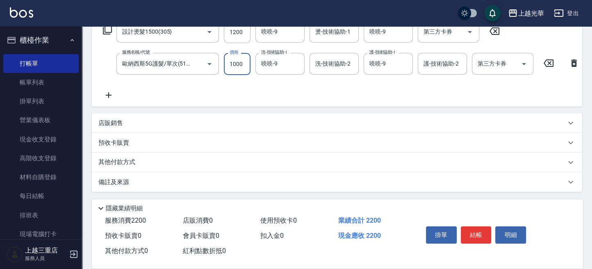
type input "1000"
click at [479, 237] on button "結帳" at bounding box center [476, 234] width 31 height 17
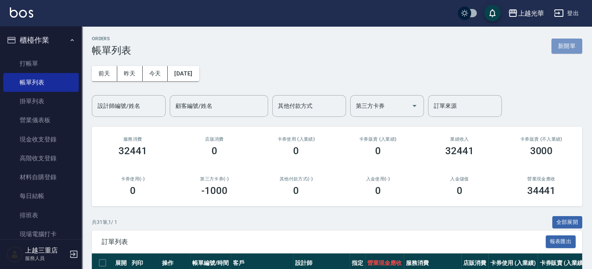
drag, startPoint x: 571, startPoint y: 44, endPoint x: 549, endPoint y: 53, distance: 24.3
click at [571, 43] on button "新開單" at bounding box center [566, 46] width 31 height 15
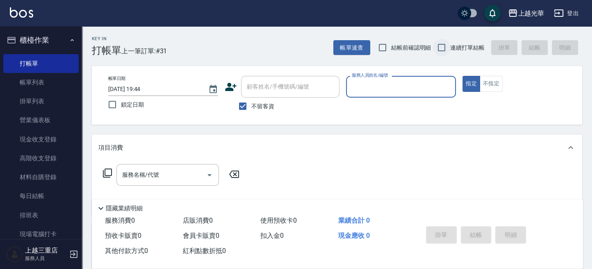
click at [441, 51] on input "連續打單結帳" at bounding box center [441, 47] width 17 height 17
checkbox input "true"
click at [377, 52] on input "結帳前確認明細" at bounding box center [382, 47] width 17 height 17
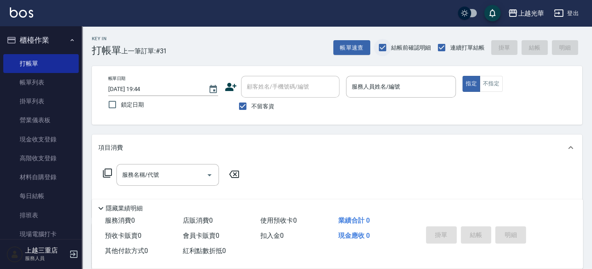
click at [381, 48] on input "結帳前確認明細" at bounding box center [382, 47] width 17 height 17
checkbox input "false"
click at [337, 49] on button "帳單速查" at bounding box center [351, 47] width 37 height 15
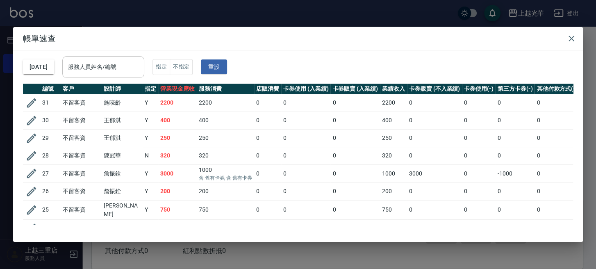
drag, startPoint x: 117, startPoint y: 70, endPoint x: 136, endPoint y: 61, distance: 21.5
click at [134, 63] on input "服務人員姓名/編號" at bounding box center [103, 67] width 75 height 14
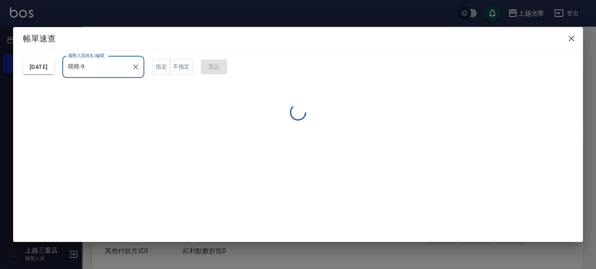
type input "喨喨-9"
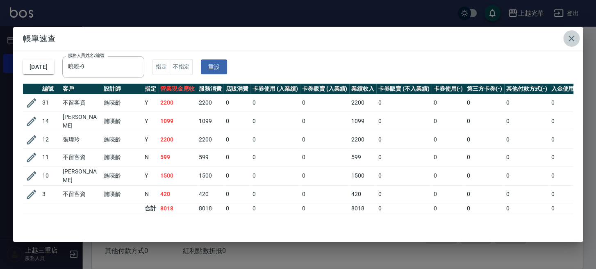
drag, startPoint x: 575, startPoint y: 34, endPoint x: 528, endPoint y: 69, distance: 58.7
click at [574, 34] on icon "button" at bounding box center [571, 39] width 10 height 10
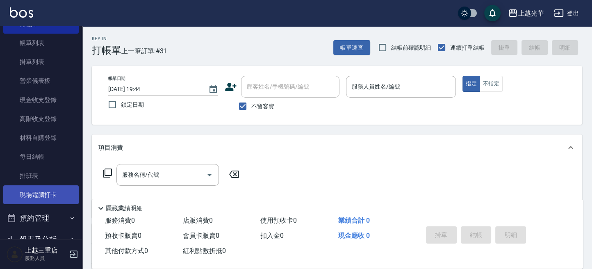
scroll to position [55, 0]
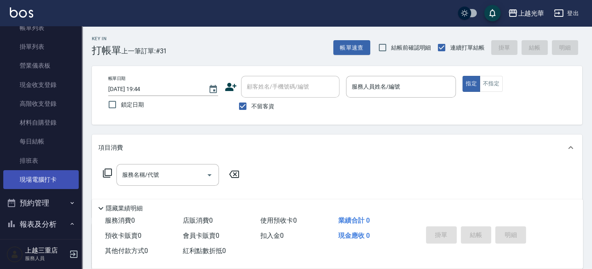
click at [45, 173] on link "現場電腦打卡" at bounding box center [40, 179] width 75 height 19
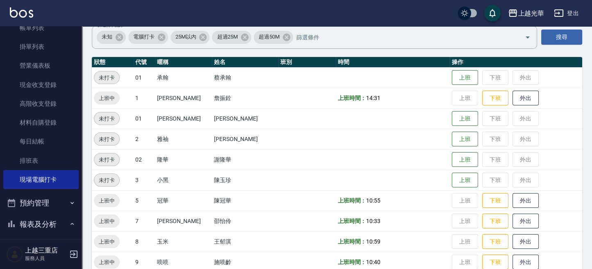
scroll to position [109, 0]
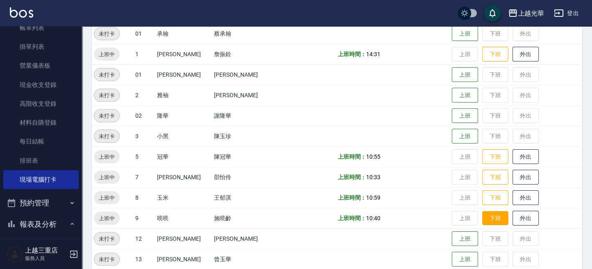
click at [491, 216] on button "下班" at bounding box center [495, 218] width 26 height 14
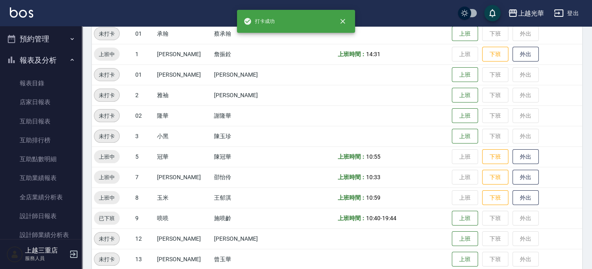
scroll to position [328, 0]
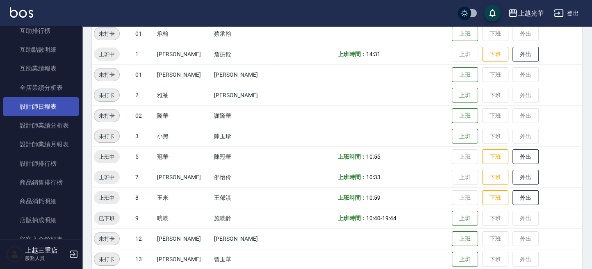
click at [33, 107] on link "設計師日報表" at bounding box center [40, 106] width 75 height 19
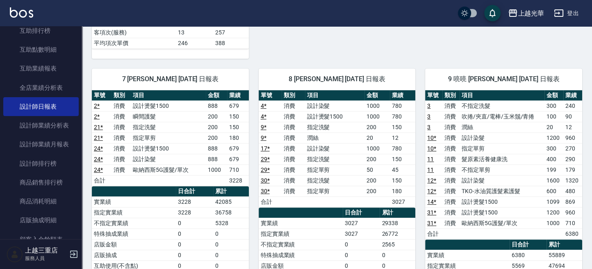
scroll to position [437, 0]
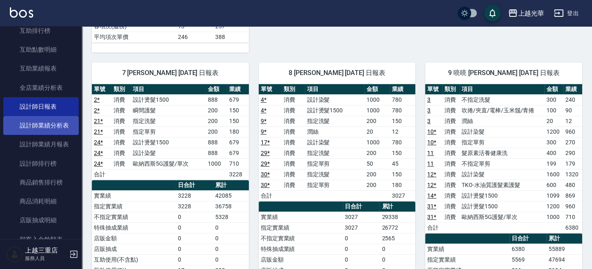
click at [46, 126] on link "設計師業績分析表" at bounding box center [40, 125] width 75 height 19
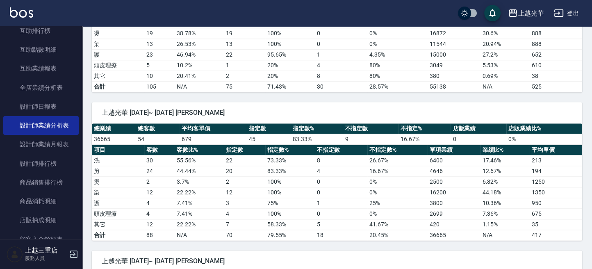
scroll to position [984, 0]
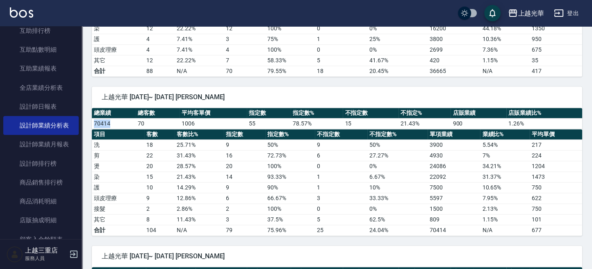
drag, startPoint x: 93, startPoint y: 115, endPoint x: 118, endPoint y: 121, distance: 25.0
click at [117, 118] on td "70414" at bounding box center [114, 123] width 44 height 11
click at [164, 150] on td "22" at bounding box center [159, 155] width 30 height 11
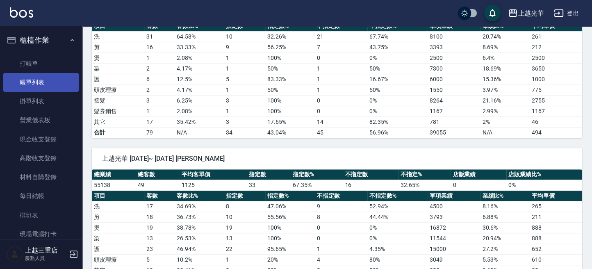
scroll to position [601, 0]
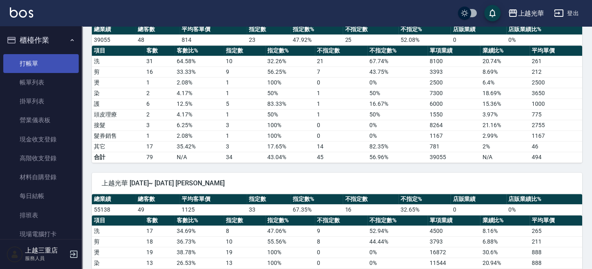
click at [37, 70] on link "打帳單" at bounding box center [40, 63] width 75 height 19
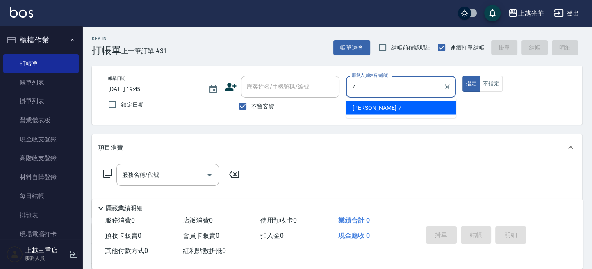
type input "小紫-7"
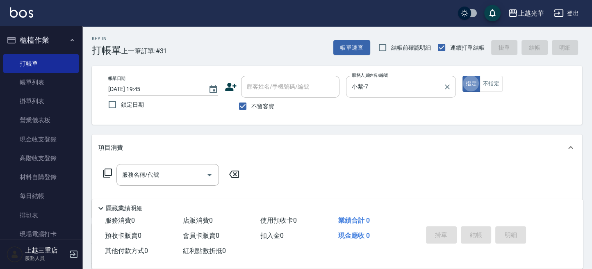
type button "true"
click at [475, 82] on button "指定" at bounding box center [471, 84] width 18 height 16
click at [164, 183] on div "服務名稱/代號" at bounding box center [167, 175] width 102 height 22
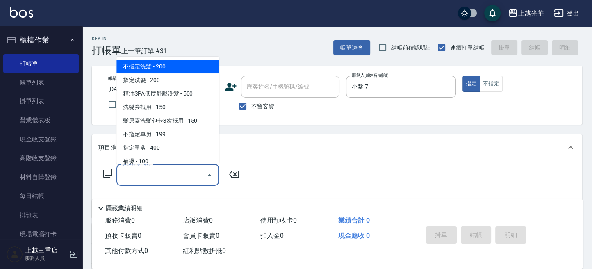
type input "ㄓ"
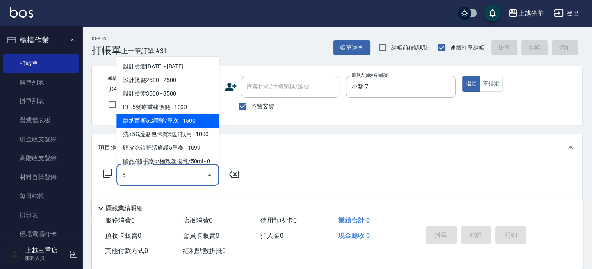
click at [198, 123] on span "歐納西斯5G護髮/單次 - 1500" at bounding box center [167, 121] width 102 height 14
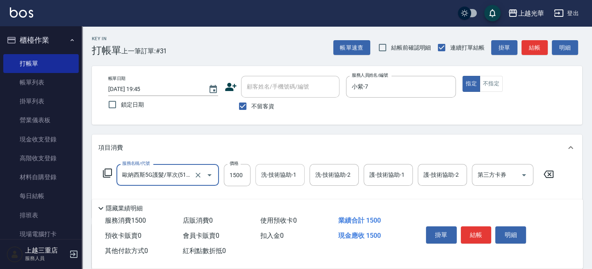
type input "歐納西斯5G護髮/單次(514)"
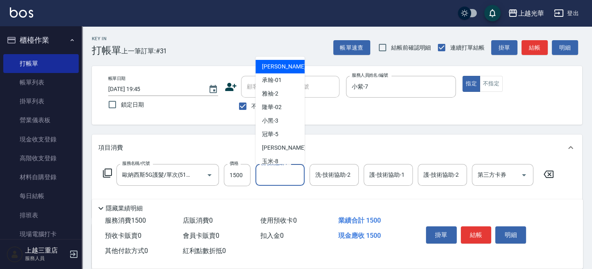
click at [278, 181] on input "洗-技術協助-1" at bounding box center [280, 175] width 42 height 14
click at [246, 179] on input "1500" at bounding box center [237, 175] width 27 height 22
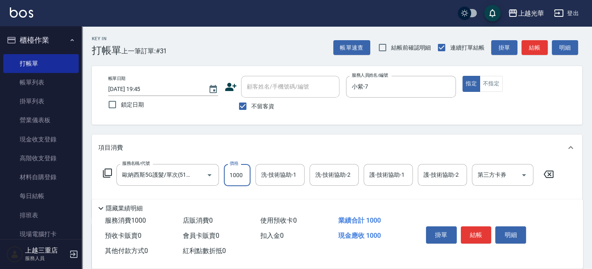
type input "1000"
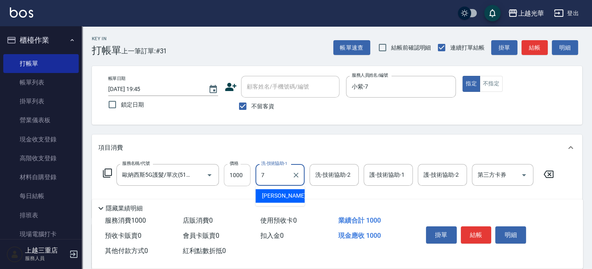
type input "小紫-7"
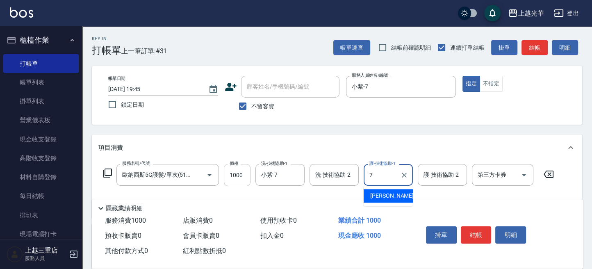
type input "小紫-7"
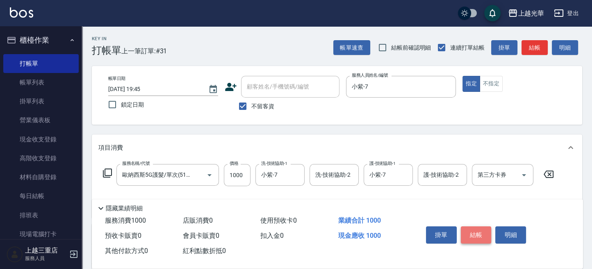
click at [480, 230] on button "結帳" at bounding box center [476, 234] width 31 height 17
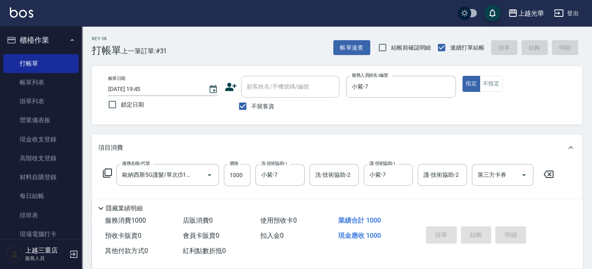
type input "2025/09/16 19:56"
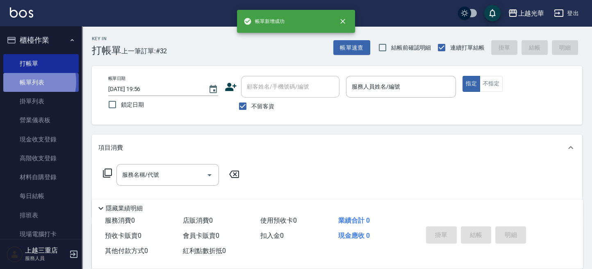
click at [29, 82] on link "帳單列表" at bounding box center [40, 82] width 75 height 19
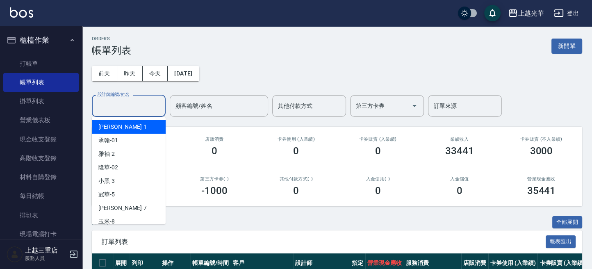
click at [139, 108] on input "設計師編號/姓名" at bounding box center [129, 106] width 66 height 14
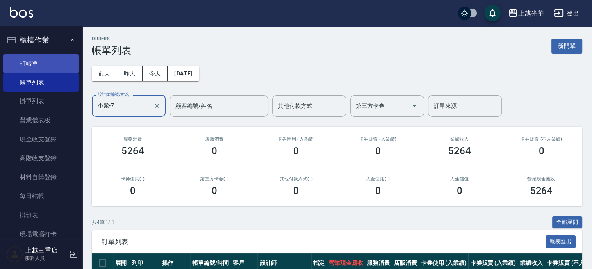
type input "小紫-7"
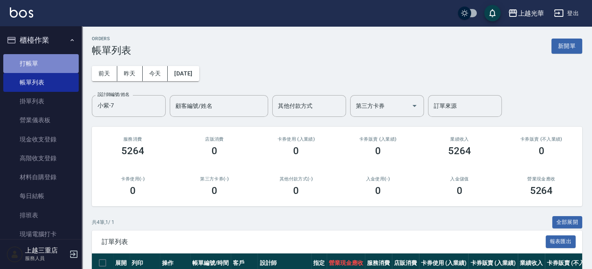
click at [63, 61] on link "打帳單" at bounding box center [40, 63] width 75 height 19
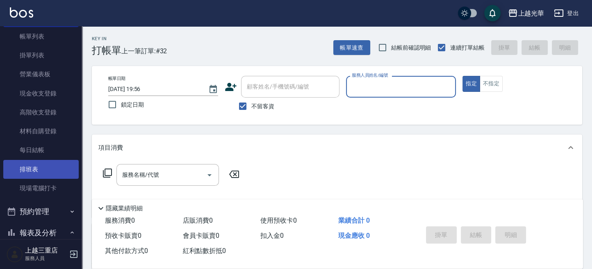
scroll to position [55, 0]
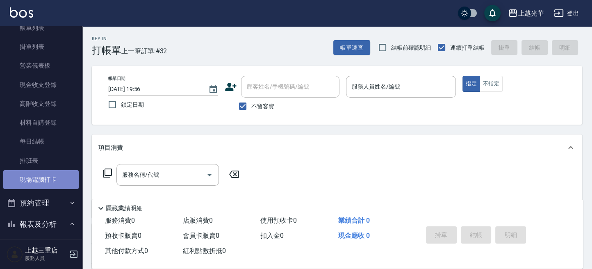
click at [44, 174] on link "現場電腦打卡" at bounding box center [40, 179] width 75 height 19
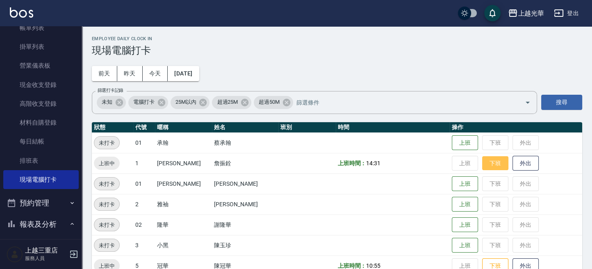
click at [489, 164] on button "下班" at bounding box center [495, 163] width 26 height 14
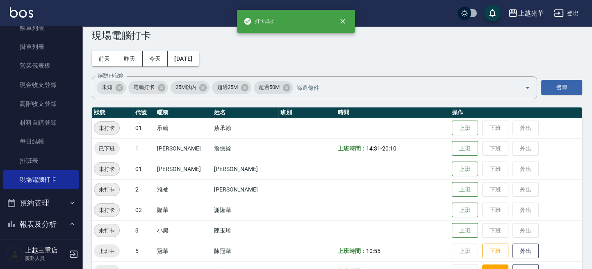
scroll to position [55, 0]
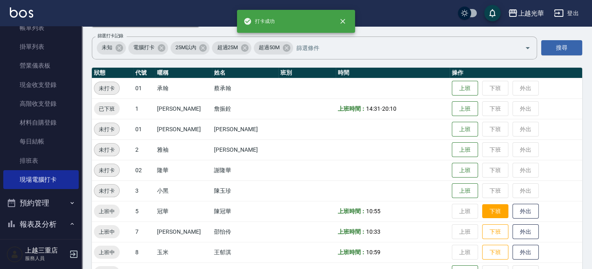
click at [489, 204] on td "上班 下班 外出" at bounding box center [516, 211] width 132 height 20
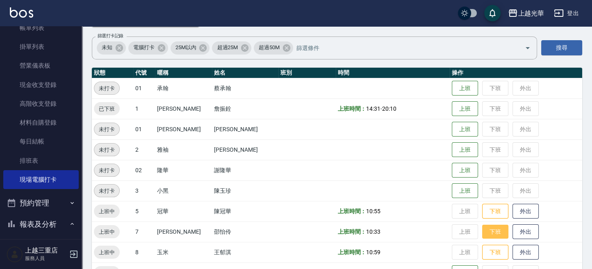
click at [489, 228] on button "下班" at bounding box center [495, 232] width 26 height 14
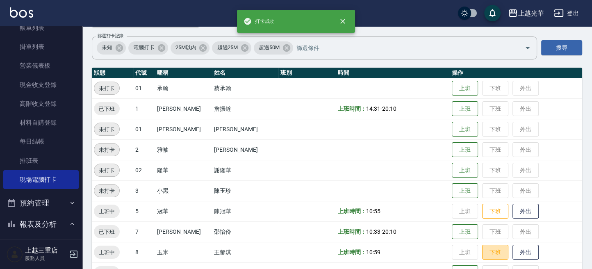
drag, startPoint x: 487, startPoint y: 245, endPoint x: 487, endPoint y: 238, distance: 7.0
click at [487, 244] on td "上班 下班 外出" at bounding box center [516, 252] width 132 height 20
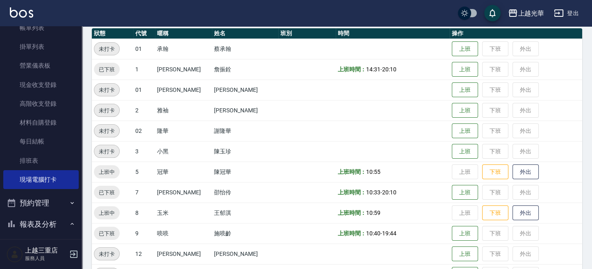
scroll to position [109, 0]
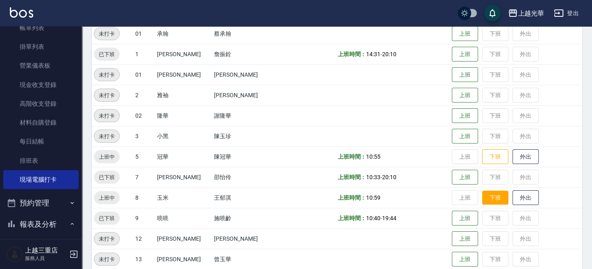
click at [482, 198] on button "下班" at bounding box center [495, 198] width 26 height 14
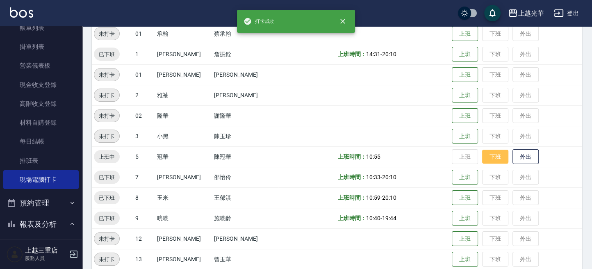
click at [487, 156] on button "下班" at bounding box center [495, 157] width 26 height 14
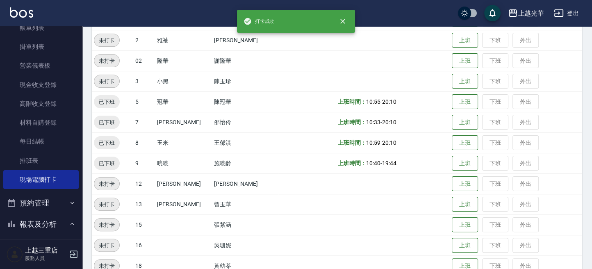
scroll to position [221, 0]
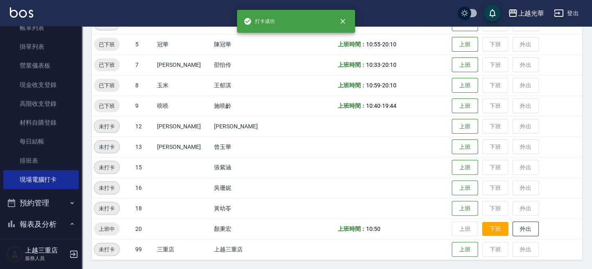
click at [484, 226] on button "下班" at bounding box center [495, 229] width 26 height 14
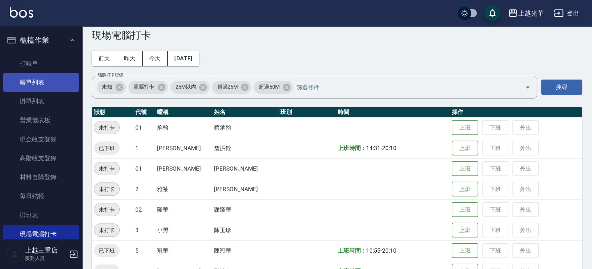
scroll to position [0, 0]
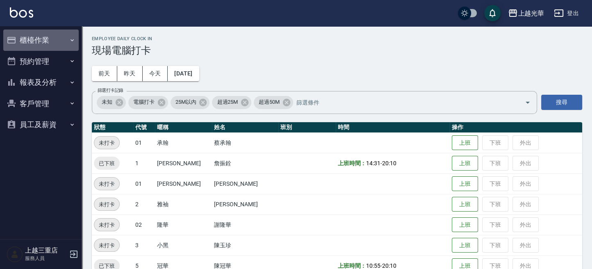
click at [36, 39] on button "櫃檯作業" at bounding box center [40, 40] width 75 height 21
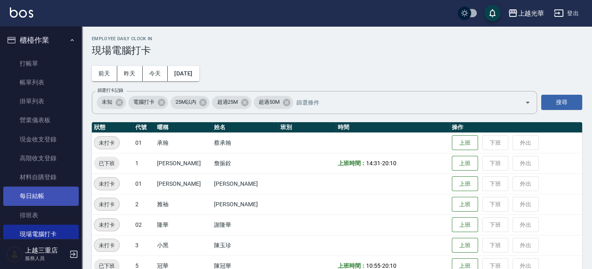
click at [48, 196] on link "每日結帳" at bounding box center [40, 196] width 75 height 19
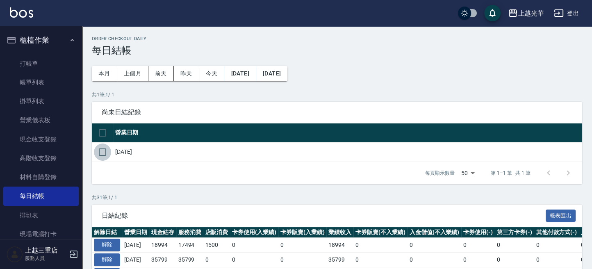
click at [101, 156] on input "checkbox" at bounding box center [102, 151] width 17 height 17
checkbox input "true"
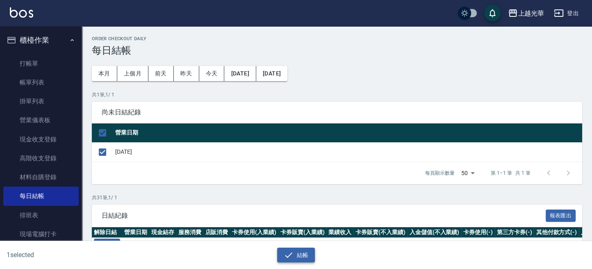
click at [291, 252] on icon "button" at bounding box center [289, 255] width 10 height 10
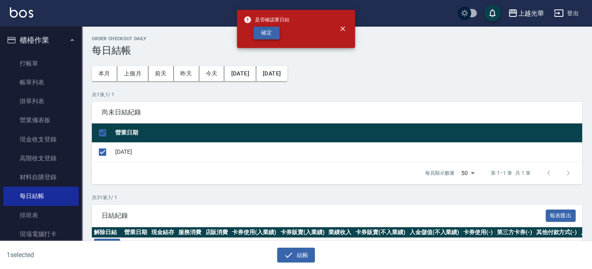
click at [262, 35] on button "確定" at bounding box center [266, 33] width 26 height 13
checkbox input "false"
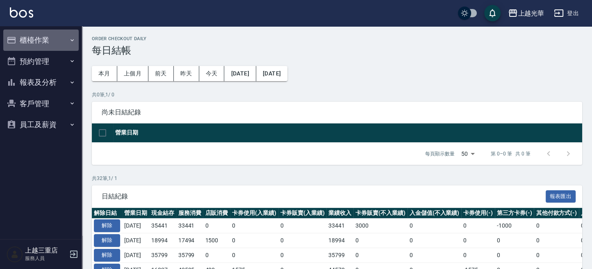
click at [55, 34] on button "櫃檯作業" at bounding box center [40, 40] width 75 height 21
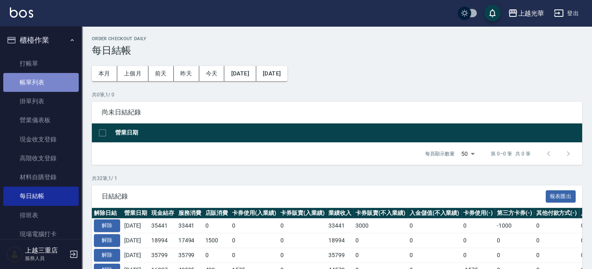
click at [51, 79] on link "帳單列表" at bounding box center [40, 82] width 75 height 19
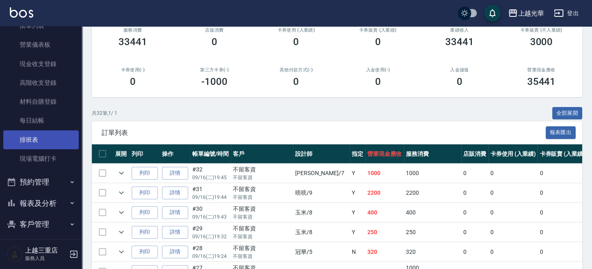
scroll to position [102, 0]
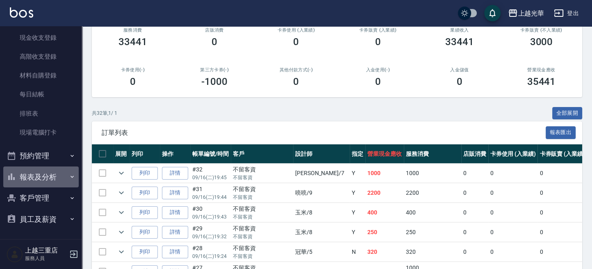
click at [57, 175] on button "報表及分析" at bounding box center [40, 176] width 75 height 21
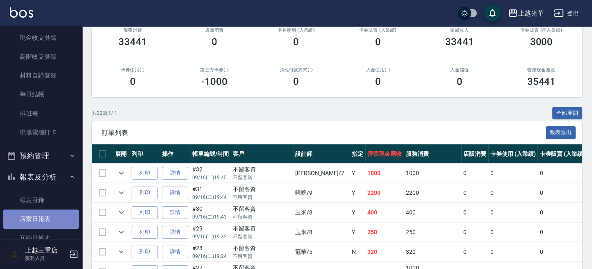
click at [46, 218] on link "店家日報表" at bounding box center [40, 218] width 75 height 19
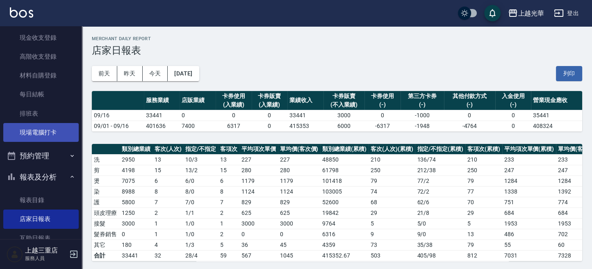
click at [45, 134] on link "現場電腦打卡" at bounding box center [40, 132] width 75 height 19
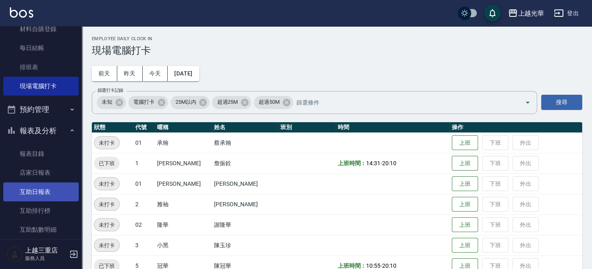
scroll to position [156, 0]
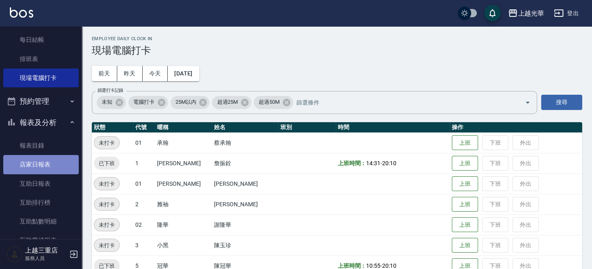
click at [50, 171] on link "店家日報表" at bounding box center [40, 164] width 75 height 19
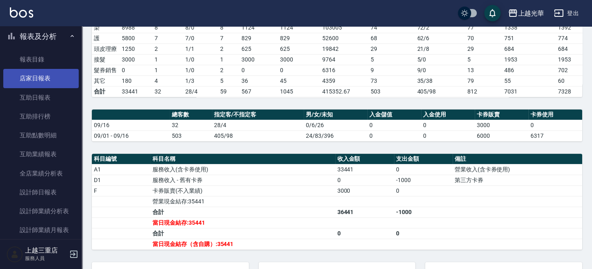
scroll to position [320, 0]
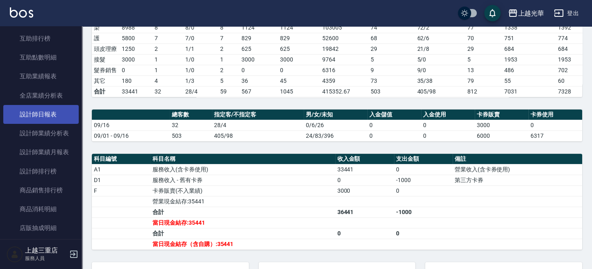
click at [48, 113] on link "設計師日報表" at bounding box center [40, 114] width 75 height 19
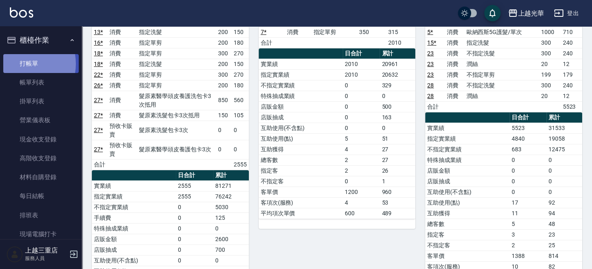
click at [21, 64] on link "打帳單" at bounding box center [40, 63] width 75 height 19
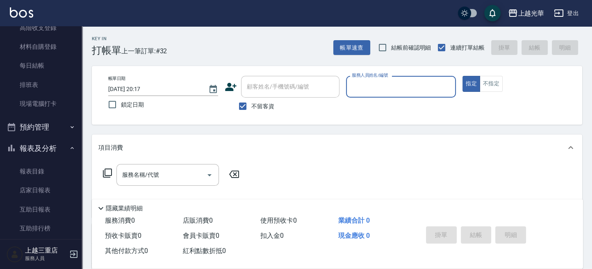
scroll to position [328, 0]
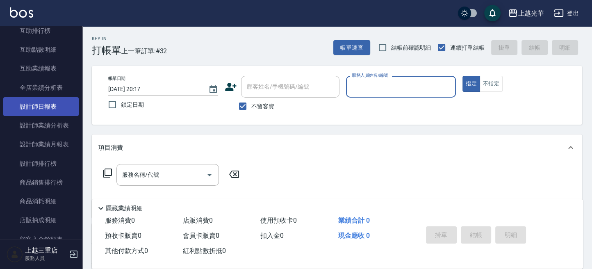
click at [41, 109] on link "設計師日報表" at bounding box center [40, 106] width 75 height 19
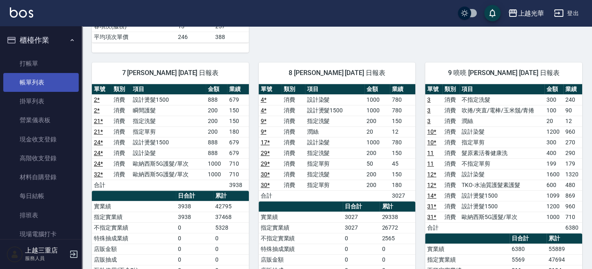
drag, startPoint x: 48, startPoint y: 85, endPoint x: 59, endPoint y: 90, distance: 12.9
click at [48, 85] on link "帳單列表" at bounding box center [40, 82] width 75 height 19
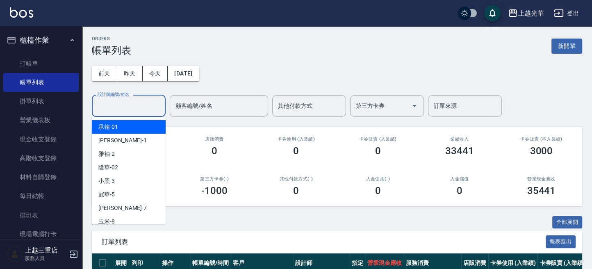
click at [146, 108] on input "設計師編號/姓名" at bounding box center [129, 106] width 66 height 14
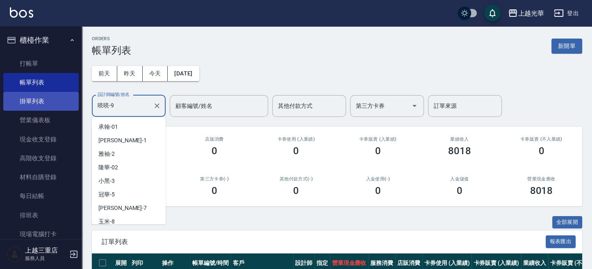
drag, startPoint x: 138, startPoint y: 106, endPoint x: 37, endPoint y: 110, distance: 100.5
click at [44, 111] on div "上越光華 登出 櫃檯作業 打帳單 帳單列表 掛單列表 營業儀表板 現金收支登錄 高階收支登錄 材料自購登錄 每日結帳 排班表 現場電腦打卡 預約管理 預約管理…" at bounding box center [296, 211] width 592 height 423
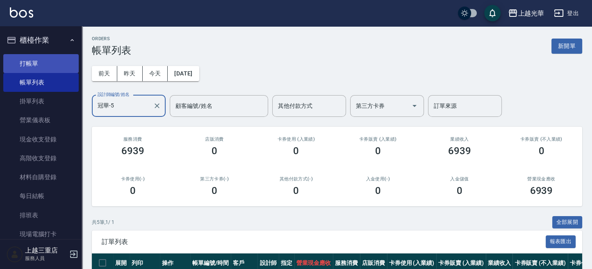
type input "冠華-5"
click at [44, 64] on link "打帳單" at bounding box center [40, 63] width 75 height 19
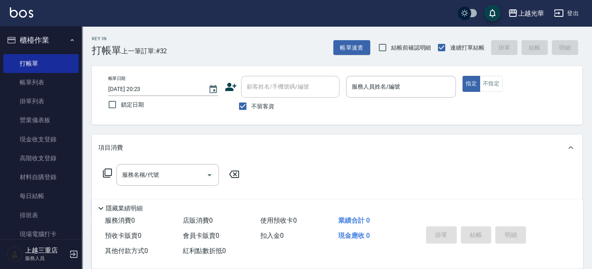
drag, startPoint x: 273, startPoint y: 124, endPoint x: 277, endPoint y: 114, distance: 11.0
click at [273, 119] on div "帳單日期 [DATE] 20:23 鎖定日期 顧客姓名/手機號碼/編號 顧客姓名/手機號碼/編號 不留客資 服務人員姓名/編號 服務人員姓名/編號 指定 不指定" at bounding box center [337, 95] width 490 height 59
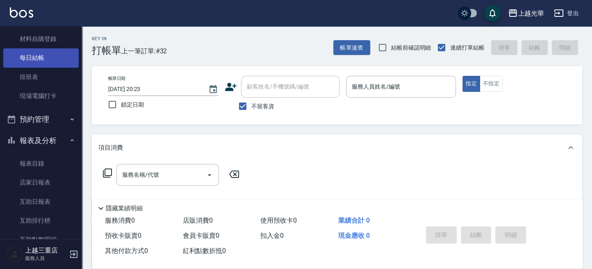
scroll to position [109, 0]
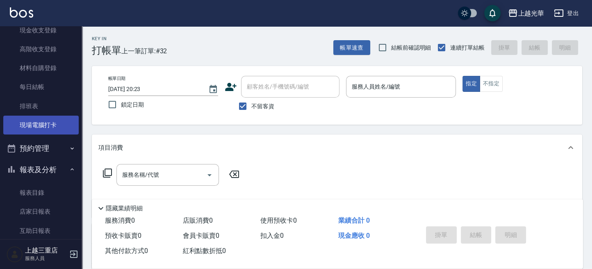
click at [50, 131] on link "現場電腦打卡" at bounding box center [40, 125] width 75 height 19
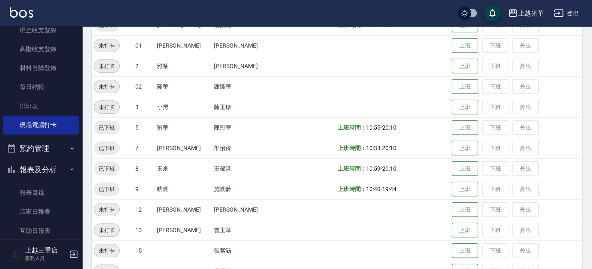
scroll to position [221, 0]
